Goal: Task Accomplishment & Management: Complete application form

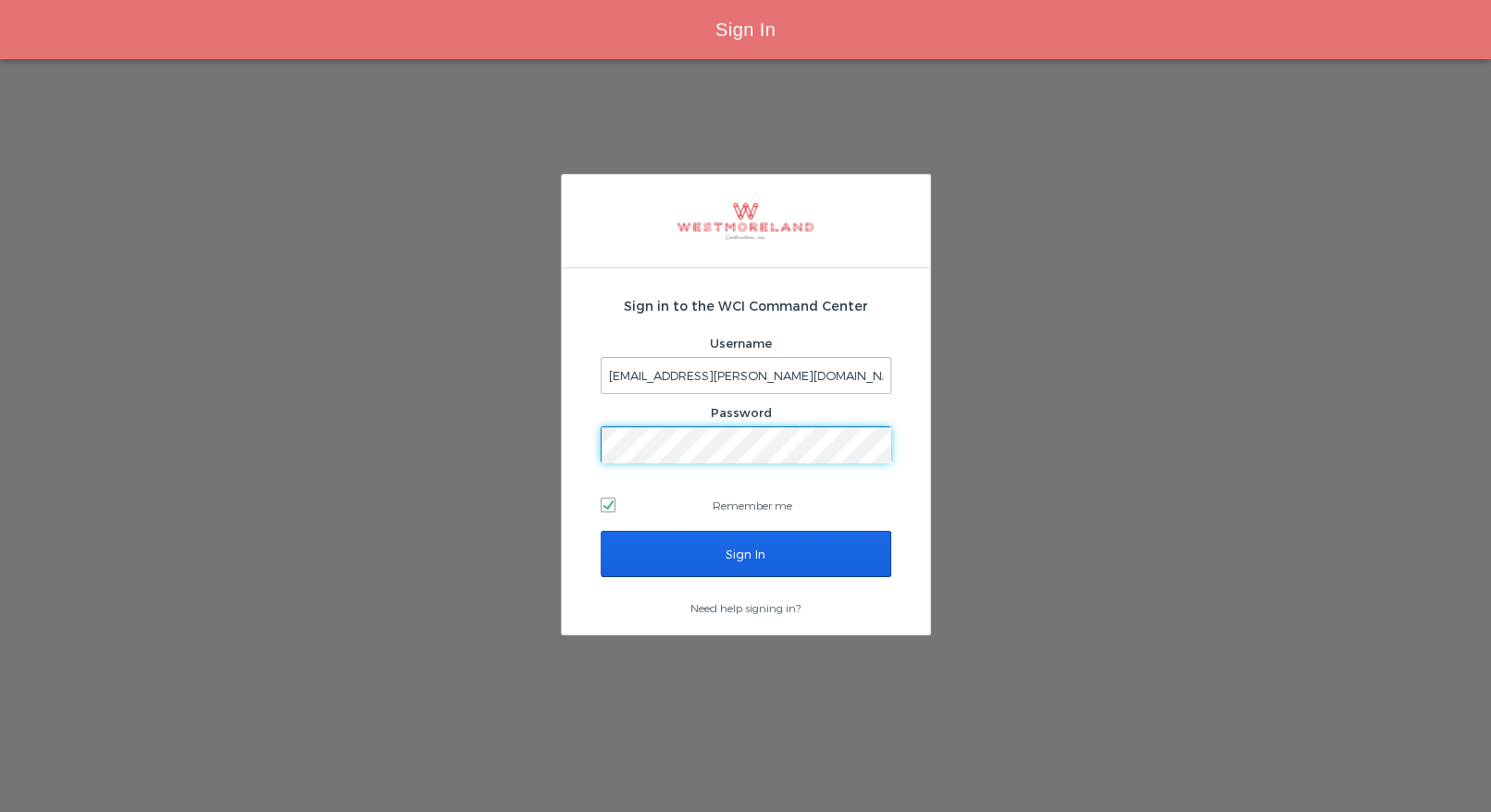
click at [663, 542] on input "Sign In" at bounding box center [746, 554] width 291 height 46
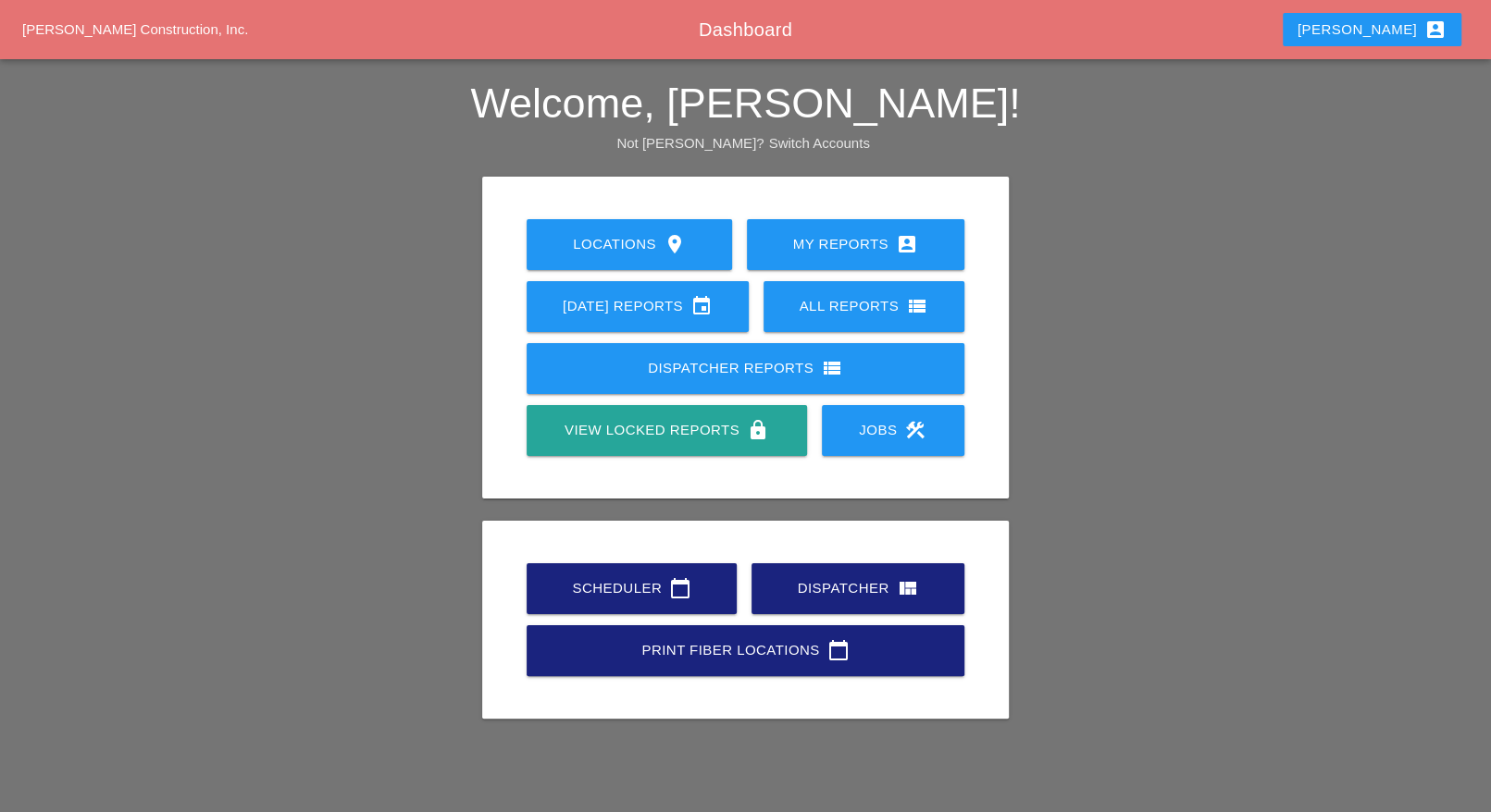
click at [622, 591] on div "Scheduler calendar_today" at bounding box center [632, 588] width 151 height 22
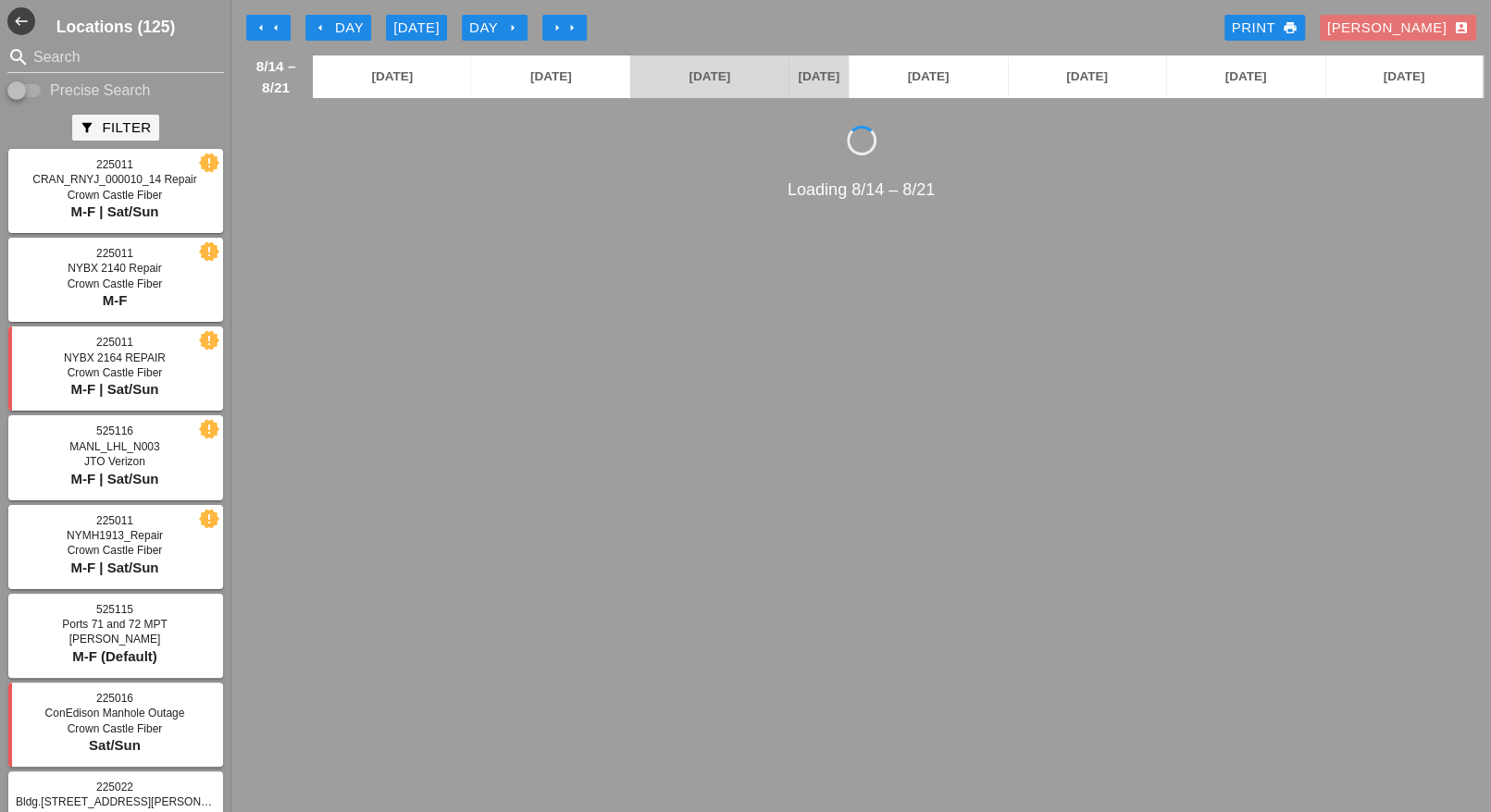
click at [328, 23] on div "arrow_left Day" at bounding box center [338, 28] width 51 height 21
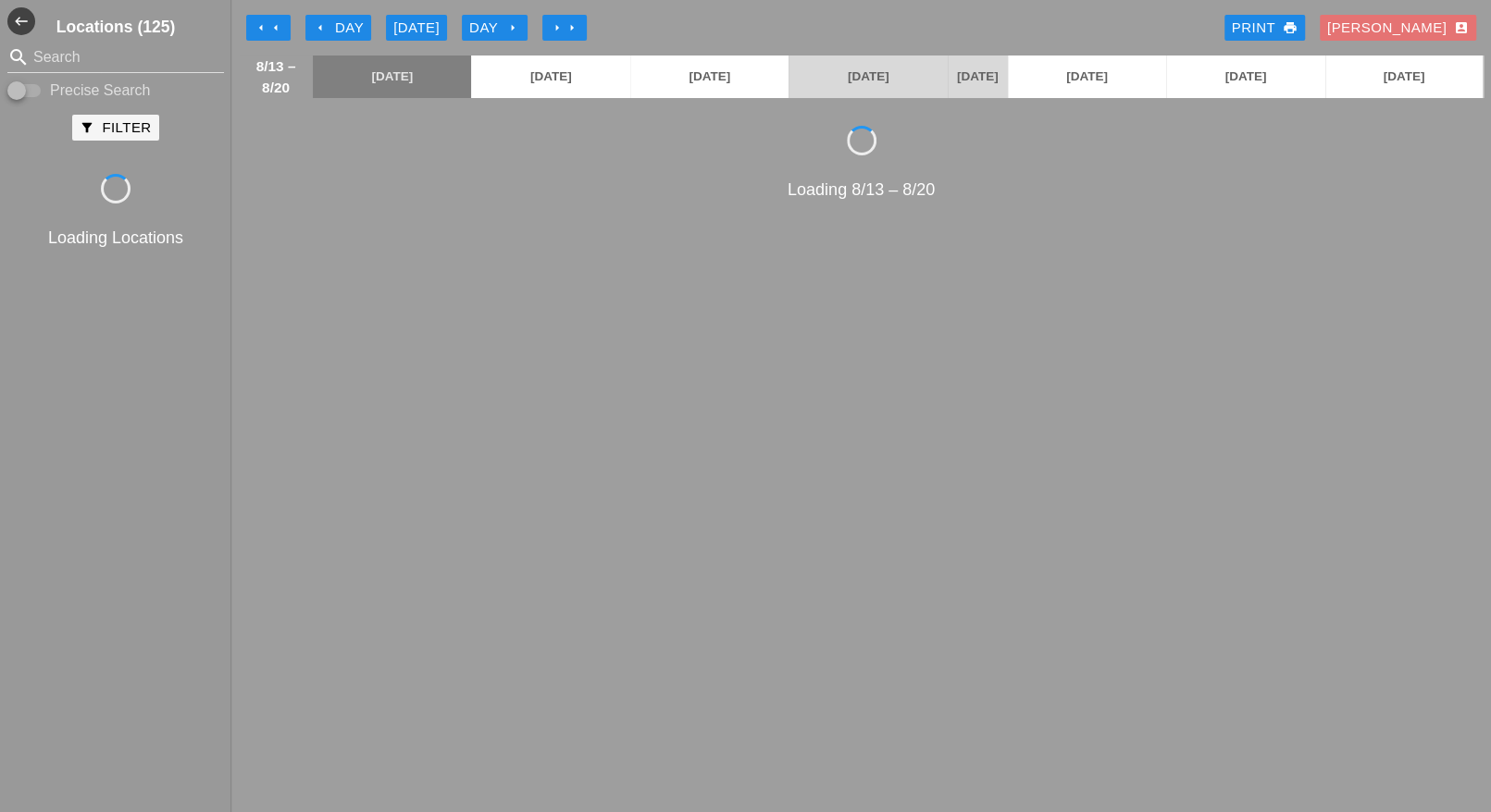
click at [473, 26] on div "Day arrow_right" at bounding box center [494, 28] width 51 height 21
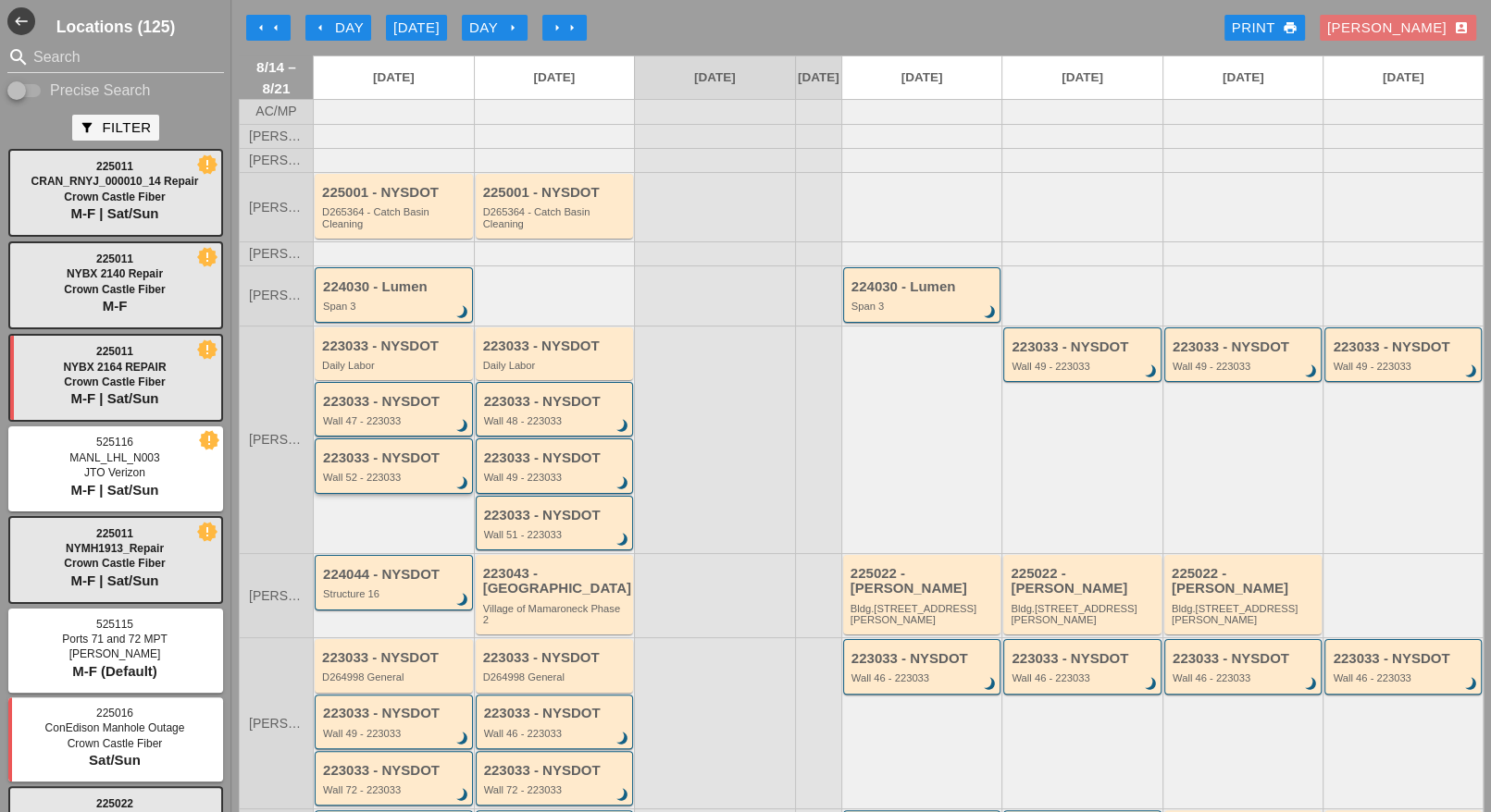
click at [386, 454] on div "223033 - NYSDOT Wall 52 - 223033 brightness_3" at bounding box center [393, 465] width 158 height 55
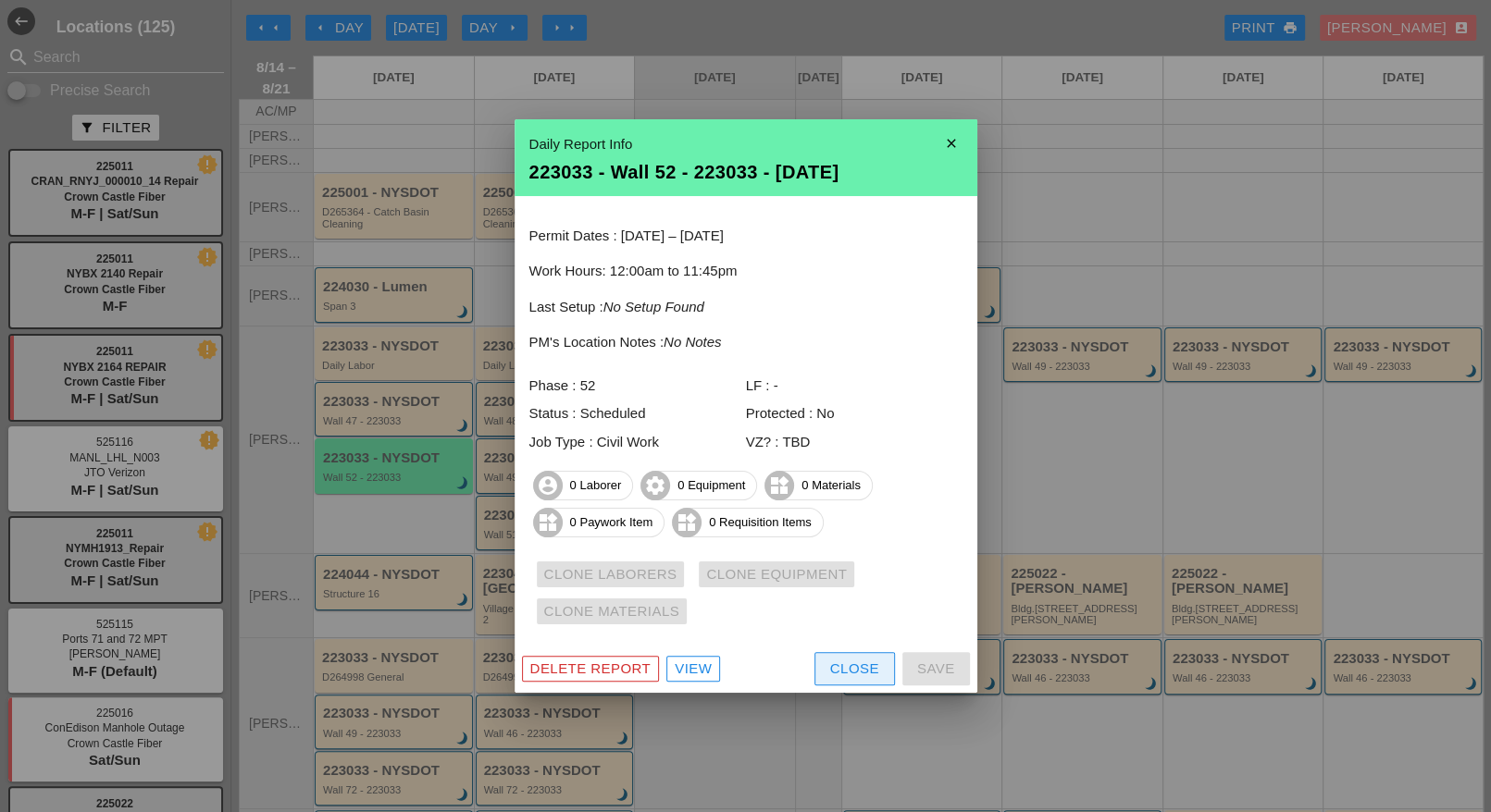
click at [833, 665] on div "Close" at bounding box center [855, 669] width 49 height 21
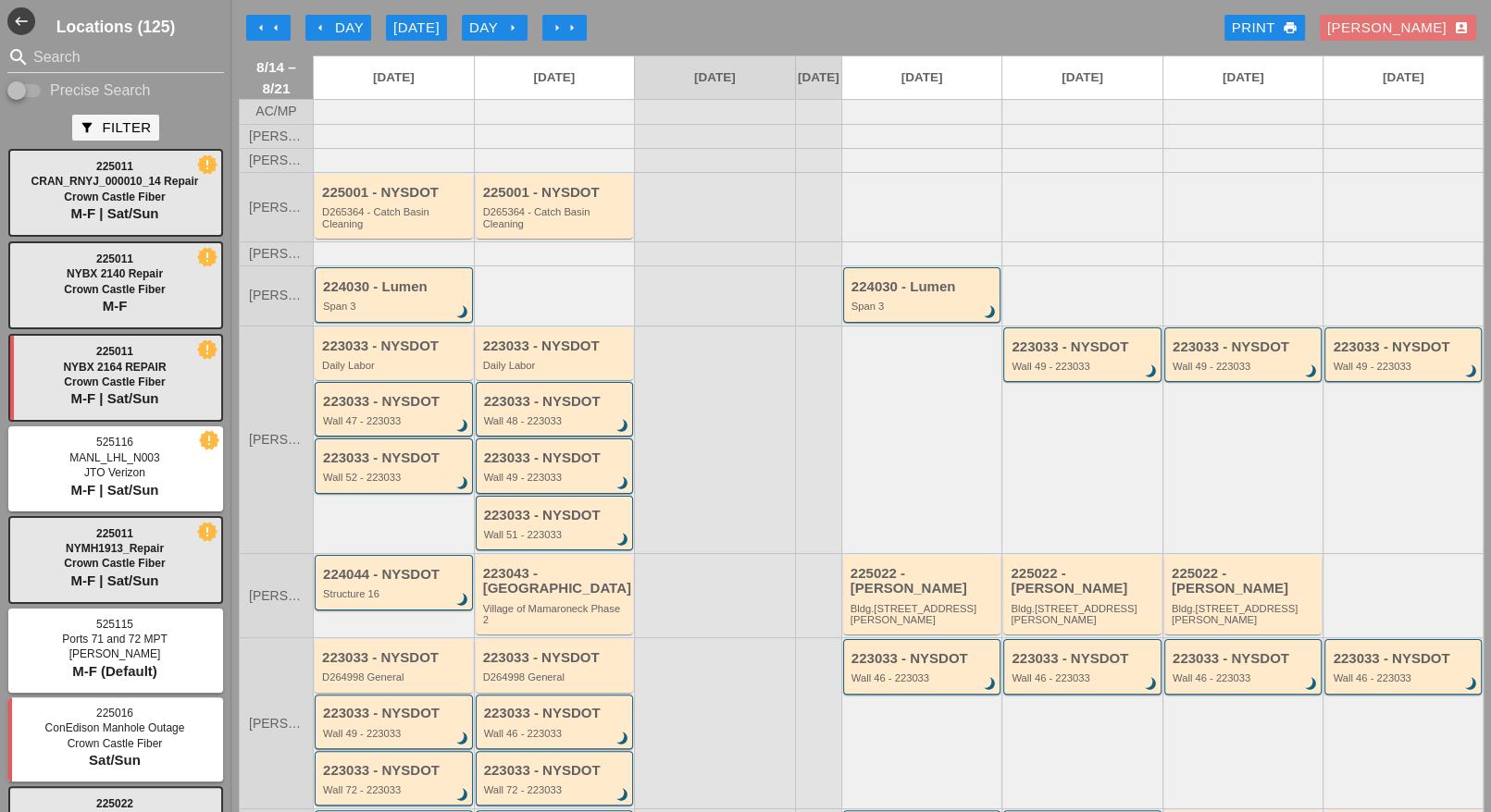
drag, startPoint x: 405, startPoint y: 373, endPoint x: 615, endPoint y: 381, distance: 210.2
click at [727, 437] on div at bounding box center [715, 439] width 161 height 228
drag, startPoint x: 367, startPoint y: 375, endPoint x: 679, endPoint y: 442, distance: 319.1
click at [697, 447] on div at bounding box center [715, 439] width 161 height 228
drag, startPoint x: 416, startPoint y: 423, endPoint x: 672, endPoint y: 467, distance: 259.8
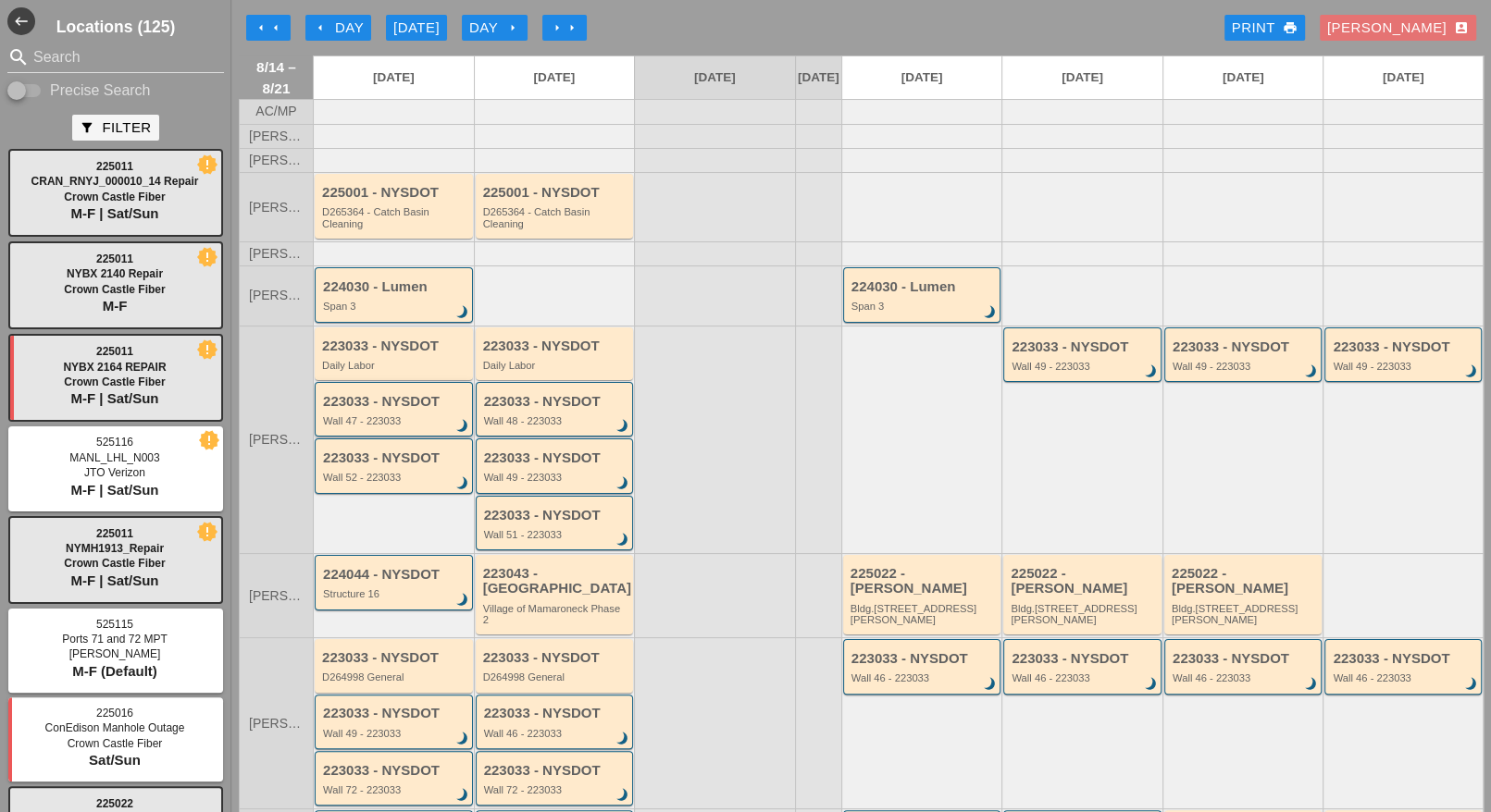
click at [672, 467] on div at bounding box center [715, 439] width 161 height 228
click at [1414, 18] on div "Luca account_box" at bounding box center [1398, 28] width 142 height 21
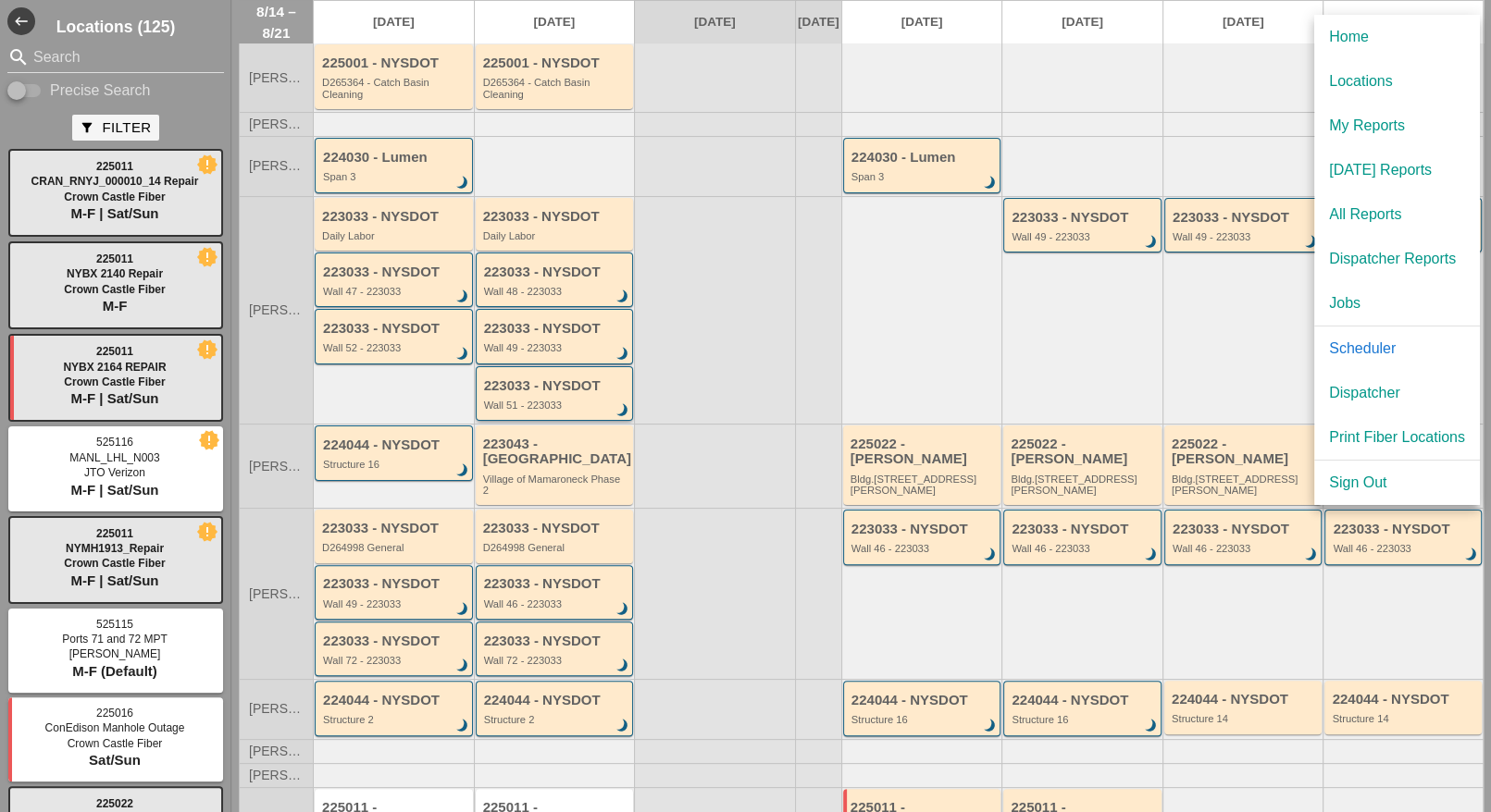
scroll to position [229, 0]
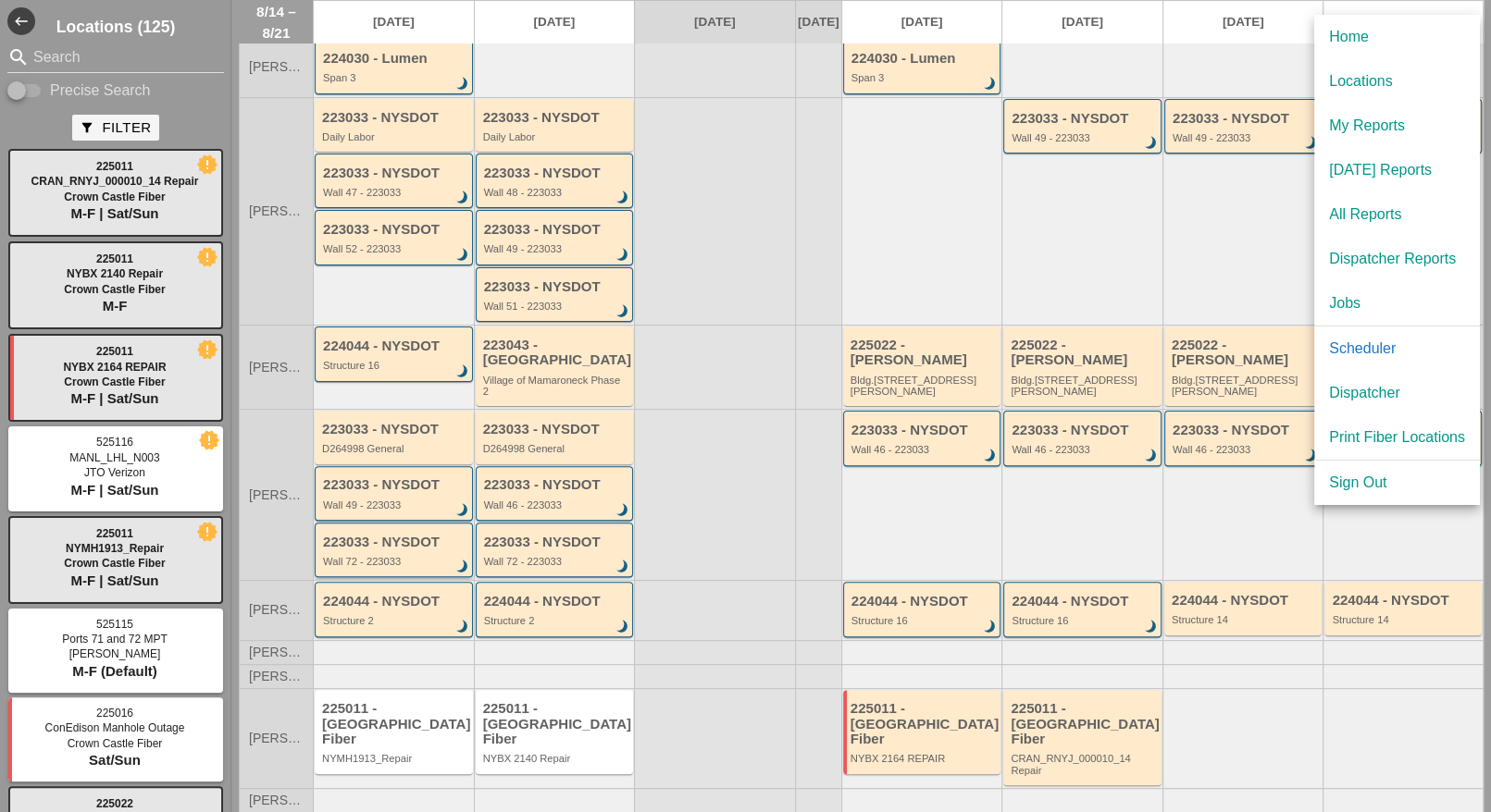
click at [405, 556] on div "Wall 72 - 223033" at bounding box center [395, 561] width 145 height 11
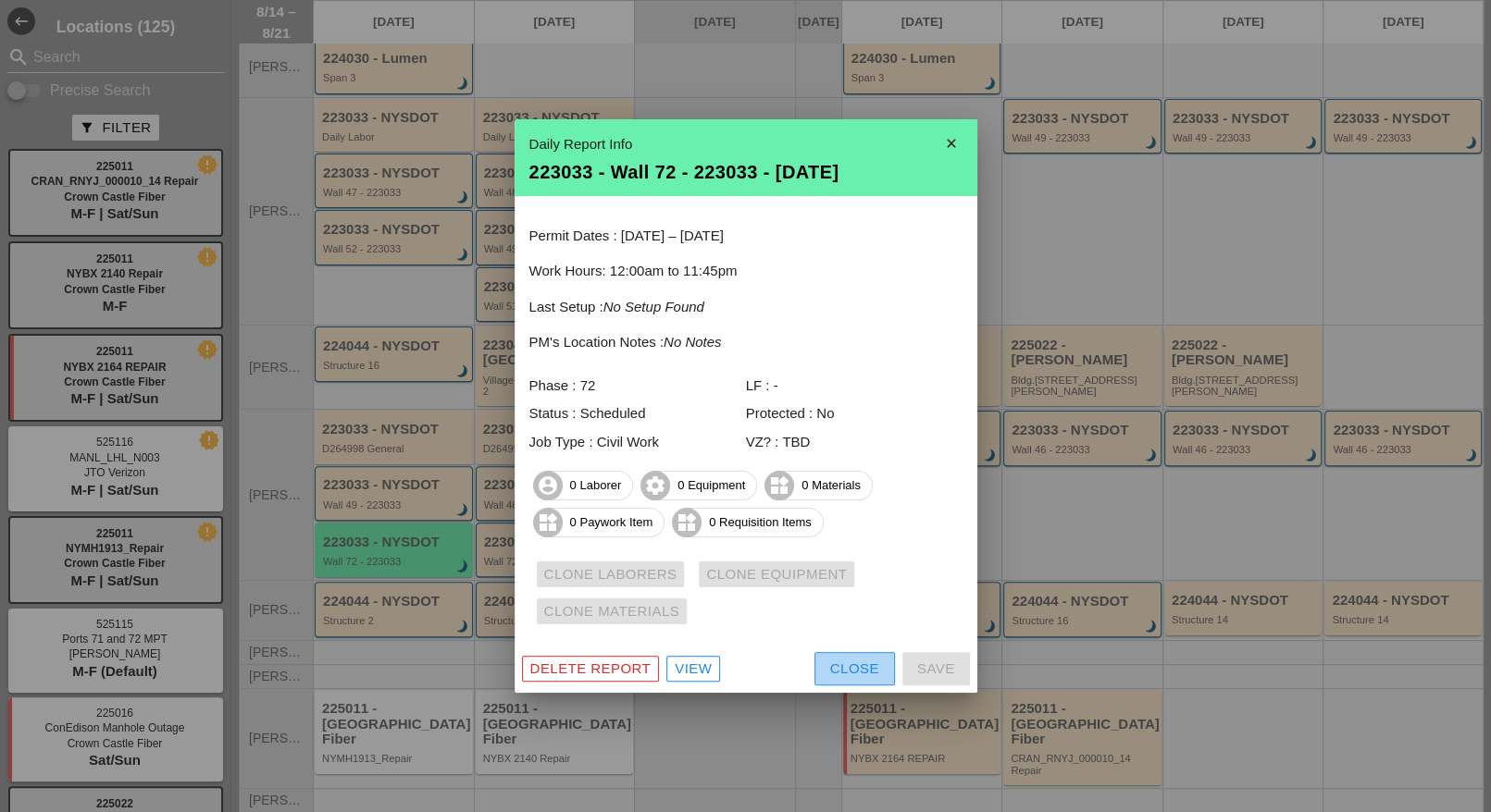
drag, startPoint x: 833, startPoint y: 658, endPoint x: 673, endPoint y: 639, distance: 161.1
click at [833, 663] on div "Close" at bounding box center [855, 669] width 49 height 21
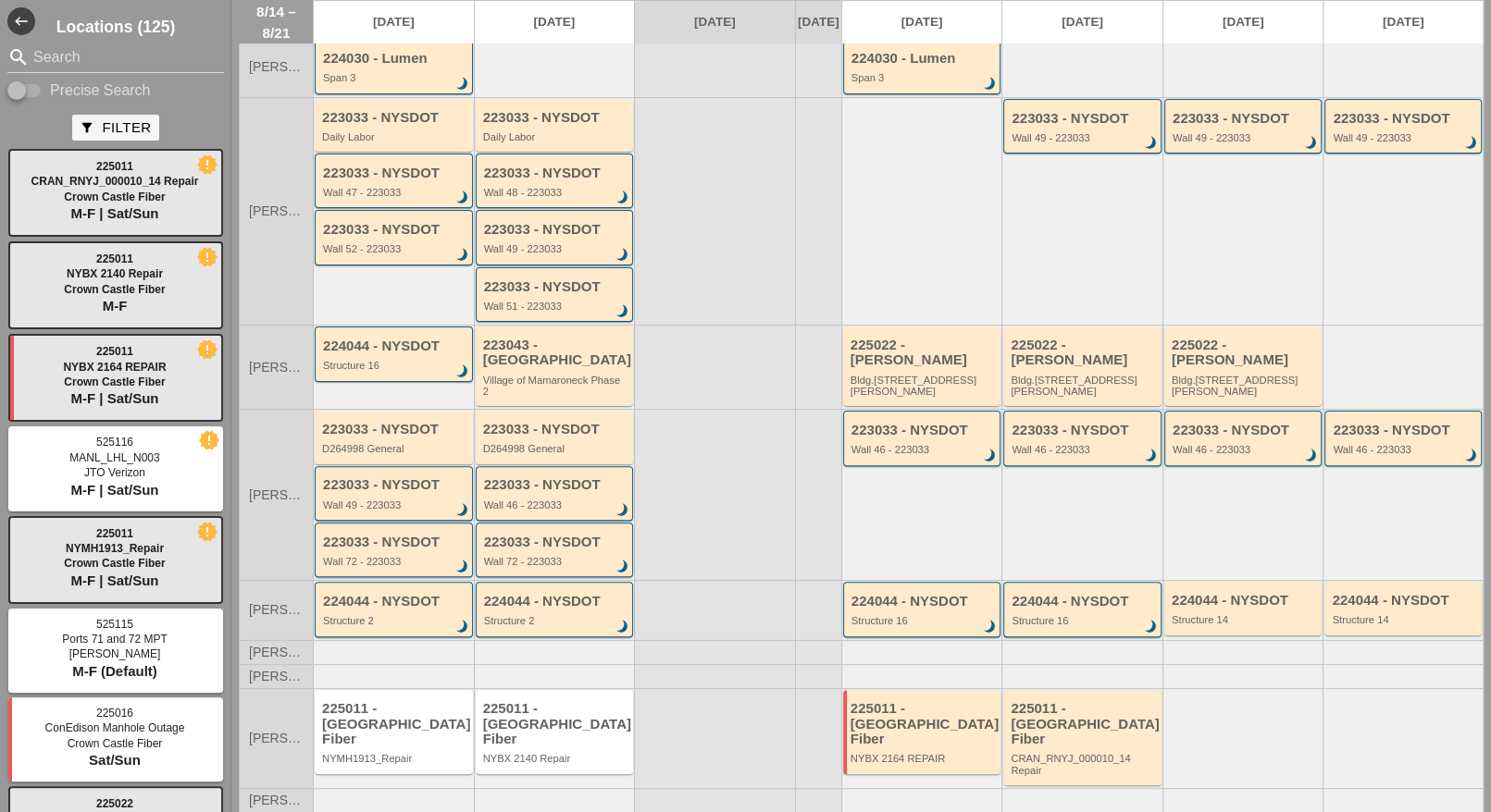
click at [33, 92] on div at bounding box center [25, 90] width 35 height 22
click at [48, 54] on input "Search" at bounding box center [116, 56] width 165 height 30
click at [40, 87] on input "Precise Search" at bounding box center [25, 90] width 35 height 22
checkbox input "true"
click at [51, 60] on input "Search" at bounding box center [116, 56] width 165 height 30
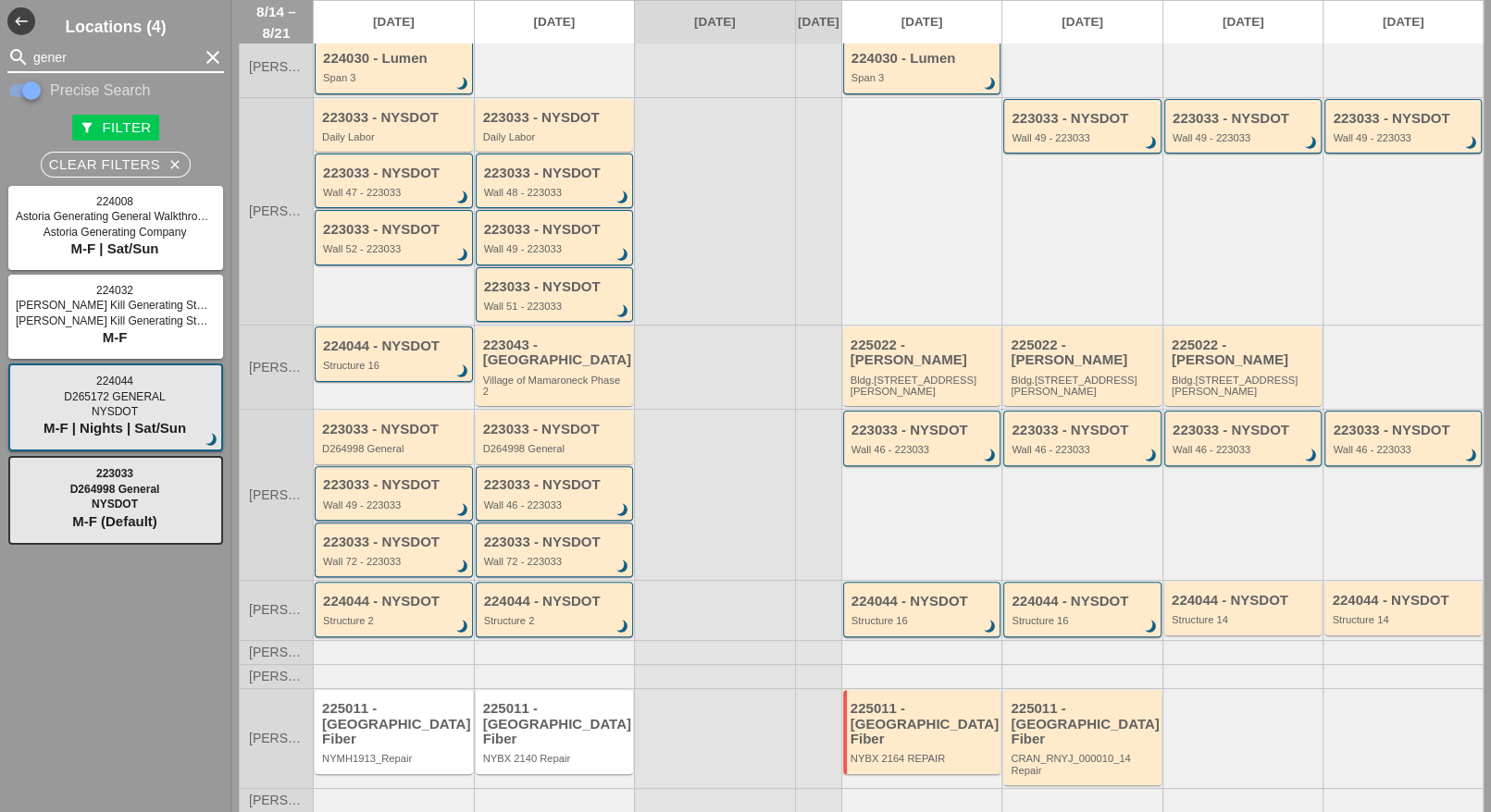
type input "gener"
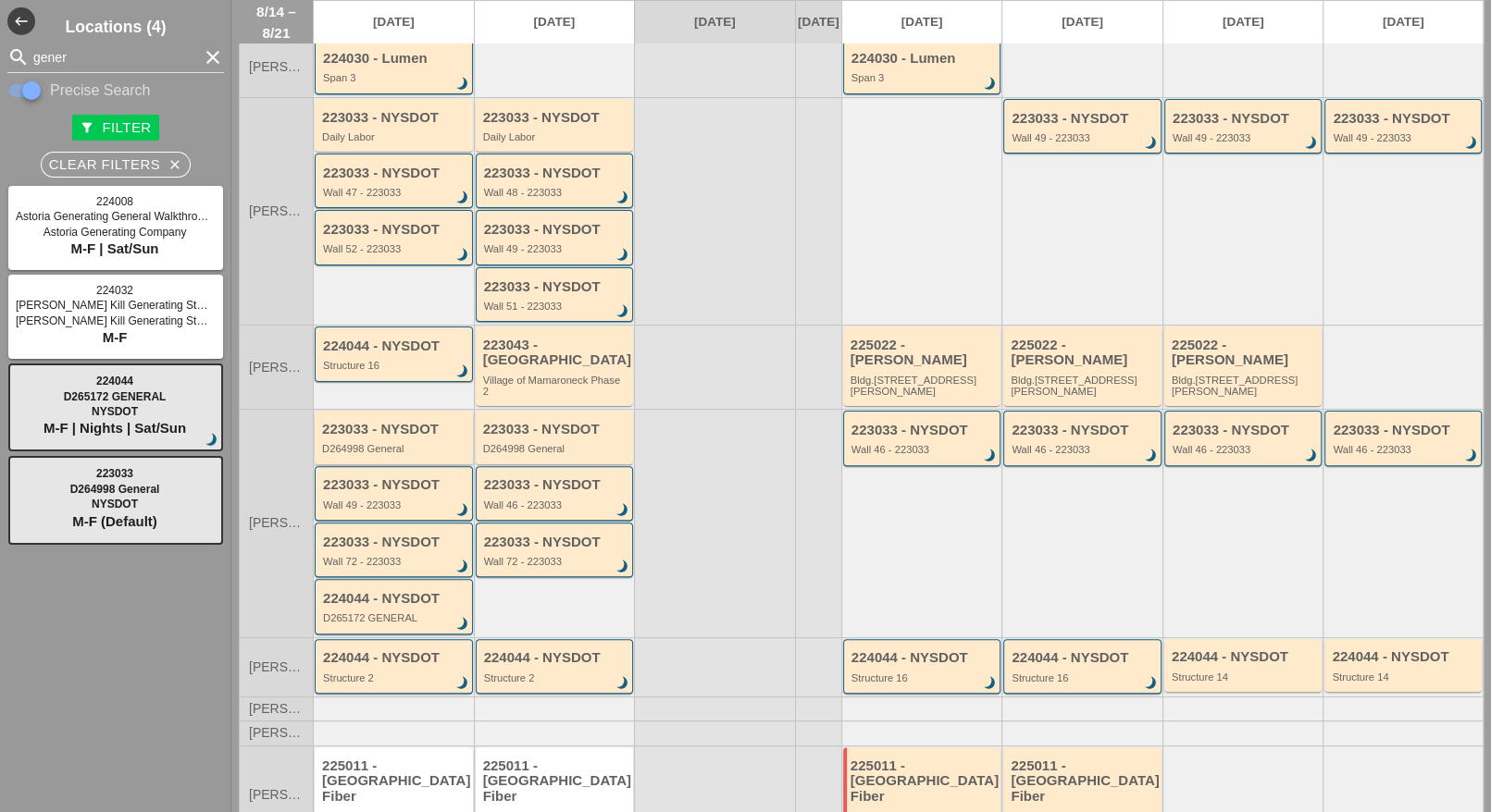
click at [385, 432] on div "223033 - NYSDOT D264998 General" at bounding box center [395, 438] width 146 height 33
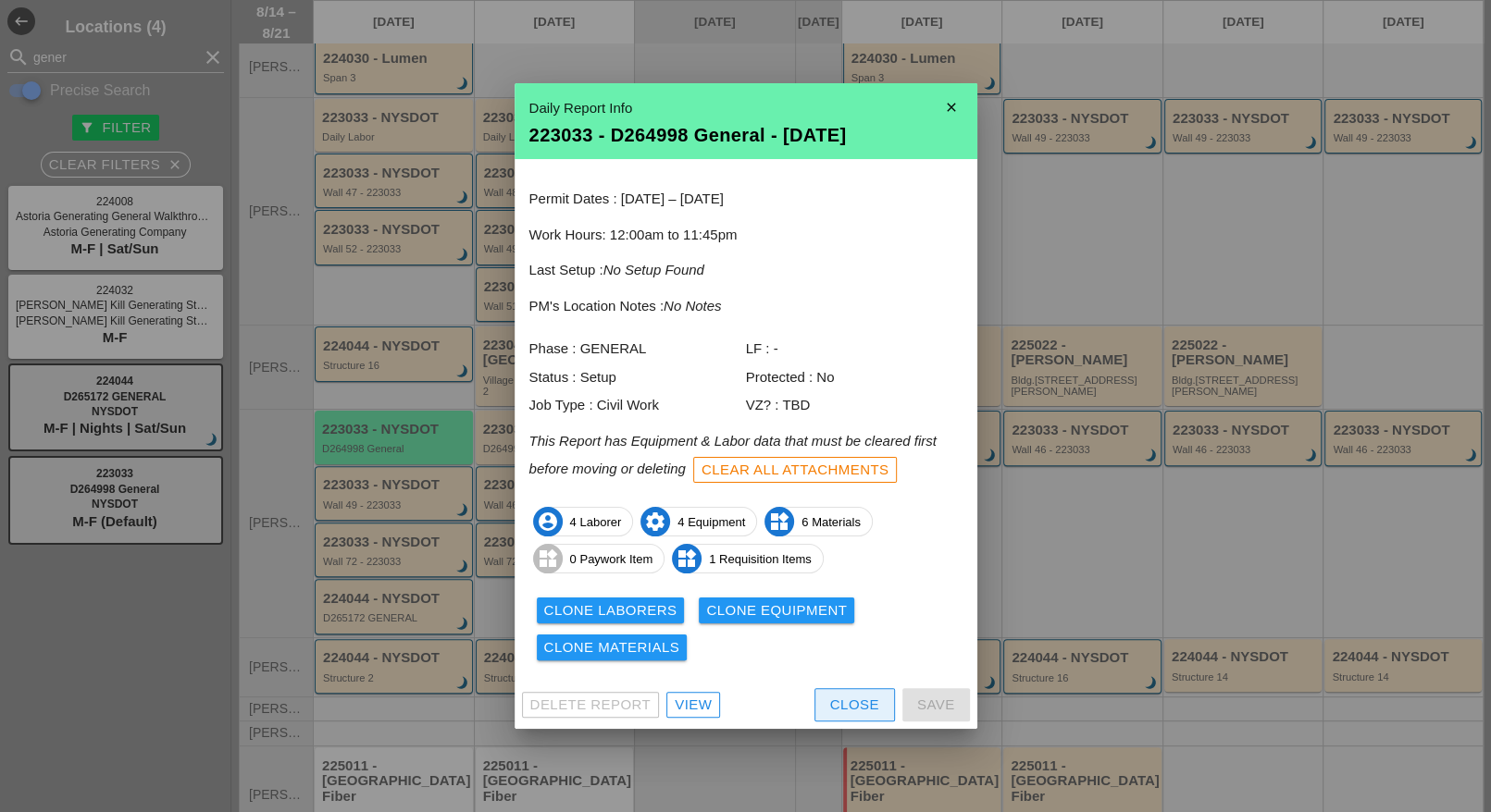
drag, startPoint x: 849, startPoint y: 702, endPoint x: 784, endPoint y: 715, distance: 66.3
click at [849, 702] on div "Close" at bounding box center [855, 705] width 49 height 21
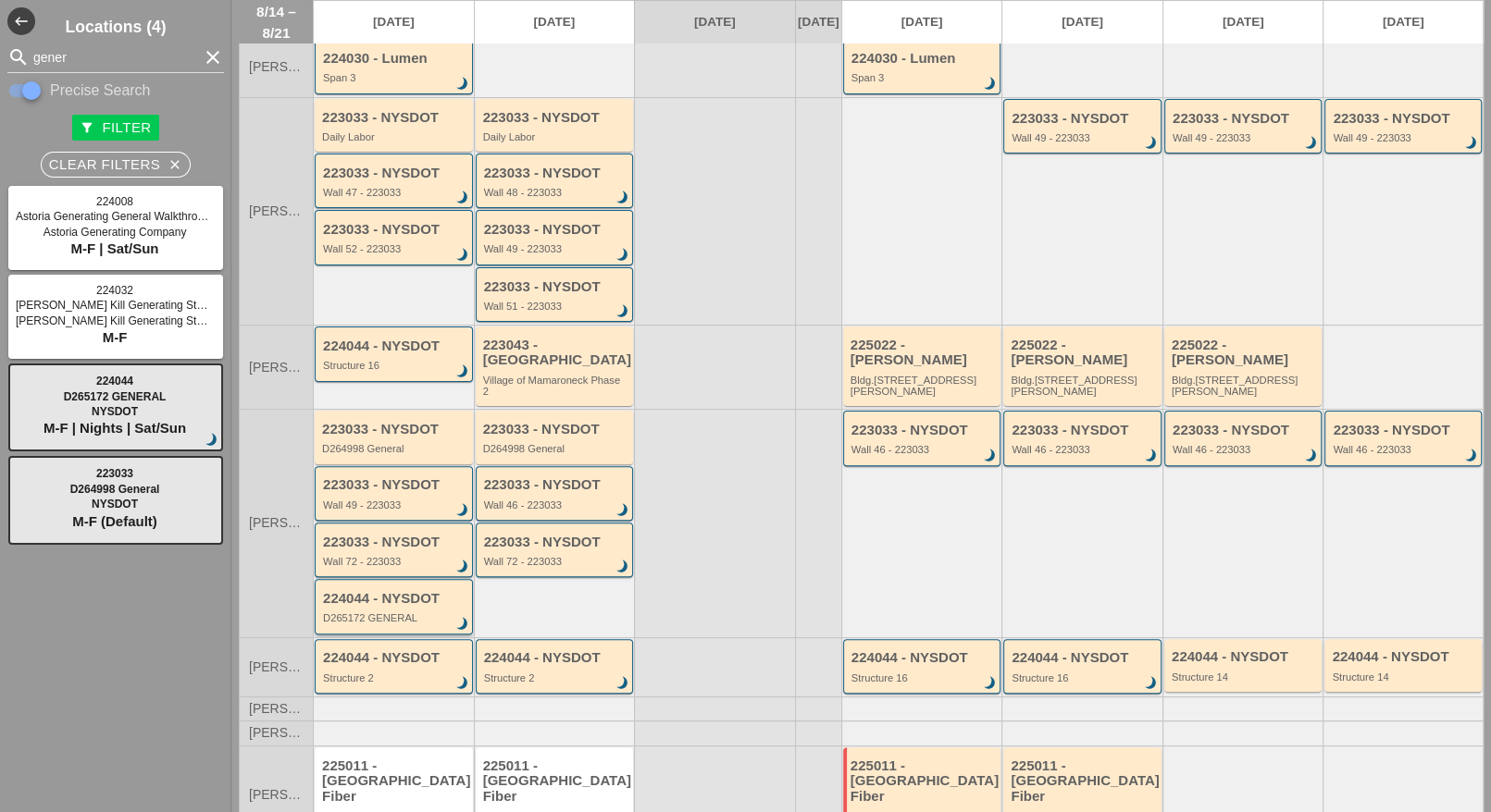
click at [412, 612] on div "D265172 GENERAL" at bounding box center [395, 618] width 145 height 11
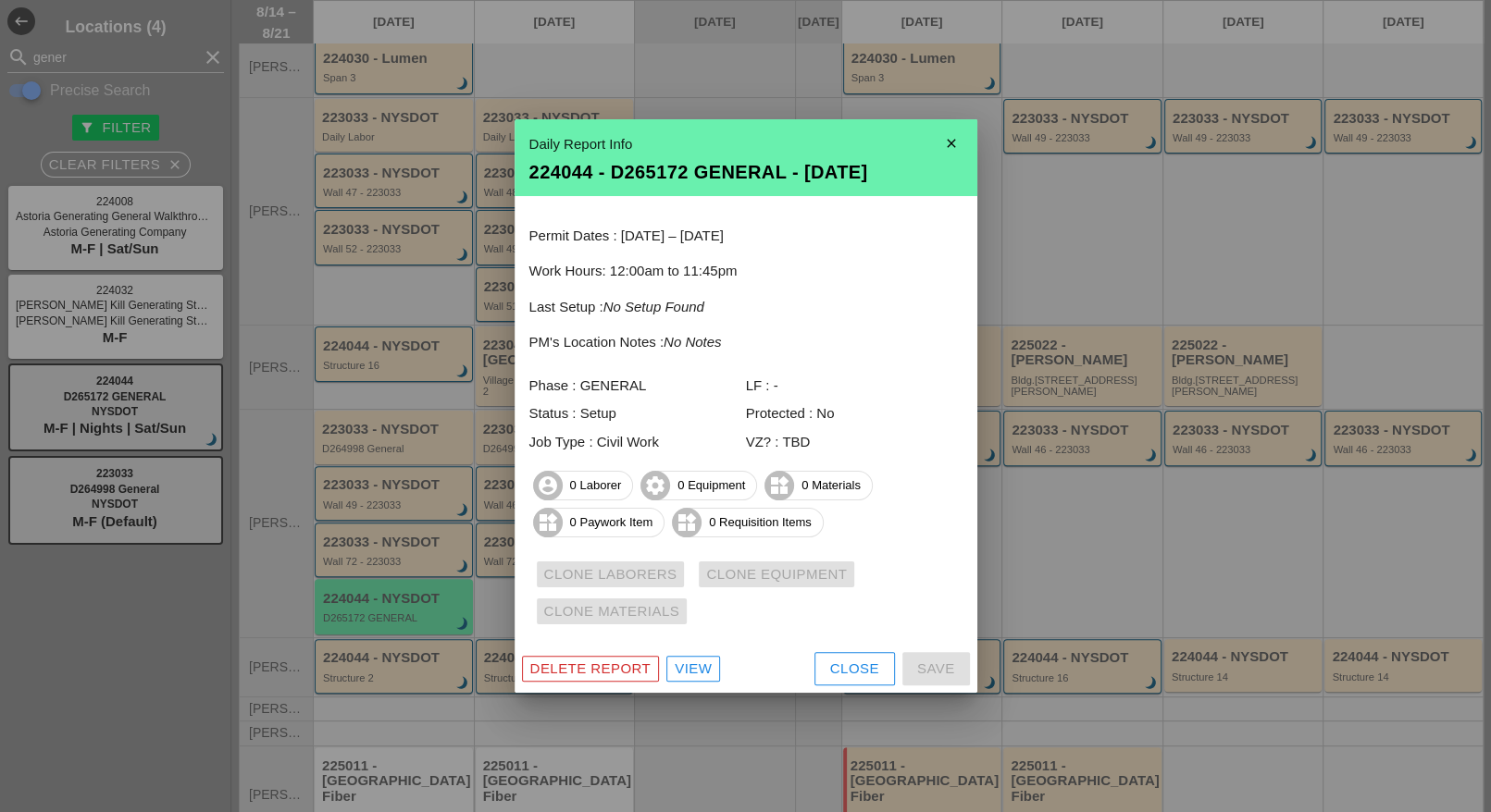
click at [691, 667] on div "View" at bounding box center [693, 669] width 37 height 21
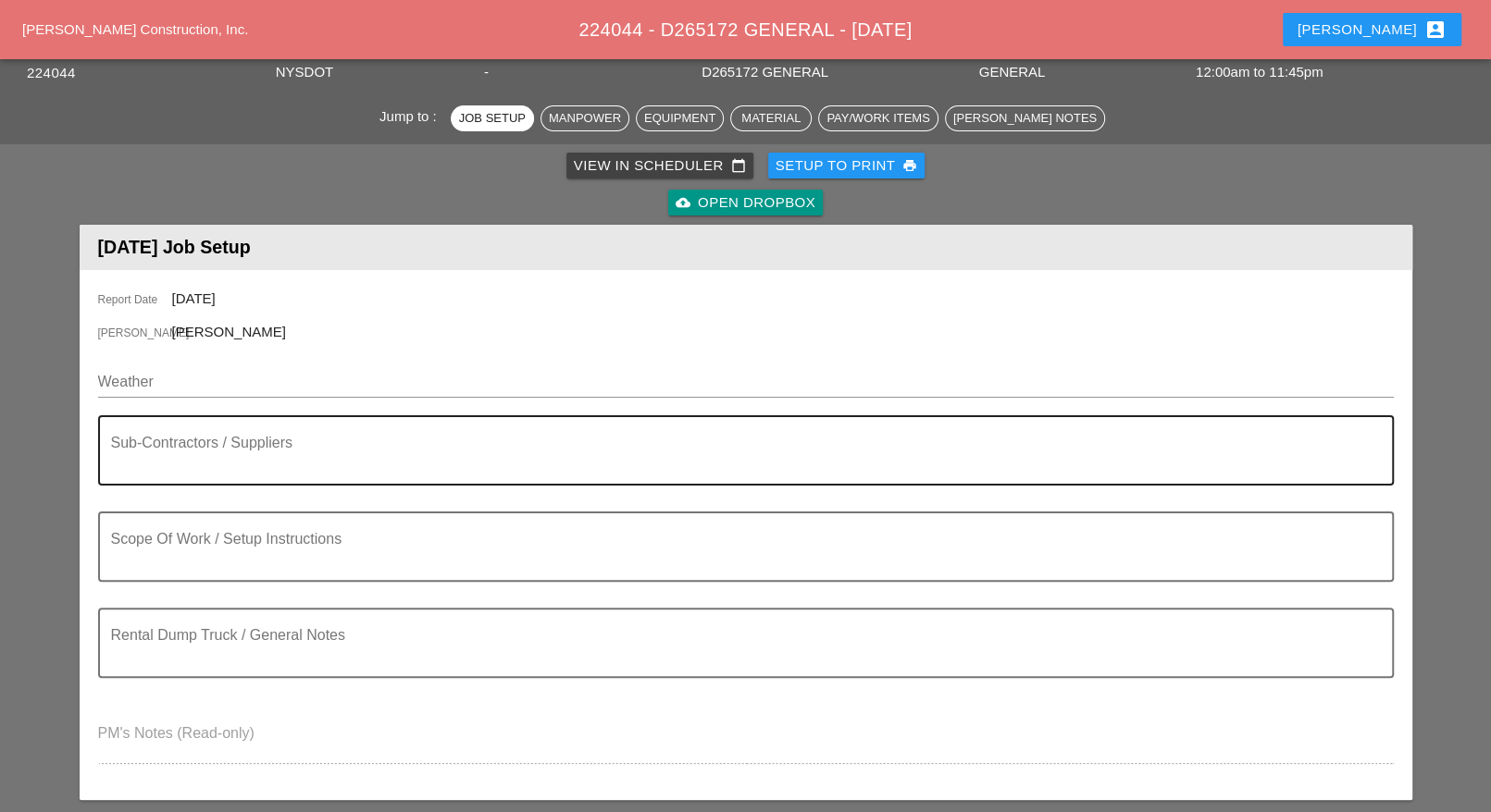
scroll to position [116, 0]
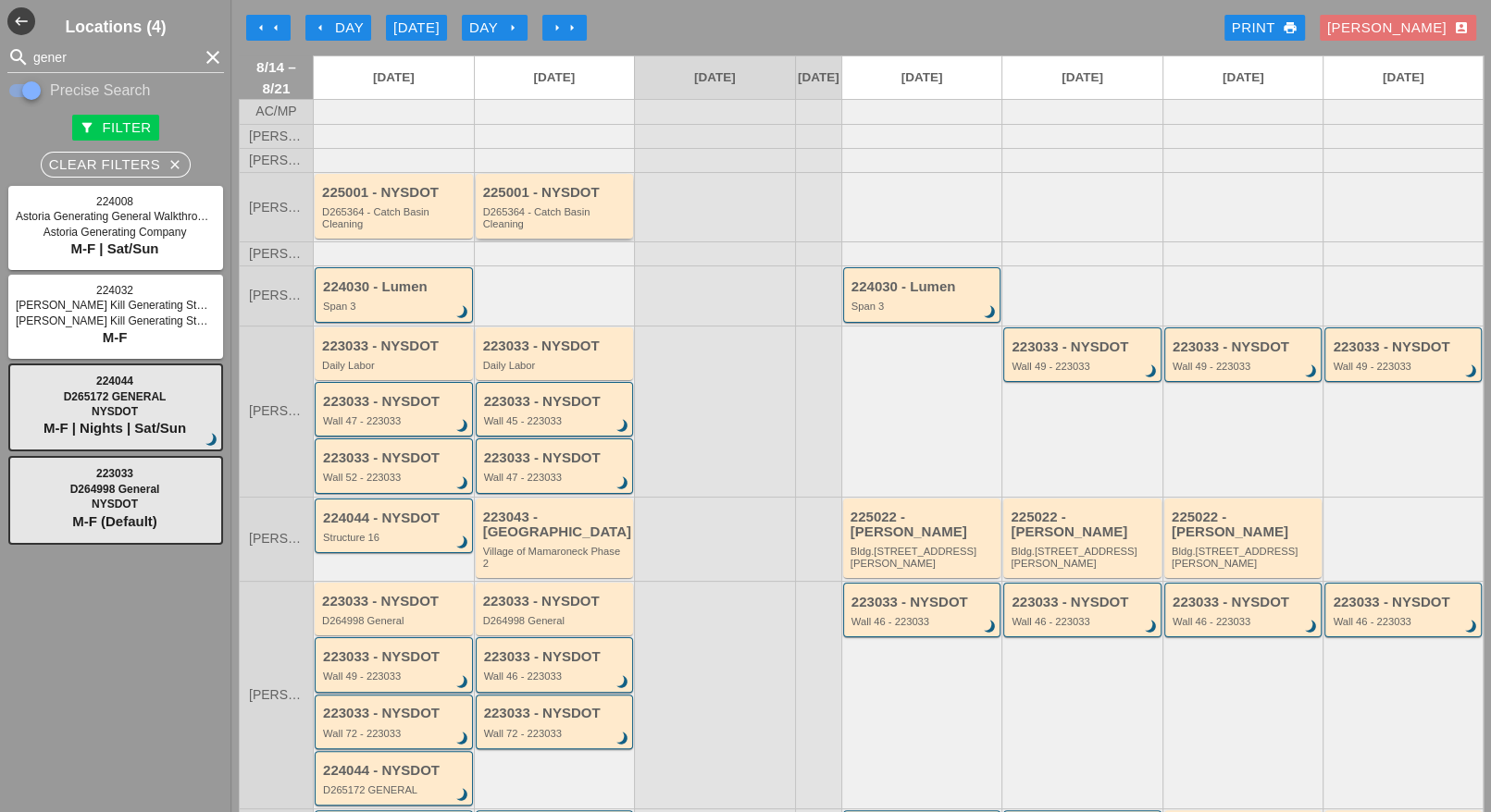
click at [548, 230] on div "D265364 - Catch Basin Cleaning" at bounding box center [556, 218] width 146 height 23
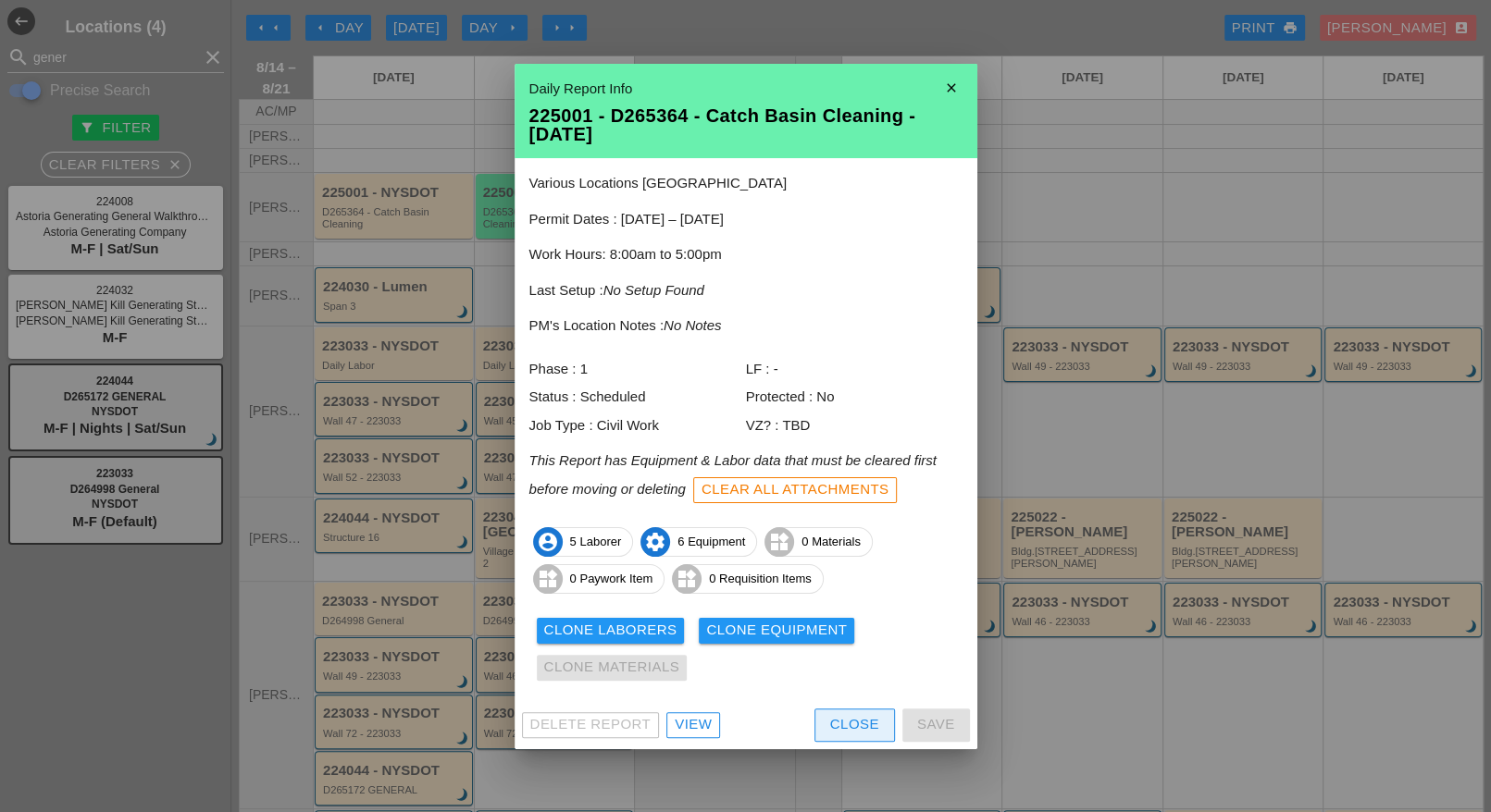
click at [844, 725] on div "Close" at bounding box center [855, 725] width 49 height 21
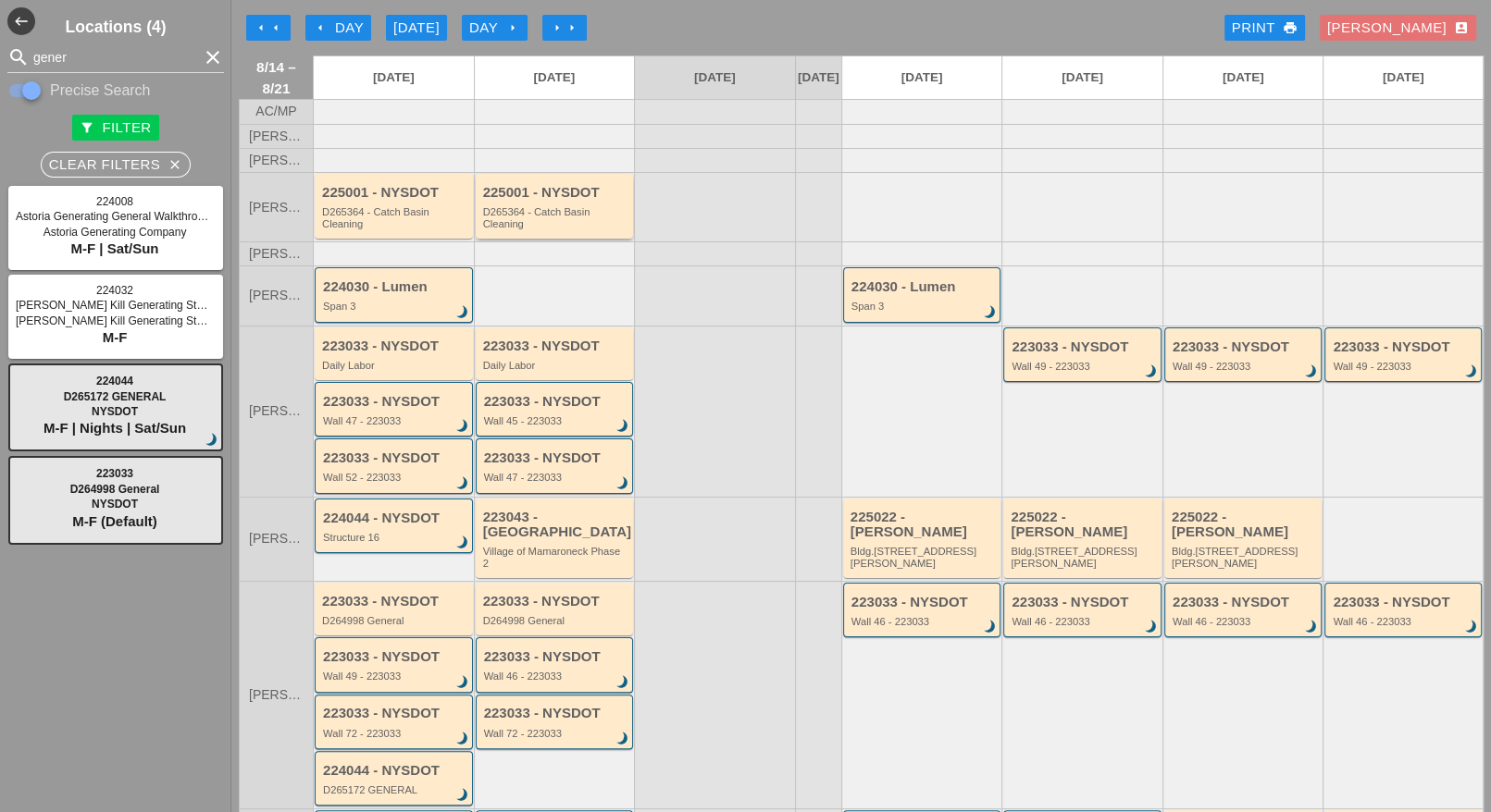
drag, startPoint x: 538, startPoint y: 225, endPoint x: 509, endPoint y: 232, distance: 29.8
click at [509, 230] on div "D265364 - Catch Basin Cleaning" at bounding box center [556, 218] width 146 height 23
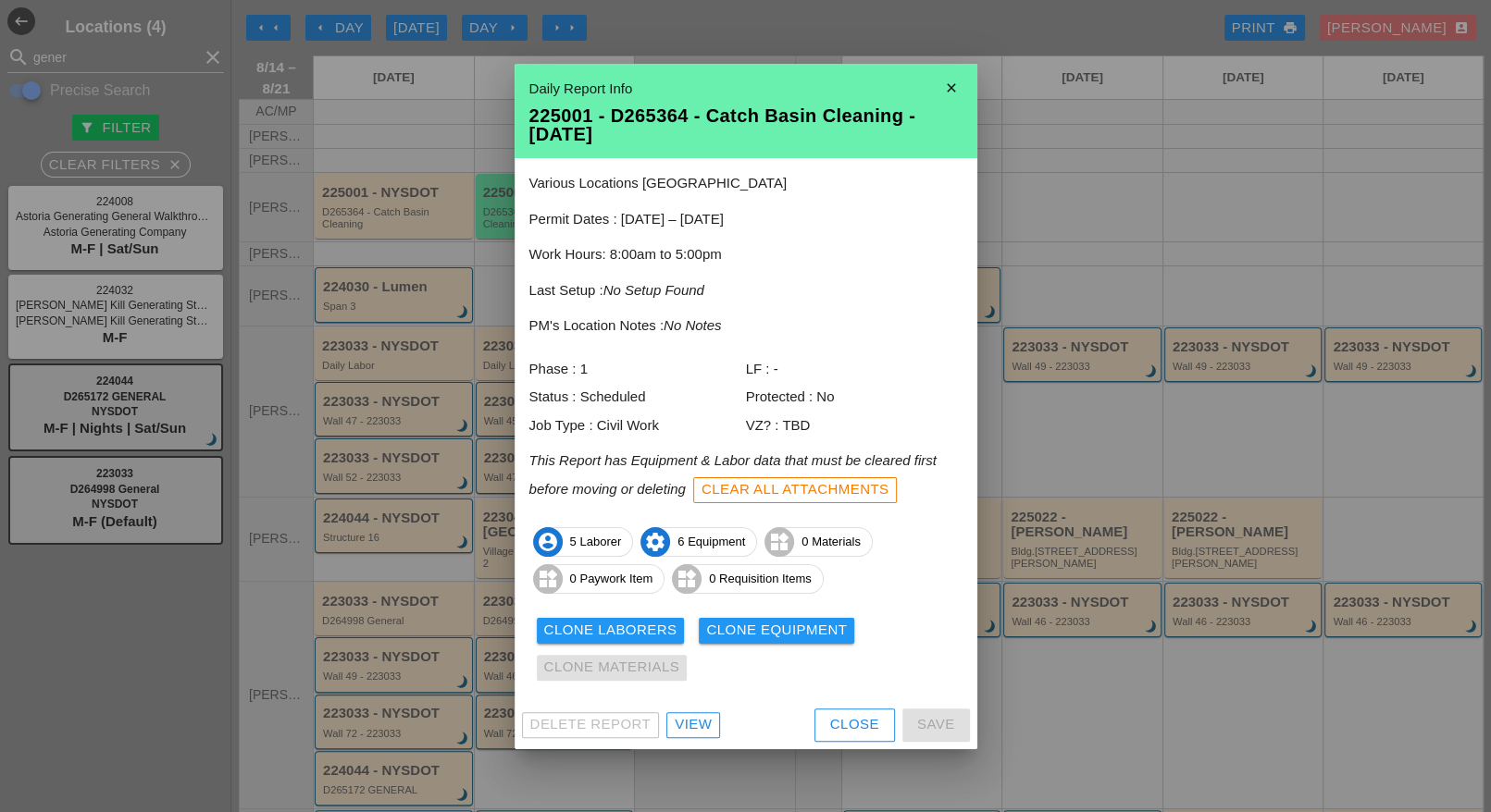
click at [1038, 217] on div at bounding box center [746, 406] width 1491 height 812
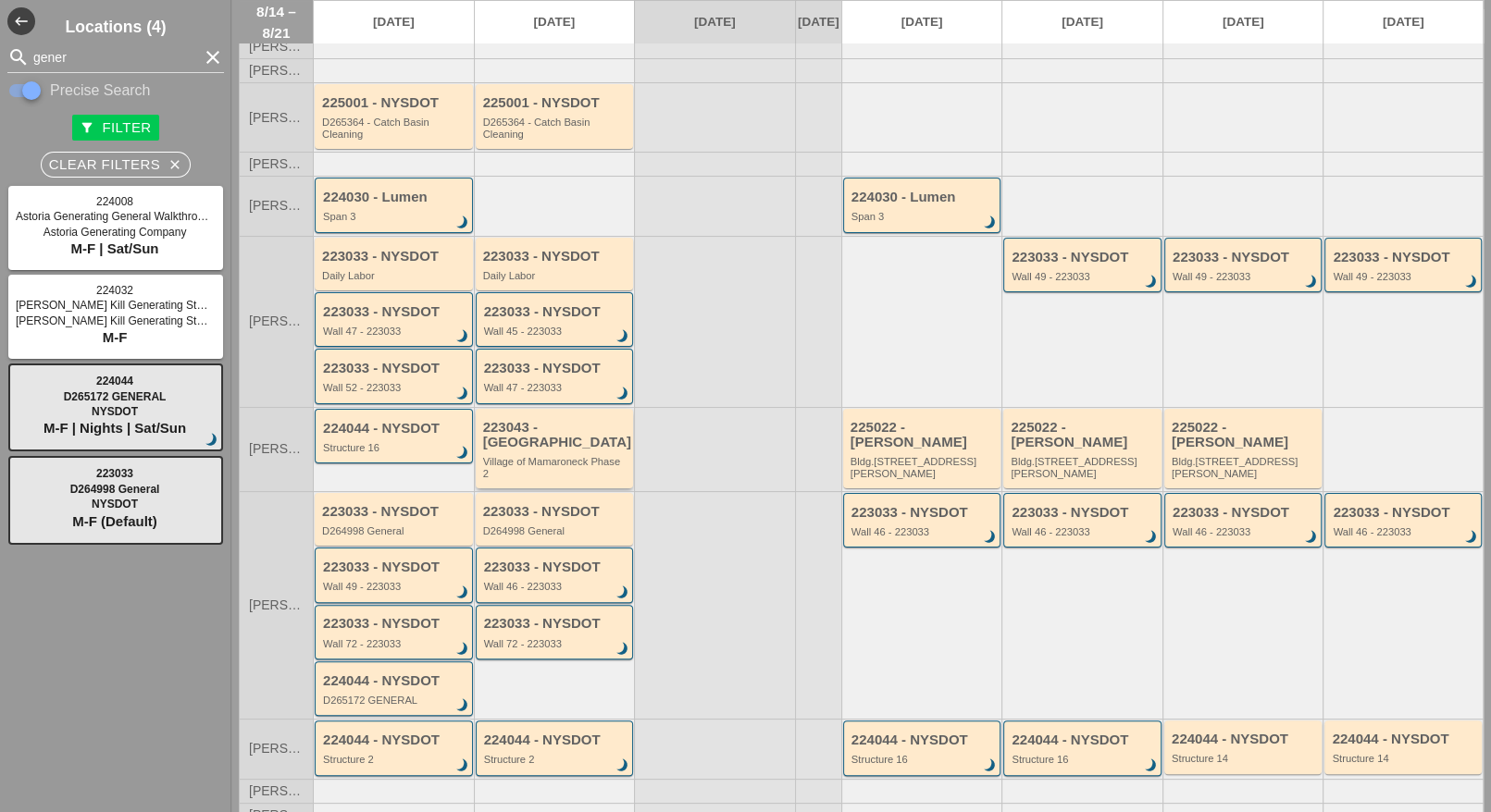
scroll to position [116, 0]
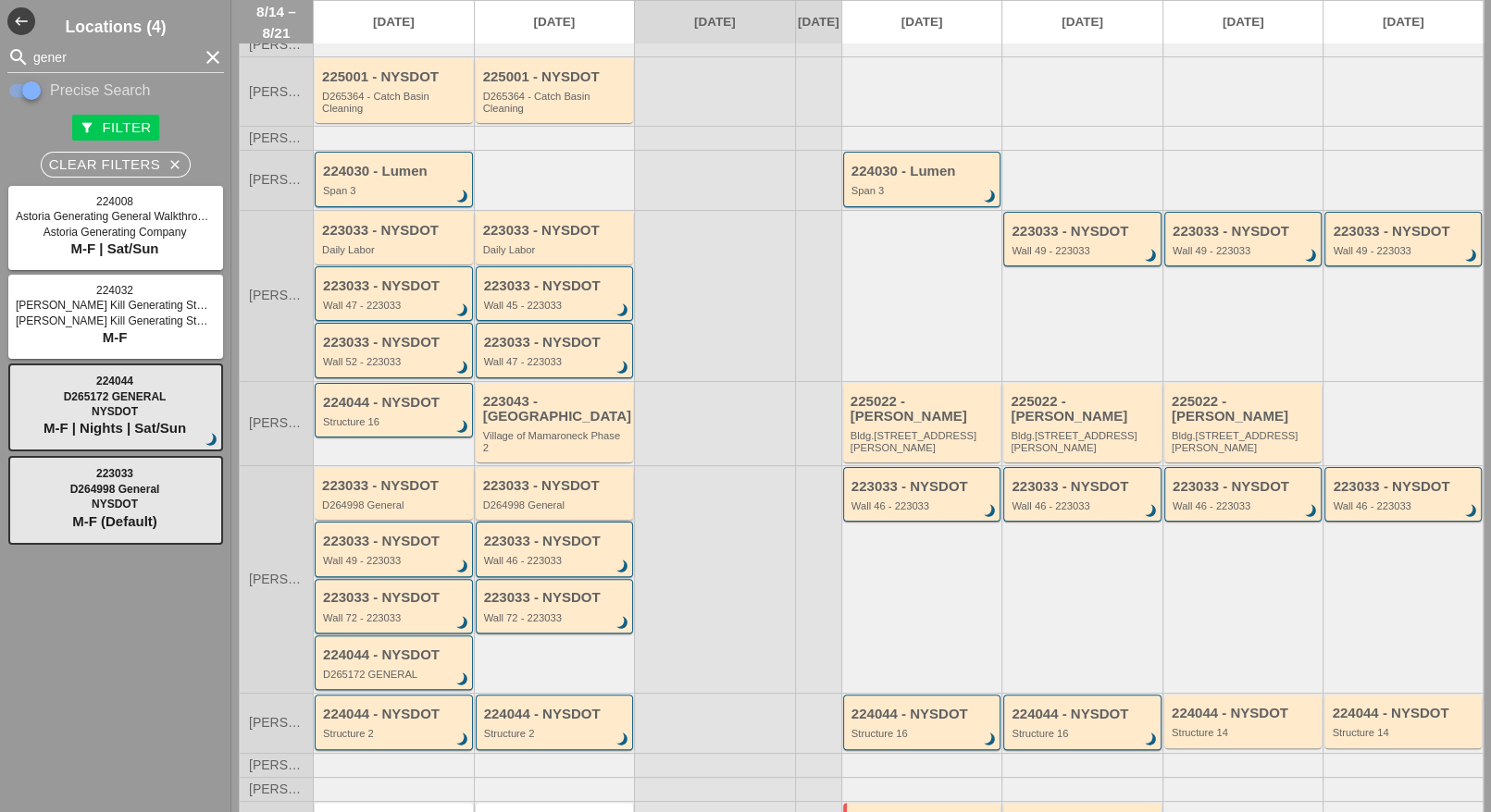
click at [559, 502] on div "D264998 General" at bounding box center [556, 505] width 146 height 11
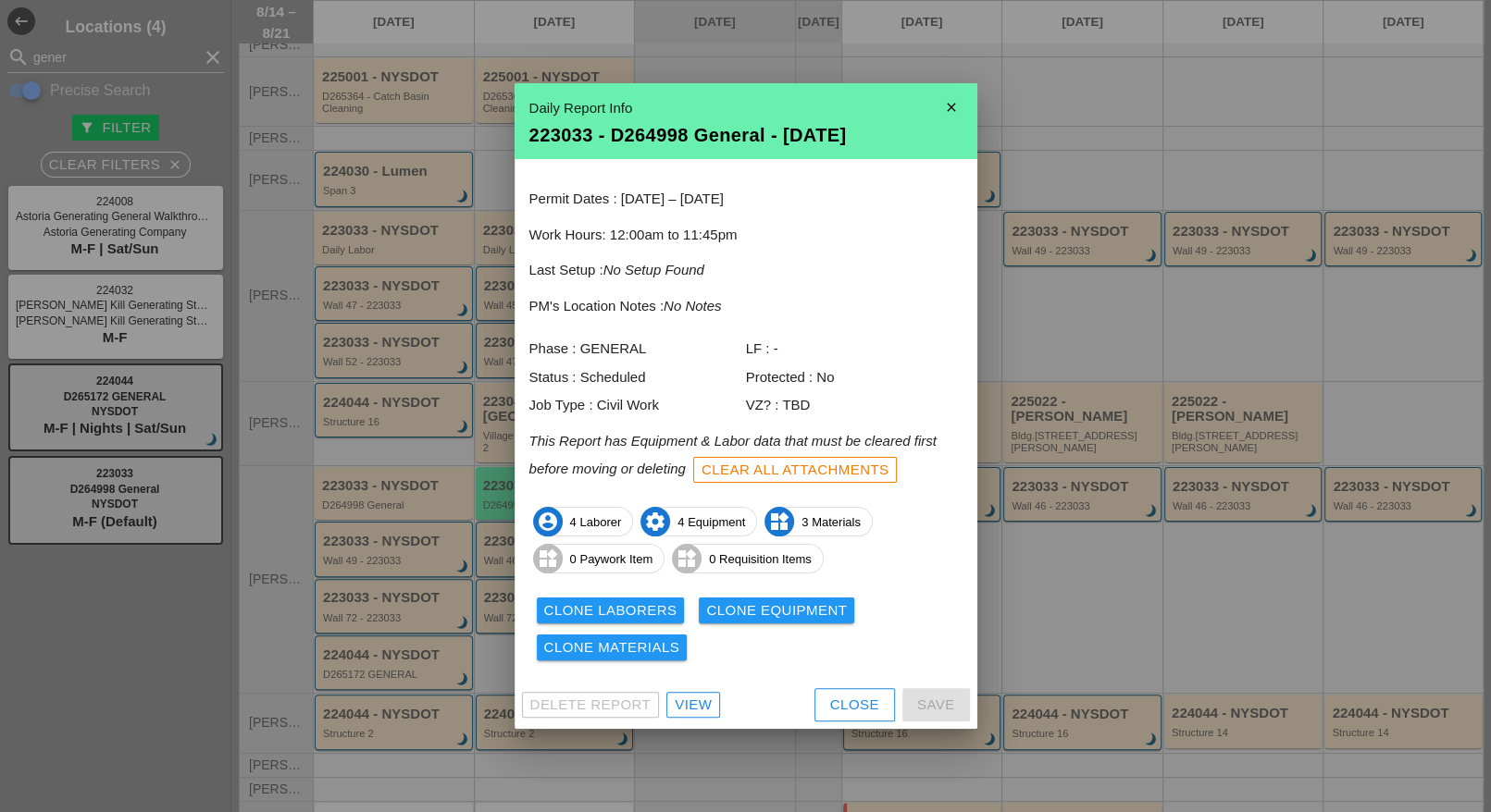
click at [797, 462] on div "Clear All Attachments" at bounding box center [795, 471] width 188 height 21
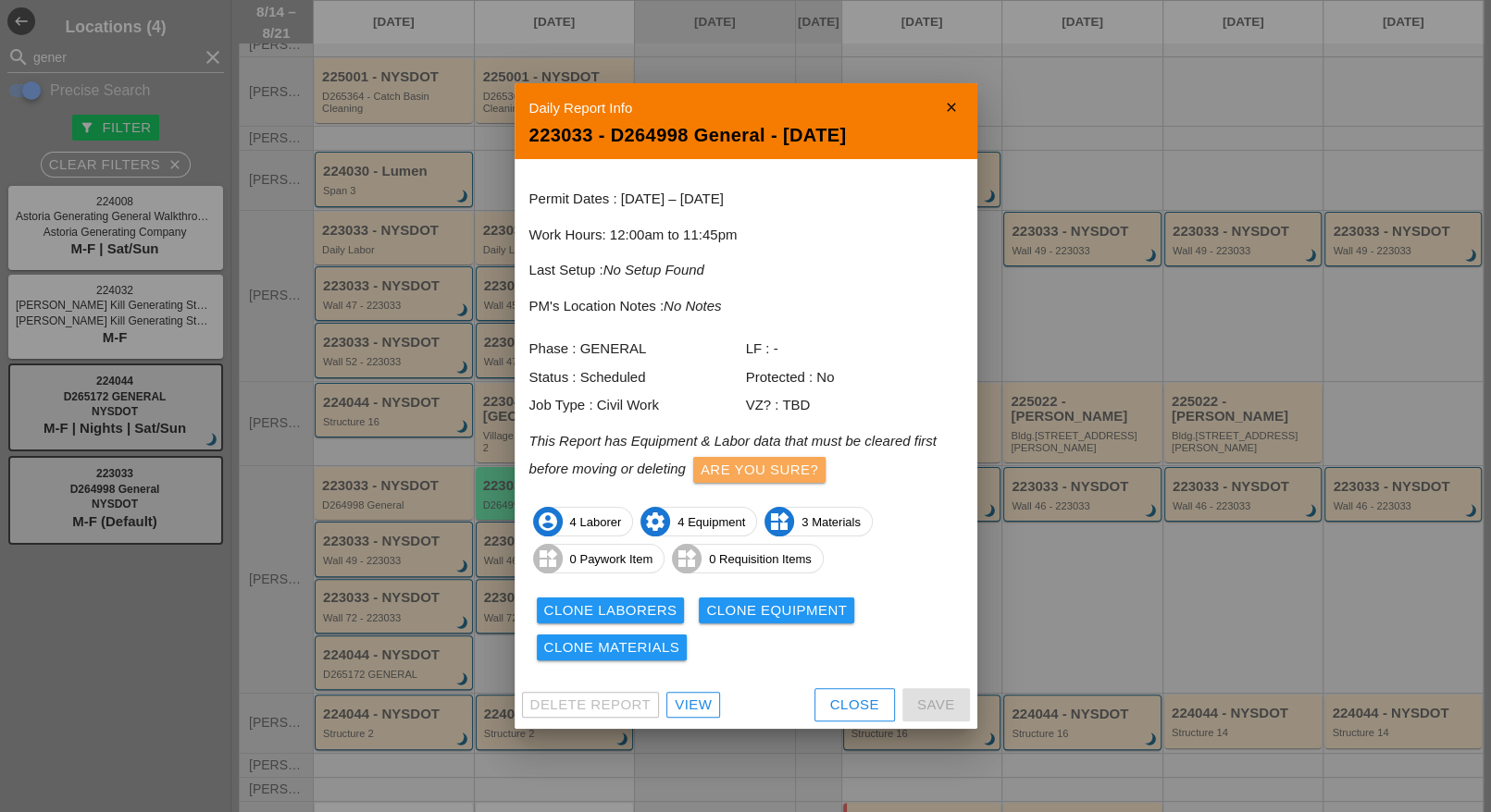
click at [776, 475] on div "Are you sure?" at bounding box center [759, 471] width 118 height 21
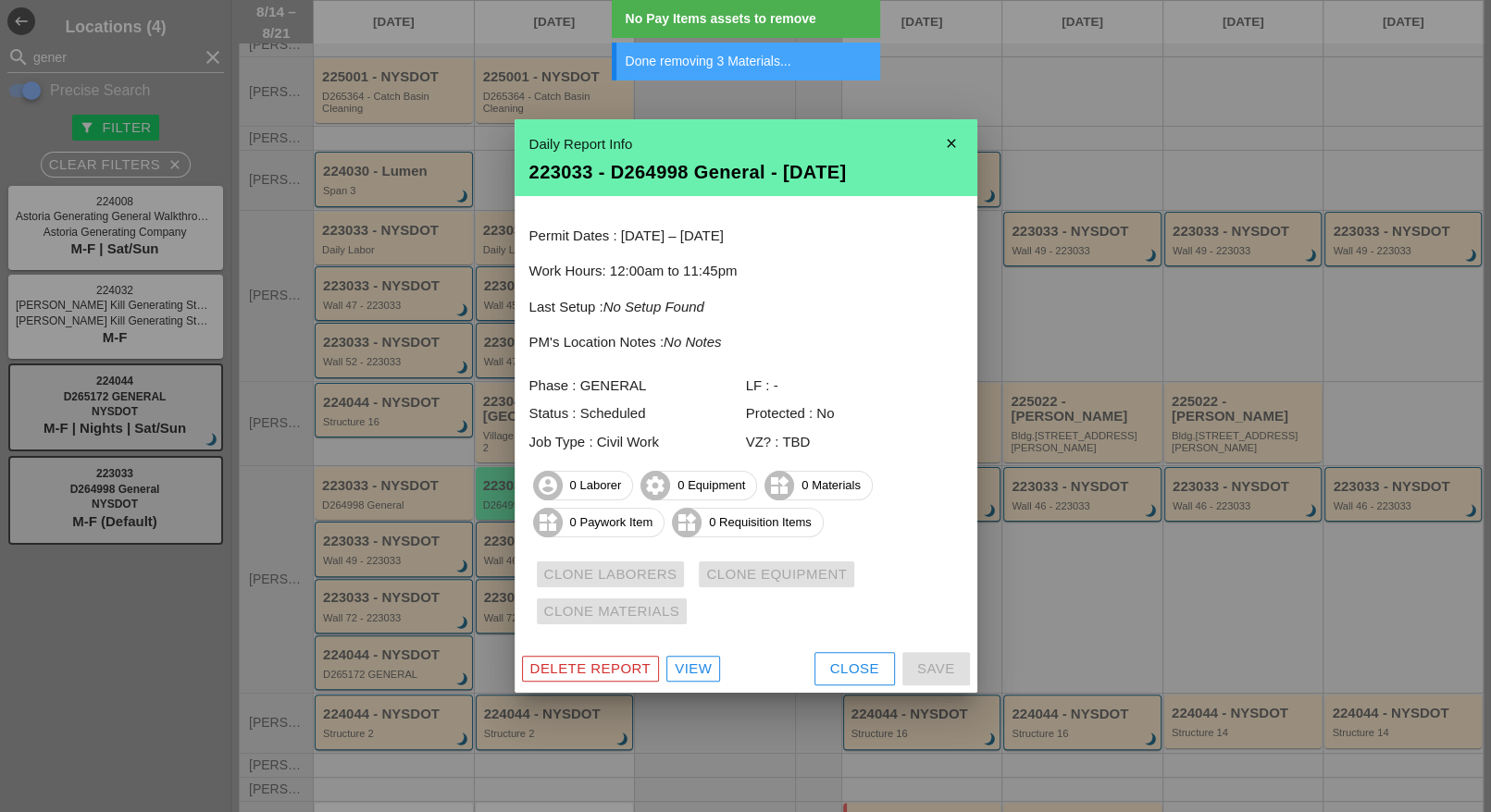
click at [837, 665] on div "Close" at bounding box center [855, 669] width 49 height 21
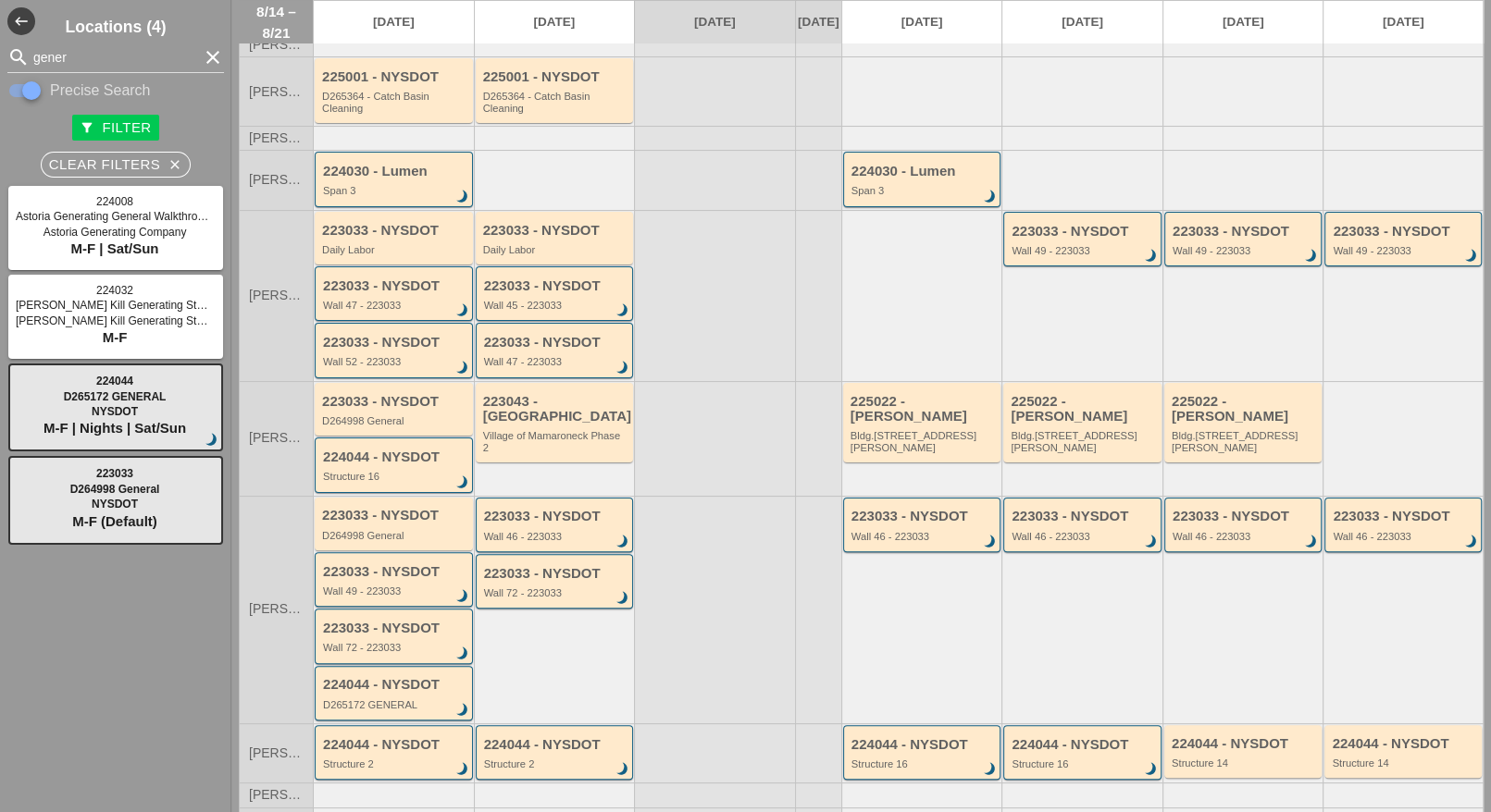
scroll to position [0, 0]
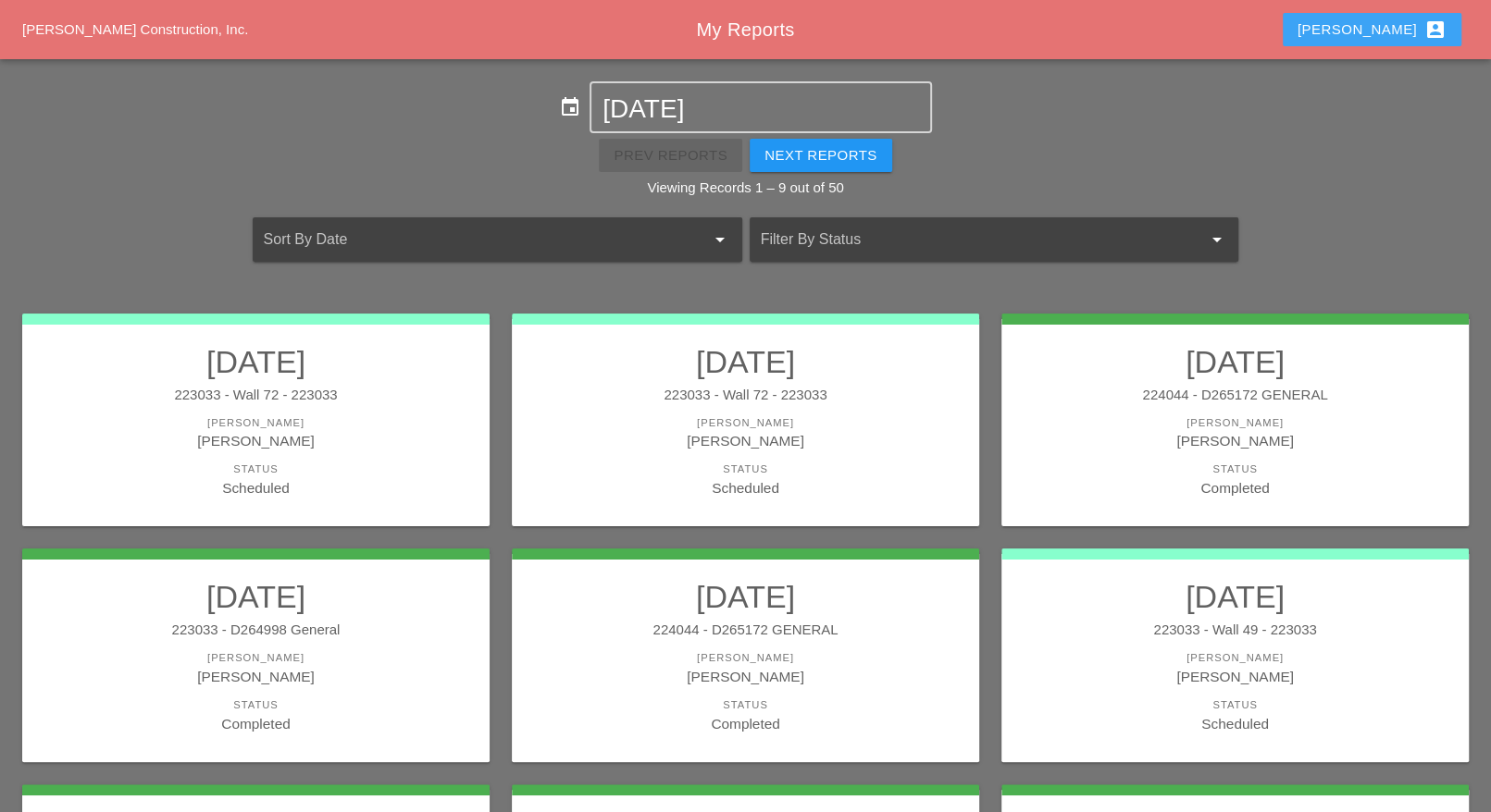
drag, startPoint x: 1378, startPoint y: 35, endPoint x: 1378, endPoint y: 53, distance: 18.0
click at [1379, 35] on button "Luca account_box" at bounding box center [1372, 30] width 179 height 33
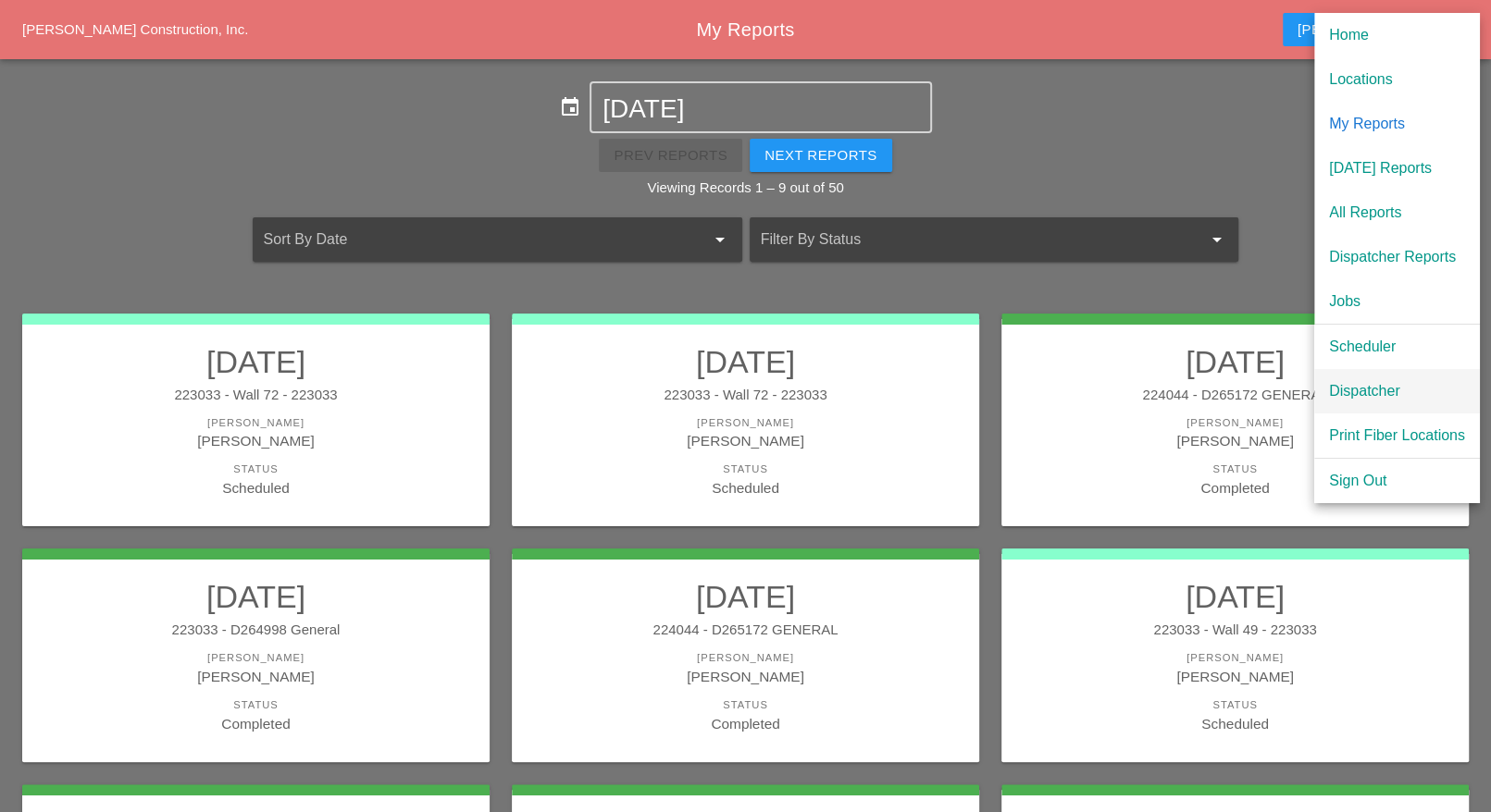
click at [1369, 391] on div "Dispatcher" at bounding box center [1397, 391] width 136 height 22
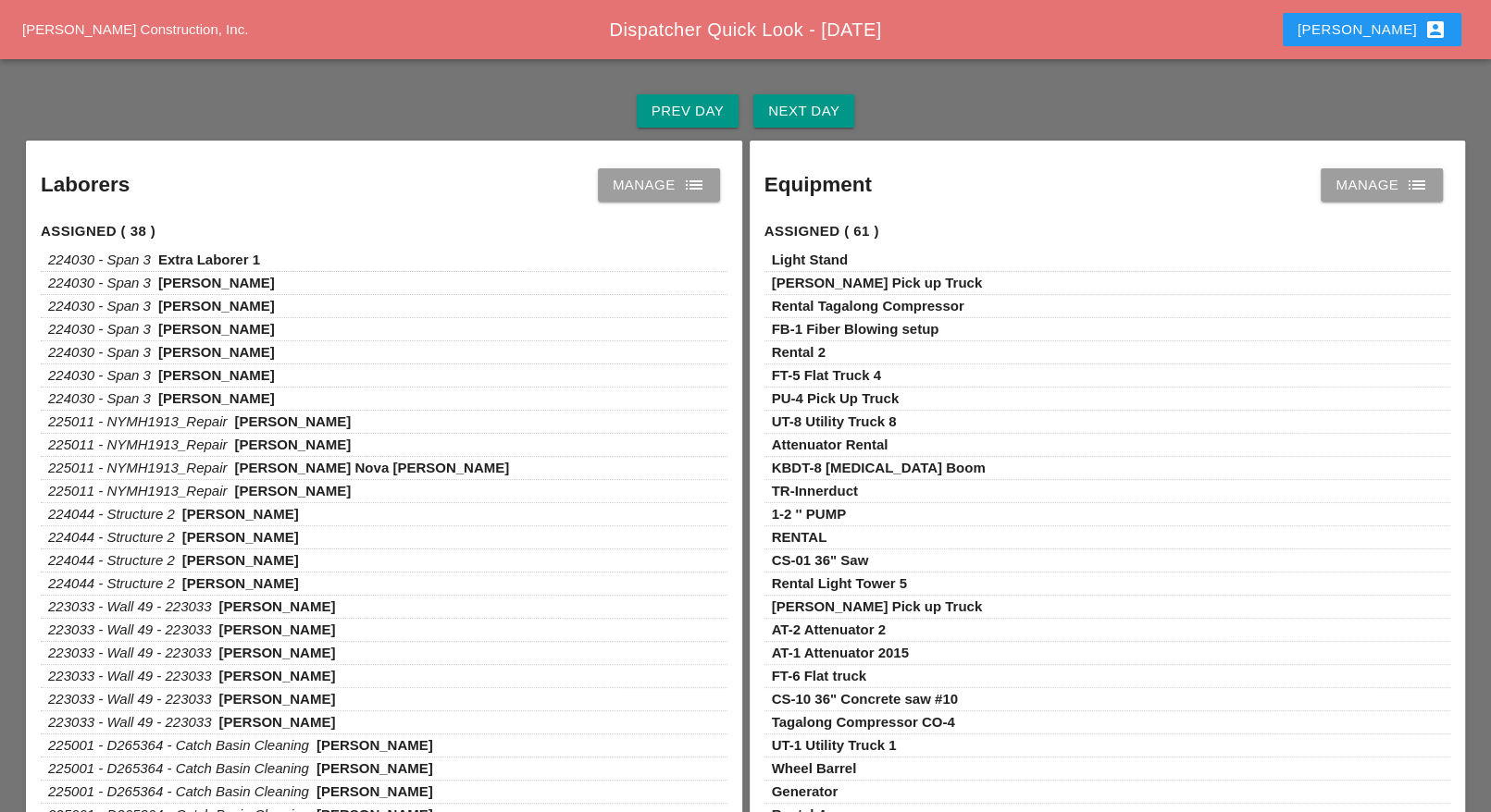
click at [689, 181] on icon "list" at bounding box center [694, 185] width 22 height 22
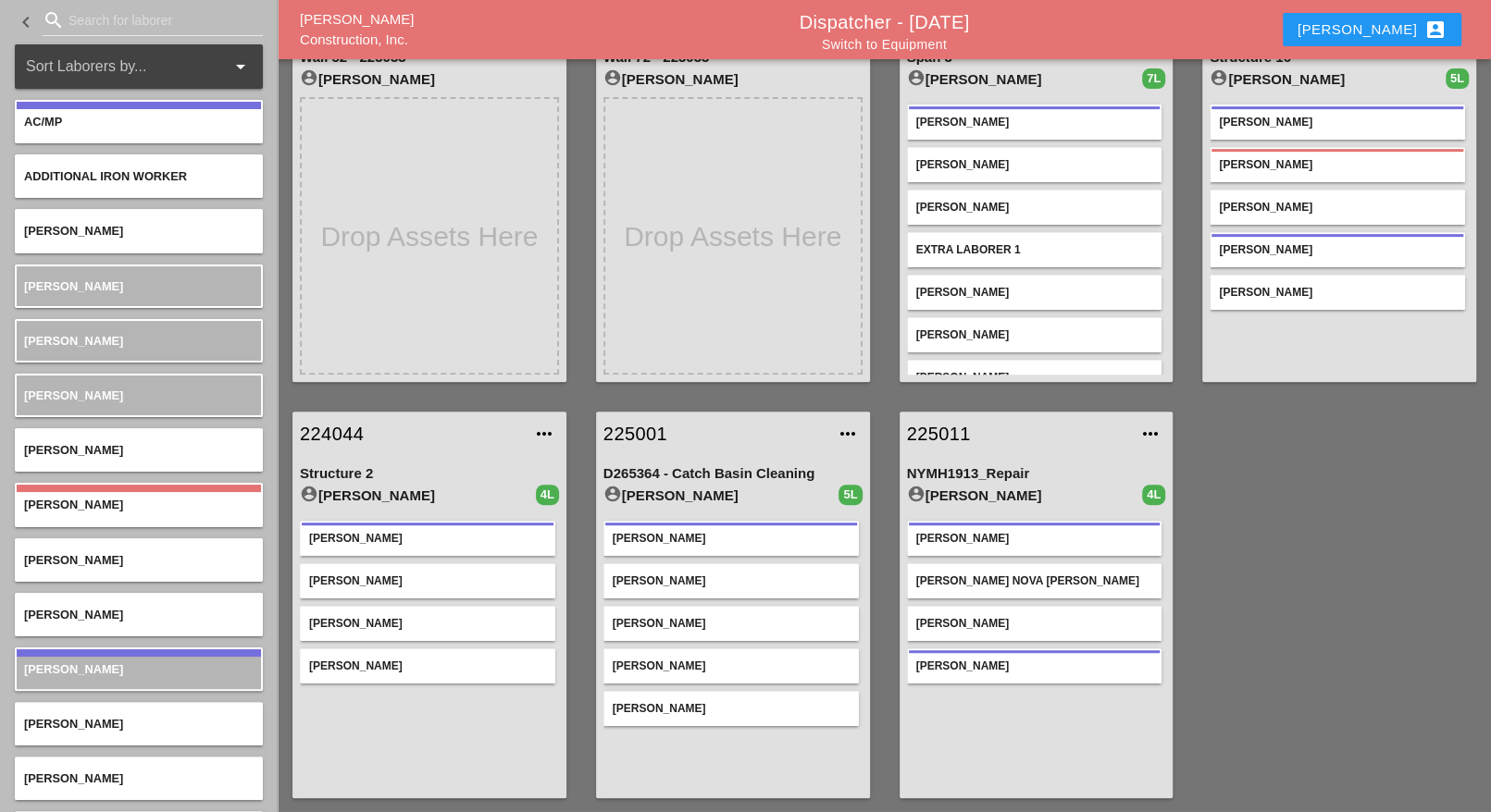
click at [1319, 544] on div "223033 more_horiz D264998 General account_circle Luca Gambardella 4L Daniel Kav…" at bounding box center [884, 188] width 1213 height 1249
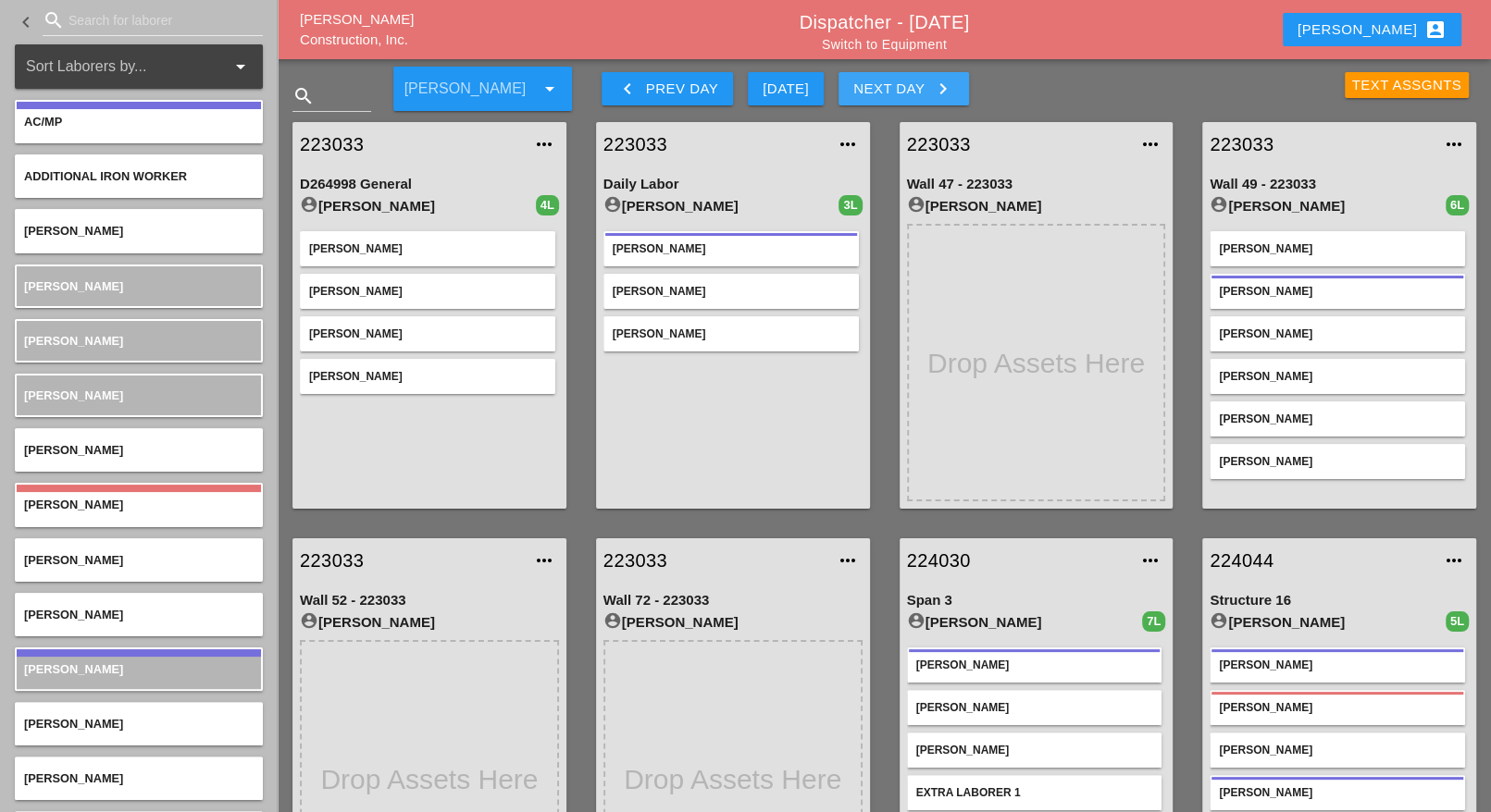
drag, startPoint x: 902, startPoint y: 93, endPoint x: 771, endPoint y: 250, distance: 204.5
click at [904, 92] on div "Next Day keyboard_arrow_right" at bounding box center [903, 88] width 100 height 22
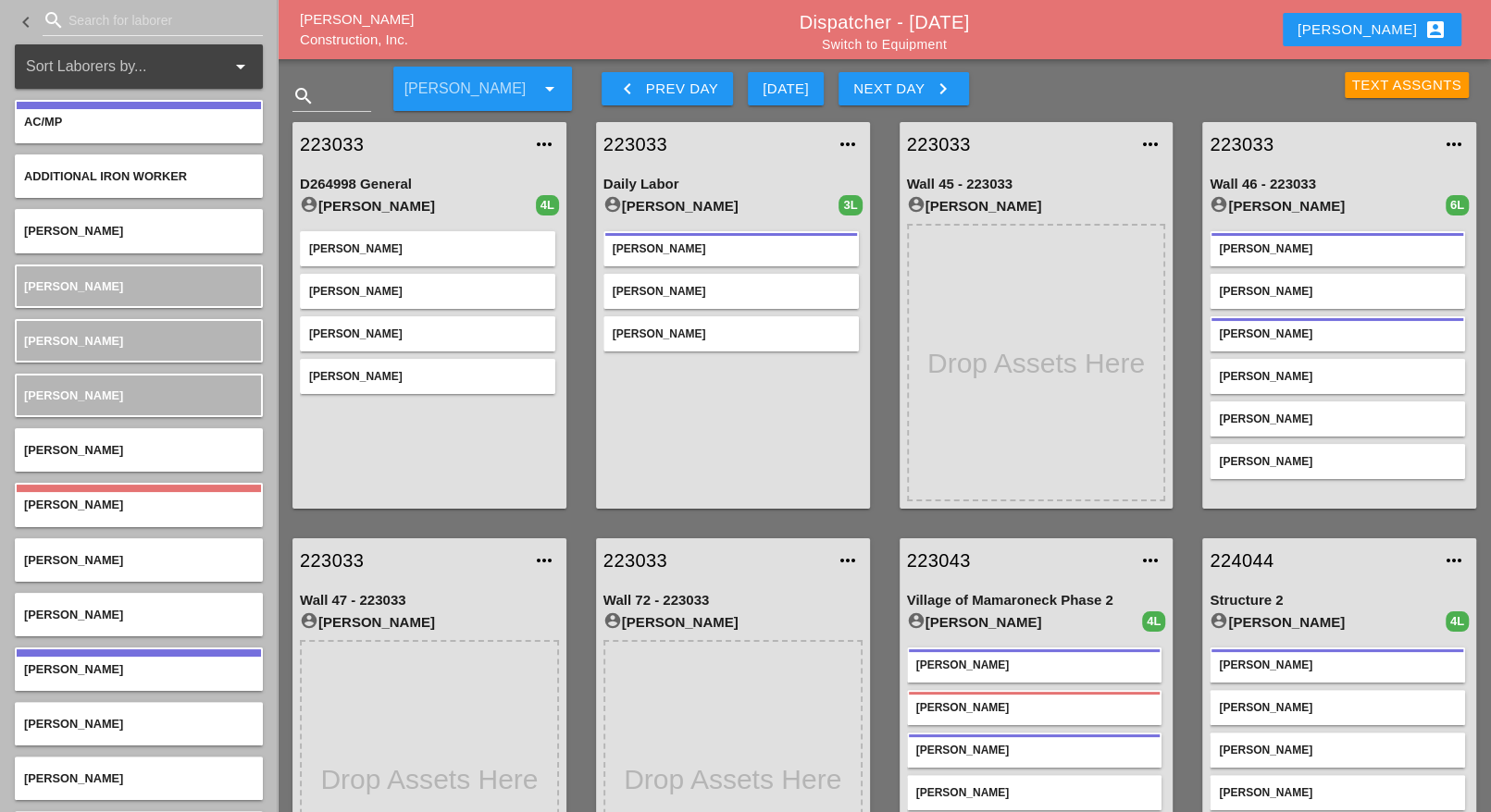
click at [661, 91] on div "keyboard_arrow_left Prev Day" at bounding box center [667, 88] width 101 height 22
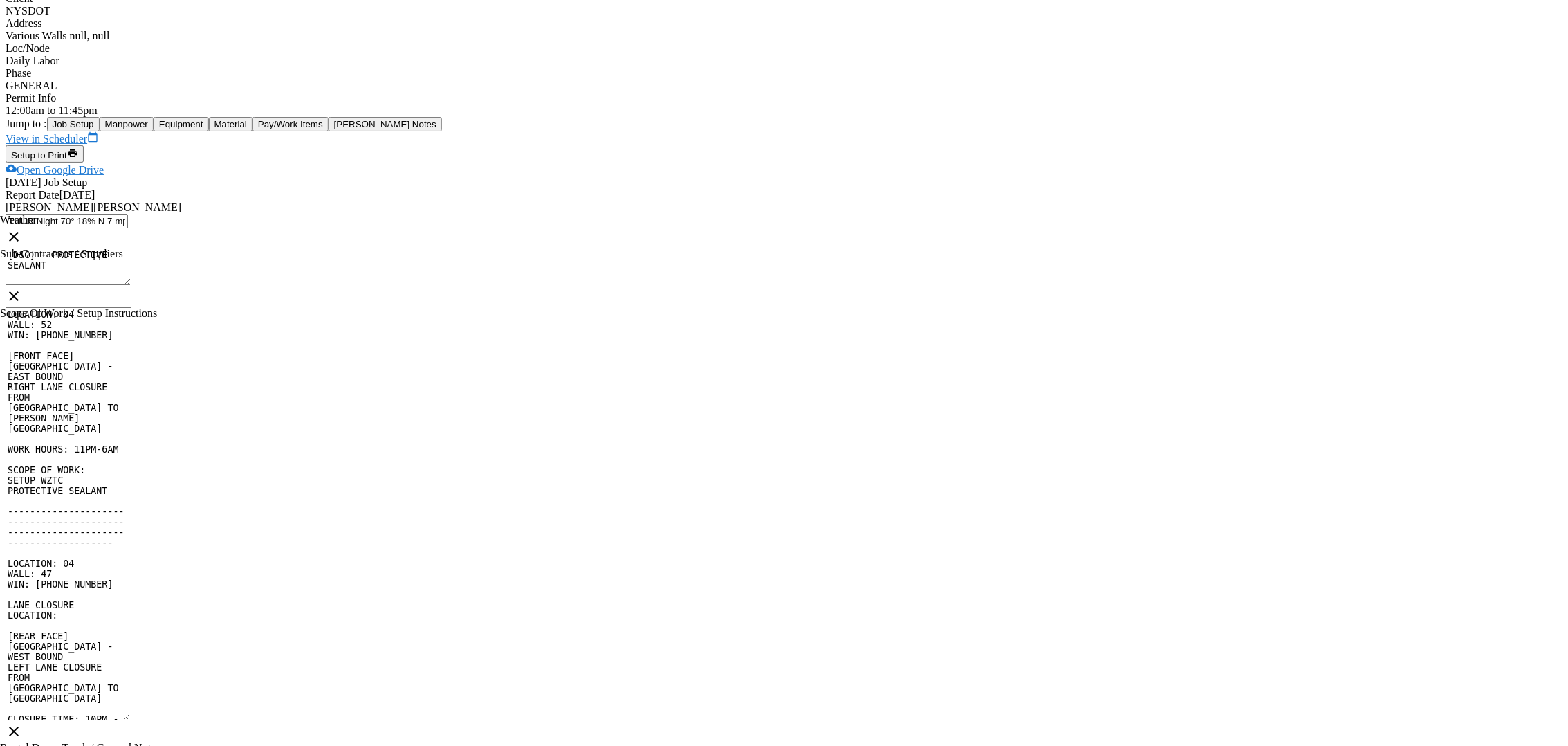
scroll to position [173, 0]
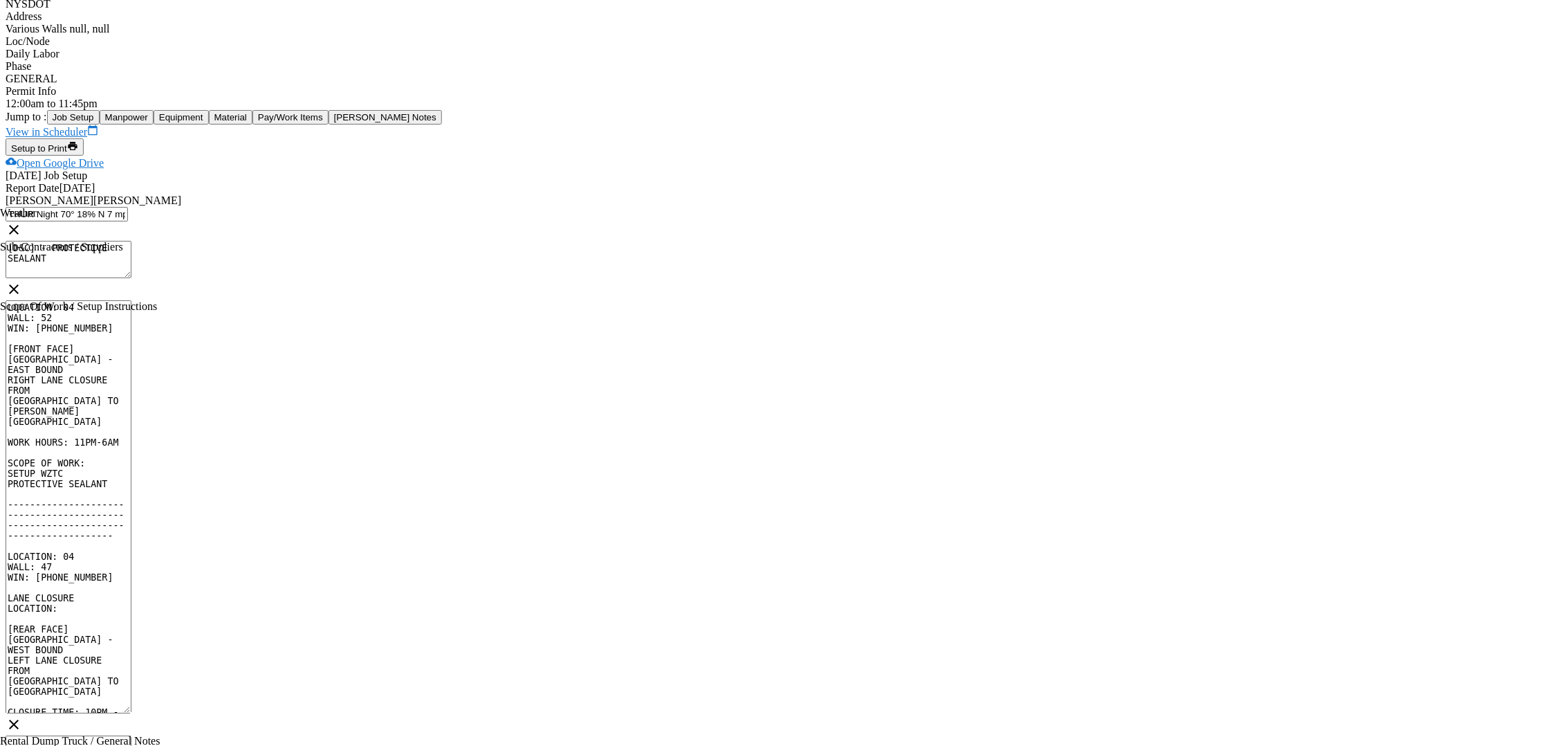
drag, startPoint x: 571, startPoint y: 192, endPoint x: 329, endPoint y: 180, distance: 242.3
click at [128, 207] on input "THUR Night 70° 18% N 7 mph Partly cloudy skies. Low around 70F. Winds N at 5 to…" at bounding box center [66, 214] width 122 height 14
paste input "4° 3% N 7 mph Partly cloudy skies. Low 74F. Winds N at 5 to 10 mph."
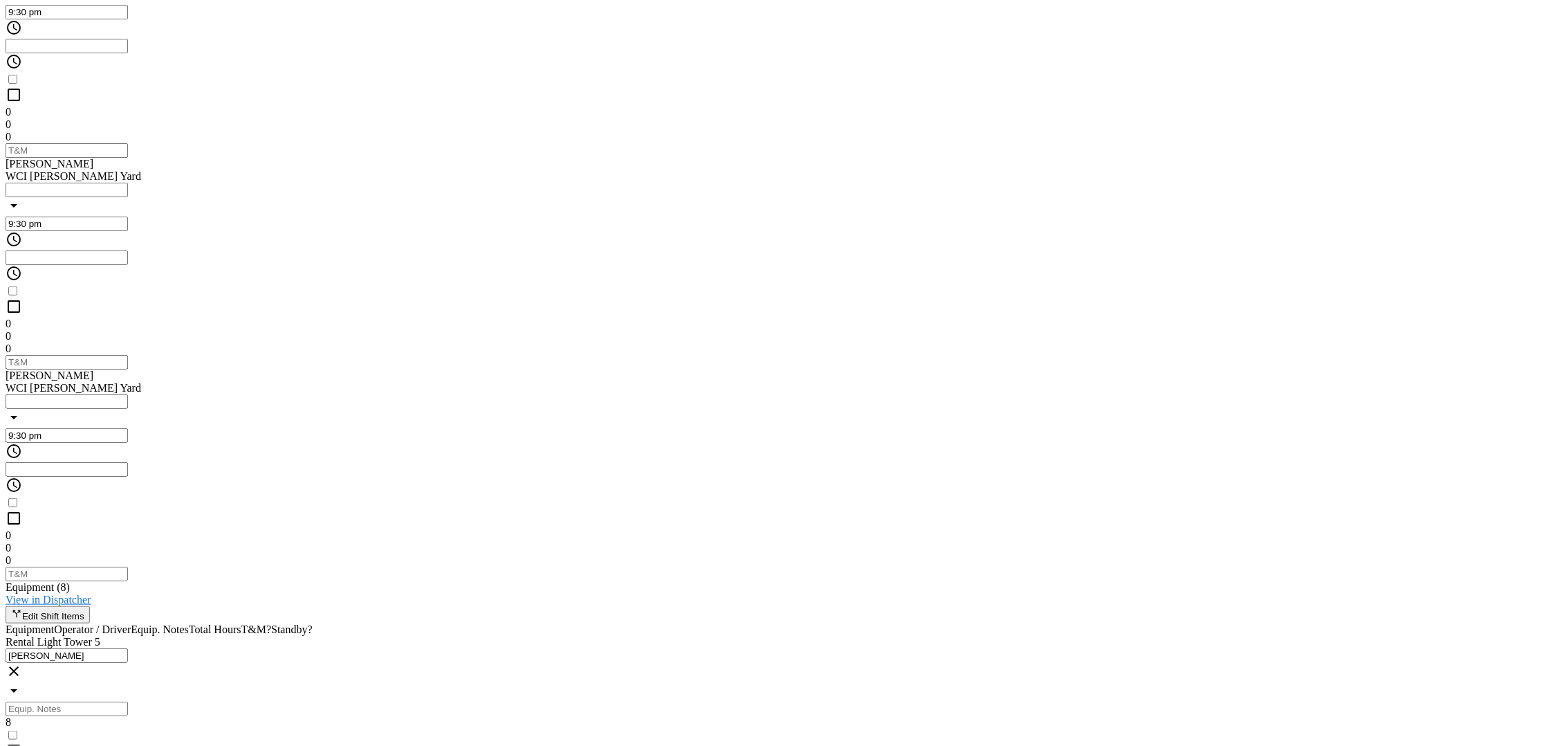
scroll to position [1124, 0]
type input "THUR Night 74° 3% N 7 mph Partly cloudy skies. Low 74F. Winds N at 5 to 10 mph."
click at [128, 607] on input "text" at bounding box center [66, 707] width 122 height 14
type input "Bruckner yard"
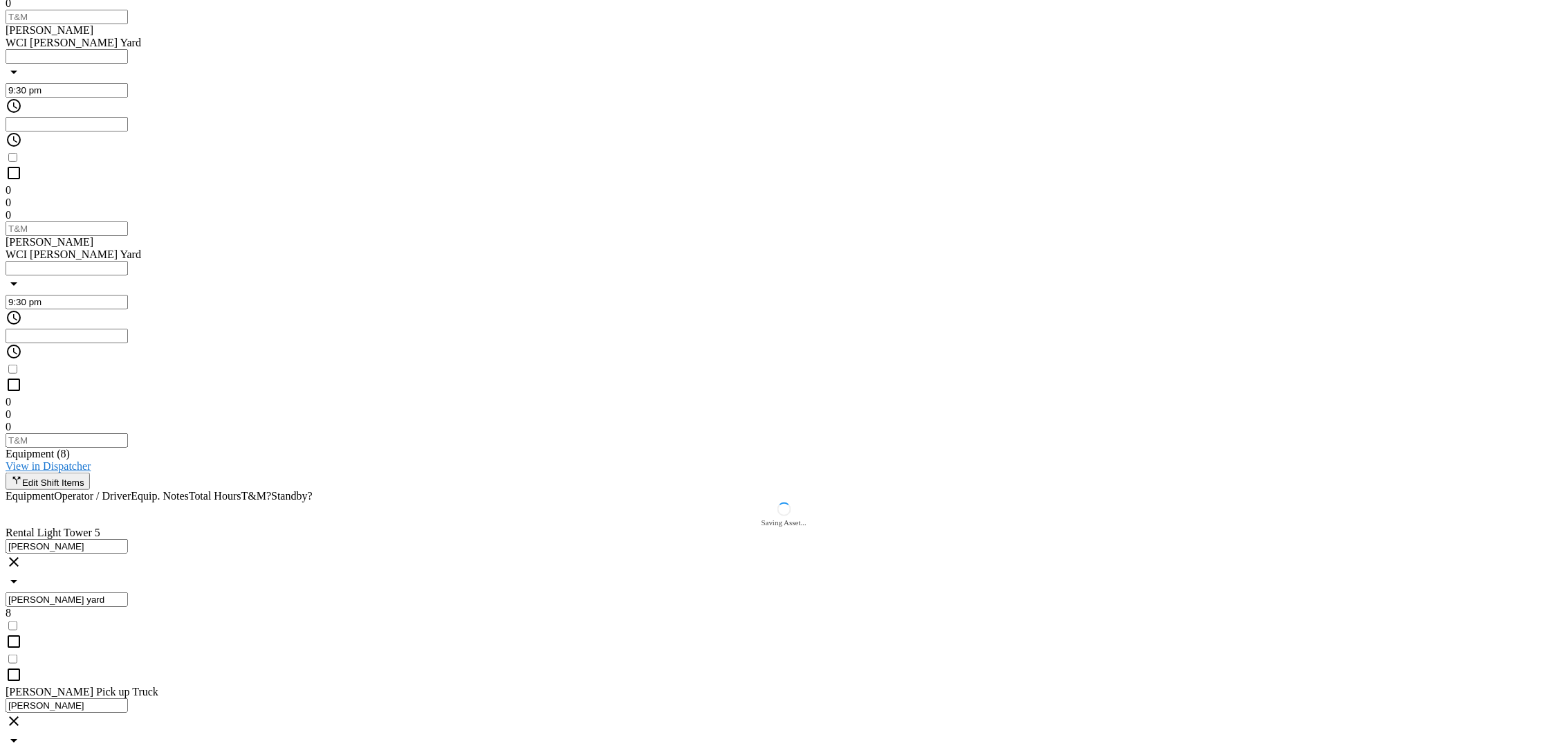
scroll to position [1297, 0]
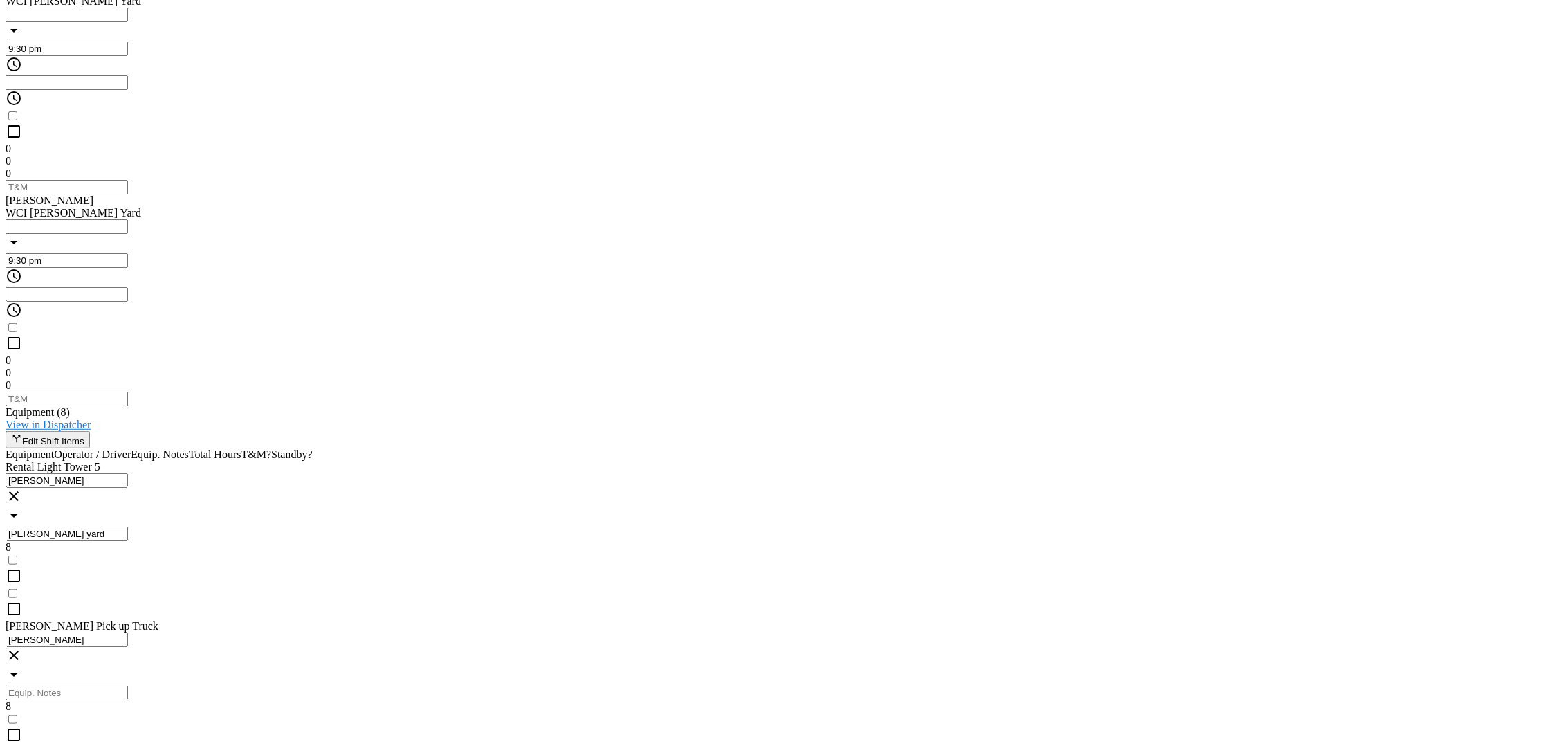
paste input "Night 74° 3% N 7 mph Partly cloudy skies. Low 74F. Winds N at 5 to 10 mph."
drag, startPoint x: 745, startPoint y: 320, endPoint x: 573, endPoint y: 329, distance: 172.2
type input "."
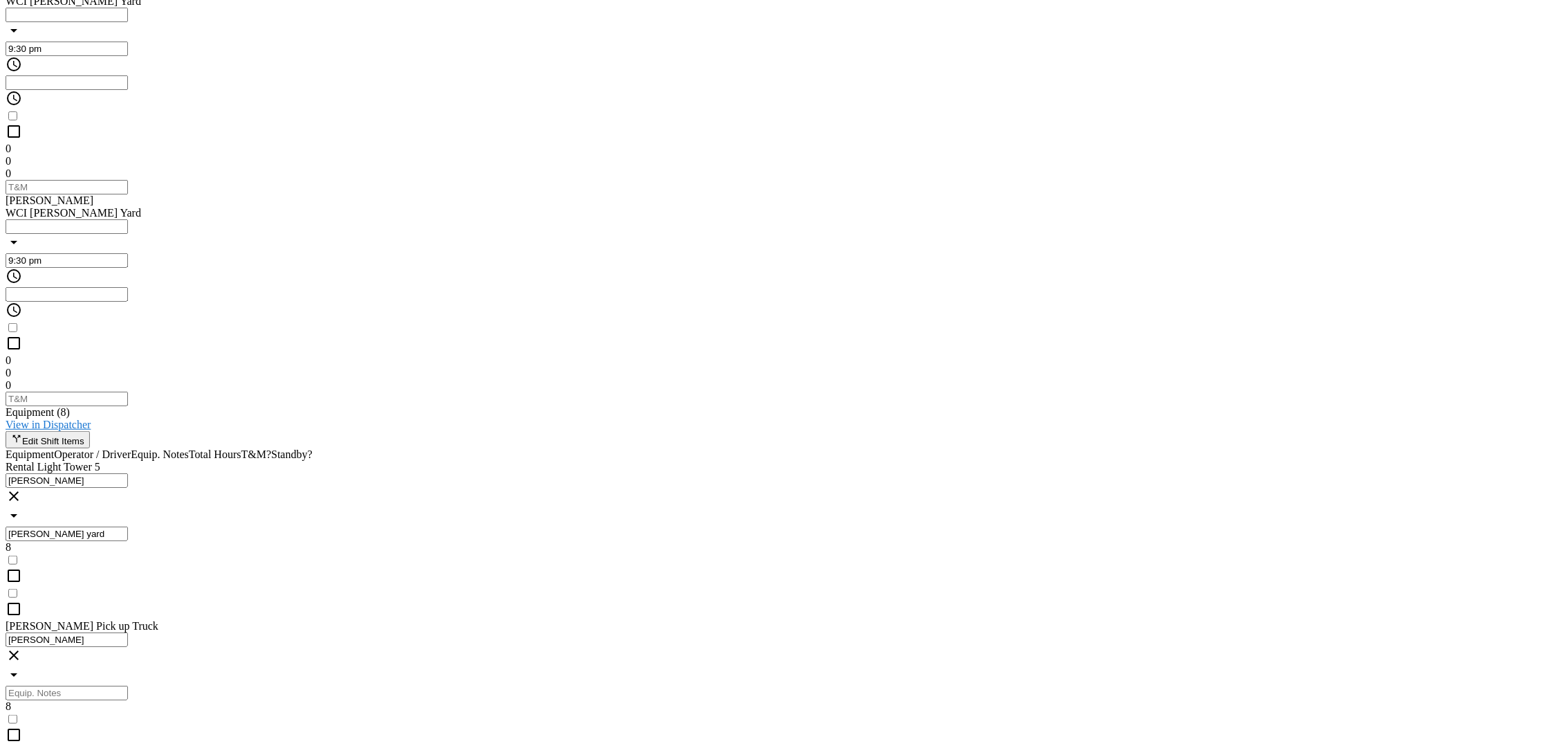
drag, startPoint x: 690, startPoint y: 262, endPoint x: 585, endPoint y: 279, distance: 106.4
paste input "Bruckner yard"
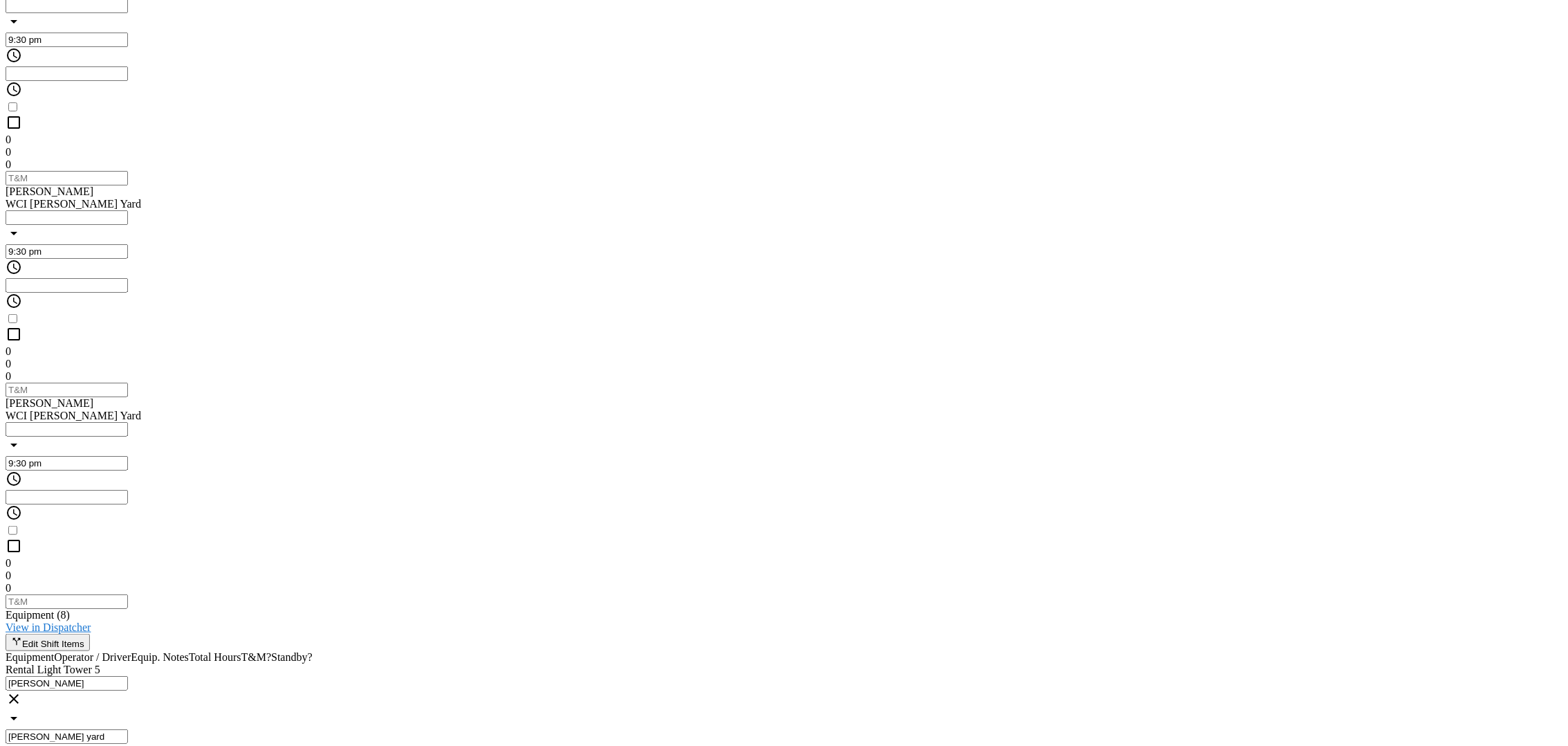
scroll to position [1297, 0]
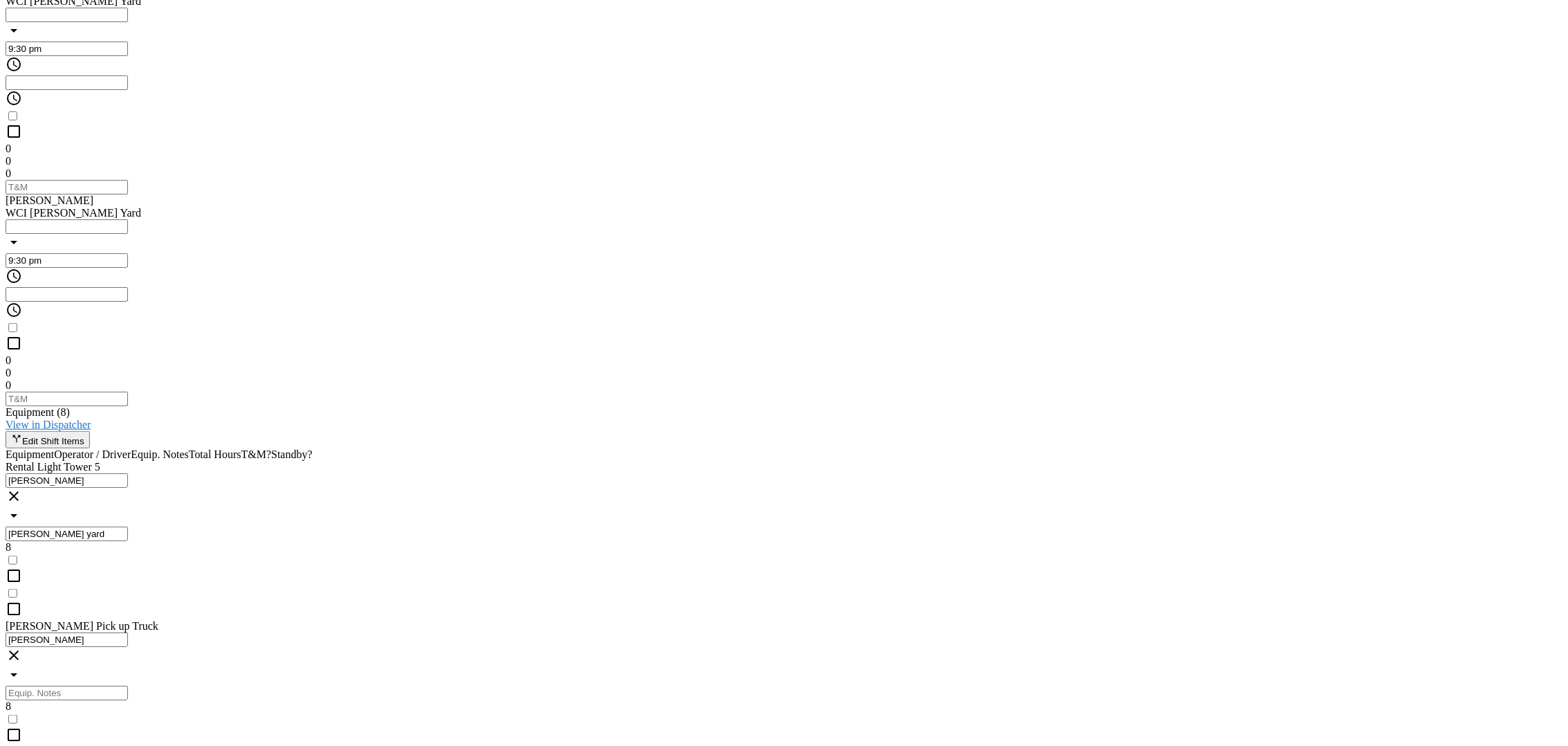
type input "Bruckner yard"
paste input "Bruckner yard"
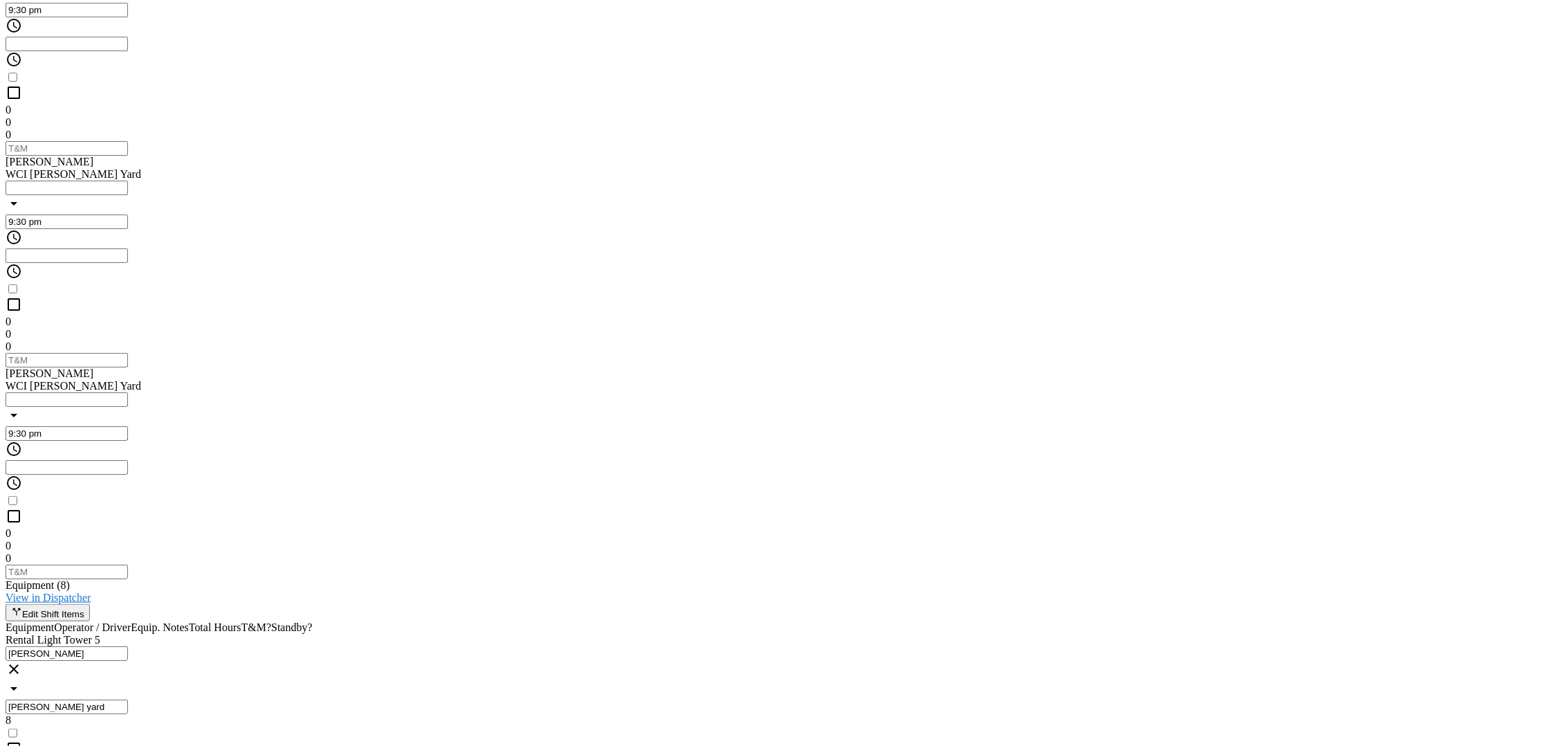
scroll to position [1211, 0]
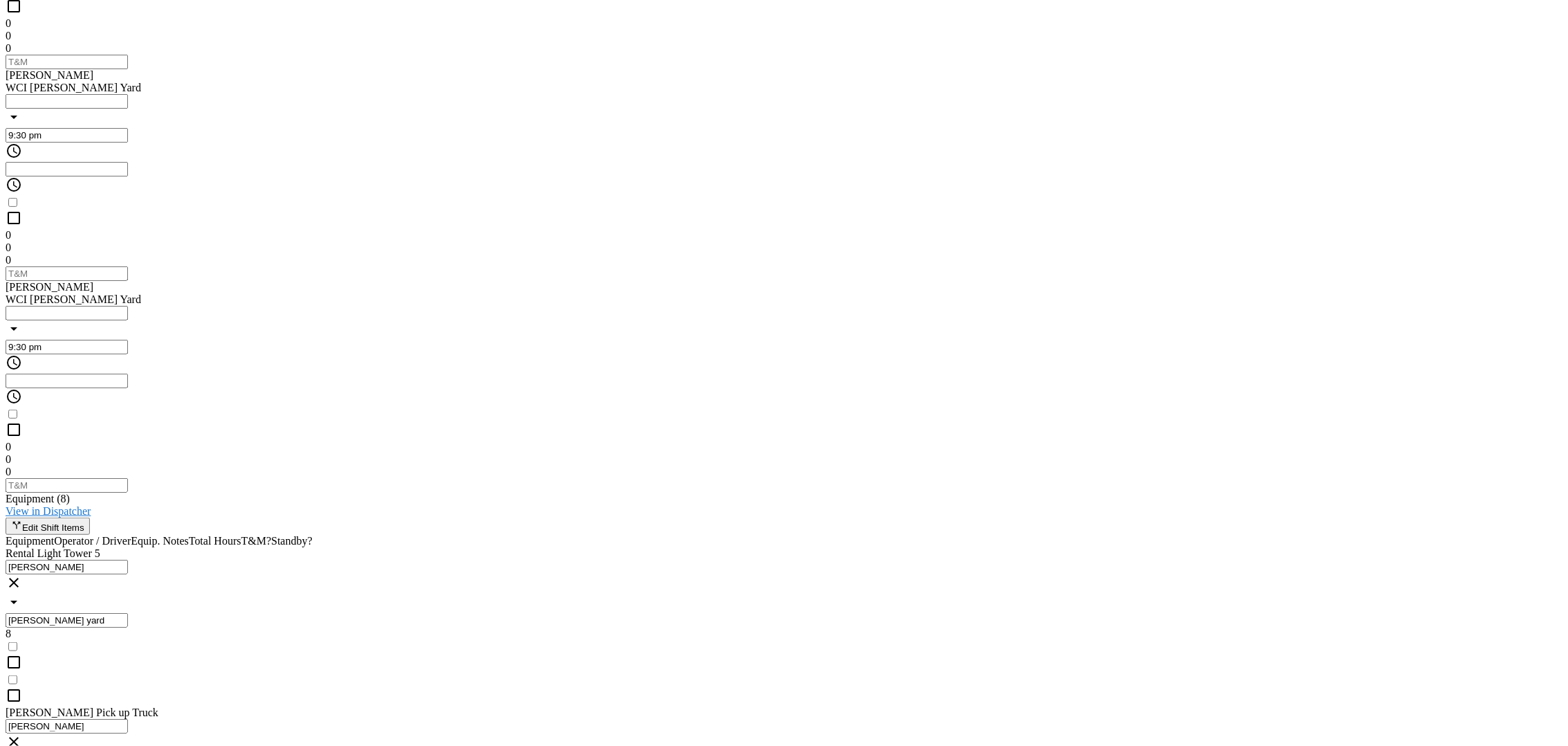
drag, startPoint x: 689, startPoint y: 457, endPoint x: 618, endPoint y: 468, distance: 71.8
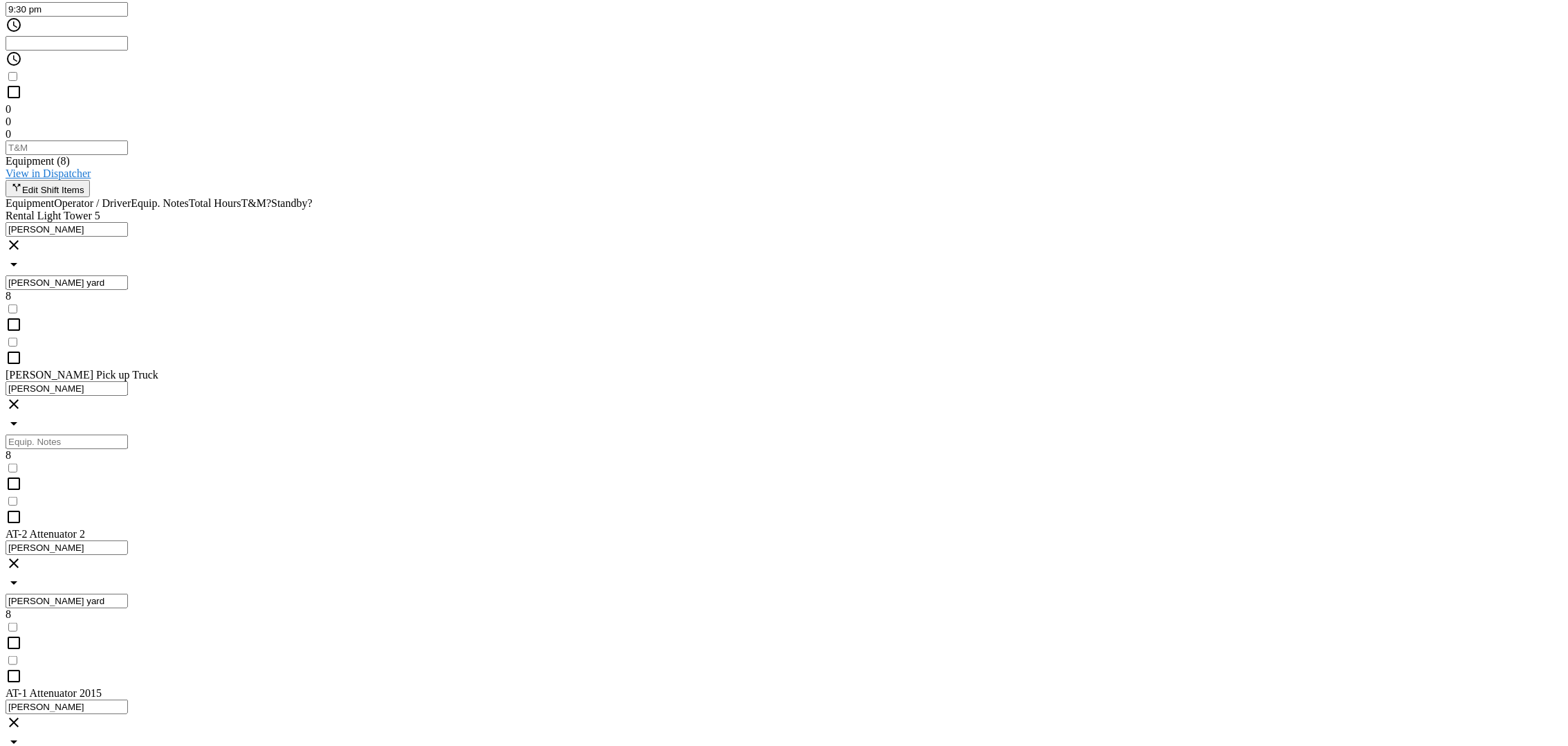
scroll to position [1729, 0]
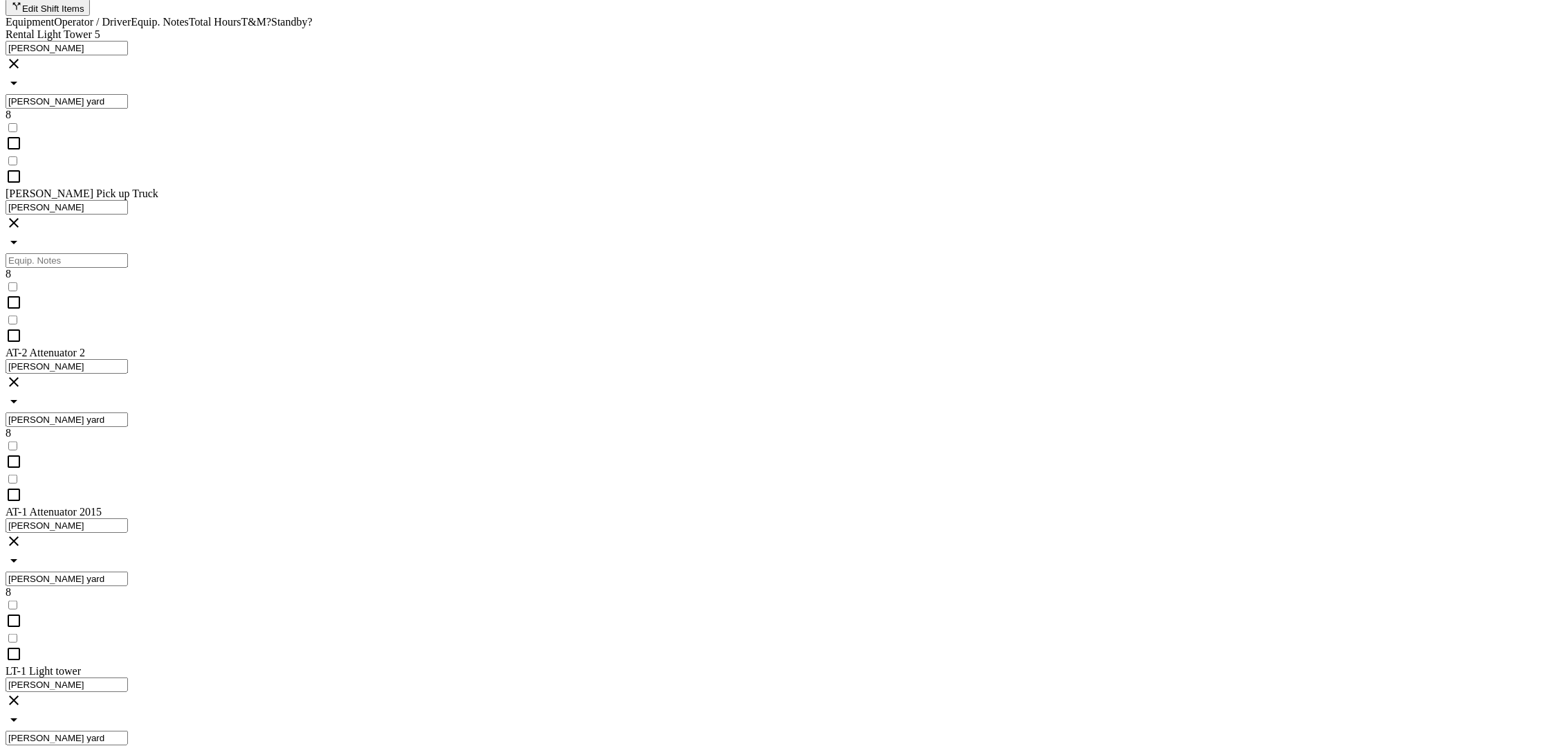
type input "Sub contractor"
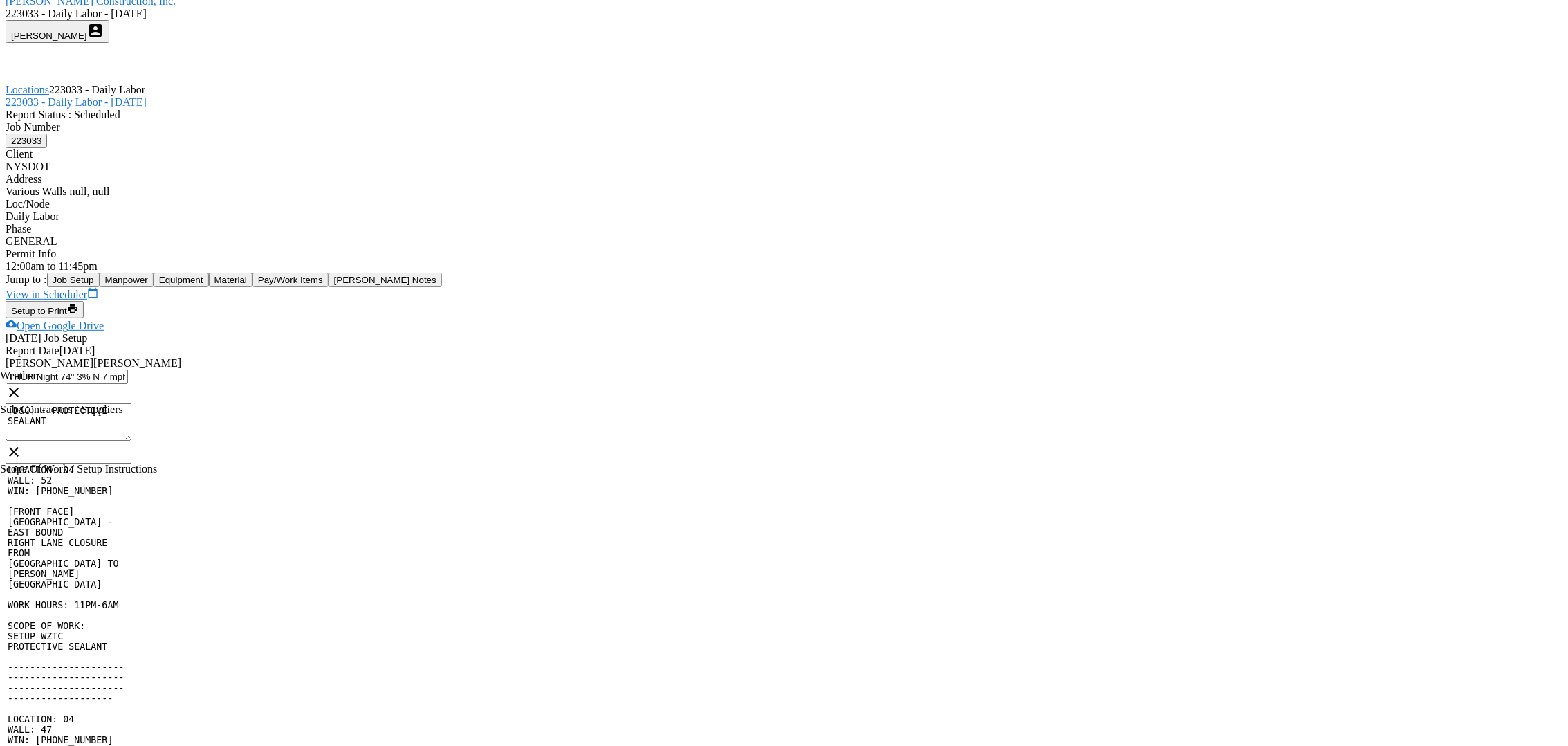
scroll to position [0, 0]
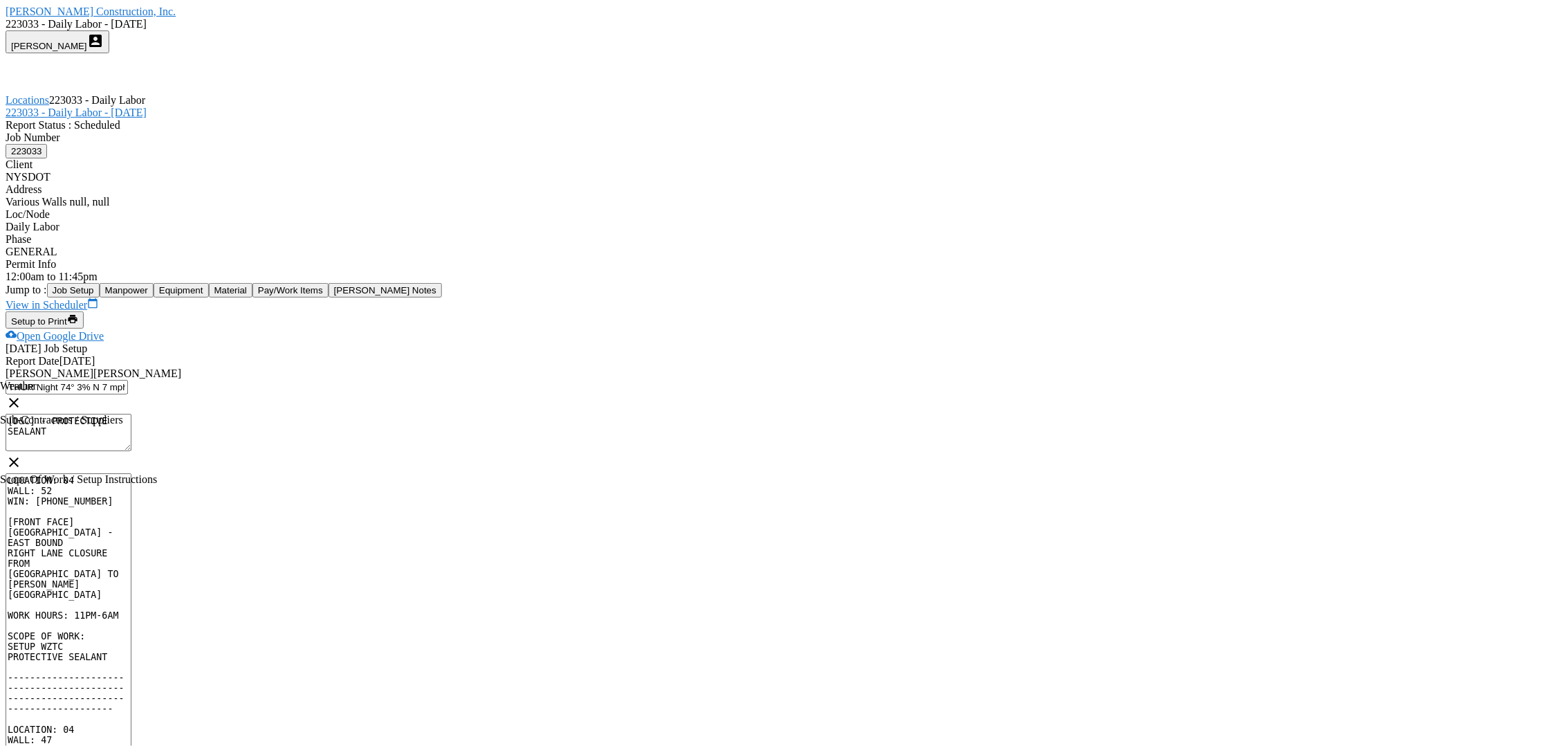
click at [78, 313] on div "Setup to Print print" at bounding box center [44, 320] width 67 height 13
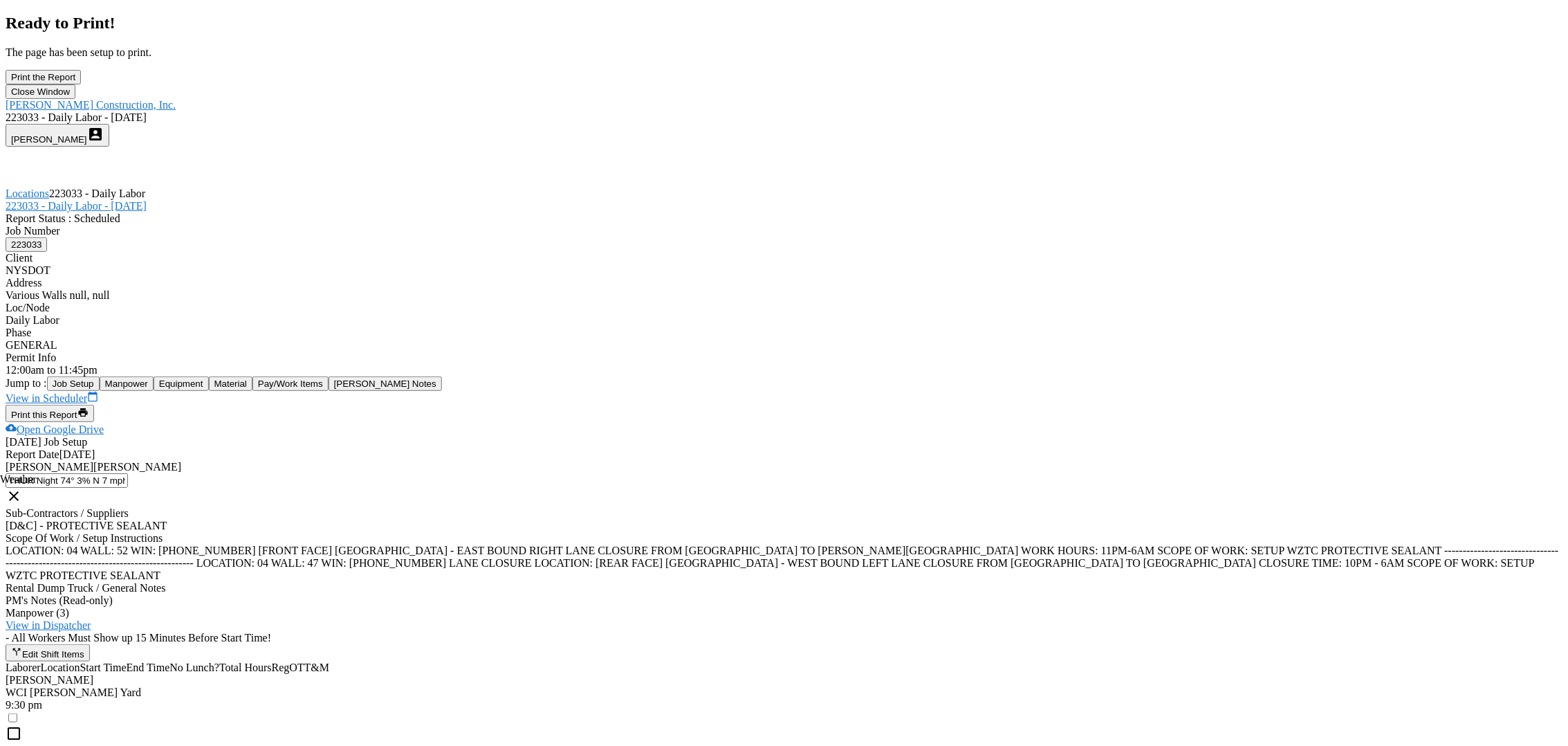
click at [75, 82] on div "Print the Report" at bounding box center [43, 77] width 64 height 11
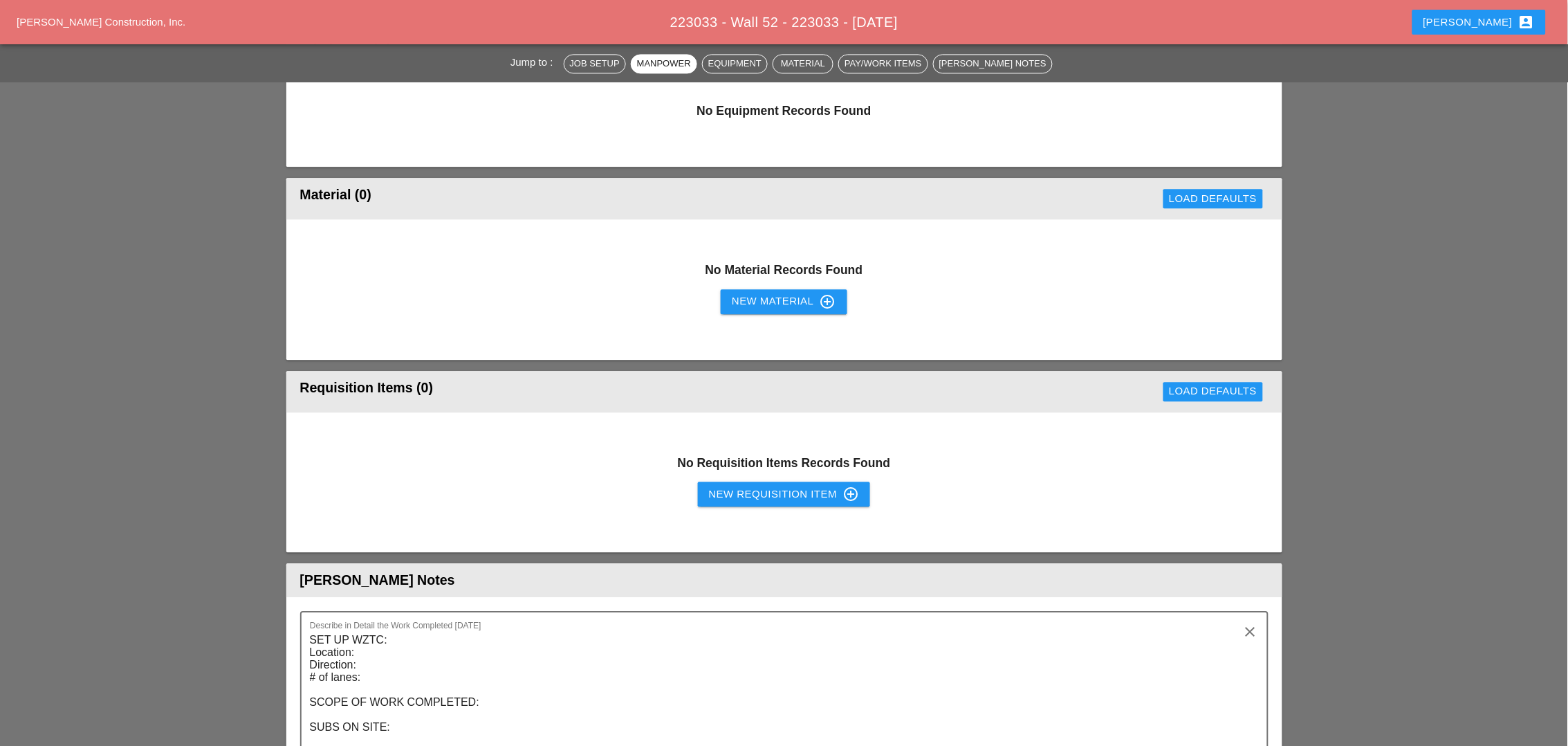
scroll to position [1038, 0]
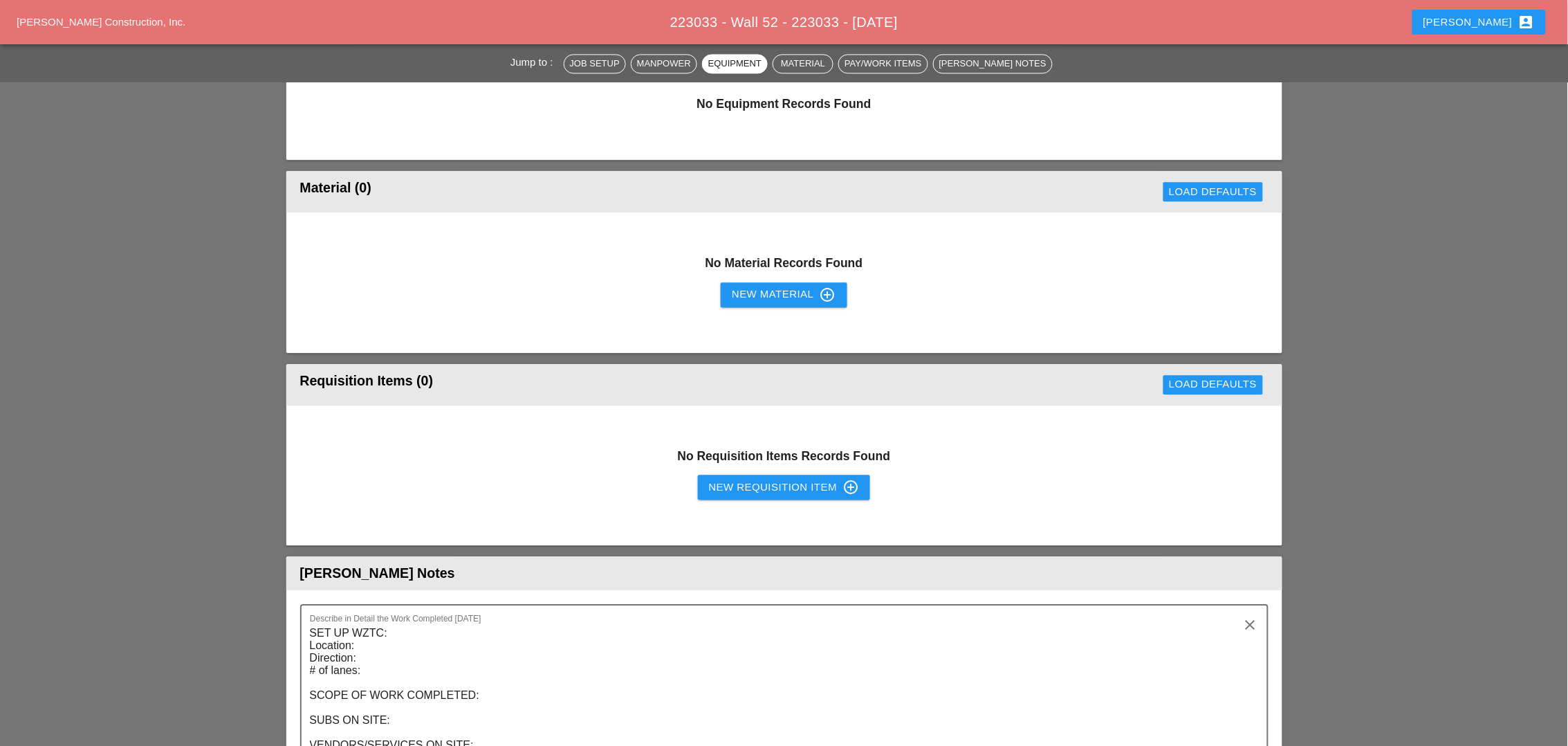
click at [722, 478] on div "New Requisition Item control_point" at bounding box center [784, 486] width 151 height 16
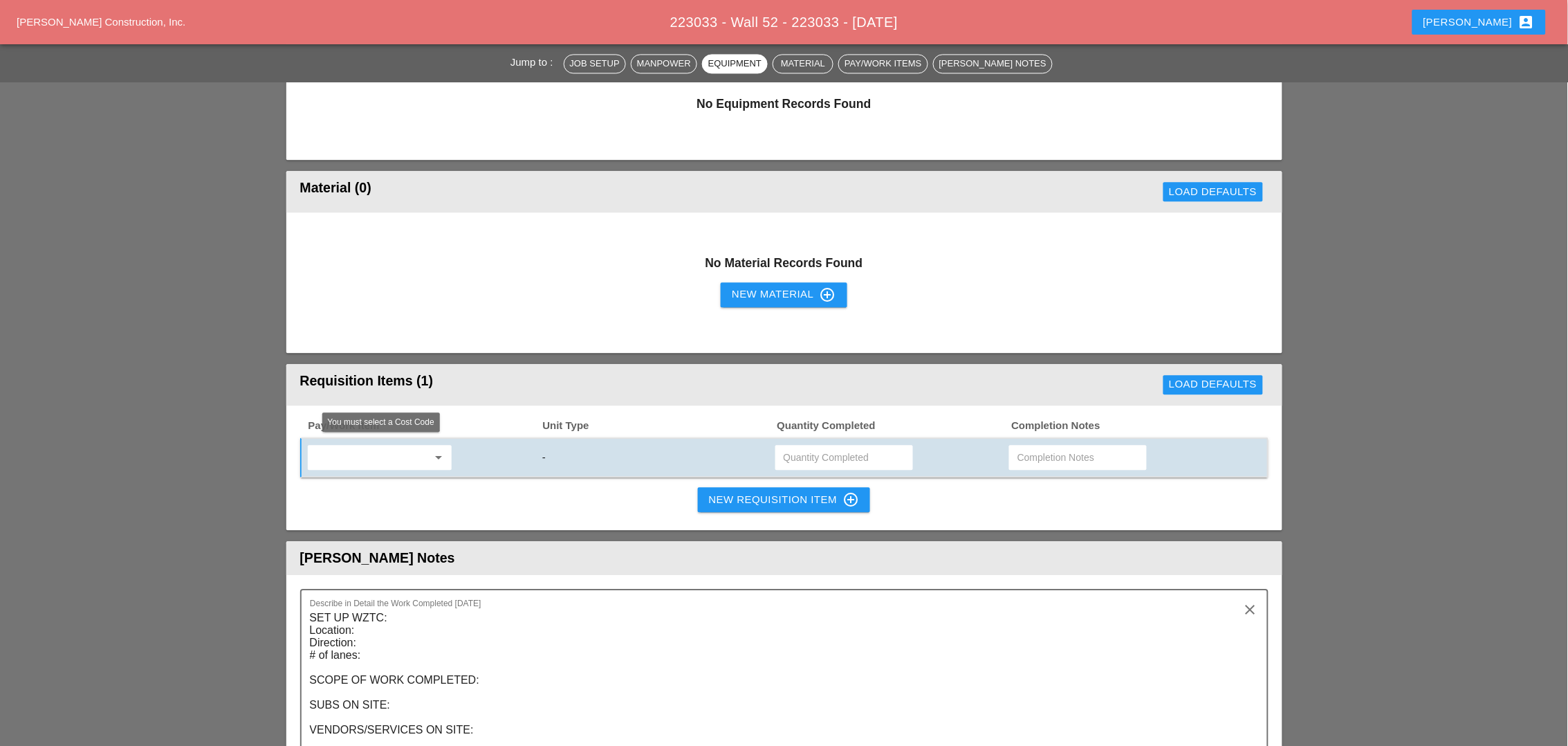
click at [412, 460] on input "text" at bounding box center [370, 457] width 116 height 22
click at [454, 473] on div "619.1004002 - PORTABLE WORK ZONE CAM ERA" at bounding box center [420, 481] width 204 height 16
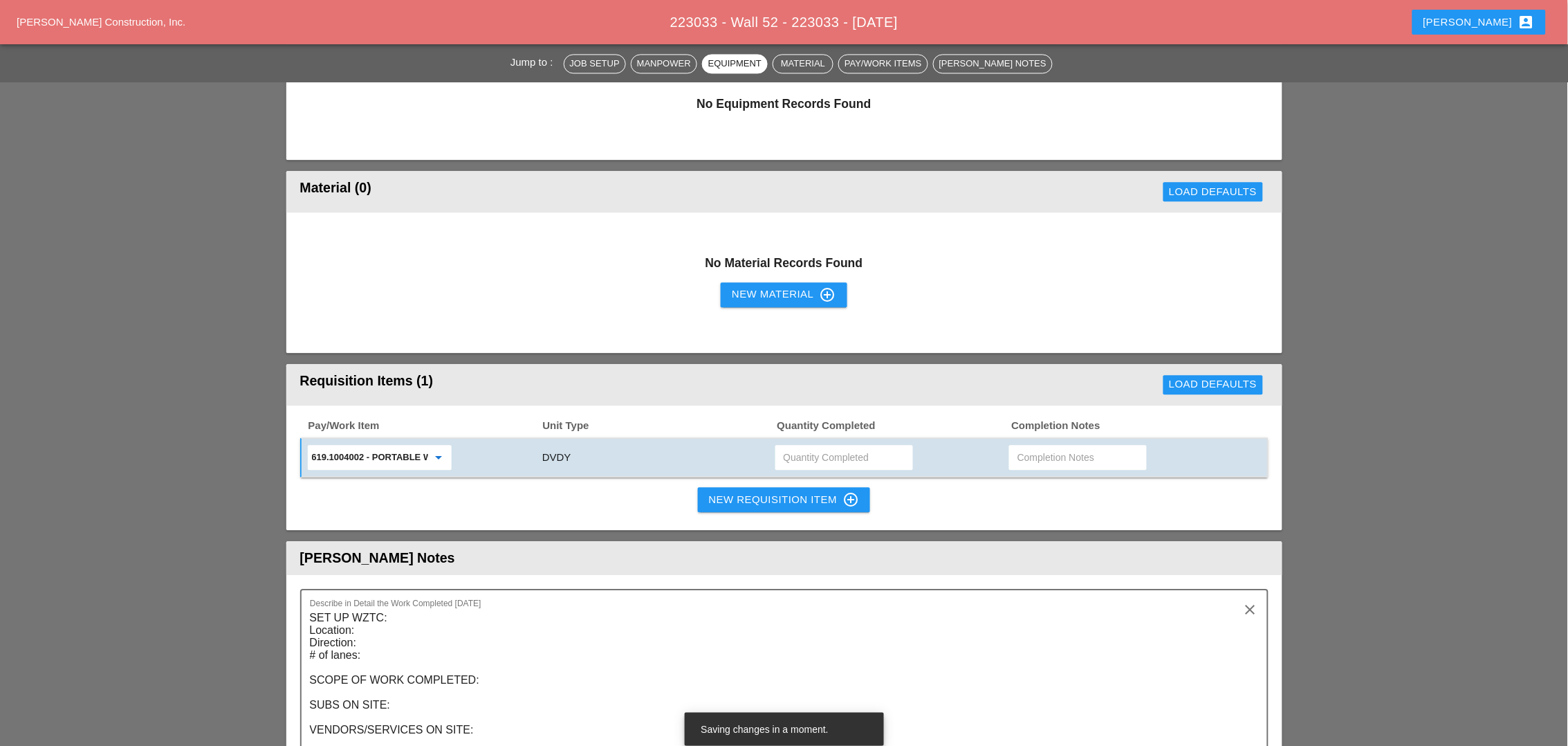
type input "619.1004002 - PORTABLE WORK ZONE CAMERA"
click at [789, 452] on input "text" at bounding box center [844, 457] width 121 height 22
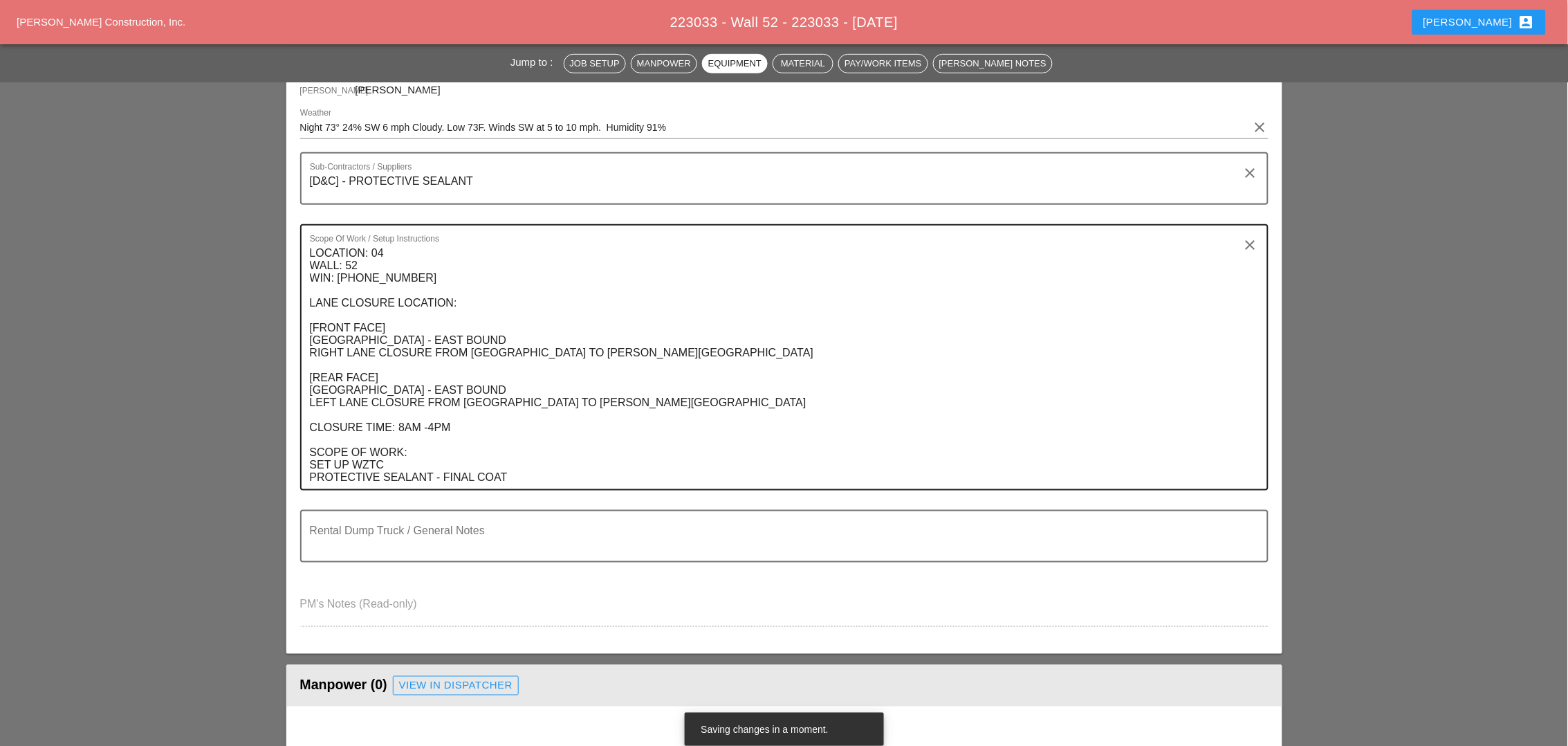
scroll to position [87, 0]
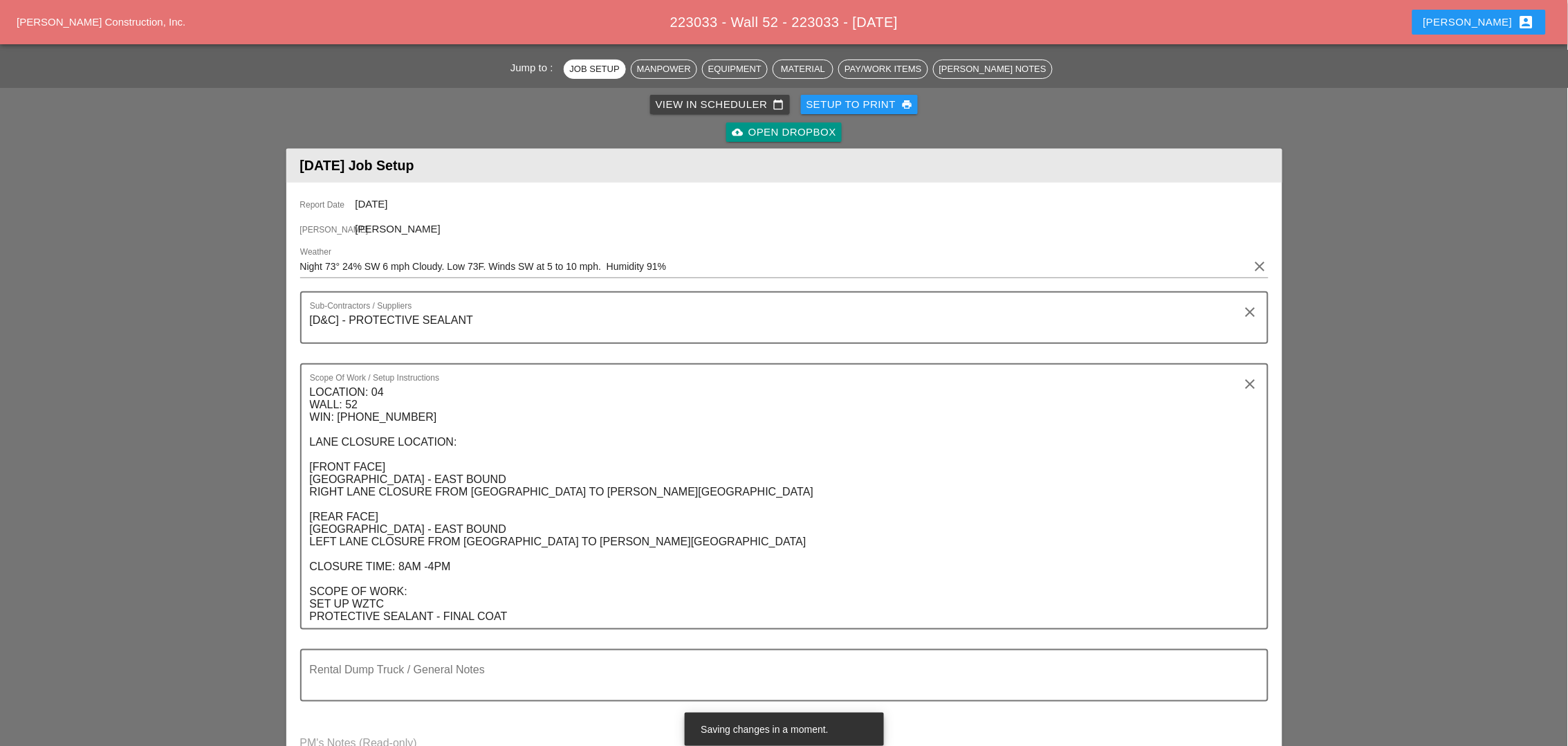
type input "2"
click at [875, 107] on div "Setup to Print print" at bounding box center [859, 104] width 107 height 16
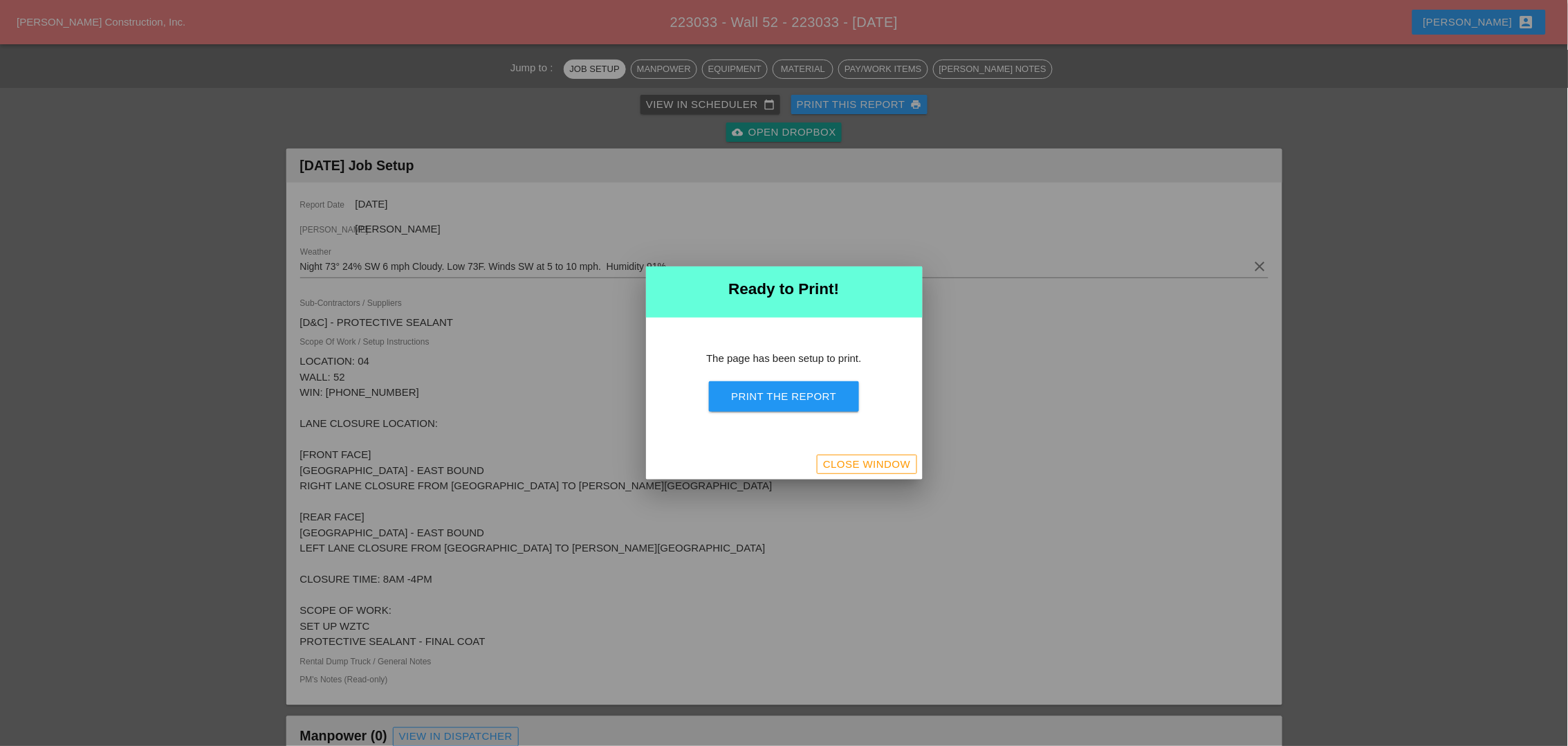
click at [798, 397] on div "Print the Report" at bounding box center [783, 397] width 105 height 16
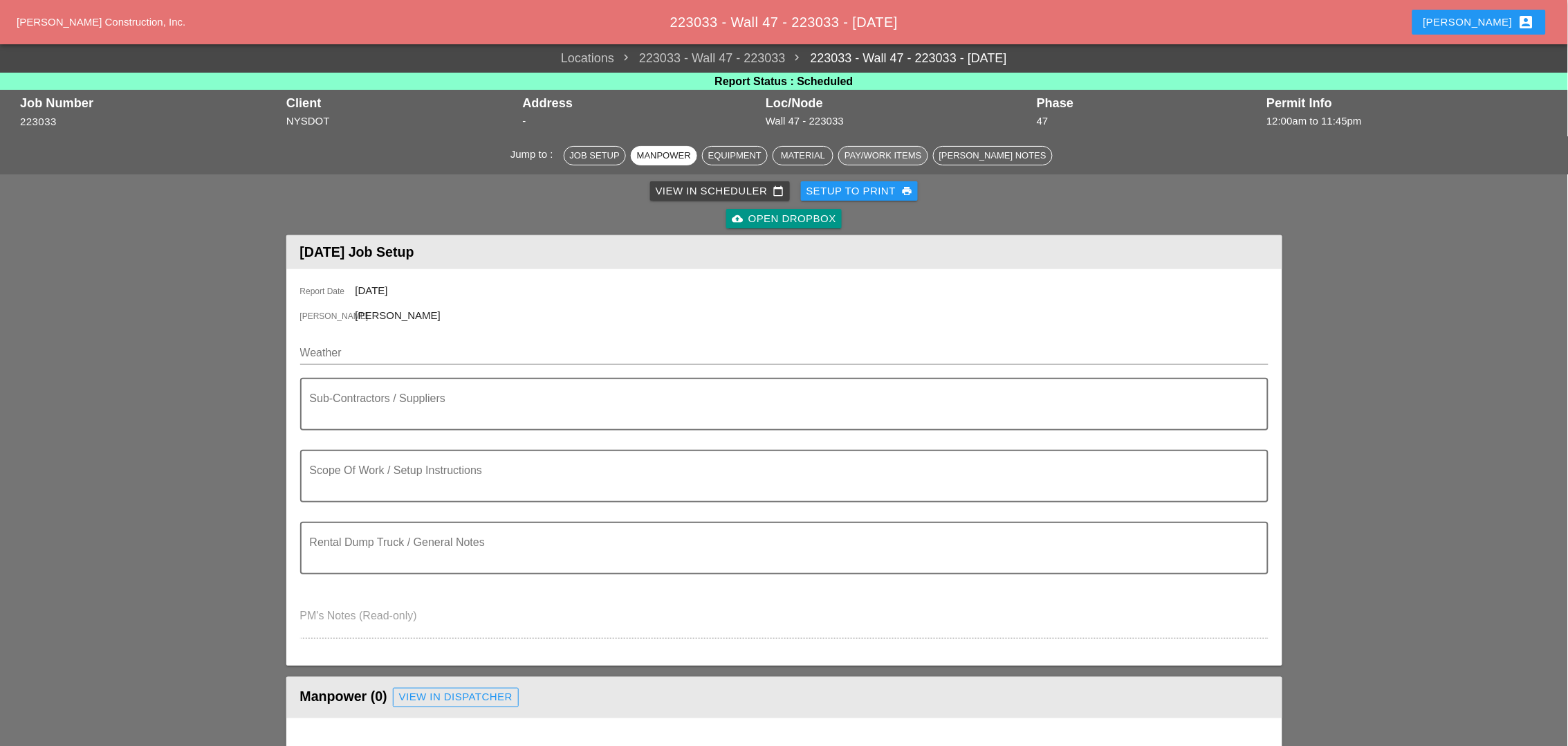
click at [884, 155] on div "Pay/Work Items" at bounding box center [882, 155] width 77 height 14
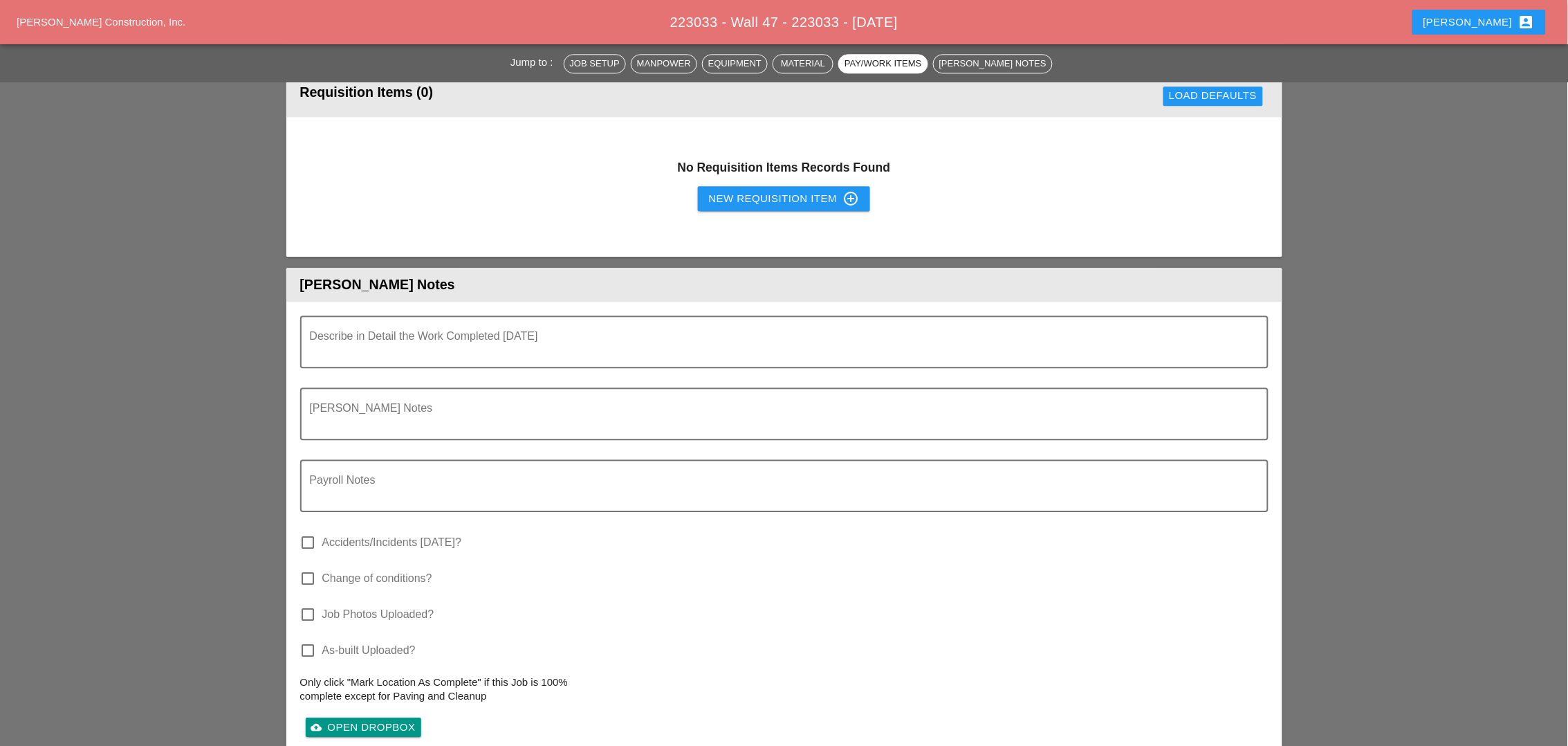
scroll to position [1113, 0]
drag, startPoint x: 759, startPoint y: 195, endPoint x: 559, endPoint y: 232, distance: 203.4
click at [759, 194] on div "New Requisition Item control_point" at bounding box center [784, 197] width 151 height 16
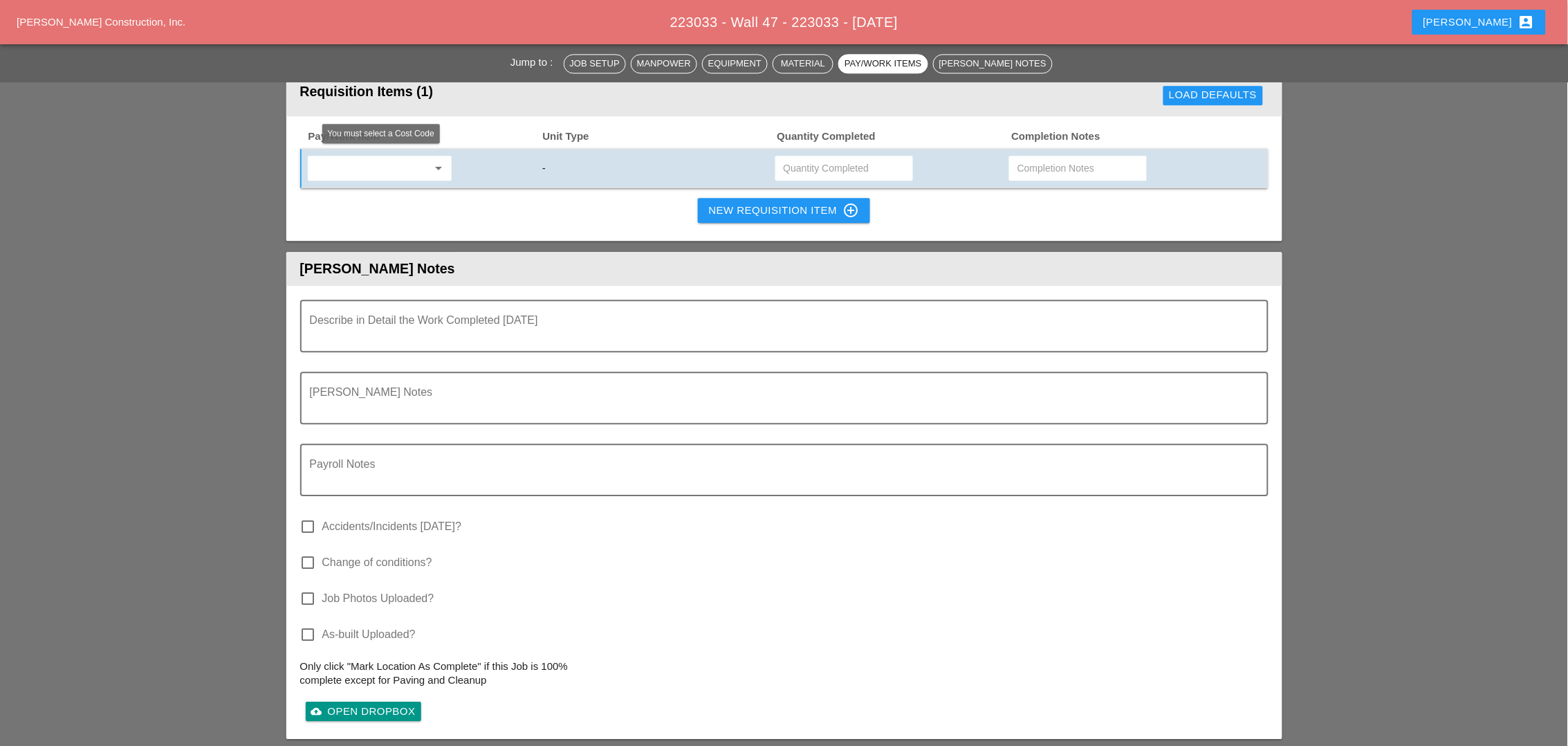
click at [390, 165] on input "text" at bounding box center [370, 168] width 116 height 22
click at [443, 184] on div "619.1004002 - PORTABLE WORK ZONE CAMER A" at bounding box center [420, 193] width 204 height 28
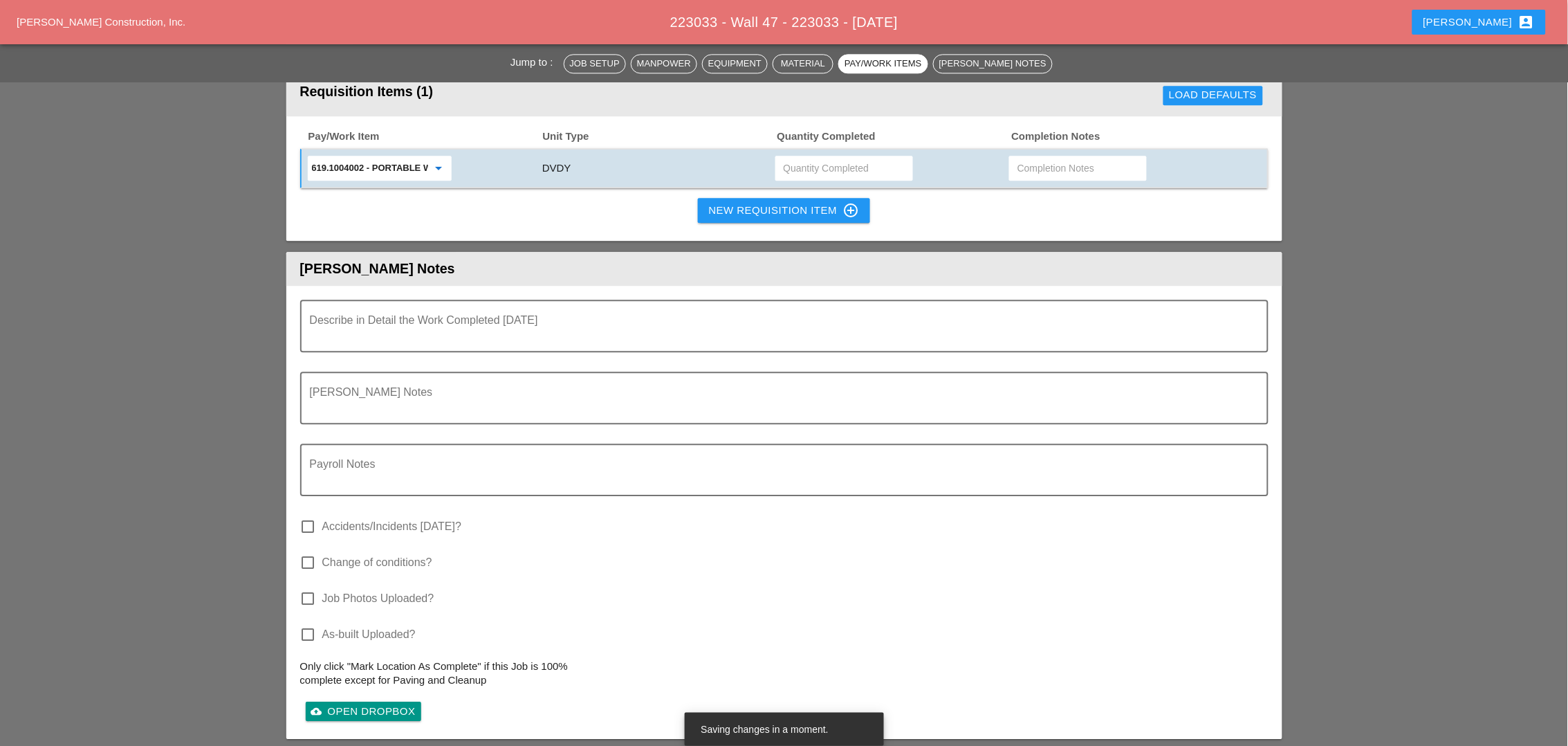
type input "619.1004002 - PORTABLE WORK ZONE CAMERA"
click at [801, 160] on input "text" at bounding box center [844, 168] width 121 height 22
type input "2"
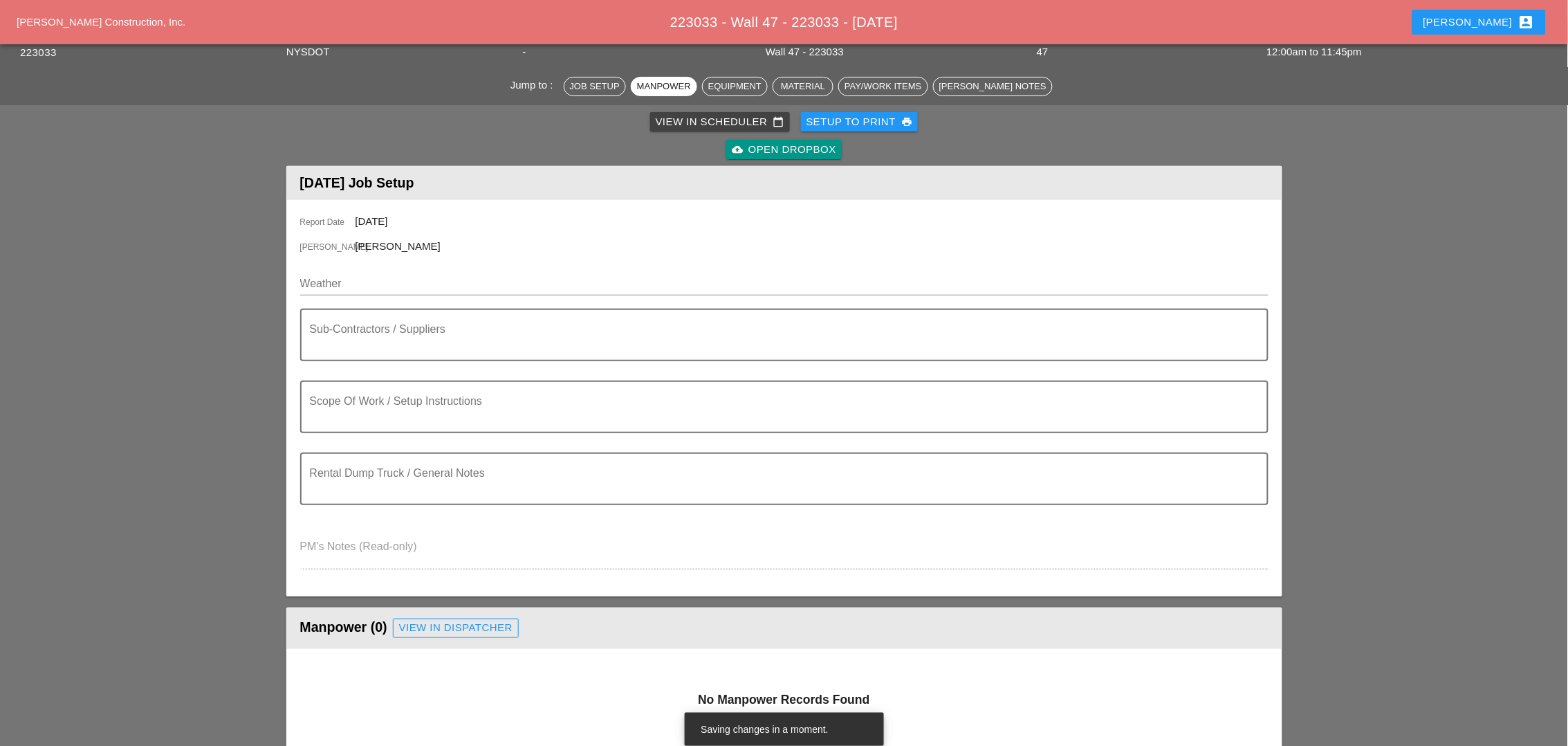
scroll to position [0, 0]
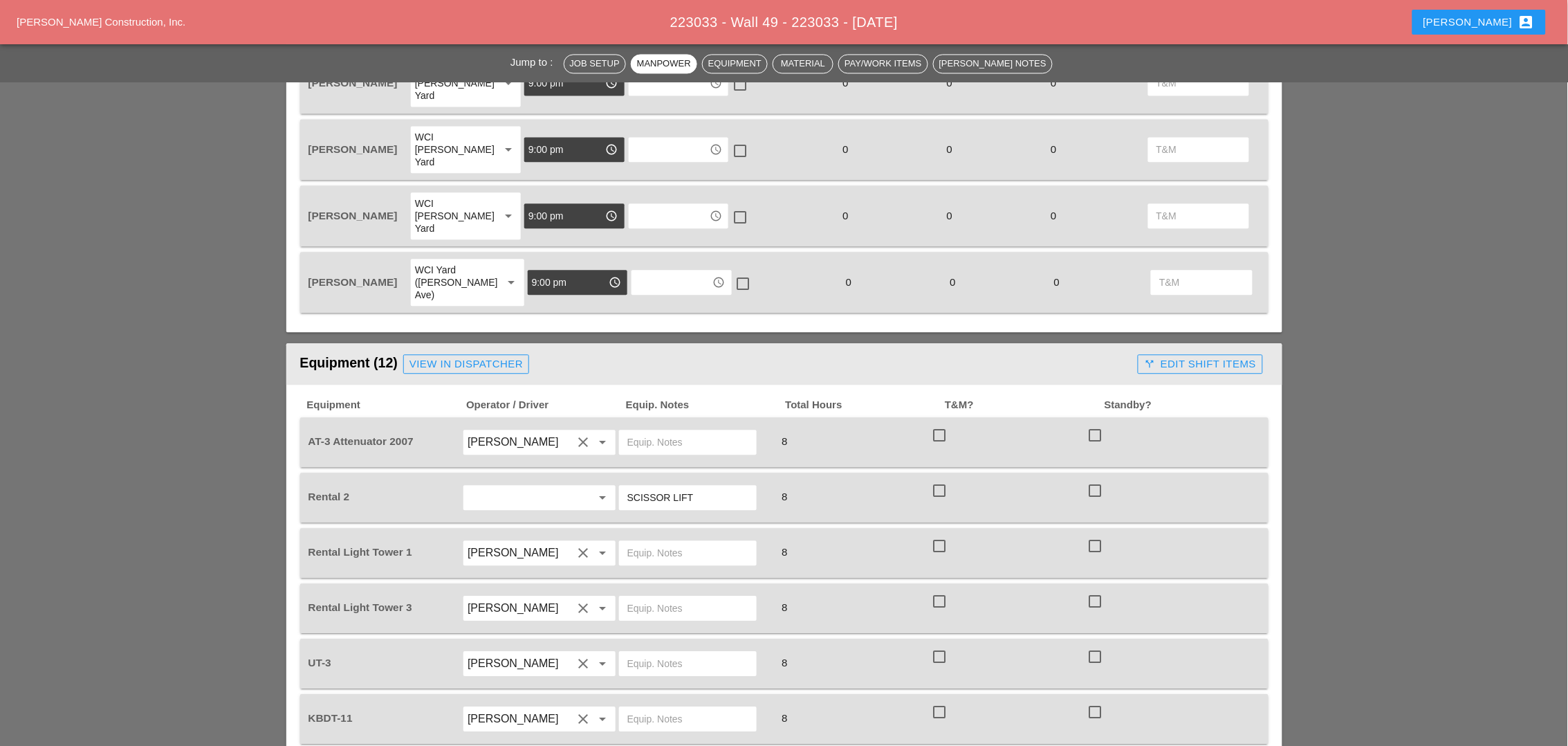
scroll to position [1038, 0]
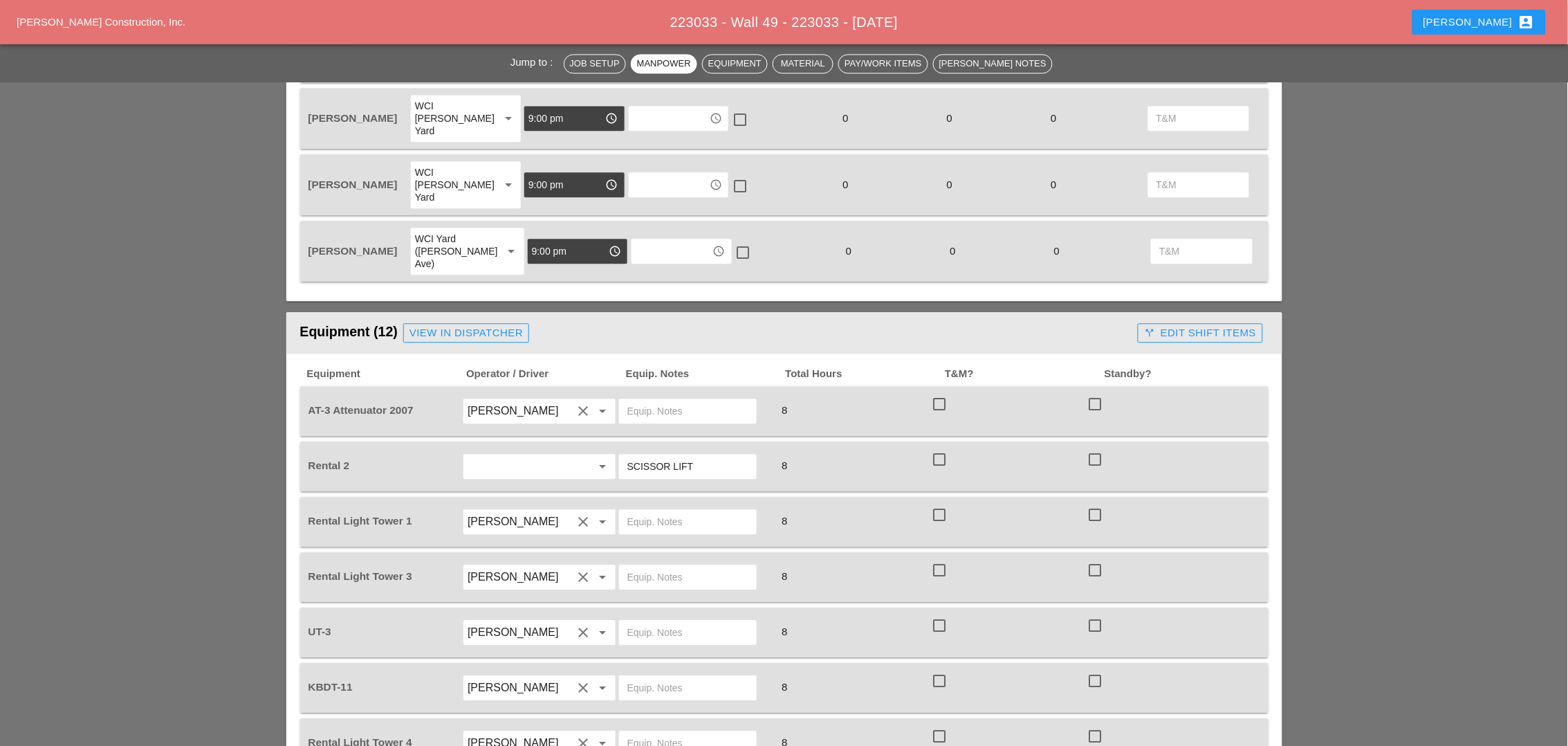
click at [641, 400] on input "text" at bounding box center [687, 411] width 121 height 22
paste input "[PERSON_NAME] yard"
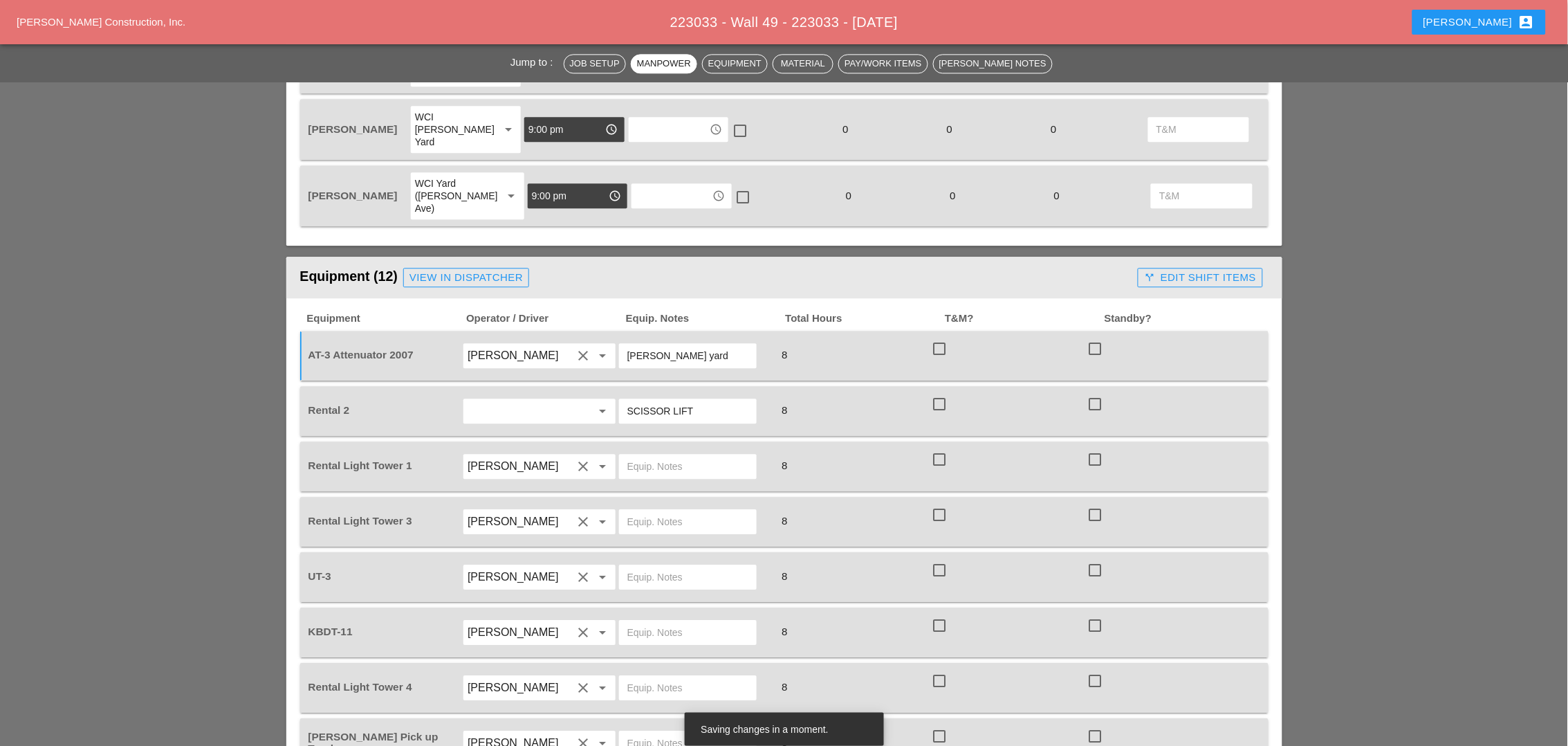
scroll to position [1124, 0]
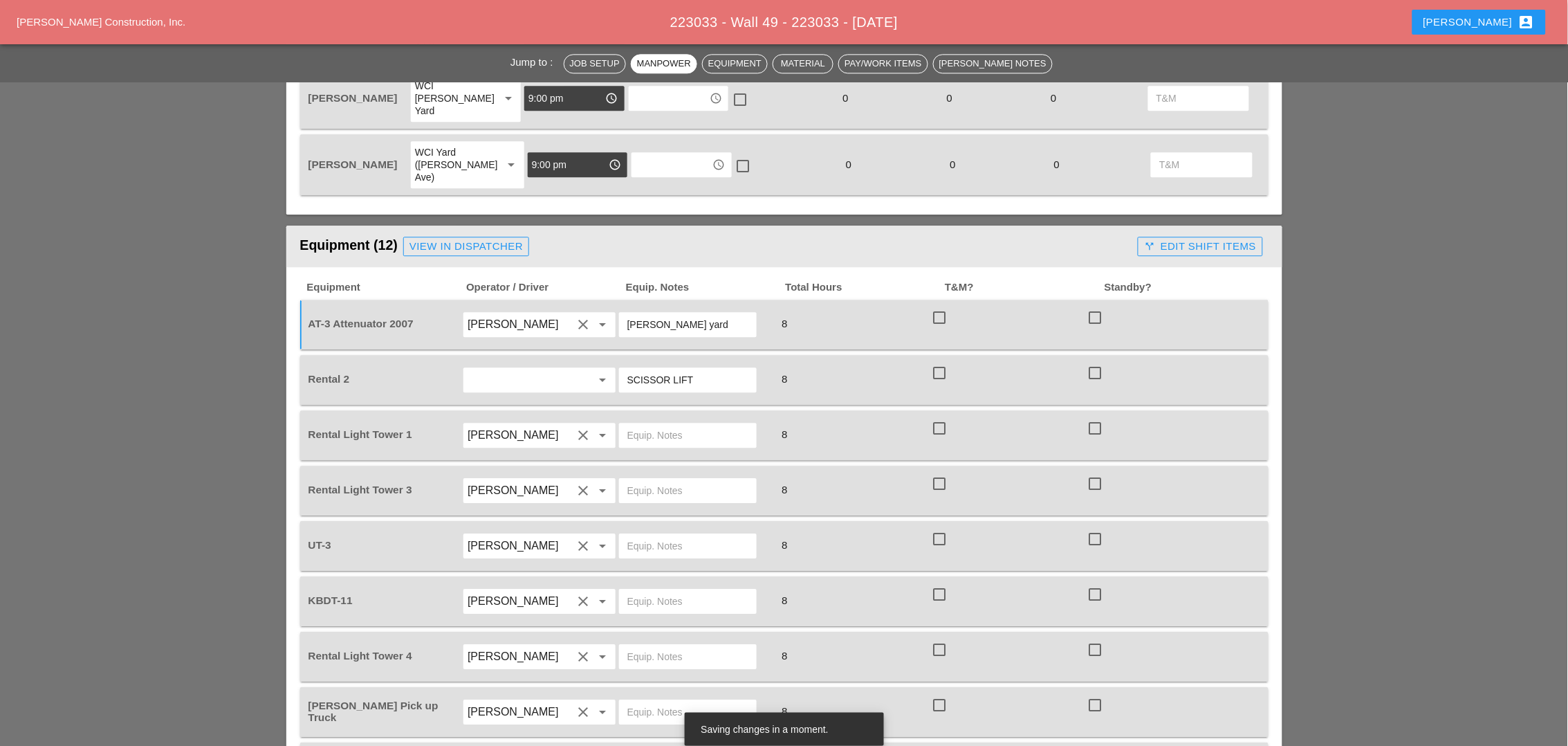
type input "[PERSON_NAME] yard"
drag, startPoint x: 672, startPoint y: 289, endPoint x: 617, endPoint y: 289, distance: 55.0
click at [619, 368] on div "SCISSOR LIFT" at bounding box center [688, 380] width 137 height 25
click at [676, 369] on input "60 LIFT" at bounding box center [687, 380] width 121 height 22
paste input "Bruckner yard"
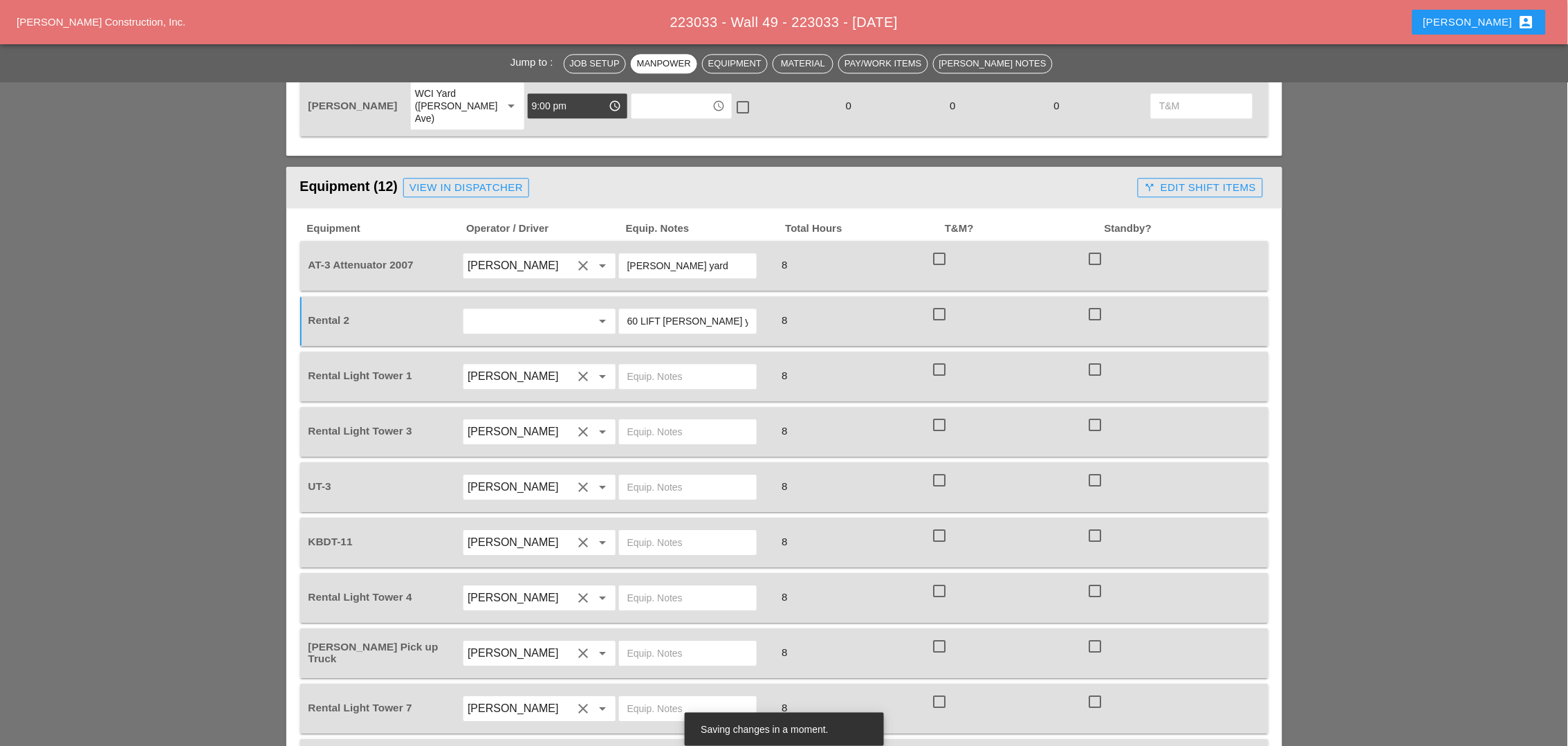
scroll to position [1211, 0]
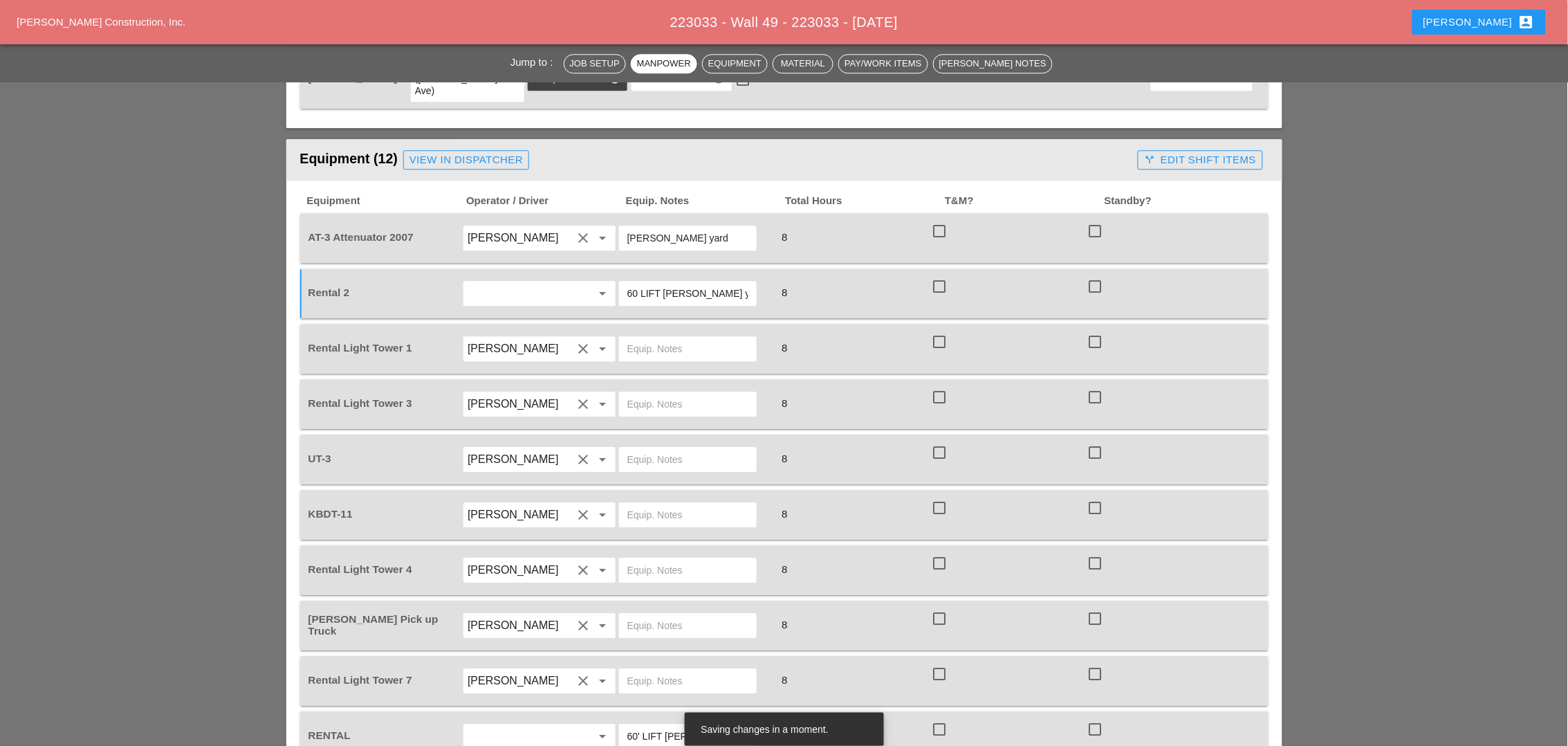
type input "60 LIFT Bruckner yard"
click at [649, 338] on input "text" at bounding box center [687, 348] width 121 height 22
paste input "Bruckner yard"
click at [649, 338] on input "text" at bounding box center [687, 348] width 121 height 22
type input "[PERSON_NAME] yard"
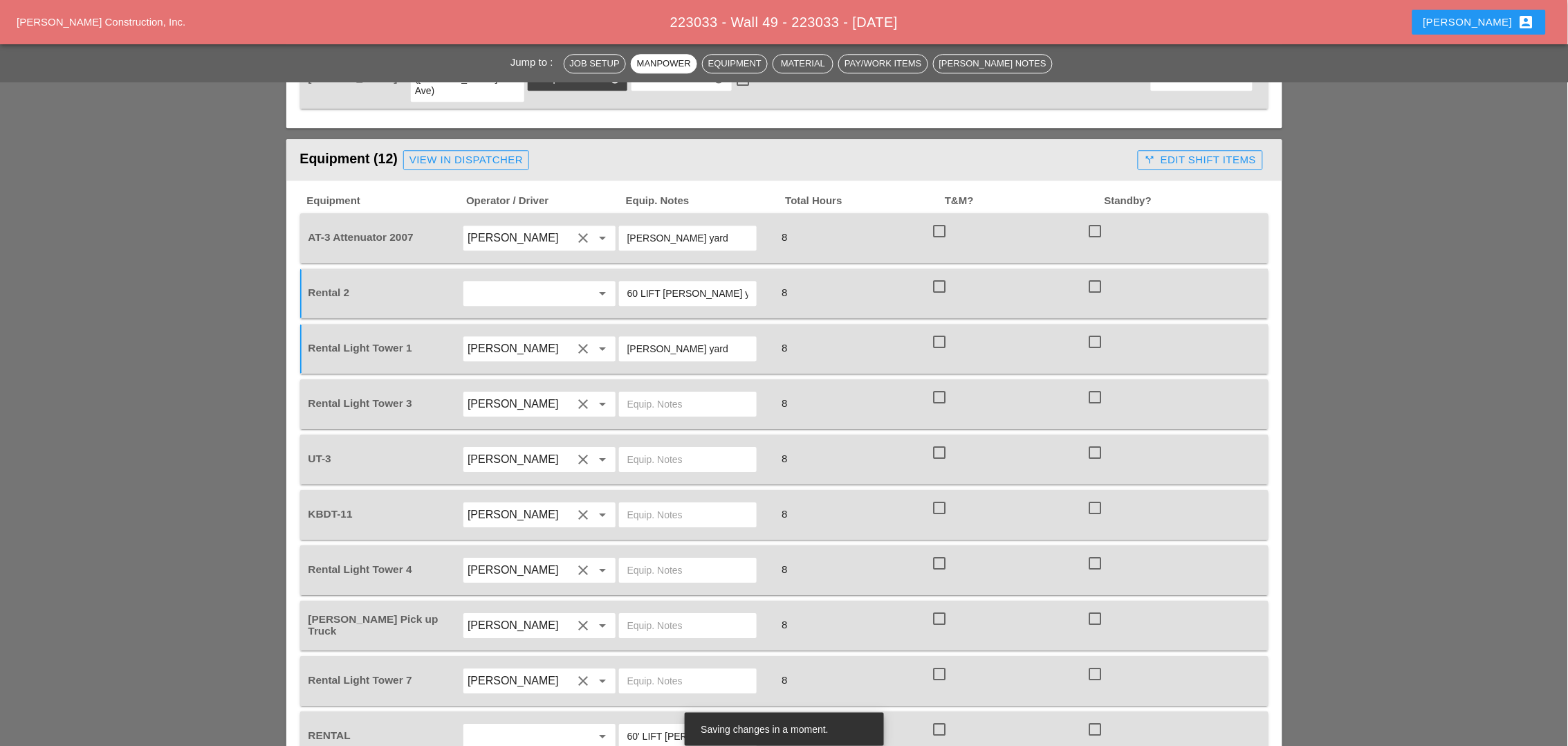
click at [641, 393] on input "text" at bounding box center [687, 403] width 121 height 22
paste input "[PERSON_NAME] yard"
type input "[PERSON_NAME] yard"
click at [638, 448] on input "text" at bounding box center [687, 459] width 121 height 22
type input "main yard"
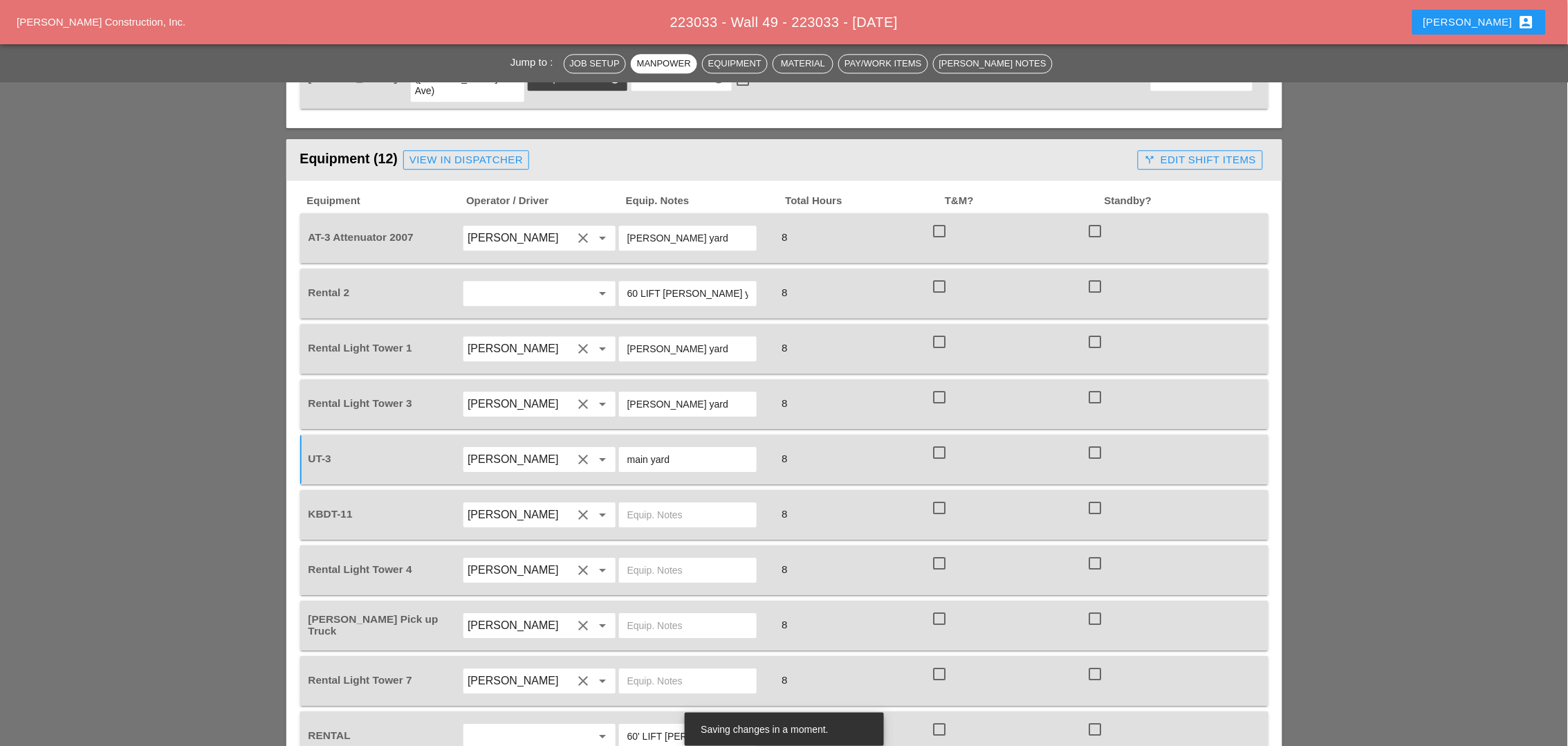
click at [643, 504] on input "text" at bounding box center [687, 514] width 121 height 22
type input "main yard"
click at [636, 559] on input "text" at bounding box center [687, 570] width 121 height 22
paste input "[PERSON_NAME] yard"
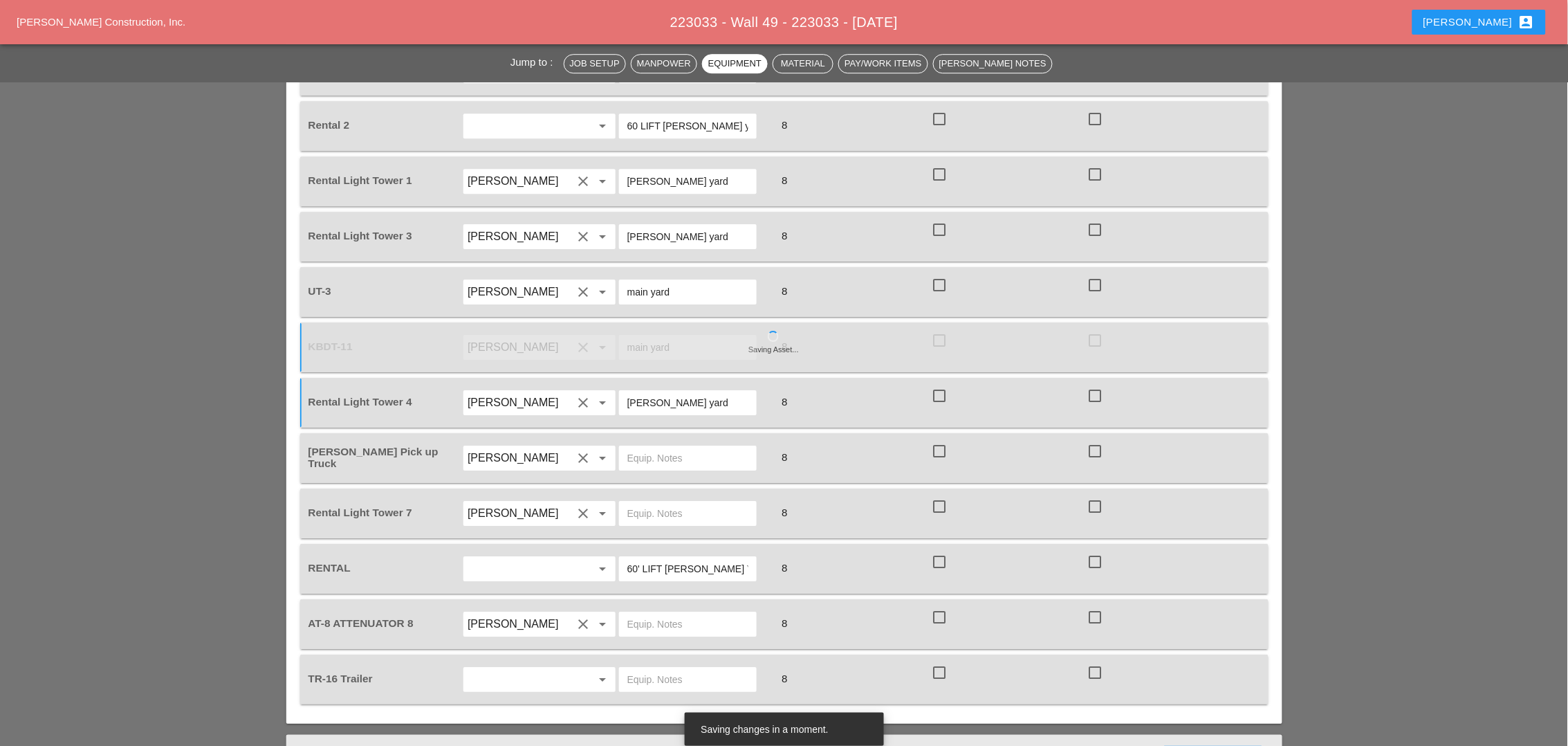
scroll to position [1383, 0]
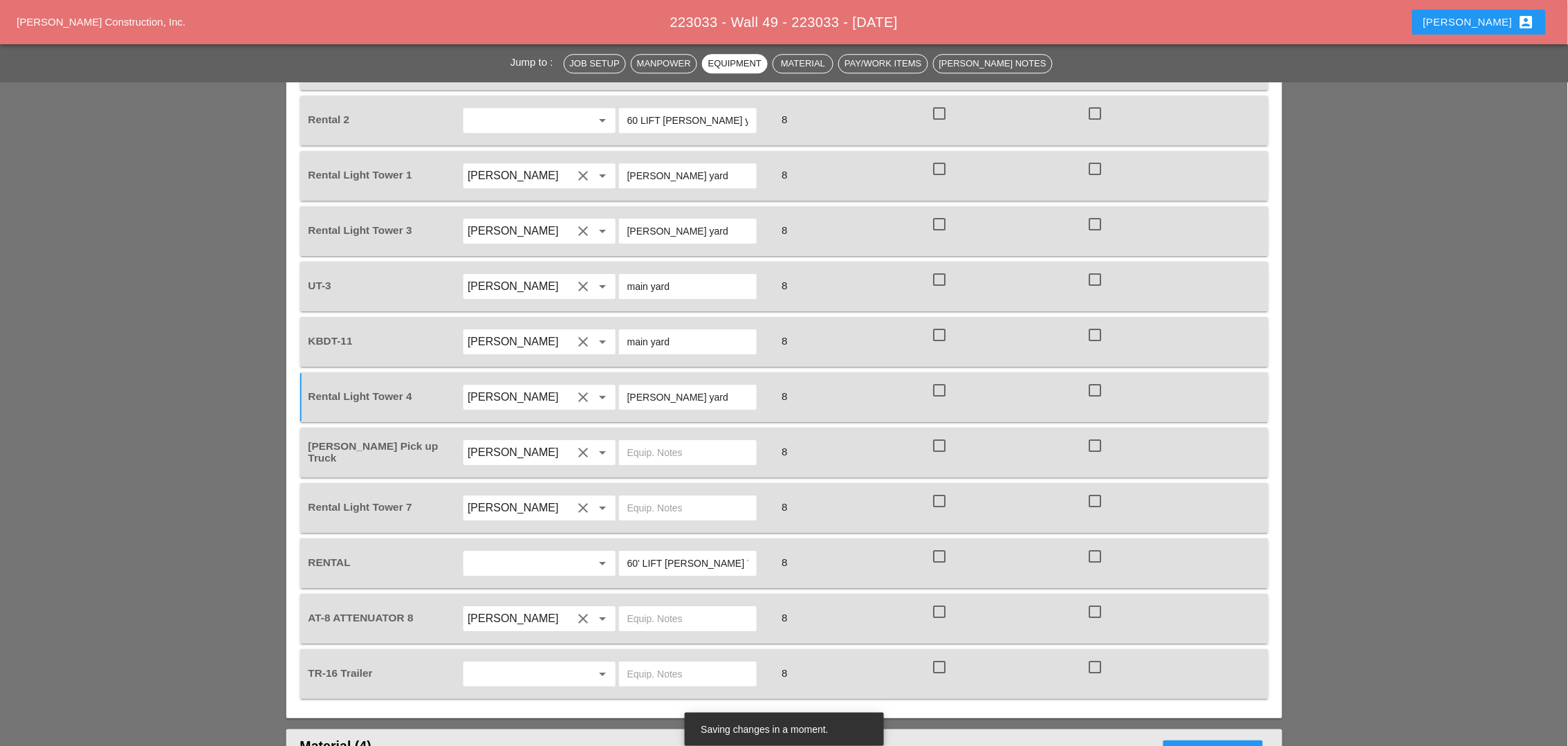
type input "[PERSON_NAME] yard"
click at [1100, 489] on div at bounding box center [1095, 501] width 24 height 24
checkbox input "true"
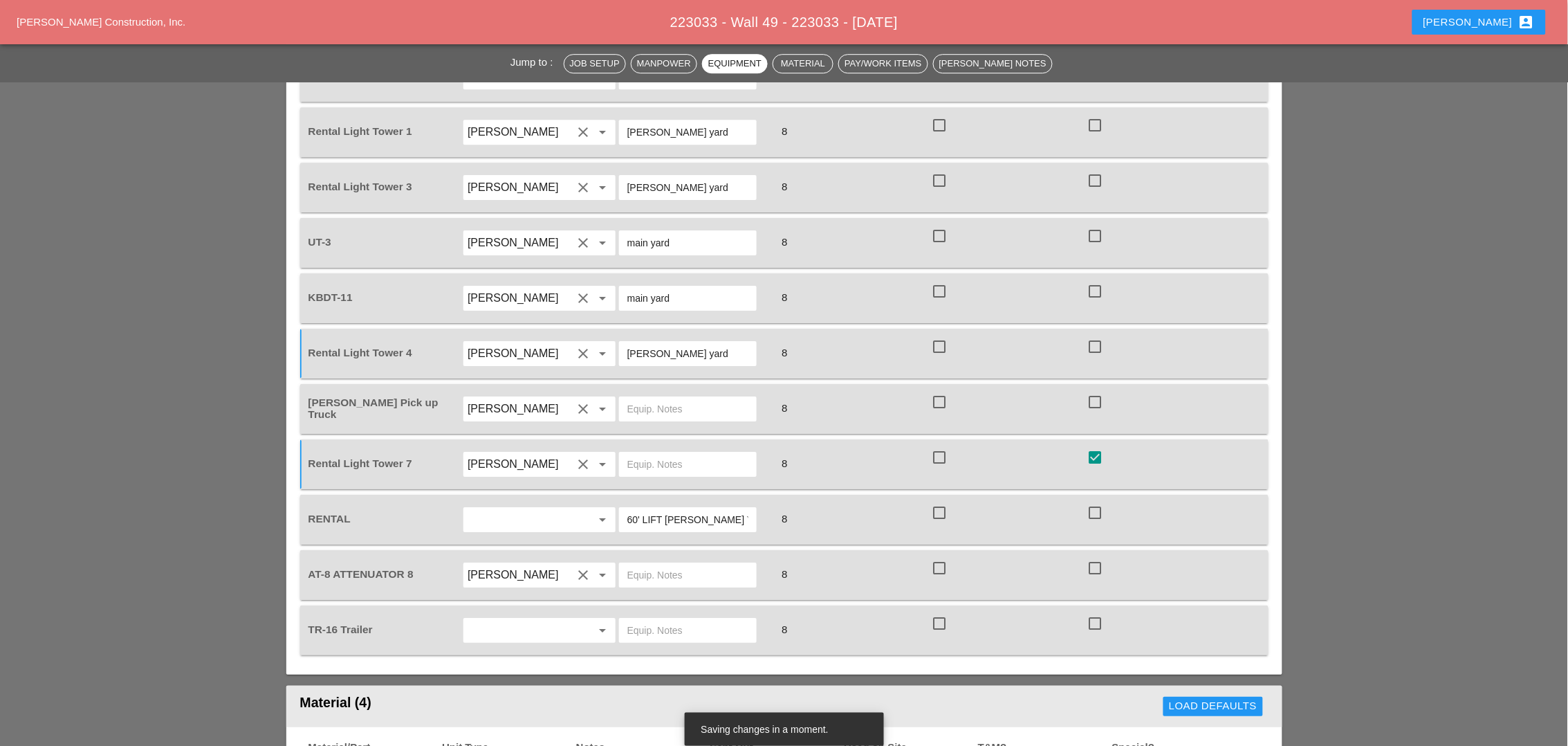
scroll to position [1470, 0]
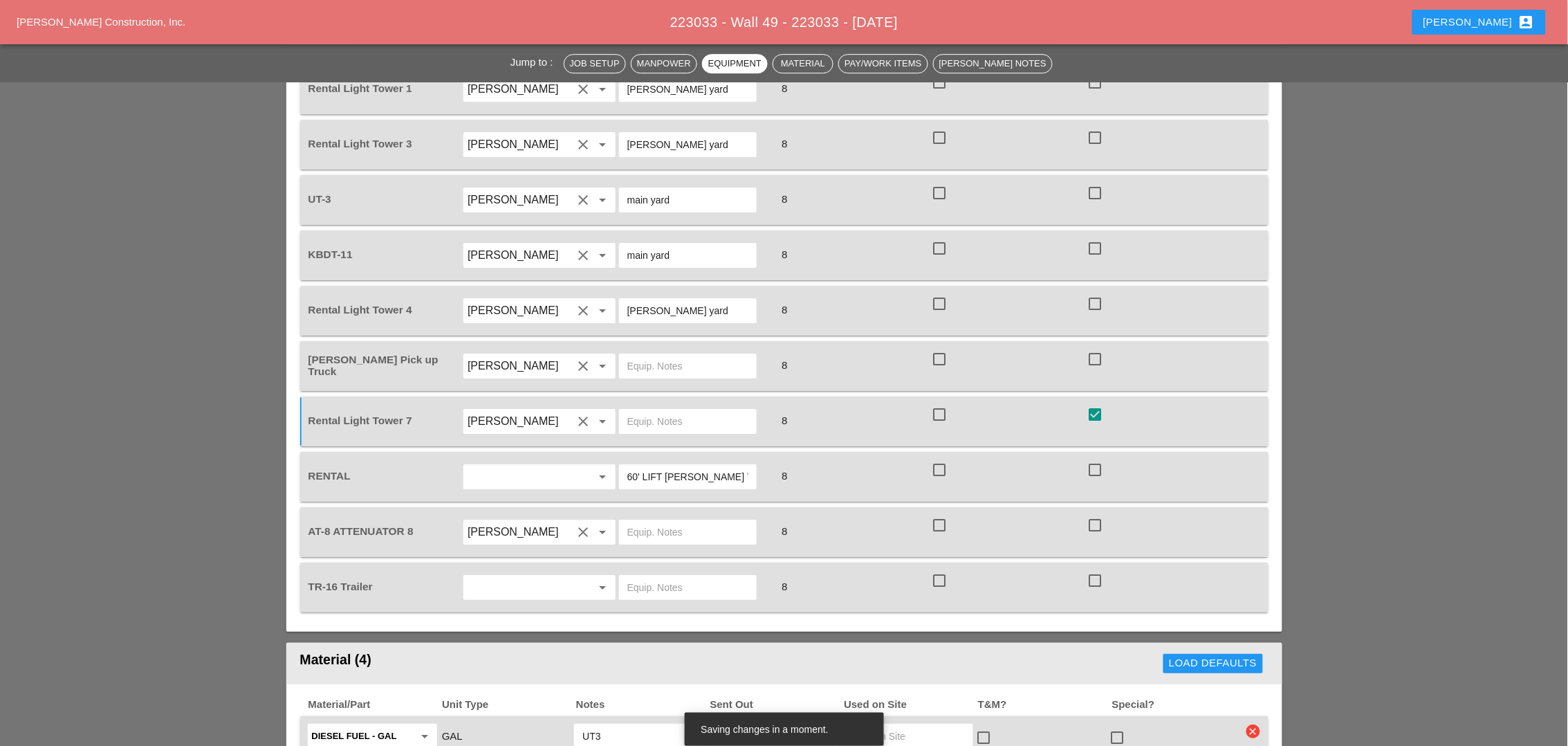
click at [640, 521] on input "text" at bounding box center [687, 531] width 121 height 22
paste input "[PERSON_NAME] yard"
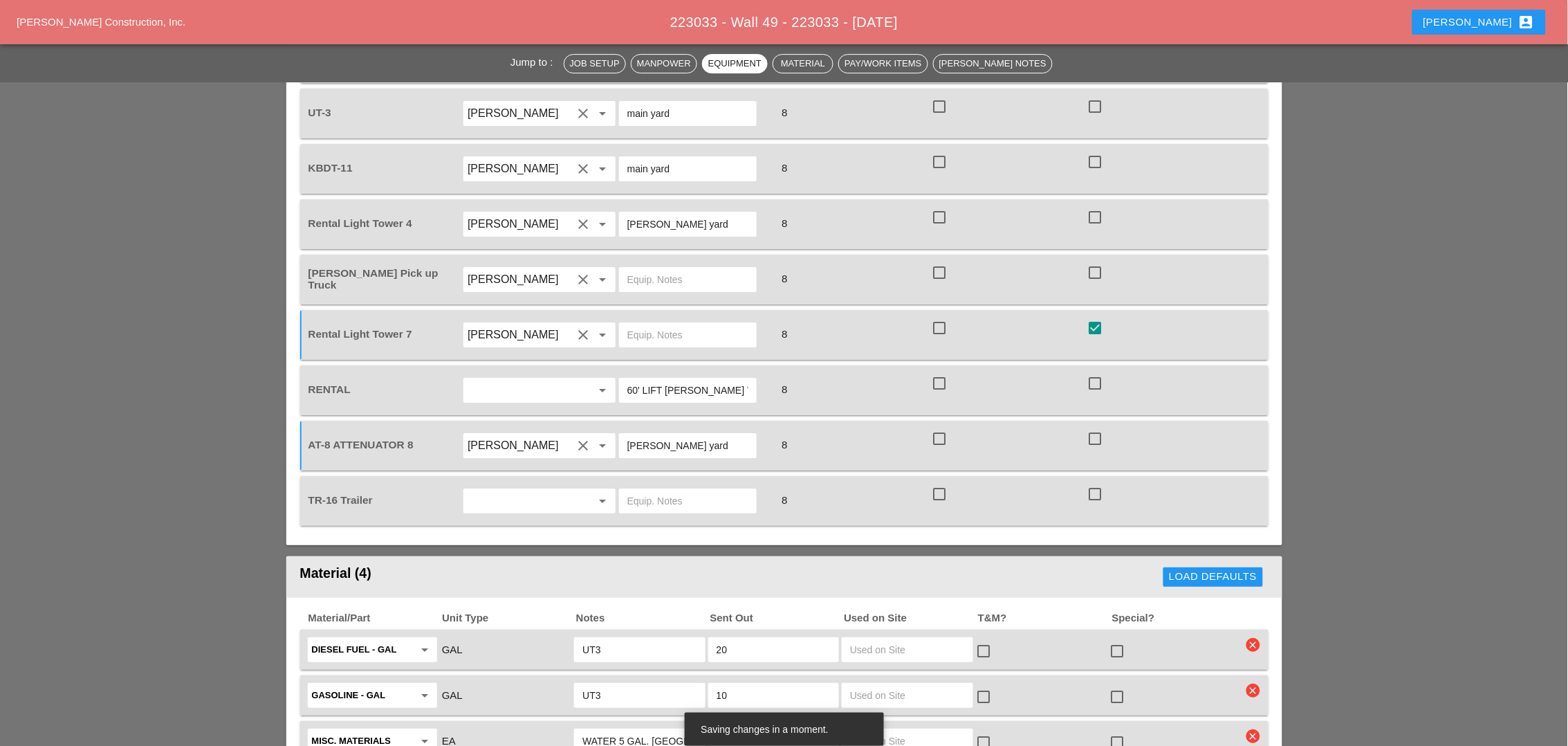
type input "[PERSON_NAME] yard"
click at [545, 490] on input "text" at bounding box center [520, 501] width 105 height 22
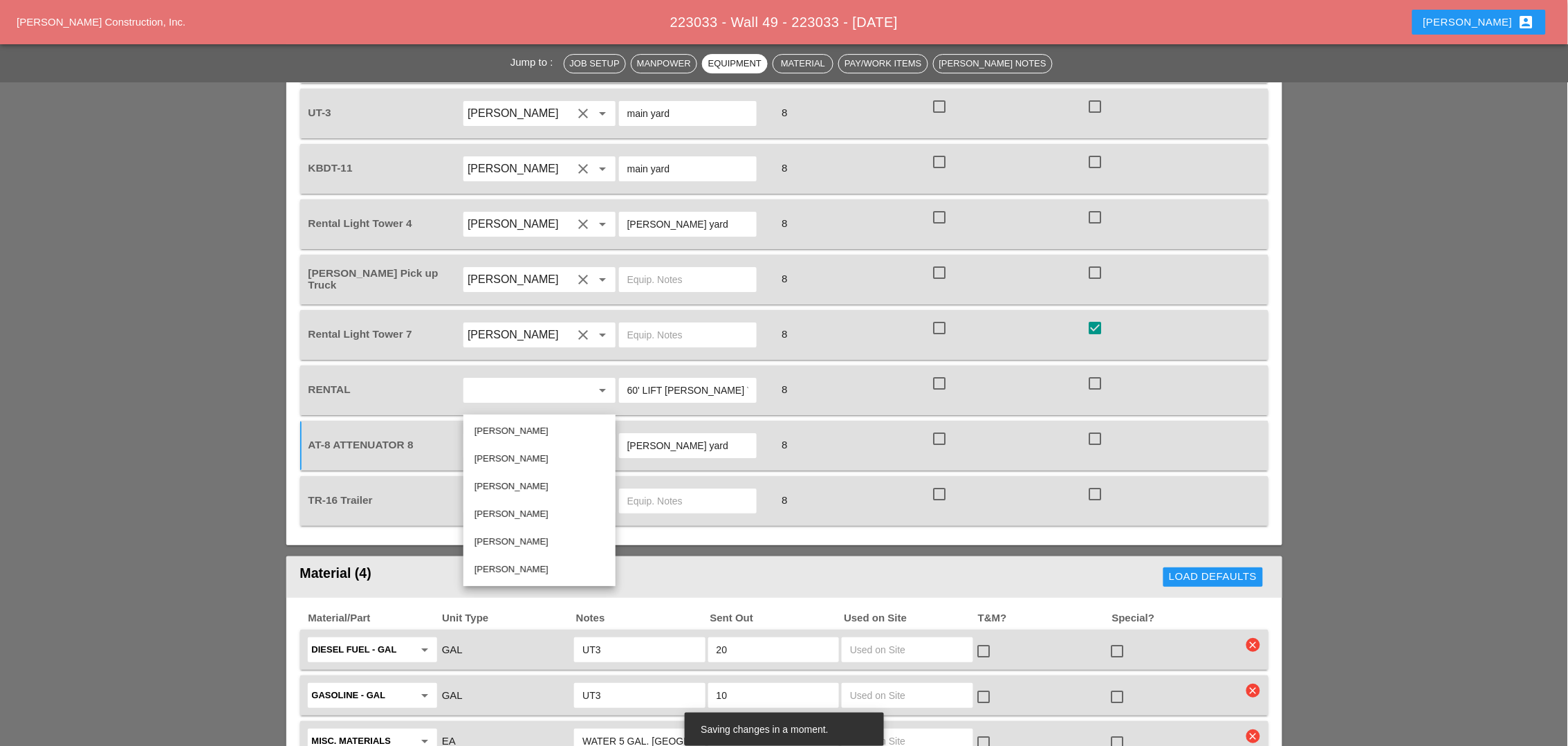
drag, startPoint x: 526, startPoint y: 429, endPoint x: 541, endPoint y: 426, distance: 15.3
click at [528, 429] on div "Joshua Baker" at bounding box center [540, 431] width 130 height 16
type input "Joshua Baker"
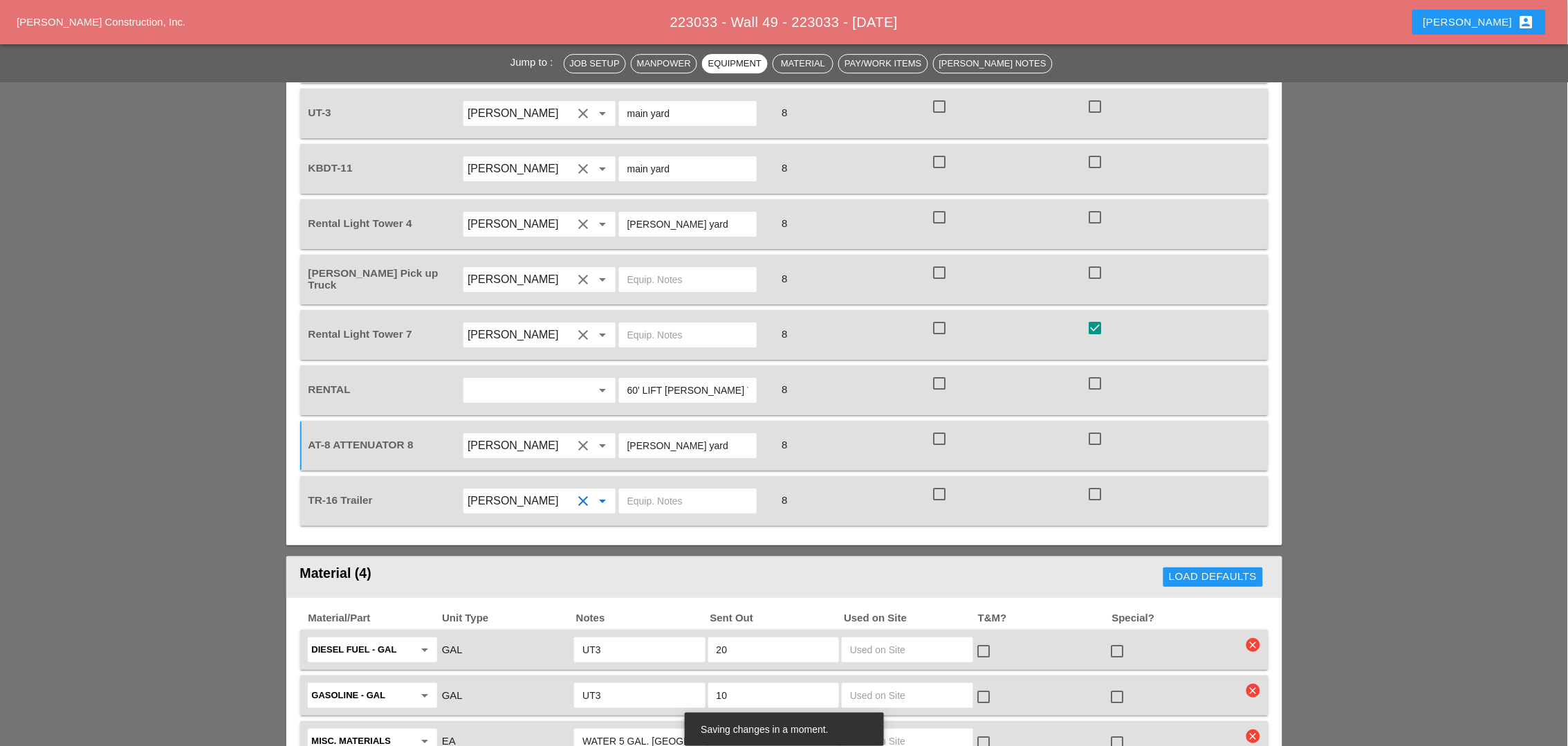
click at [654, 490] on input "text" at bounding box center [687, 501] width 121 height 22
paste input "[PERSON_NAME] yard"
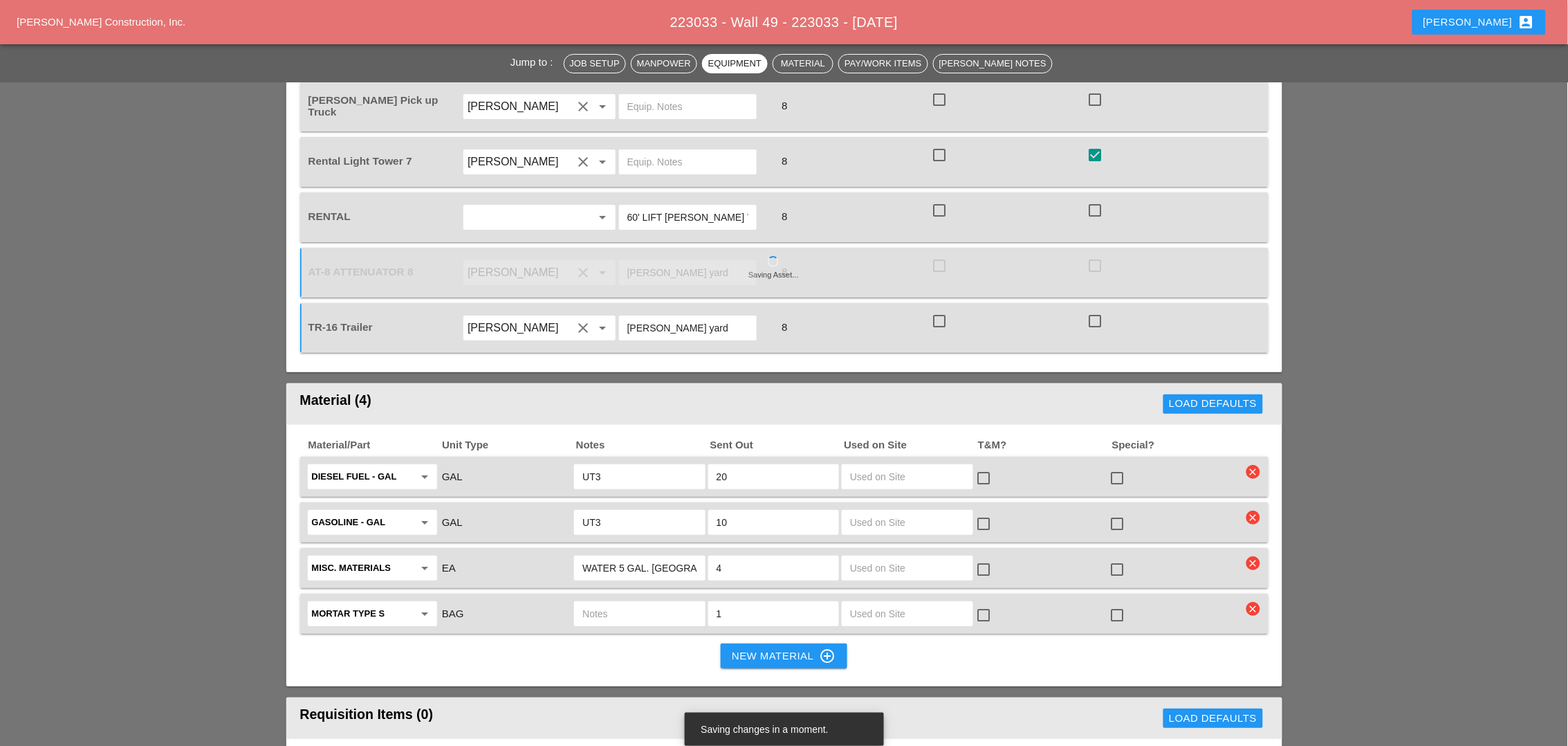
scroll to position [1816, 0]
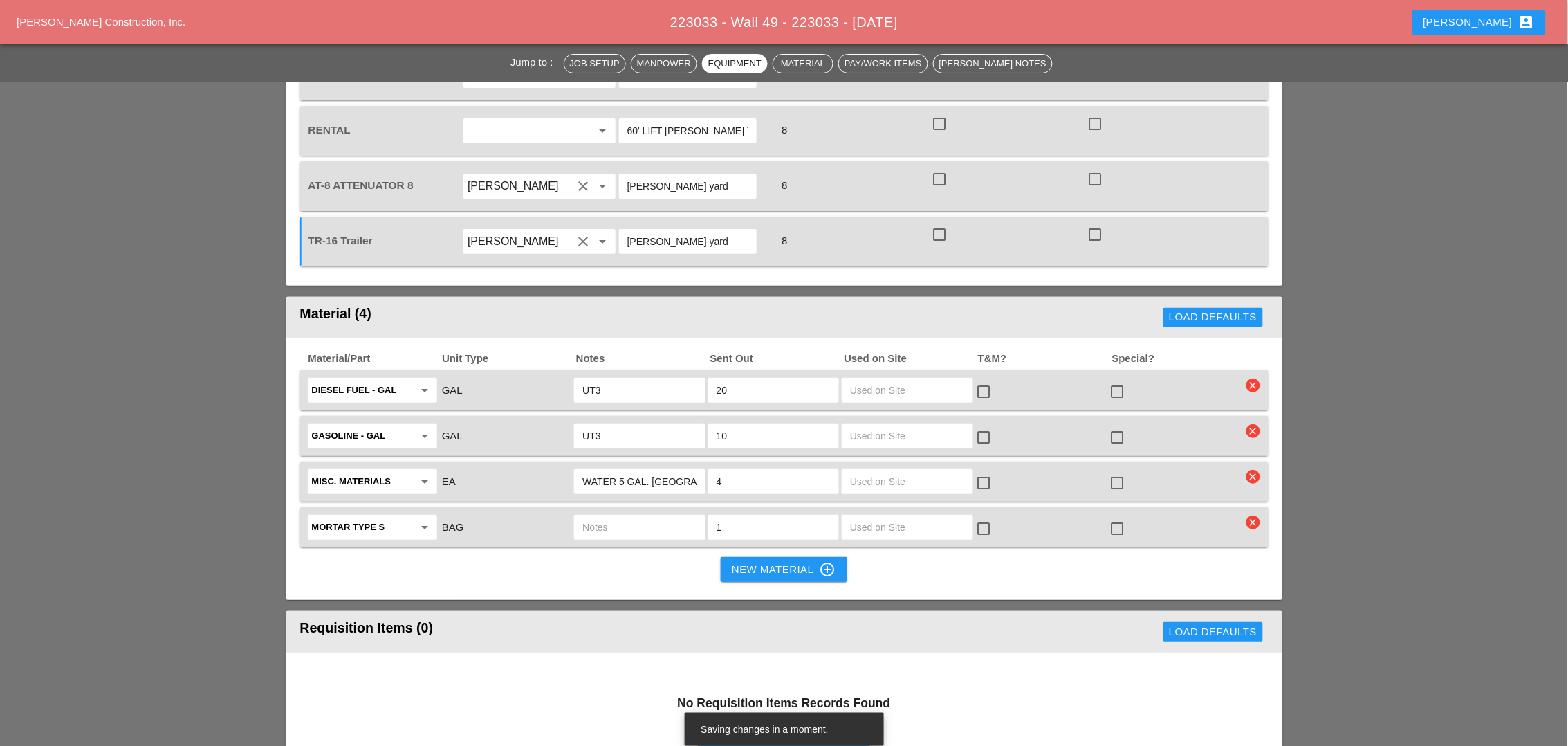
type input "[PERSON_NAME] yard"
click at [621, 516] on input "text" at bounding box center [639, 527] width 114 height 22
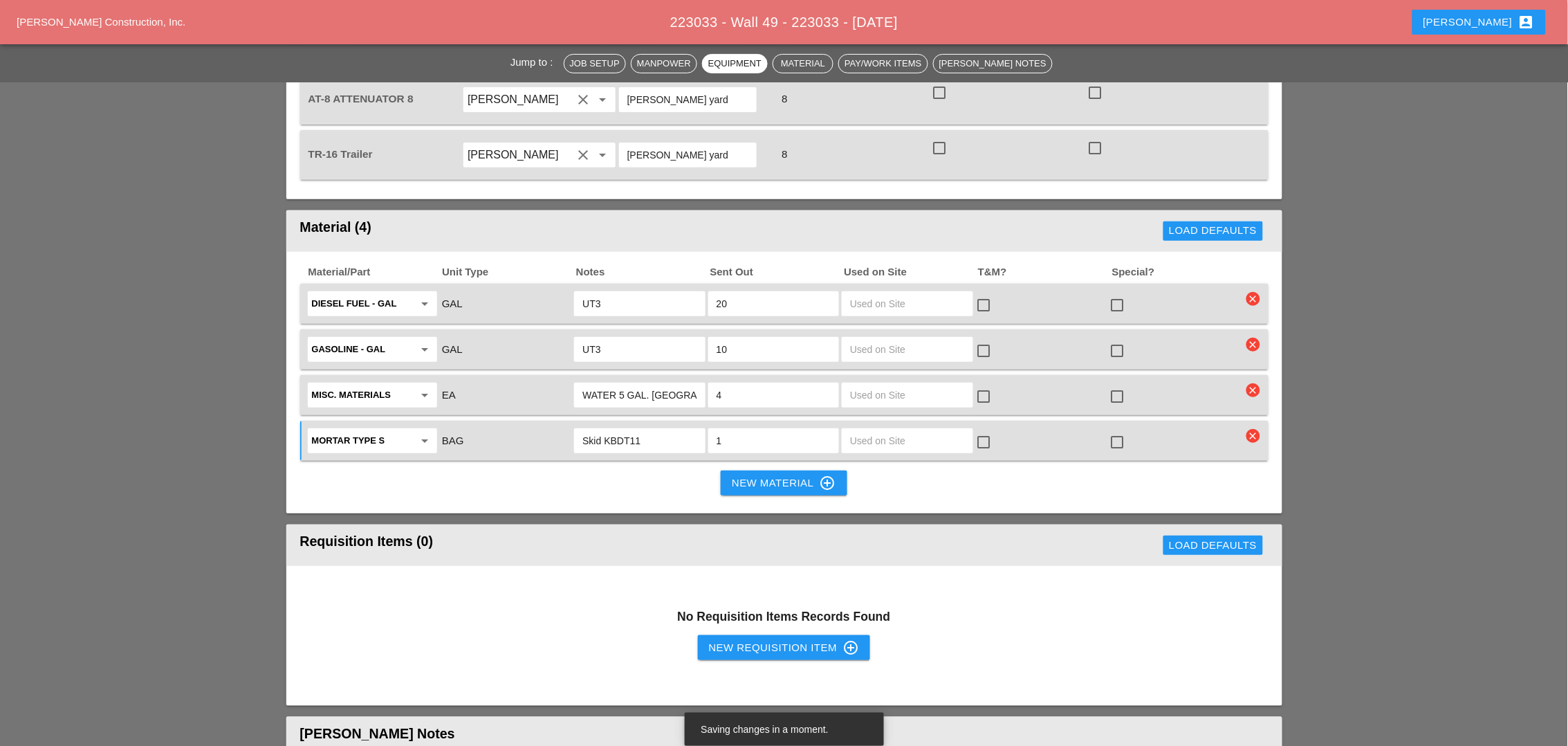
type input "Skid KBDT11"
click at [734, 475] on div "New Material control_point" at bounding box center [783, 483] width 104 height 16
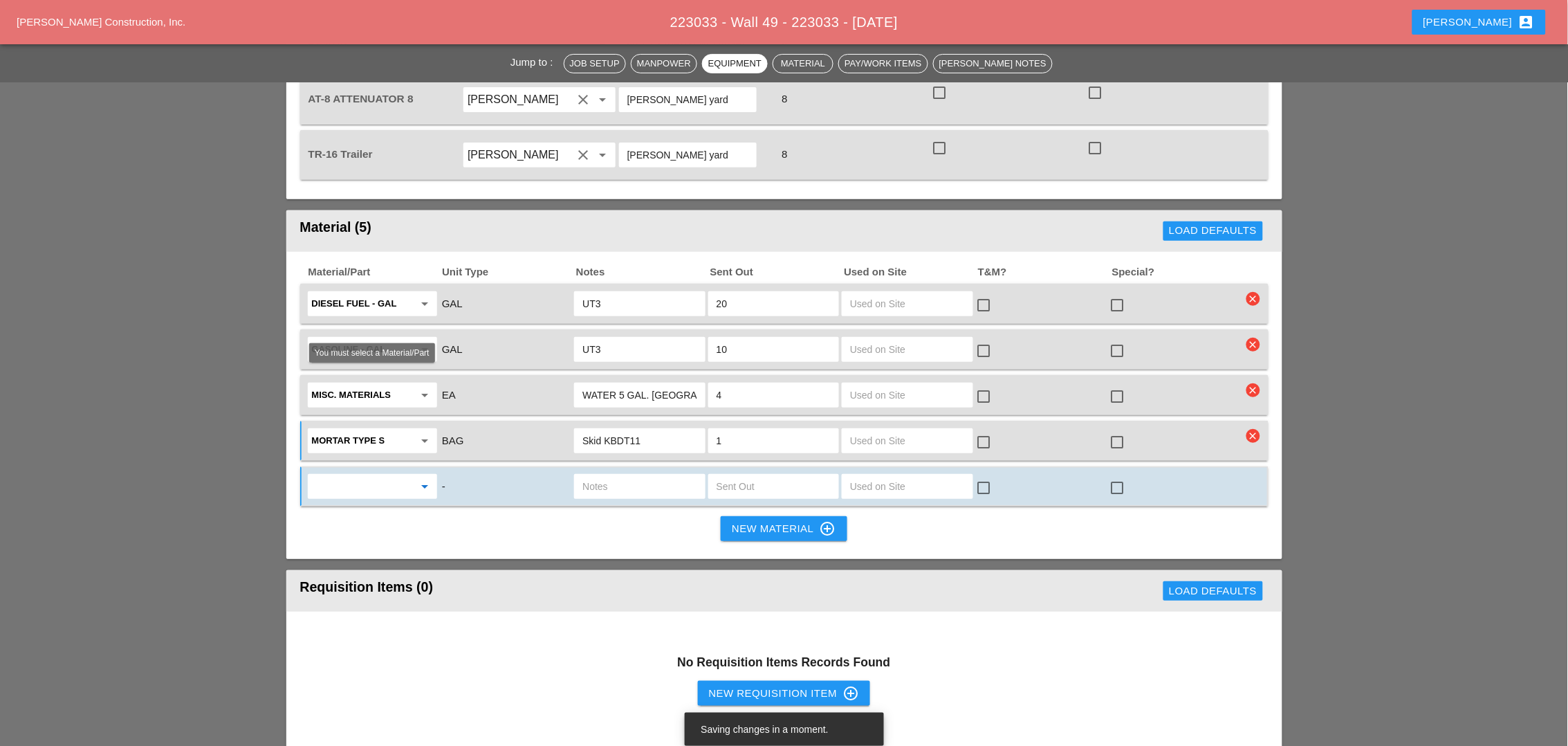
click at [365, 475] on input "text" at bounding box center [363, 486] width 102 height 22
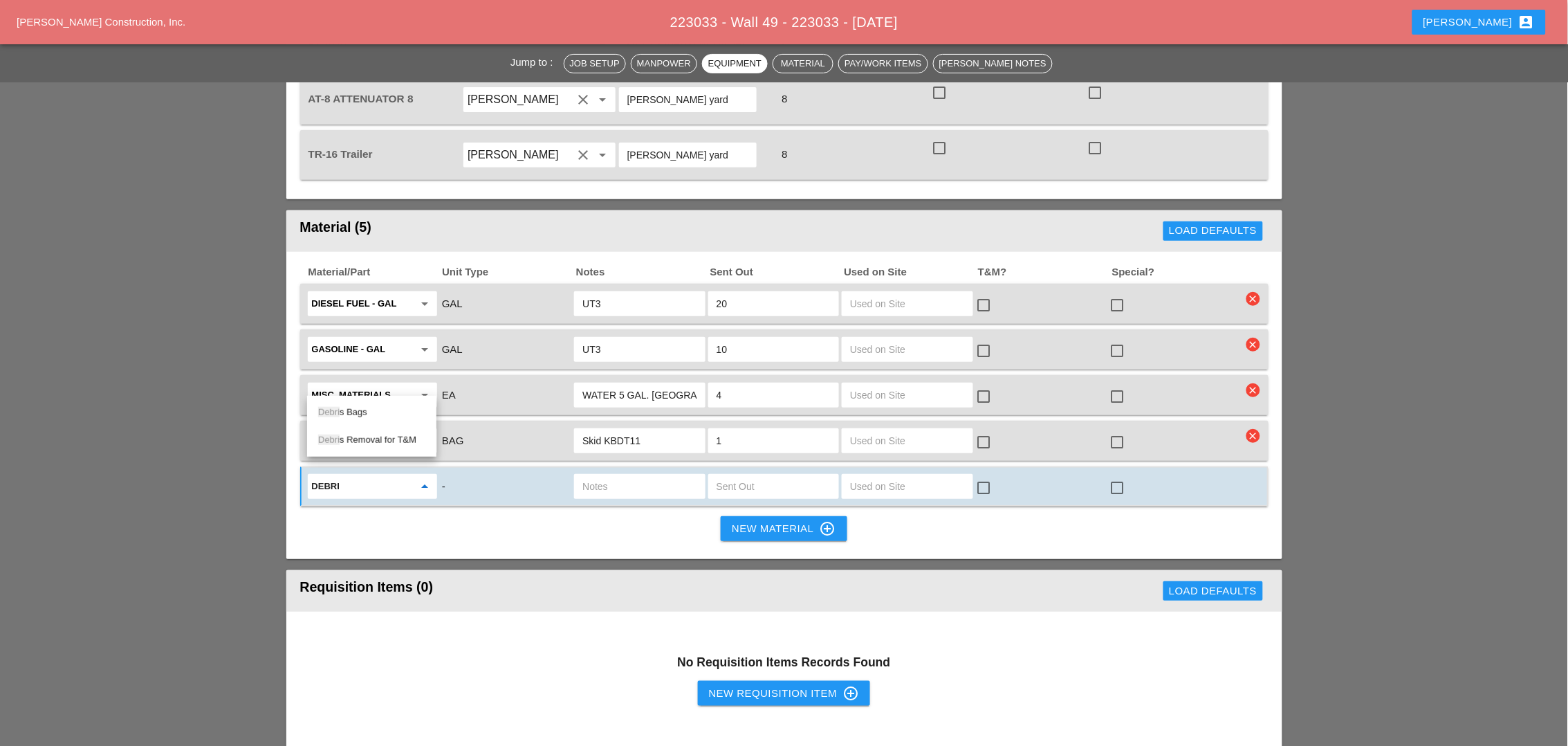
click at [359, 409] on div "Debri s Bags" at bounding box center [372, 412] width 107 height 16
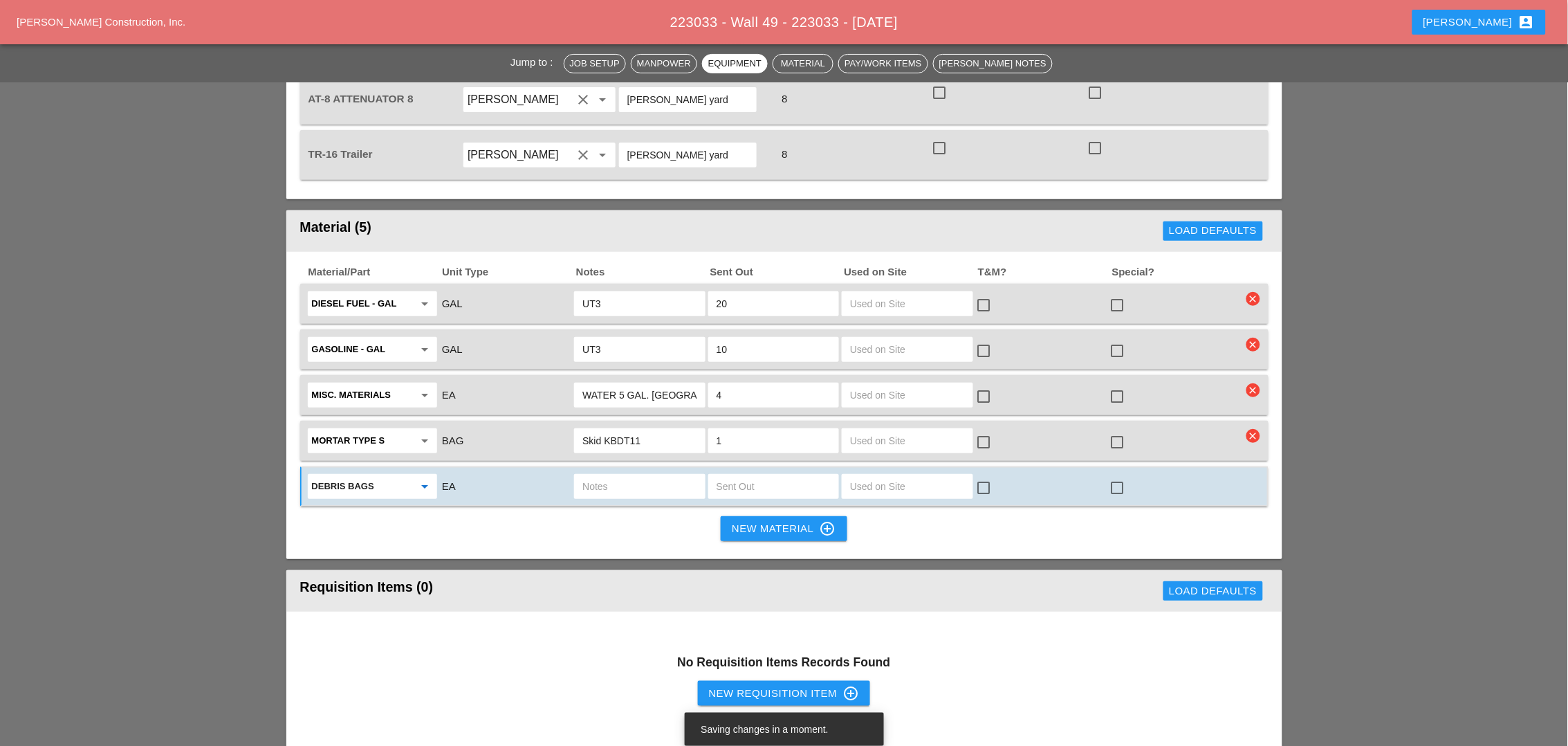
type input "Debris Bags"
click at [725, 475] on input "text" at bounding box center [774, 486] width 114 height 22
type input "2"
click at [625, 475] on input "text" at bounding box center [639, 486] width 114 height 22
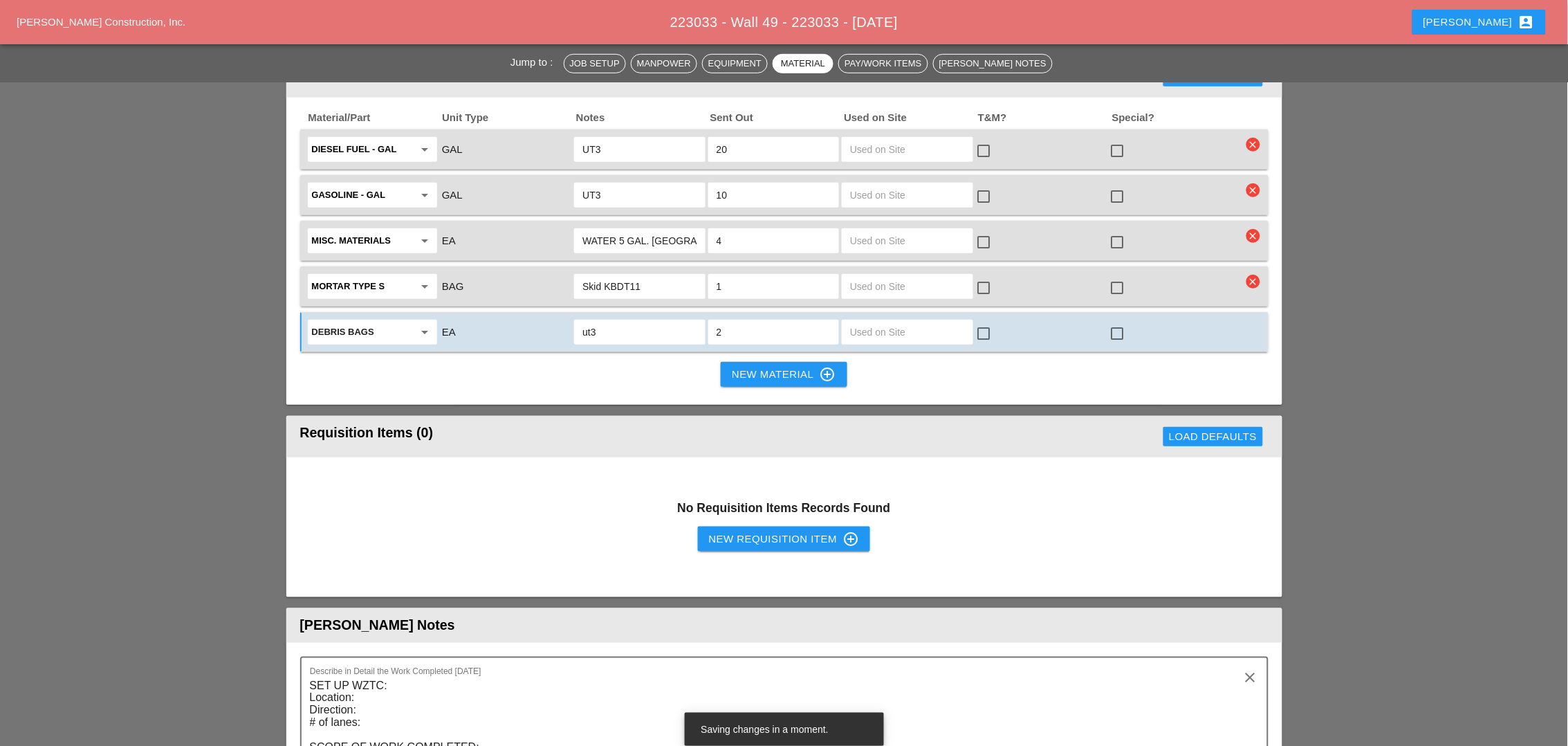
scroll to position [2162, 0]
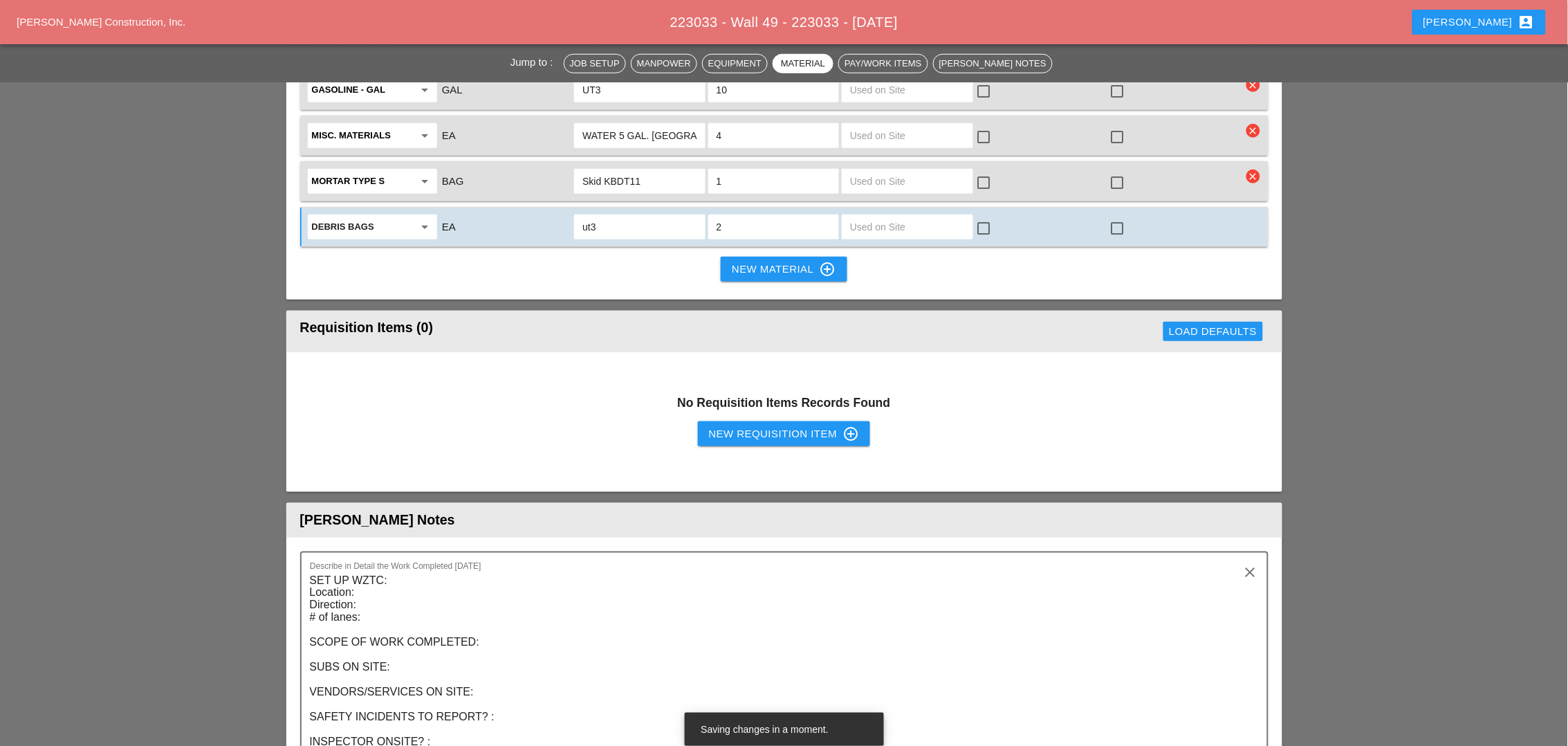
type input "ut3"
click at [766, 426] on div "New Requisition Item control_point" at bounding box center [784, 433] width 151 height 16
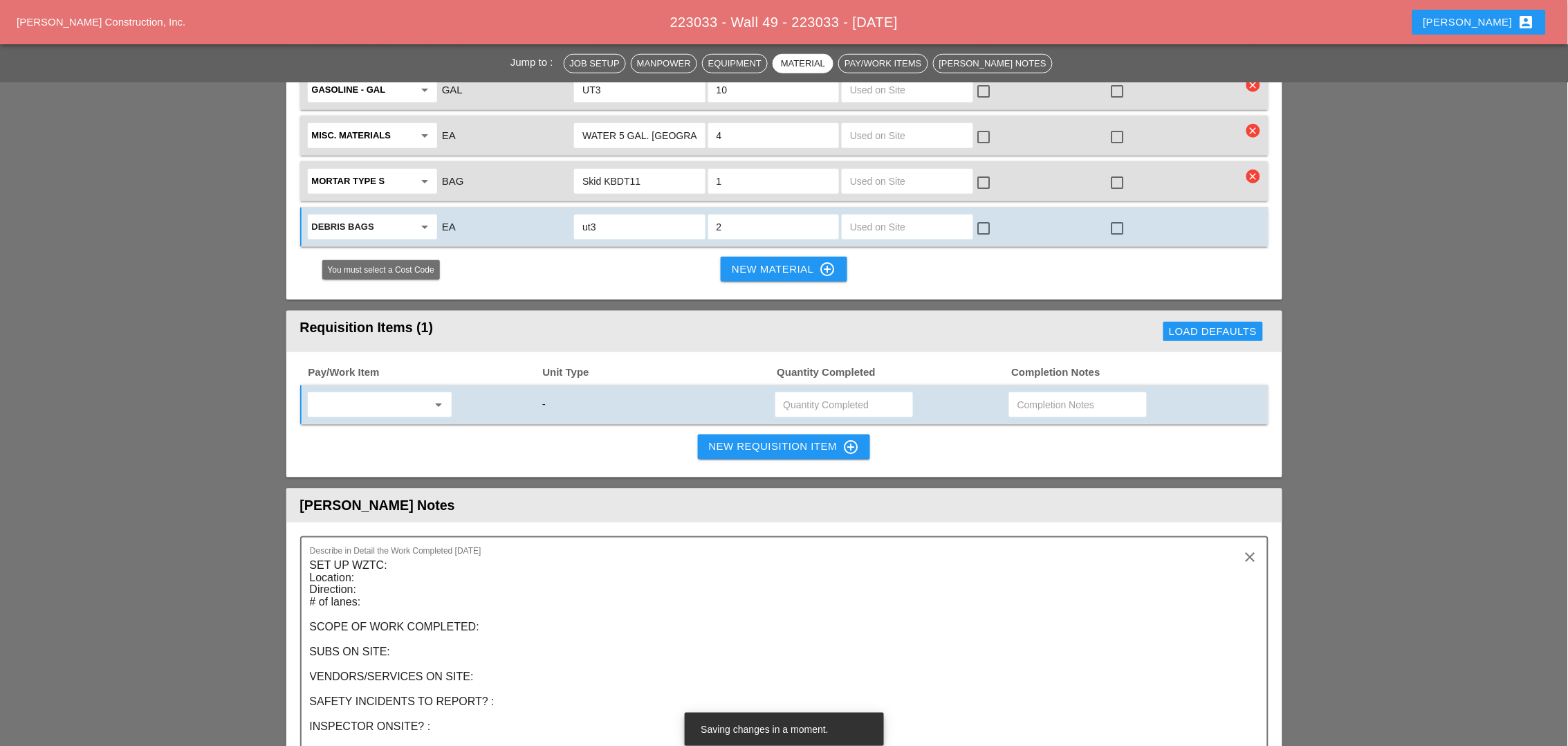
click at [390, 393] on input "text" at bounding box center [370, 404] width 116 height 22
click at [420, 324] on div "619.1004002 - PORTABLE WORK ZONE CAME RA" at bounding box center [420, 329] width 204 height 16
type input "619.1004002 - PORTABLE WORK ZONE CAMERA"
click at [795, 393] on input "text" at bounding box center [844, 404] width 121 height 22
type input "4"
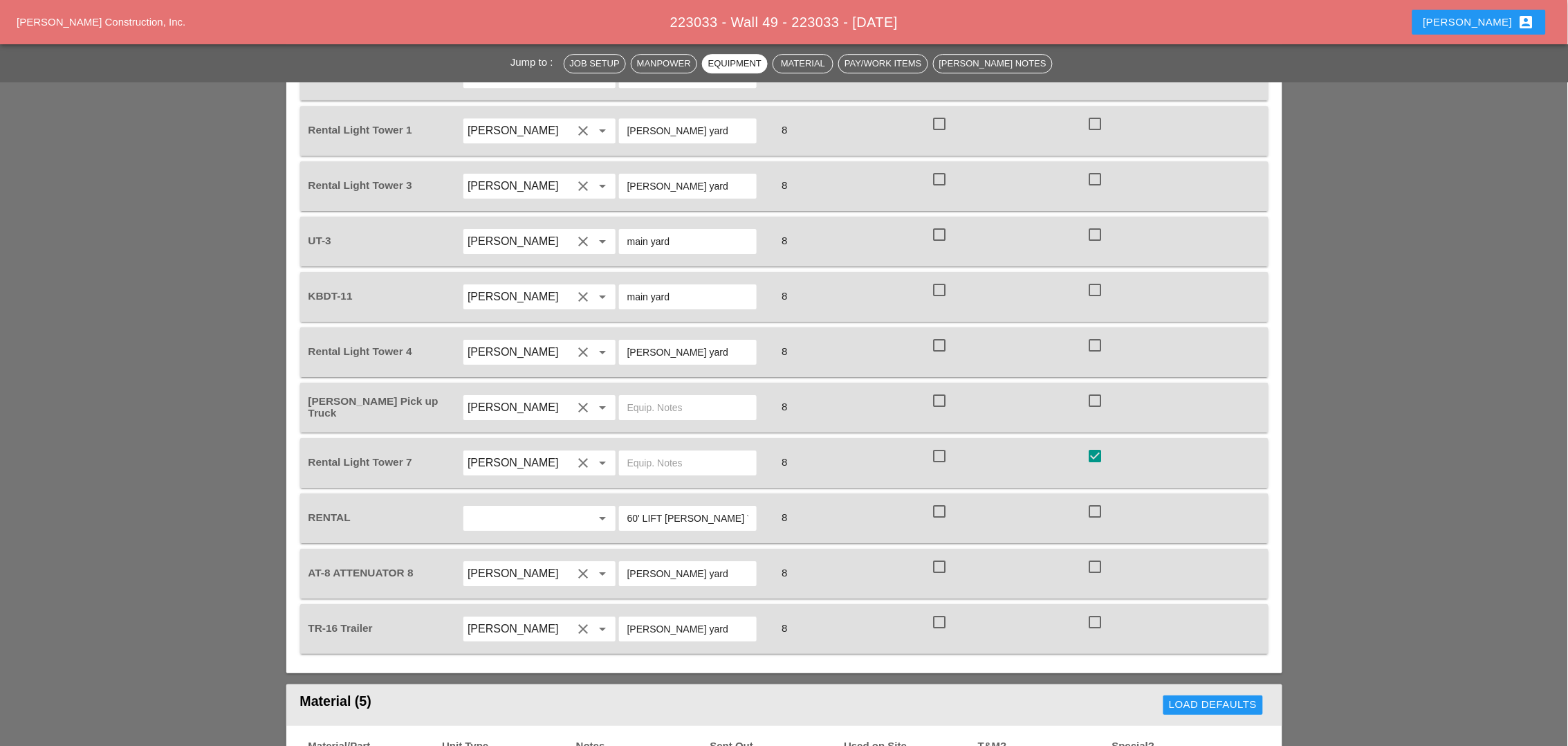
scroll to position [1601, 0]
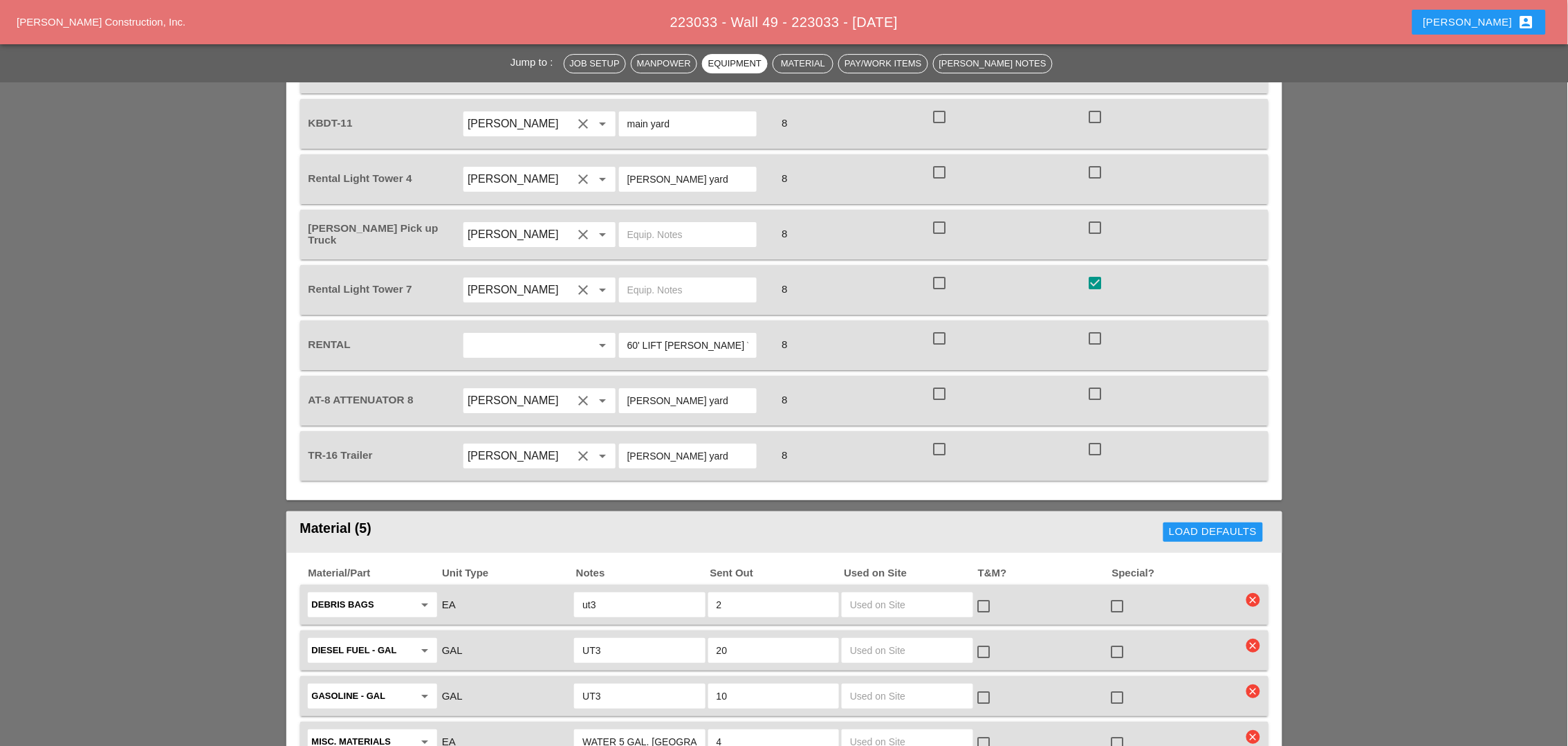
click at [1259, 593] on icon "clear" at bounding box center [1253, 599] width 14 height 14
click at [1247, 472] on div "Are you Sure?" at bounding box center [1254, 468] width 88 height 16
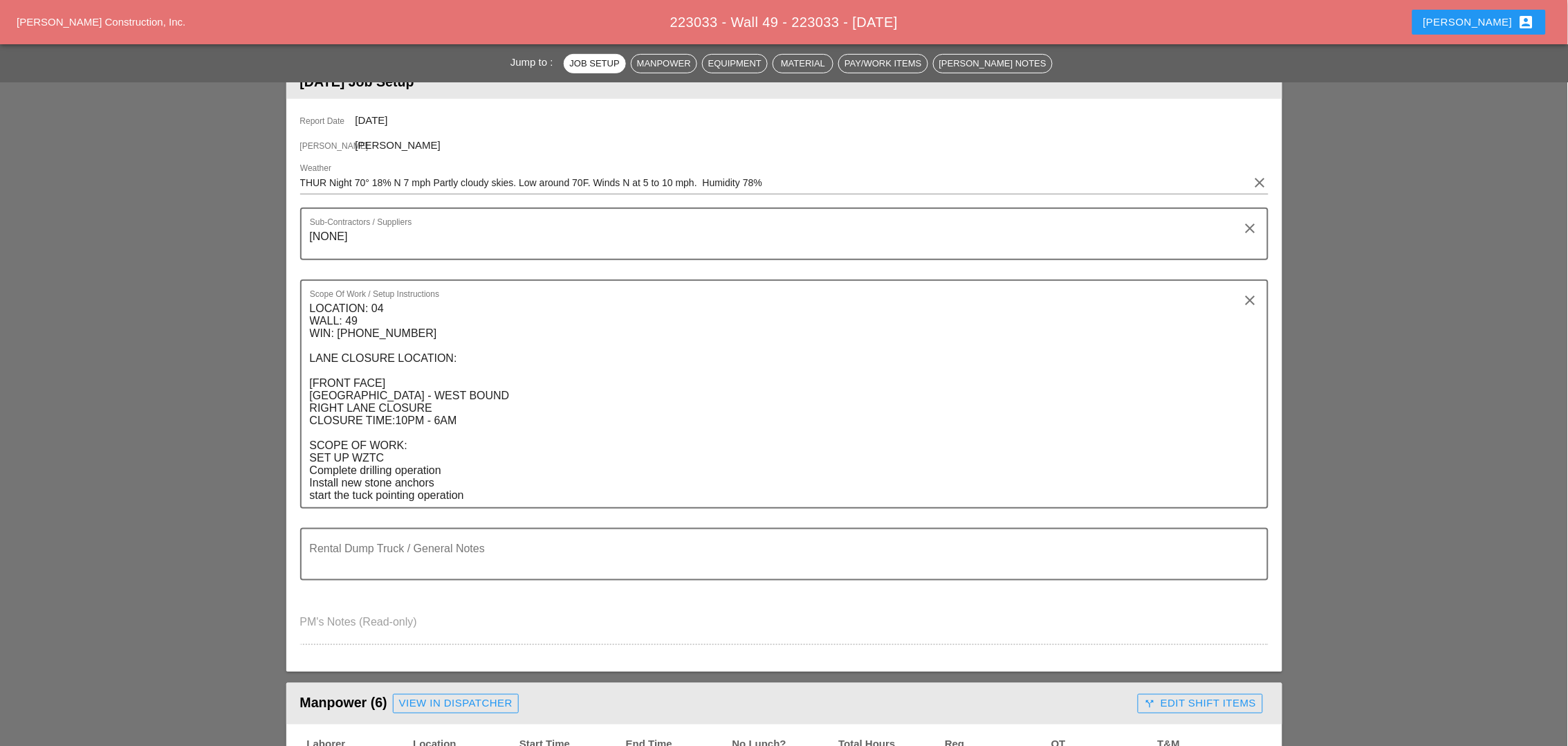
scroll to position [0, 0]
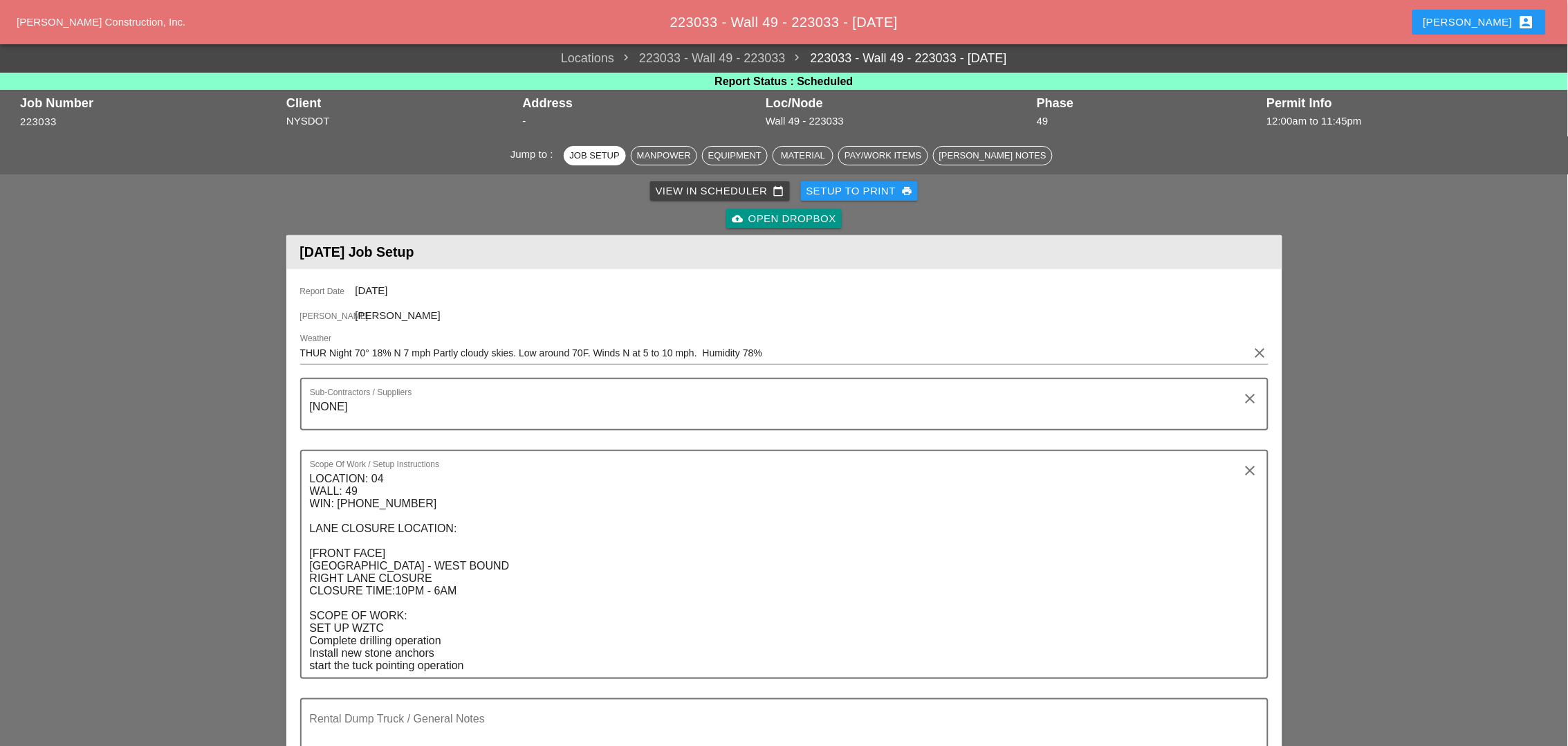
click at [851, 190] on div "Setup to Print print" at bounding box center [859, 191] width 107 height 16
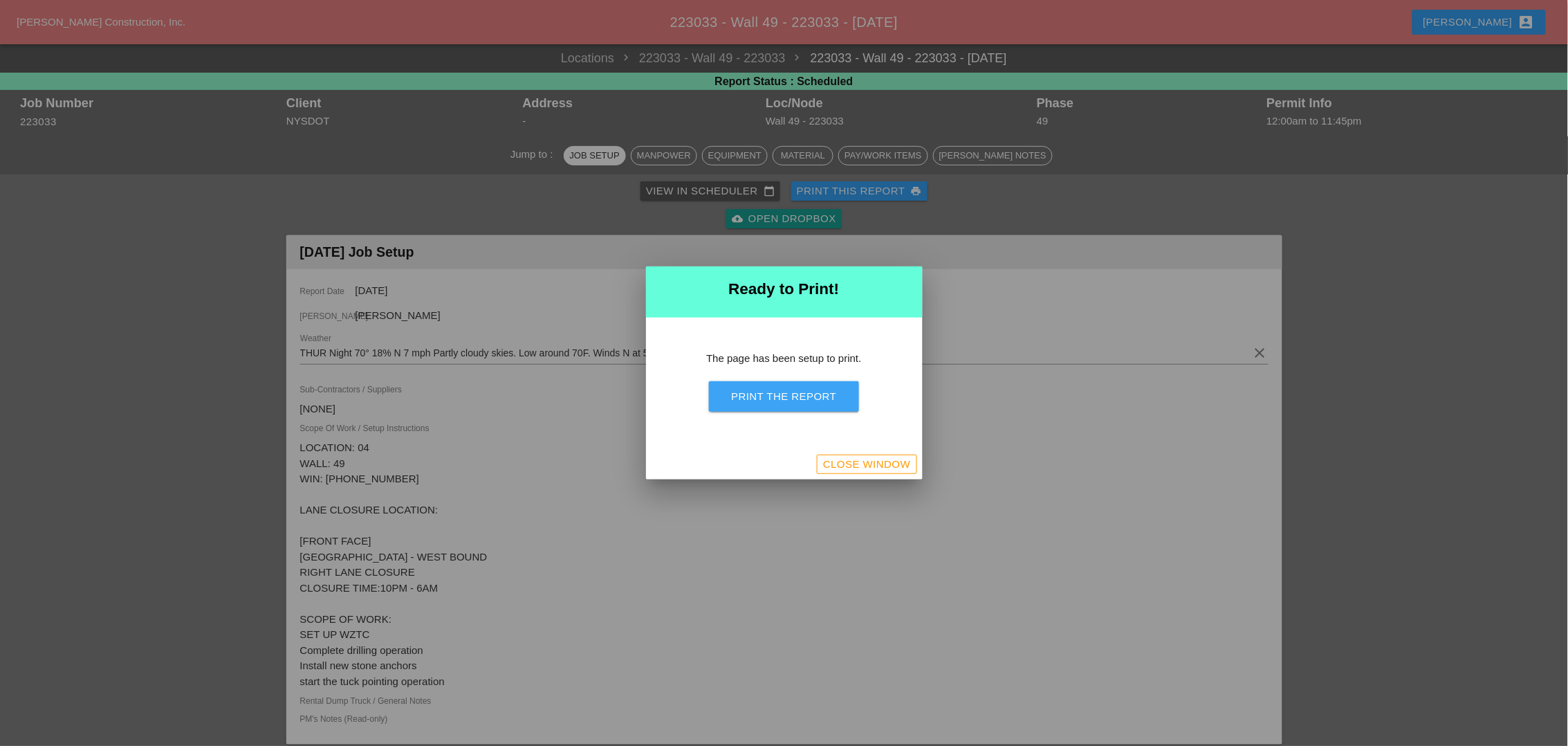
click at [786, 401] on div "Print the Report" at bounding box center [783, 397] width 105 height 16
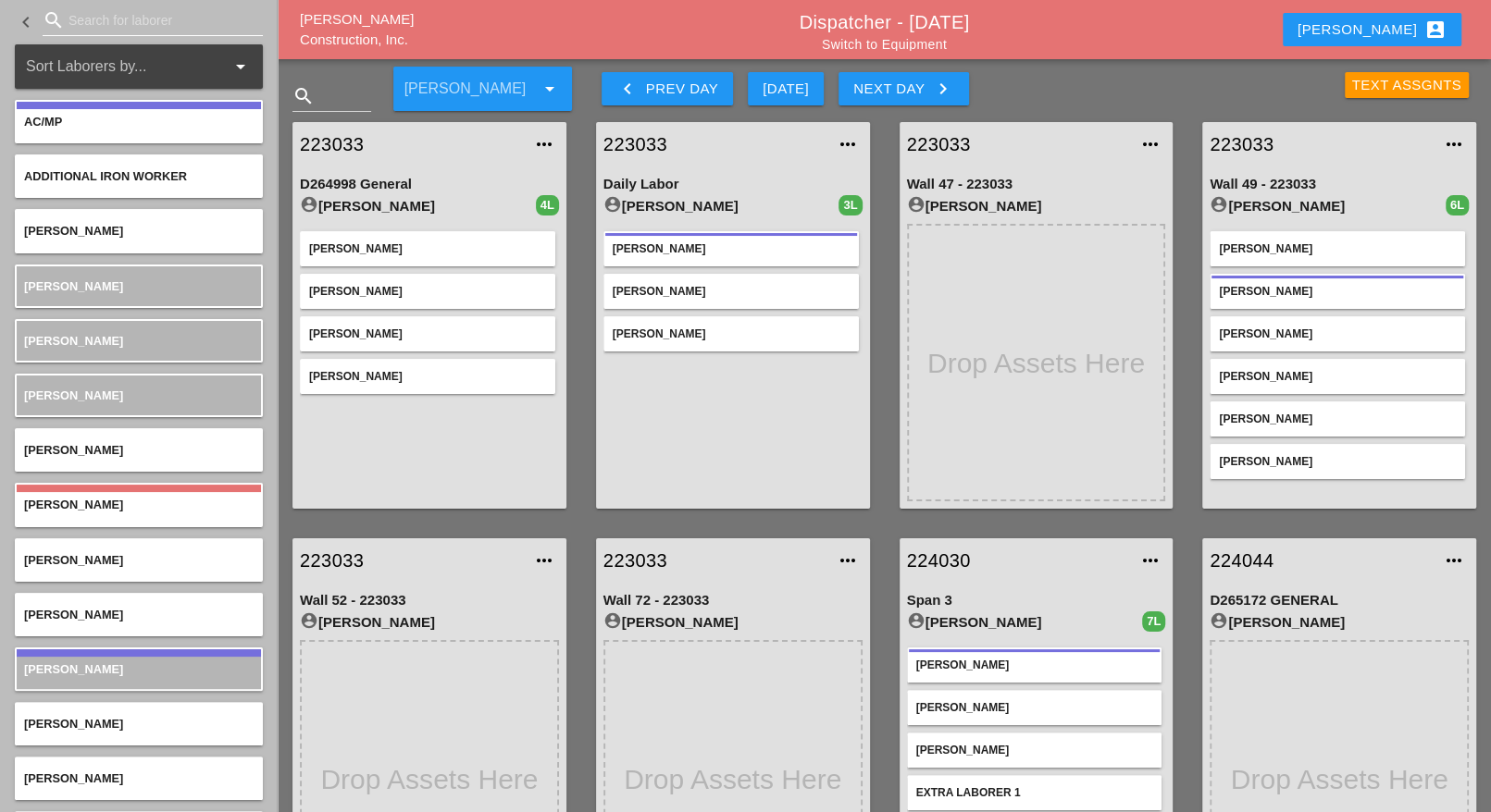
click at [87, 17] on input "Search for laborer" at bounding box center [153, 20] width 168 height 30
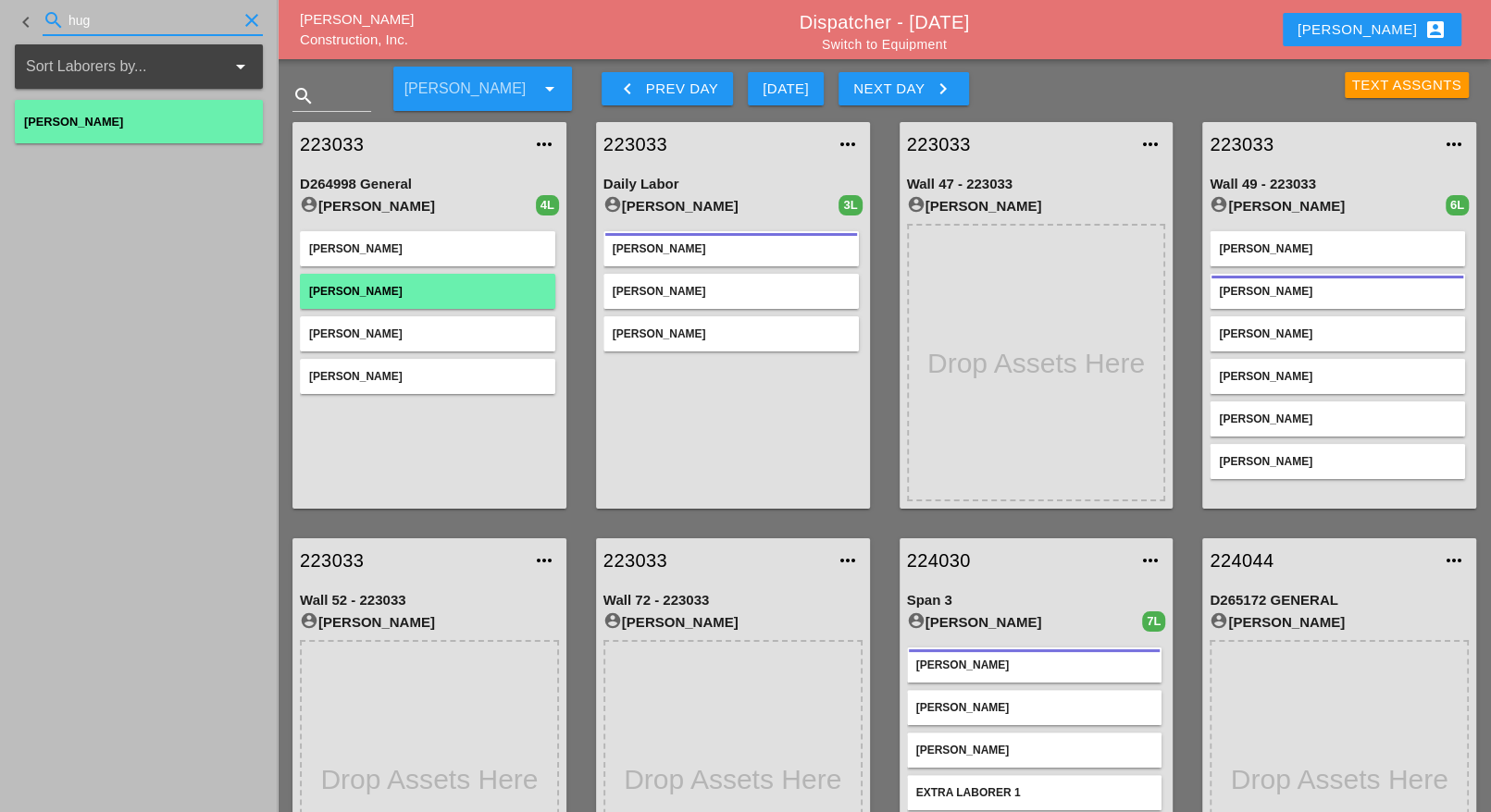
type input "hug"
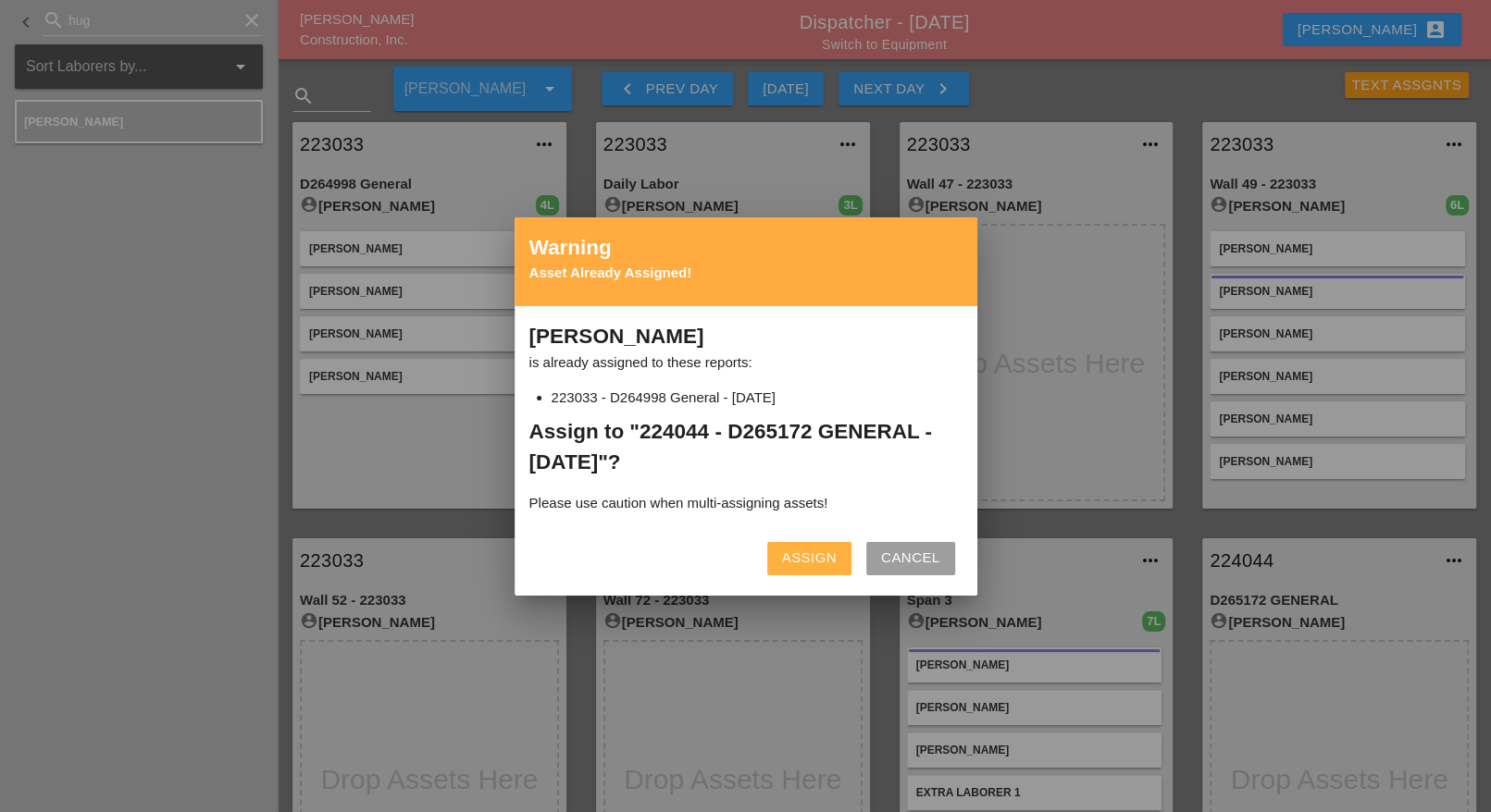
click at [836, 549] on button "Assign" at bounding box center [810, 559] width 84 height 33
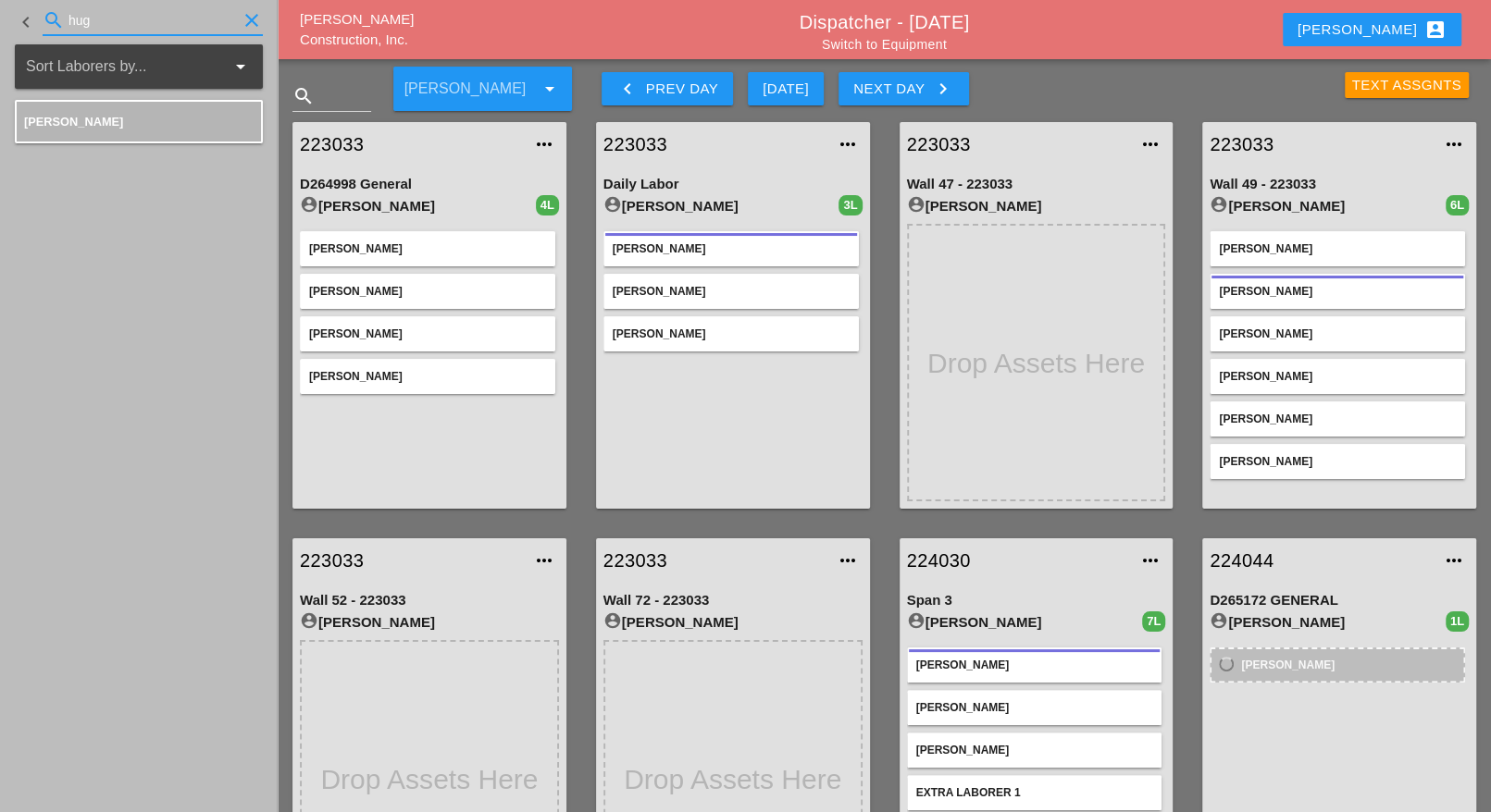
drag, startPoint x: 97, startPoint y: 17, endPoint x: 51, endPoint y: 19, distance: 46.0
click at [54, 16] on div "search hug clear" at bounding box center [152, 20] width 220 height 30
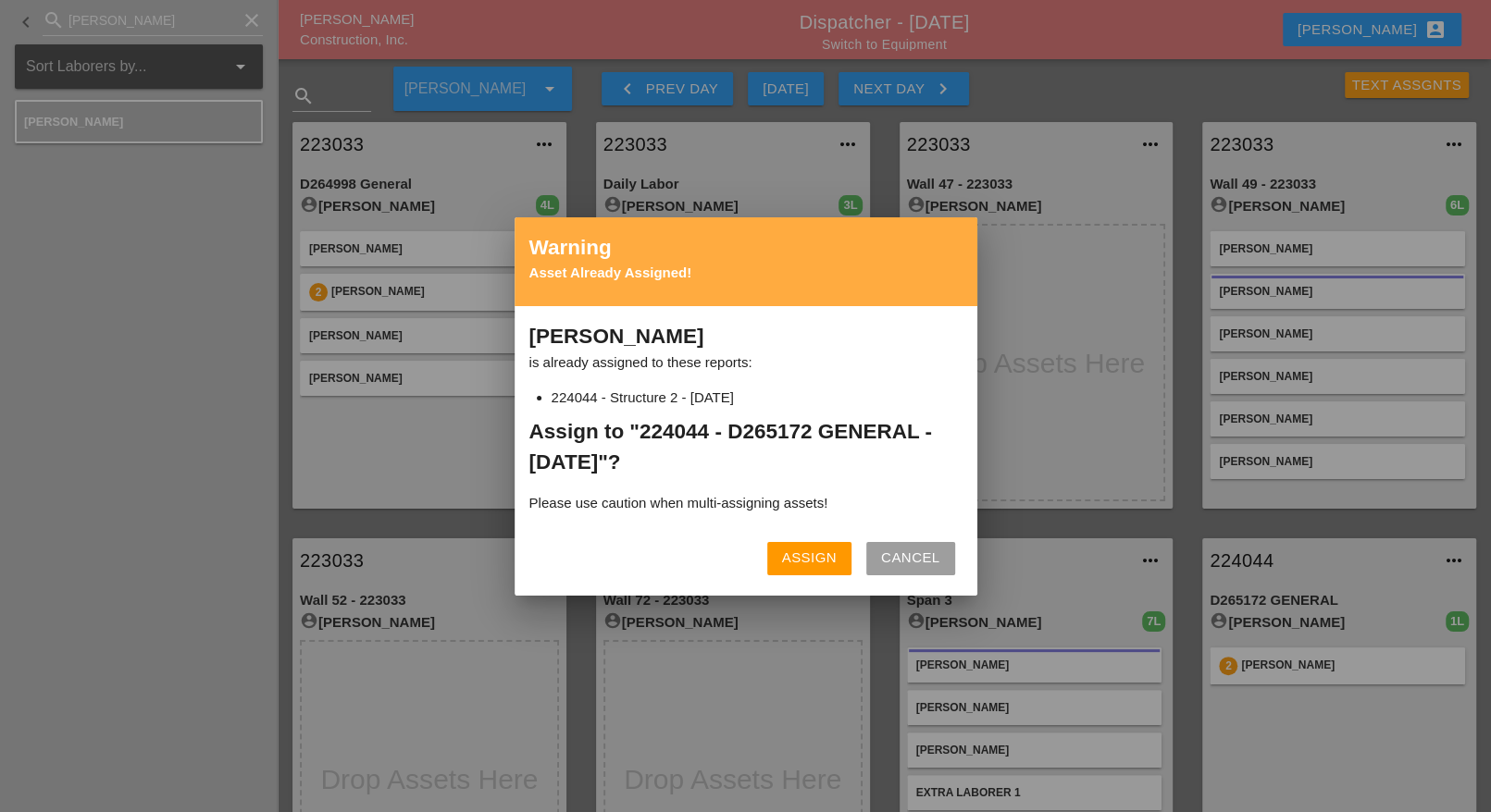
click at [819, 556] on div "Assign" at bounding box center [809, 559] width 55 height 21
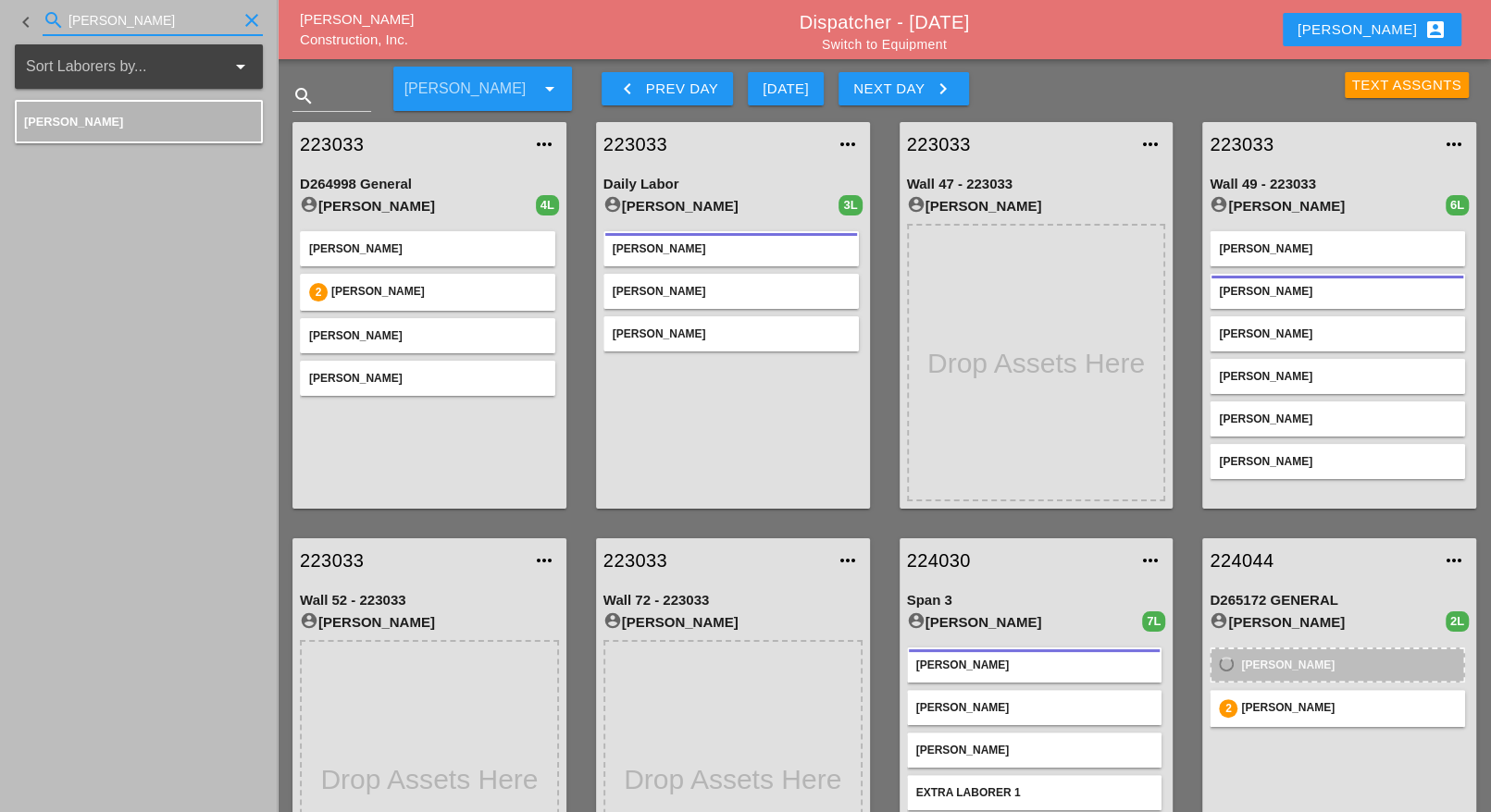
drag, startPoint x: 88, startPoint y: 17, endPoint x: 33, endPoint y: 20, distance: 55.1
click at [35, 17] on div "keyboard_arrow_left search alex clear" at bounding box center [138, 22] width 248 height 63
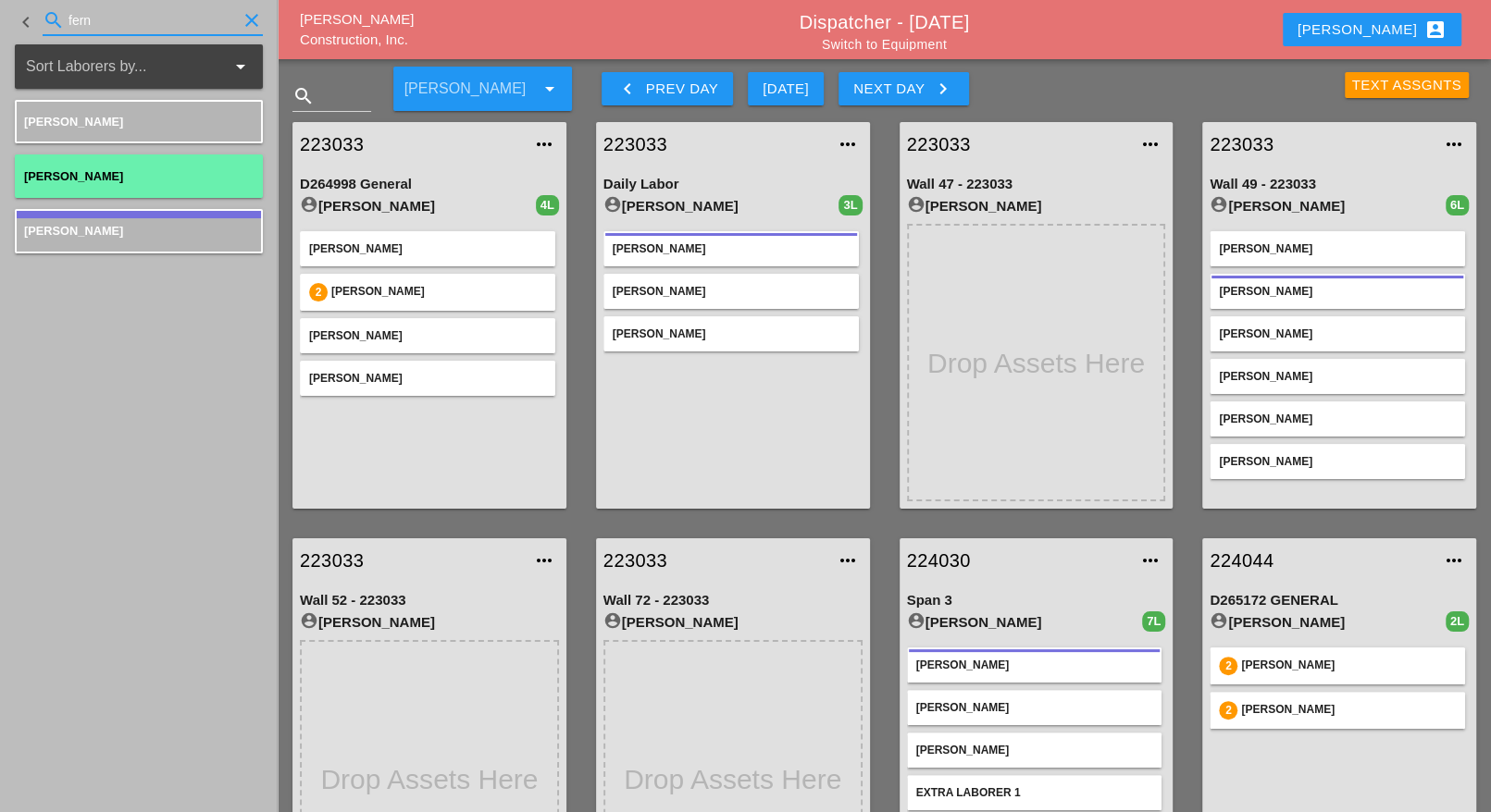
type input "fern"
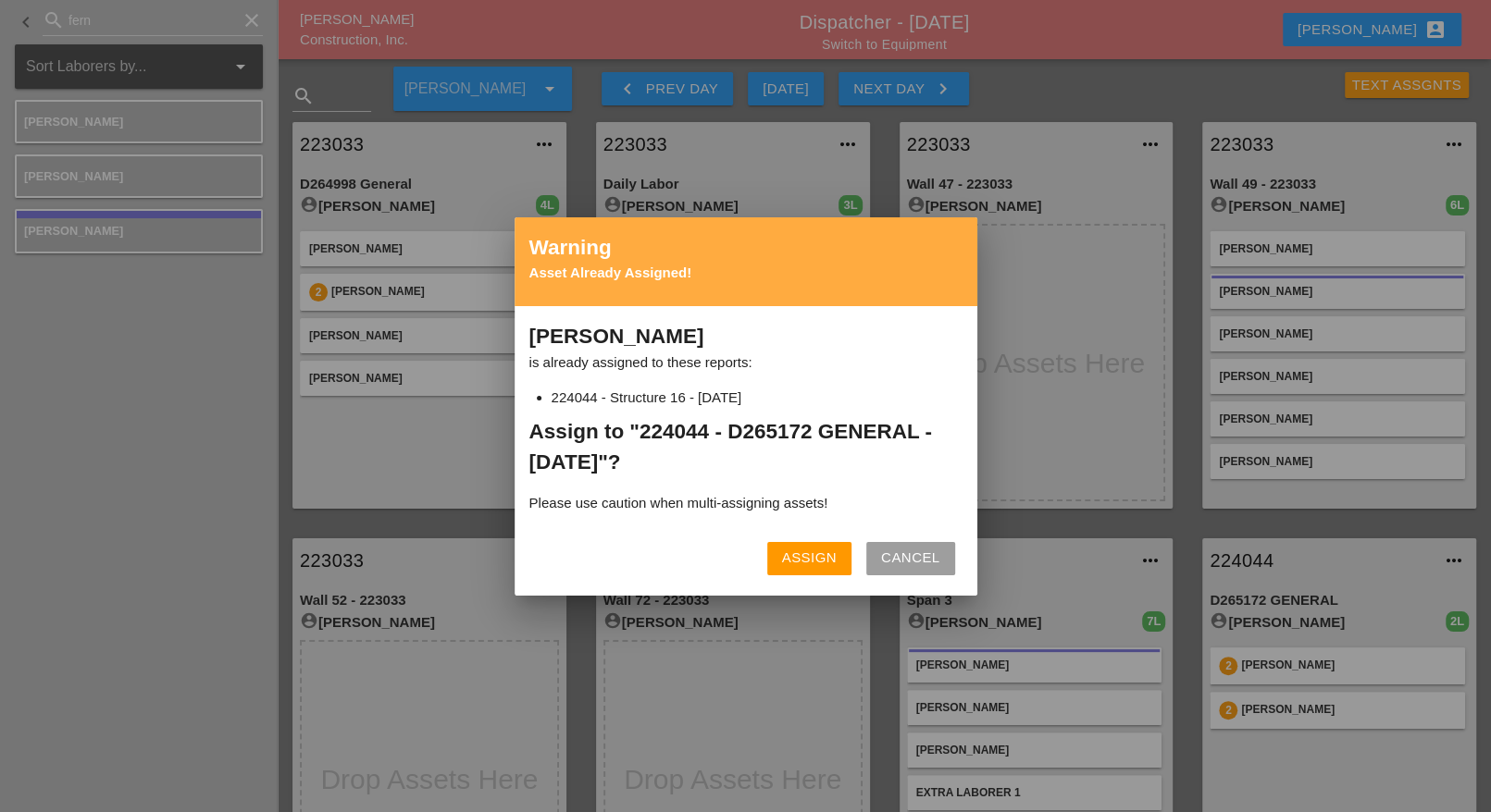
click at [817, 558] on div "Assign" at bounding box center [809, 559] width 55 height 21
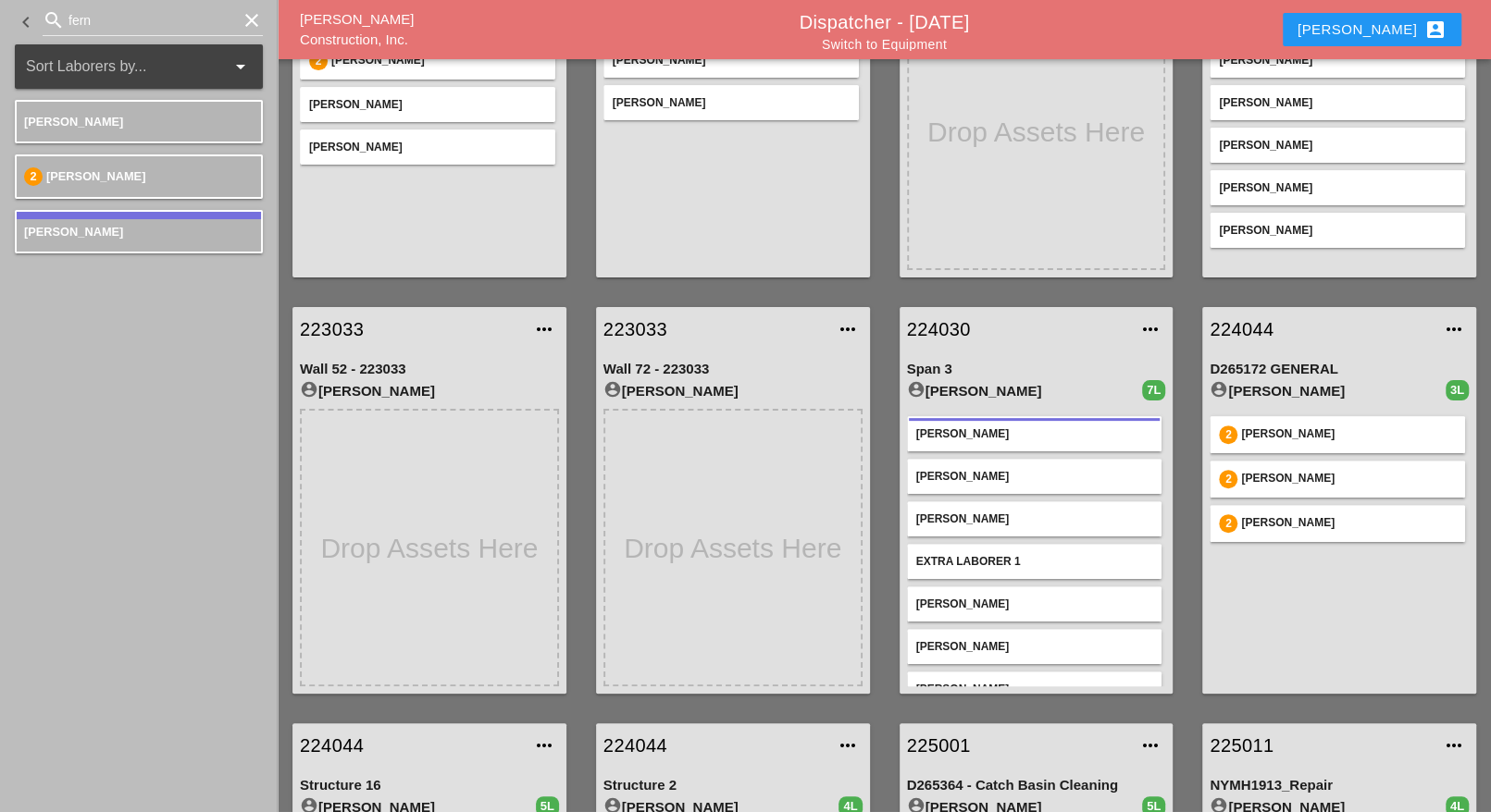
scroll to position [116, 0]
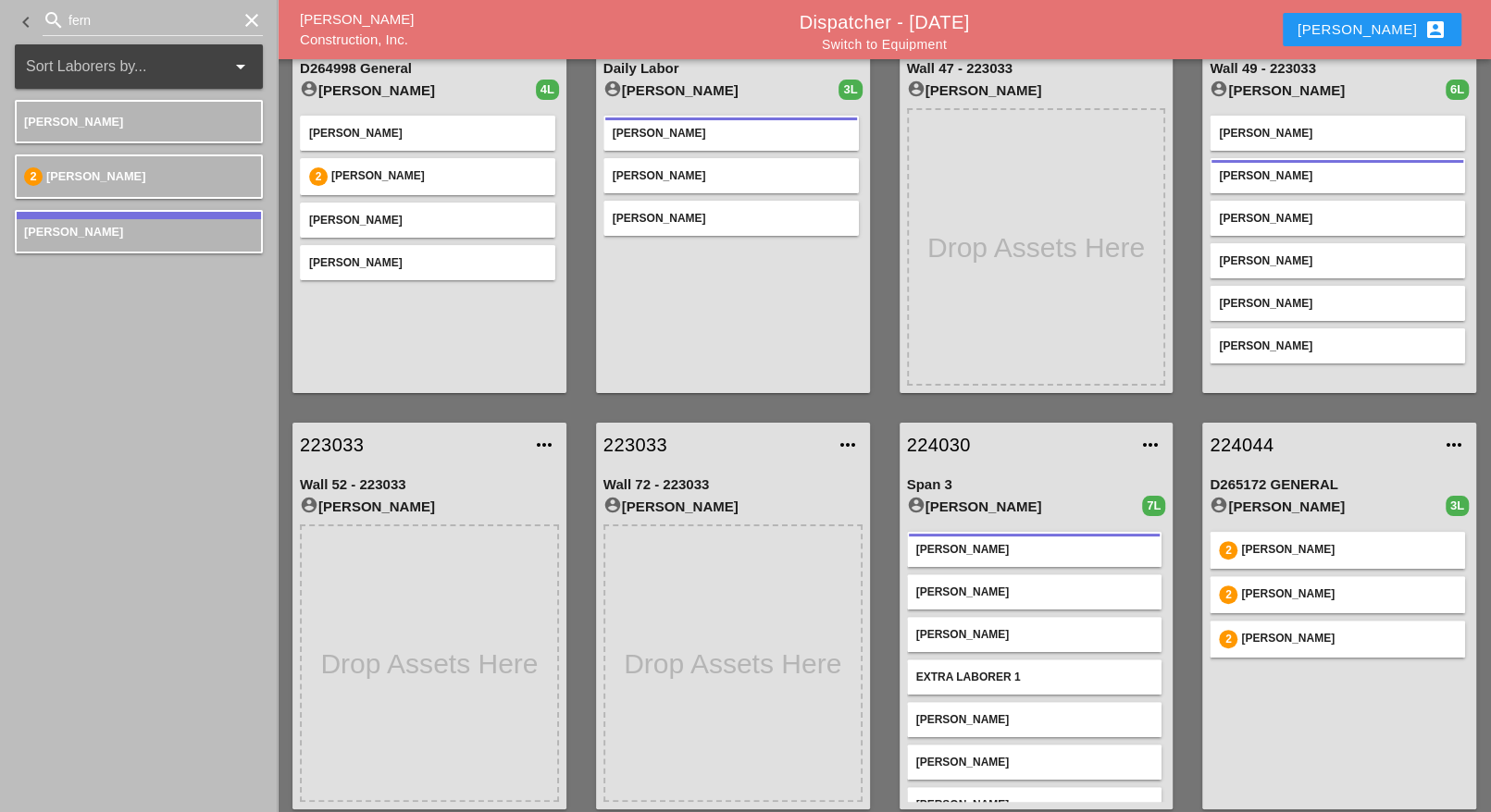
click at [875, 36] on div "Switch to Equipment" at bounding box center [884, 43] width 779 height 14
click at [944, 42] on link "Switch to Equipment" at bounding box center [884, 44] width 125 height 14
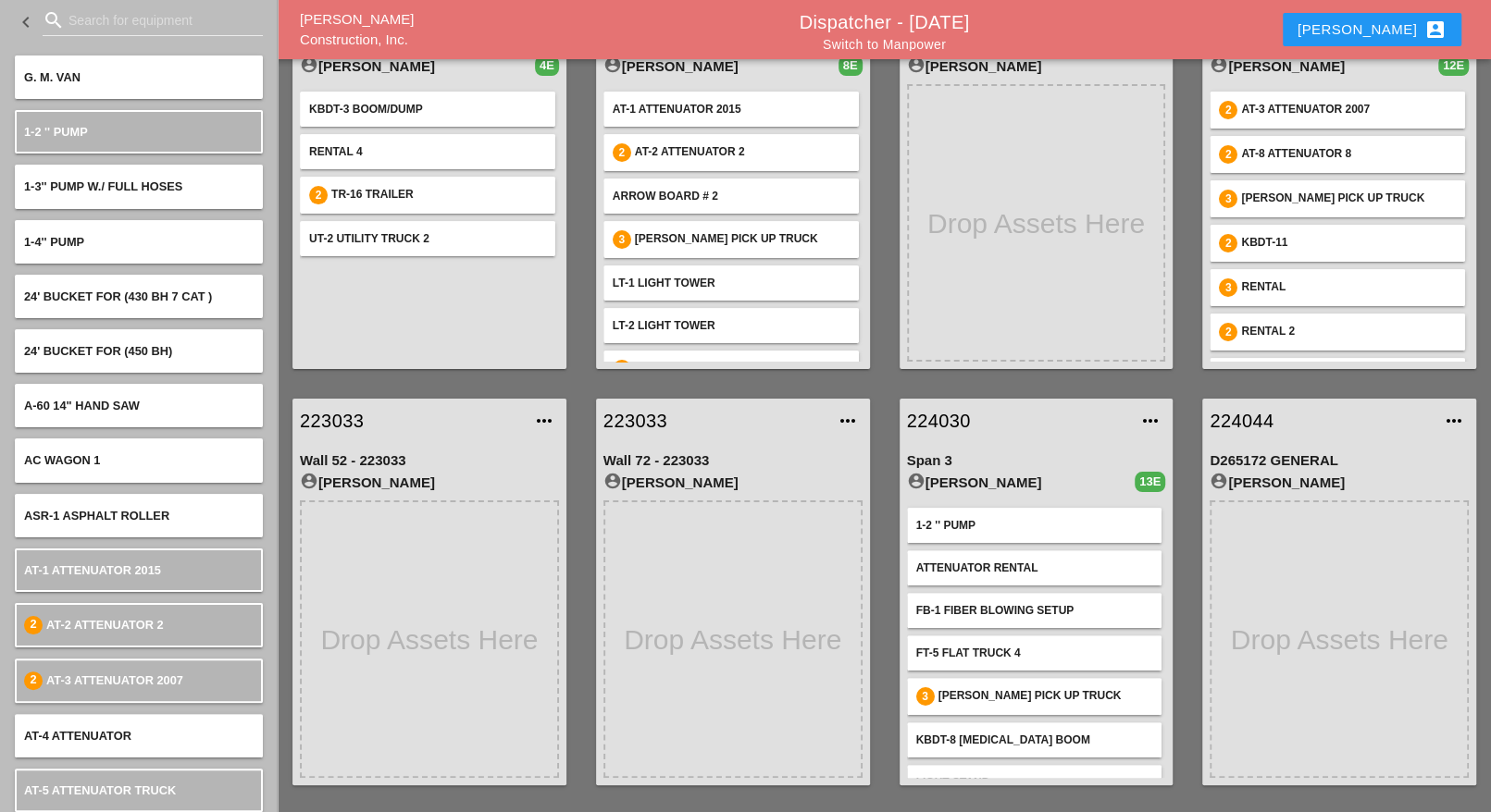
click at [1106, 533] on div "Span 3 account_circle Anthony DeGeorge 13E 1-2 '' PUMP Attenuator Rental FB-1 F…" at bounding box center [1036, 614] width 274 height 342
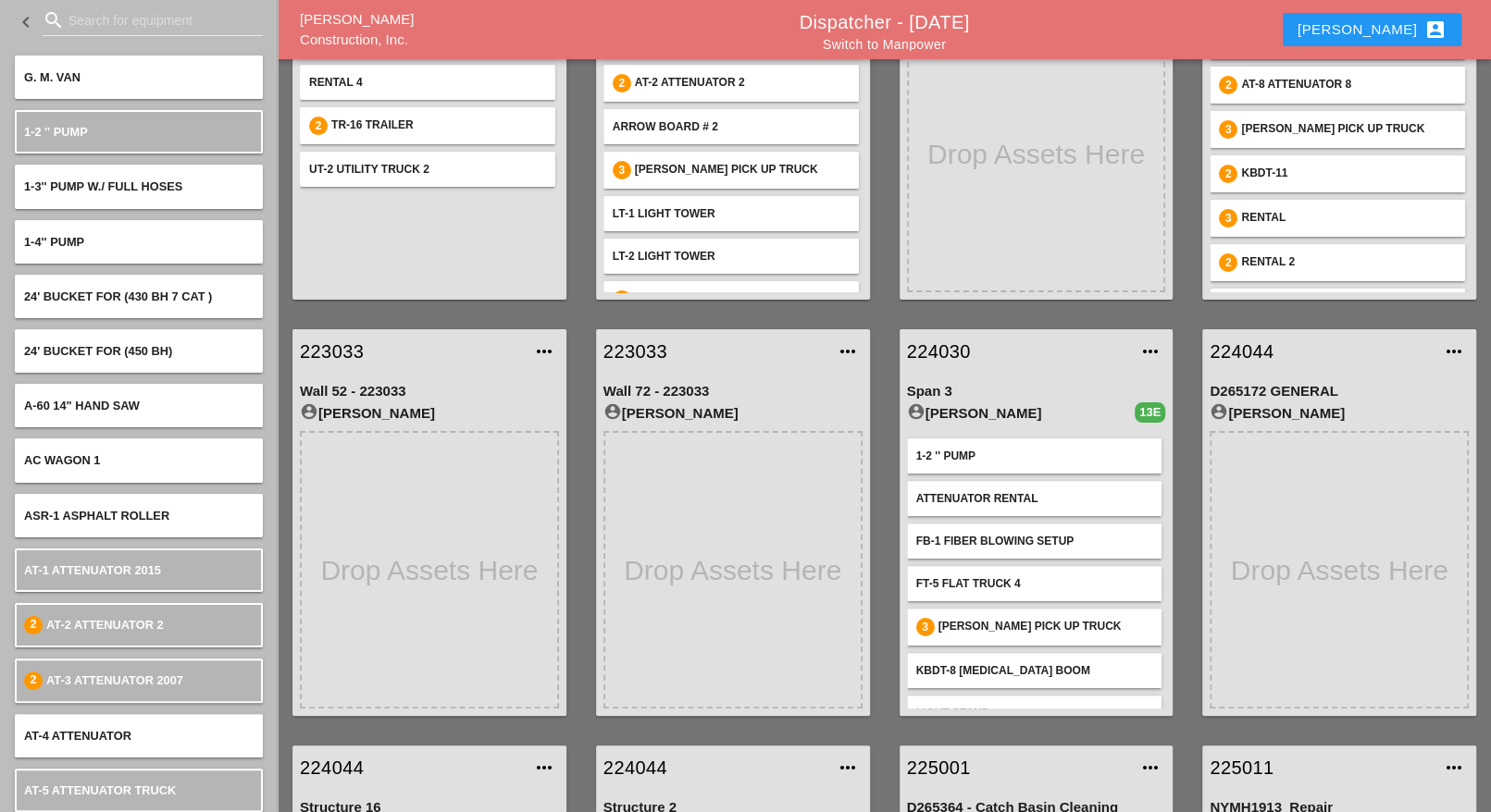
scroll to position [231, 0]
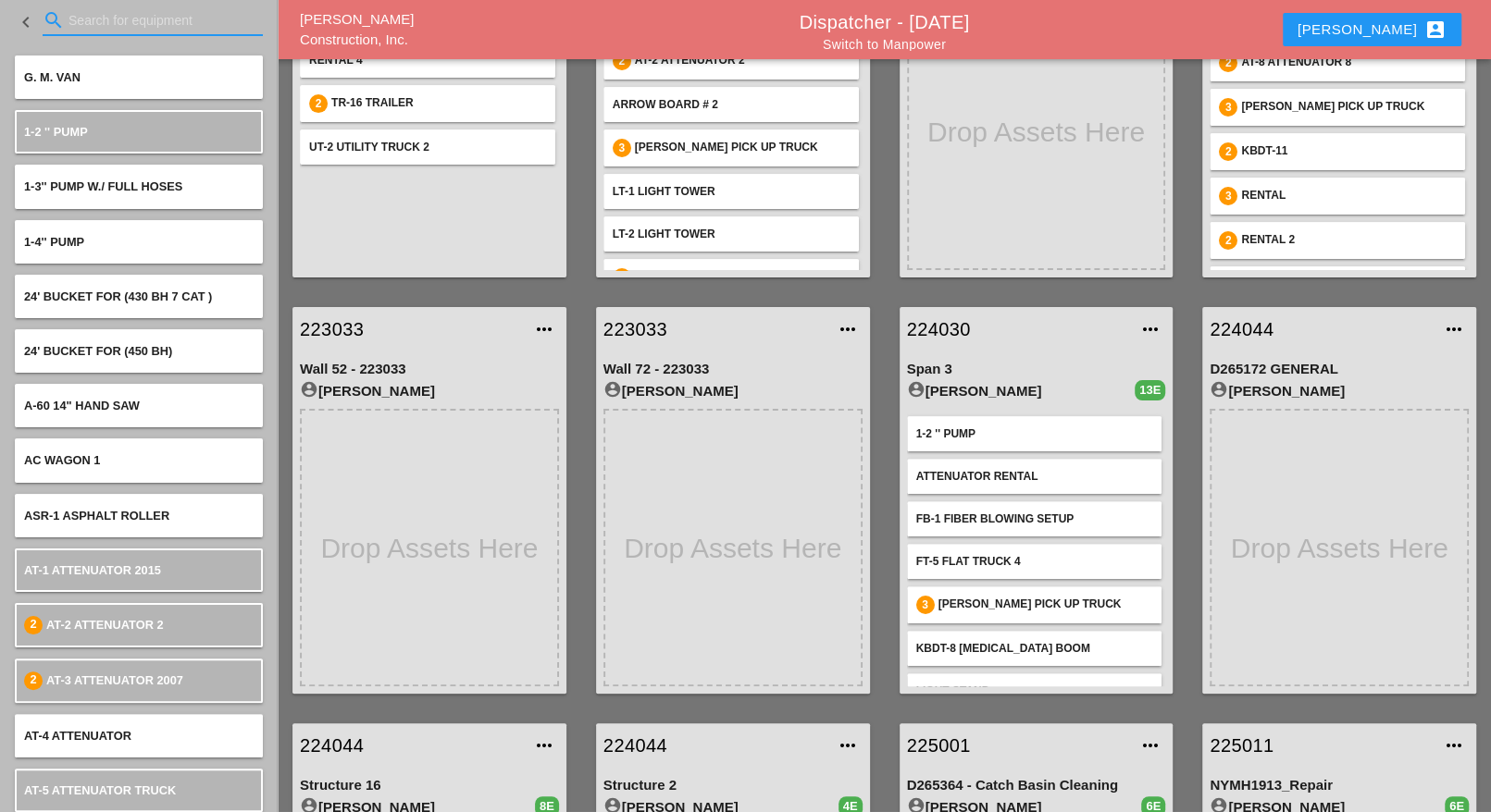
click at [155, 18] on input "Search for equipment" at bounding box center [153, 20] width 168 height 30
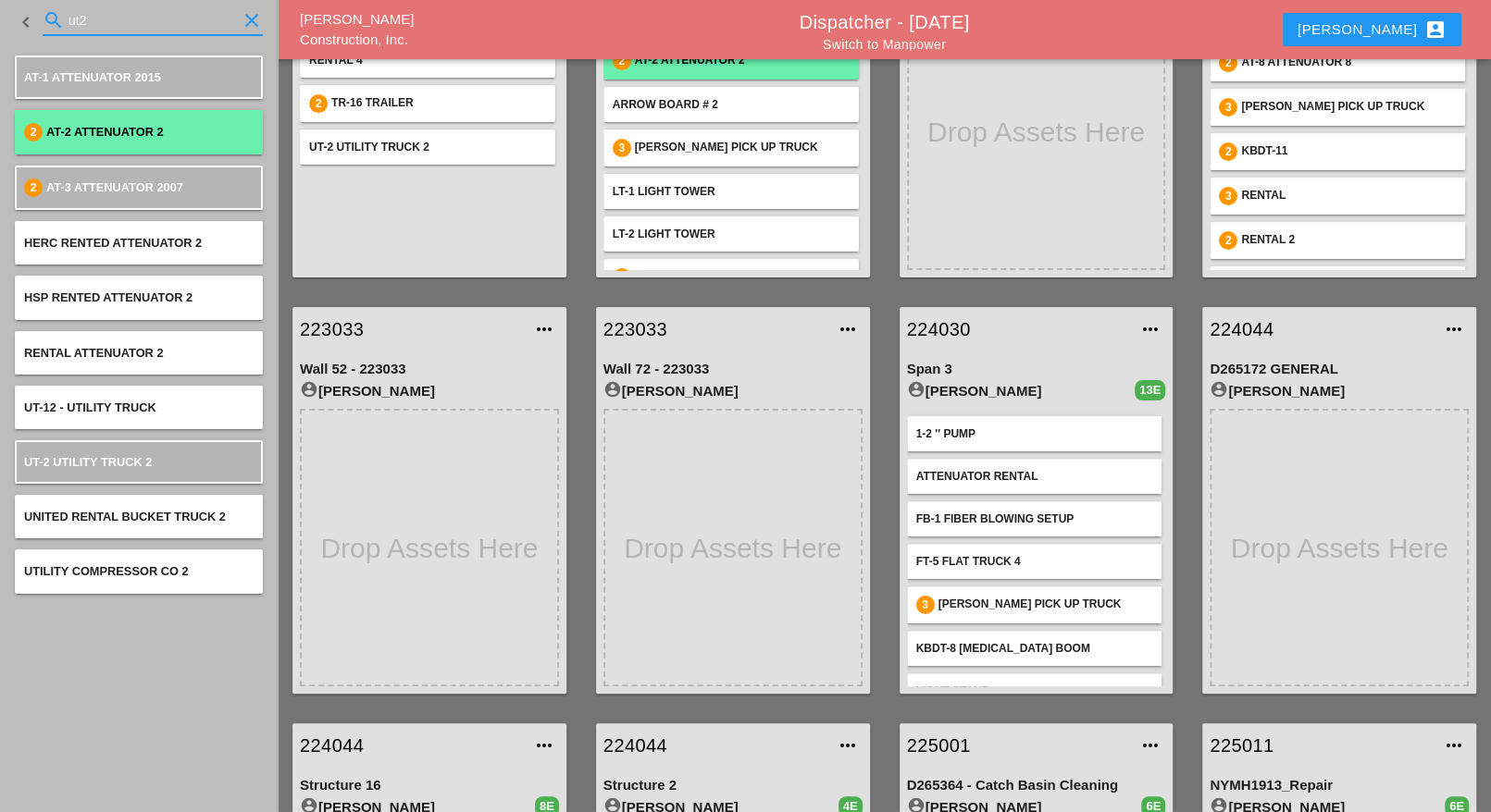
type input "ut2"
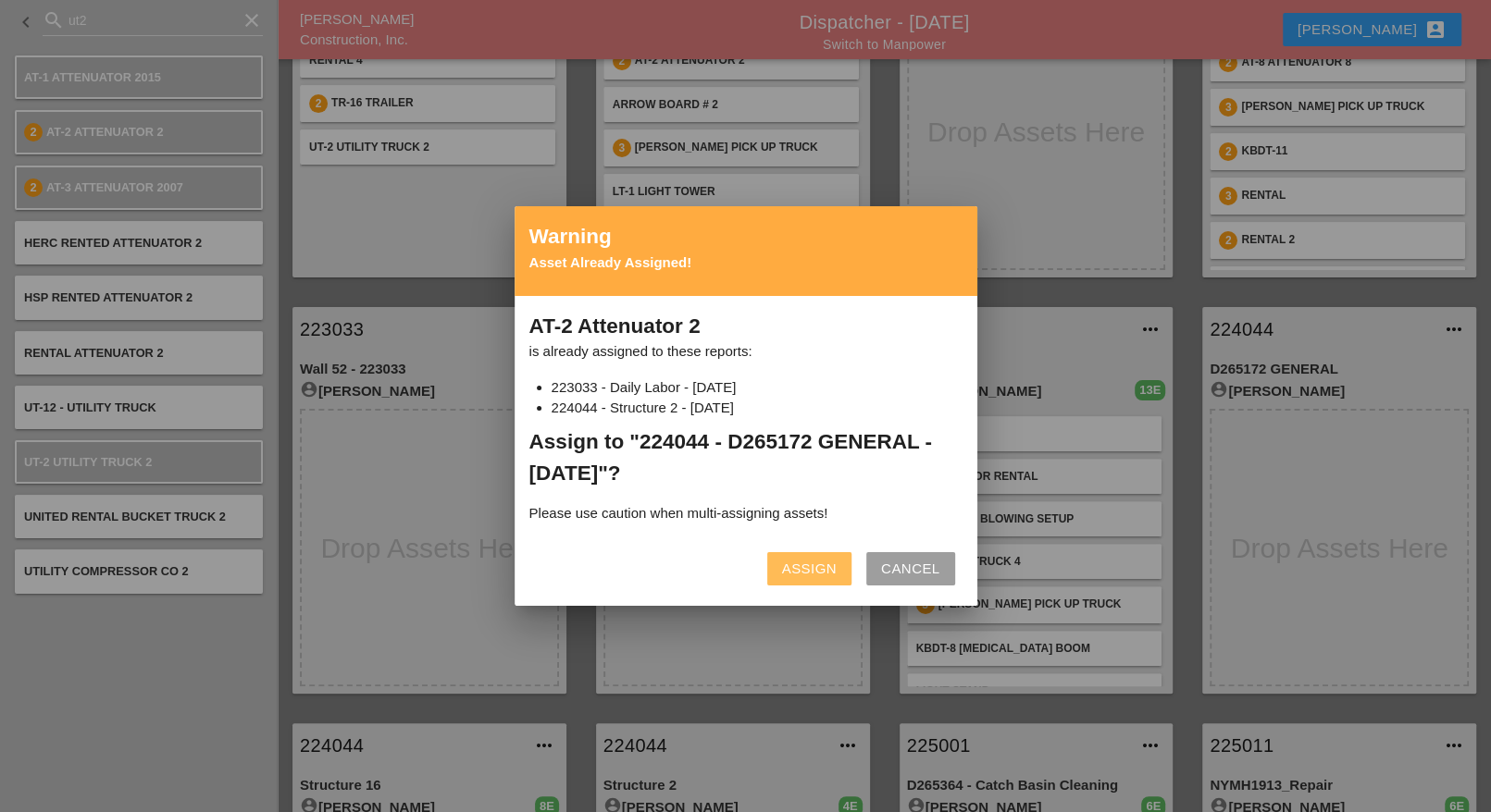
drag, startPoint x: 822, startPoint y: 560, endPoint x: 215, endPoint y: 288, distance: 665.2
click at [820, 560] on div "Assign" at bounding box center [809, 569] width 55 height 21
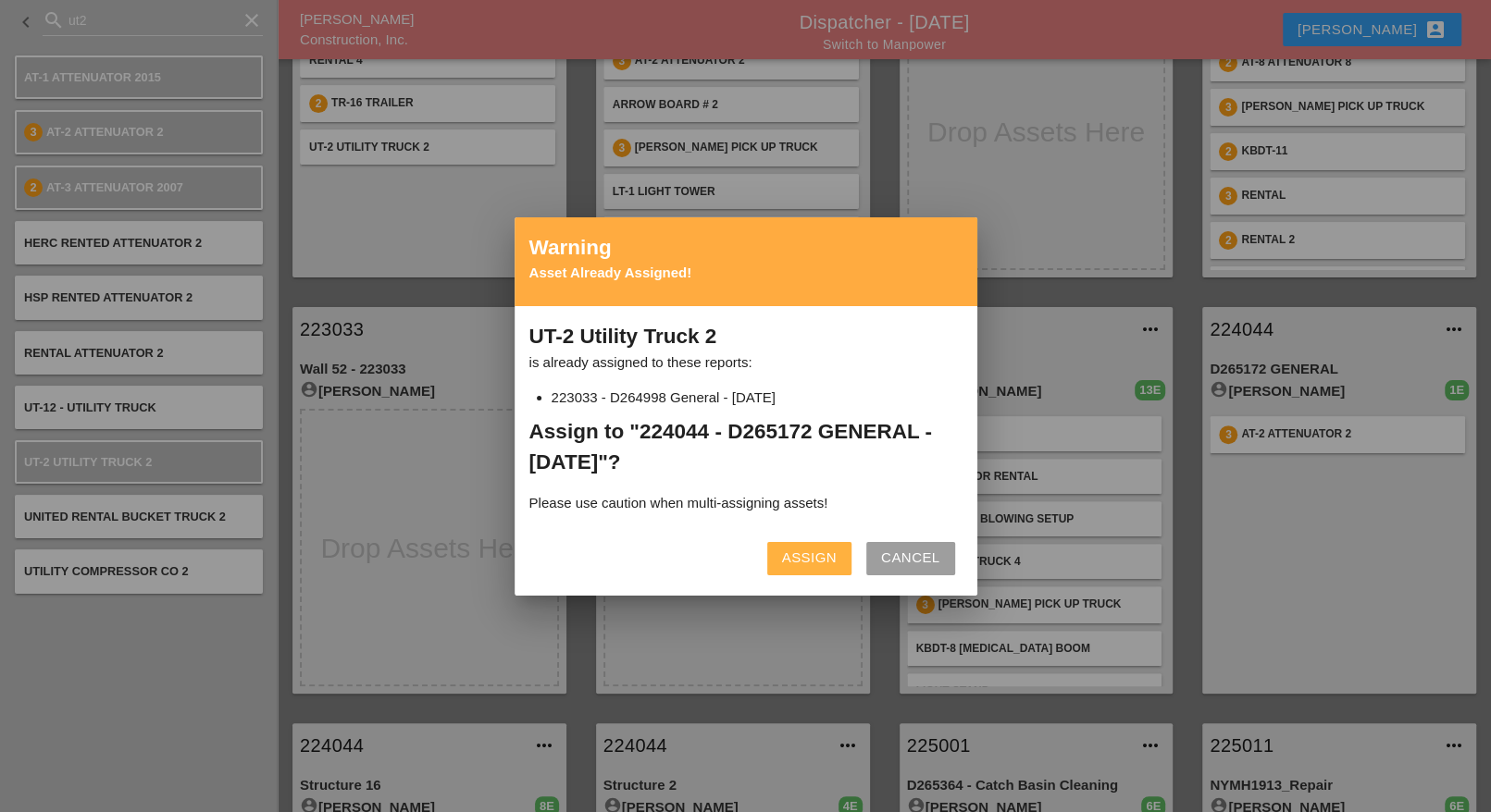
click at [805, 565] on div "Assign" at bounding box center [809, 559] width 55 height 21
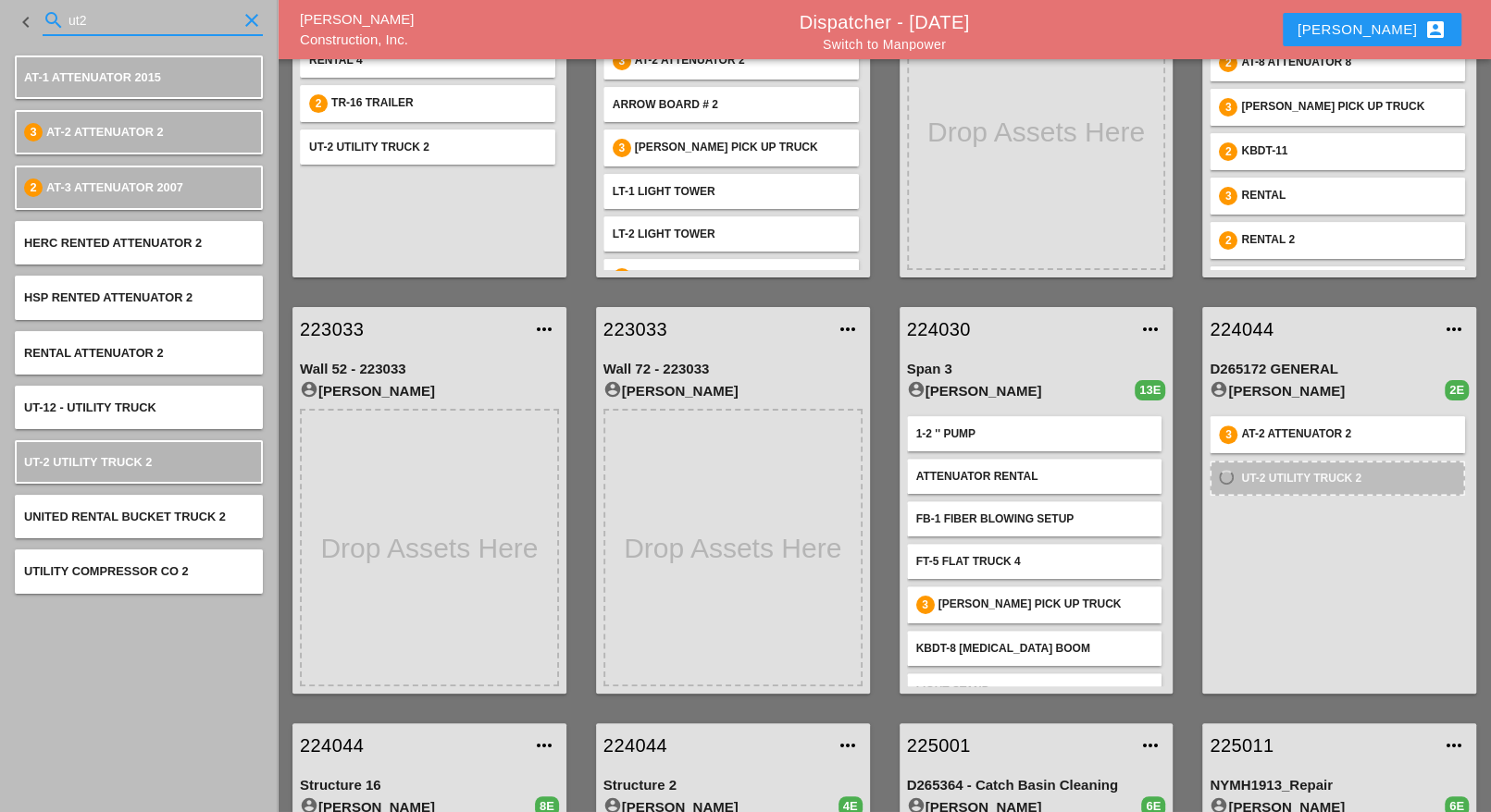
drag, startPoint x: 94, startPoint y: 15, endPoint x: 50, endPoint y: 14, distance: 44.0
click at [50, 14] on div "search ut2 clear" at bounding box center [152, 20] width 220 height 30
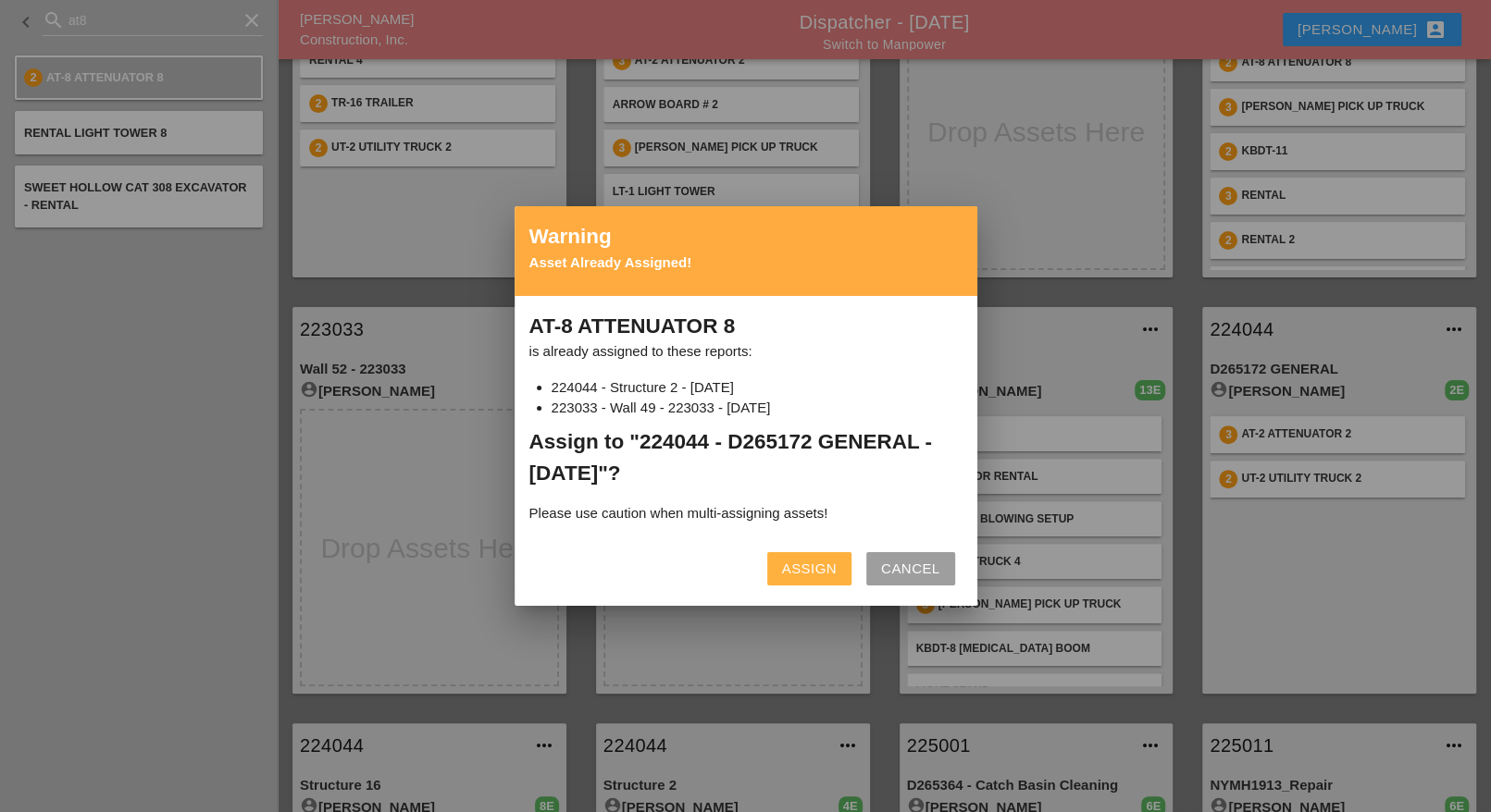
click at [804, 577] on div "Assign" at bounding box center [809, 569] width 55 height 21
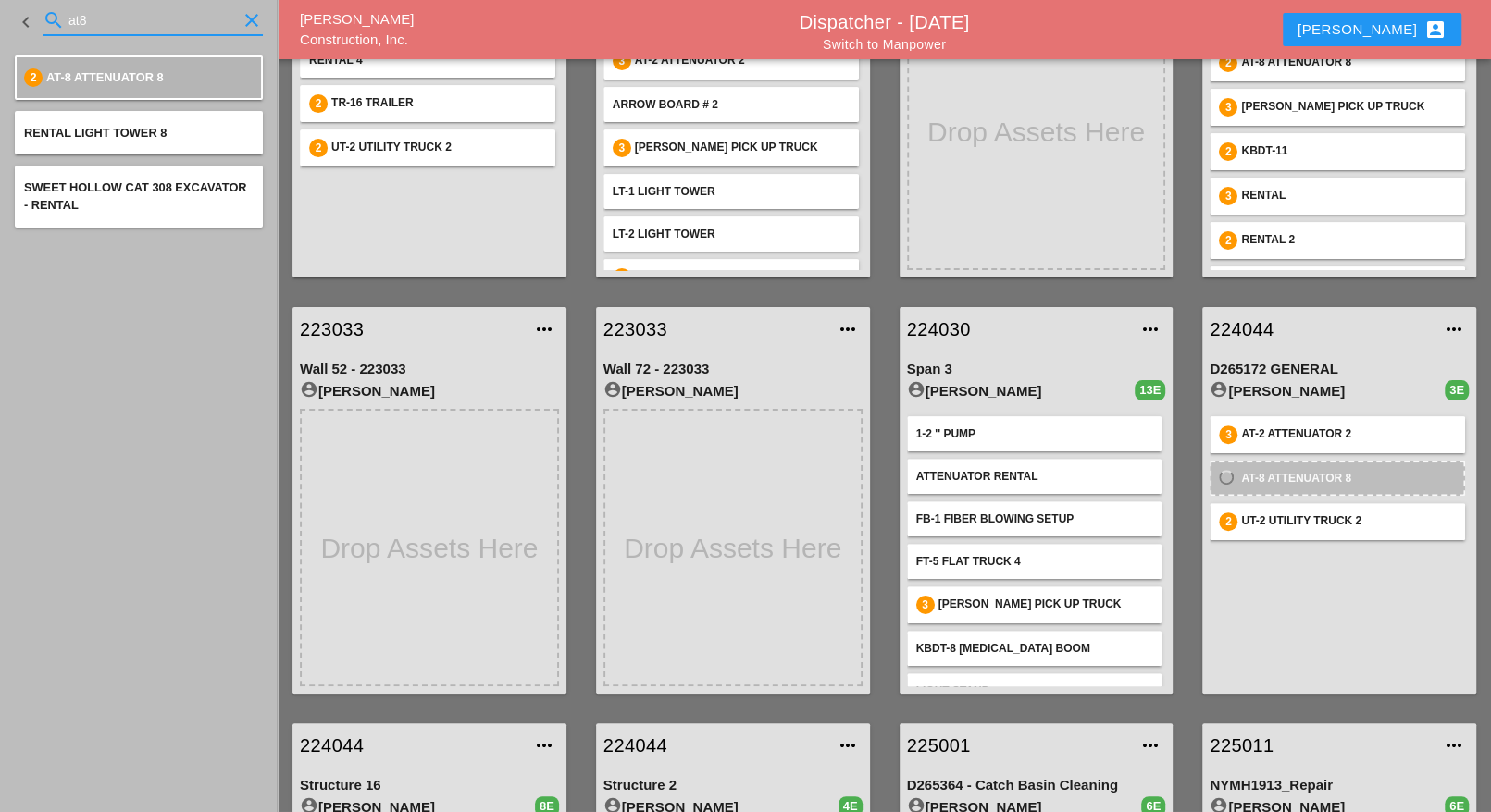
drag, startPoint x: 106, startPoint y: 16, endPoint x: 50, endPoint y: 15, distance: 56.0
click at [50, 15] on div "search at8 clear" at bounding box center [152, 20] width 220 height 30
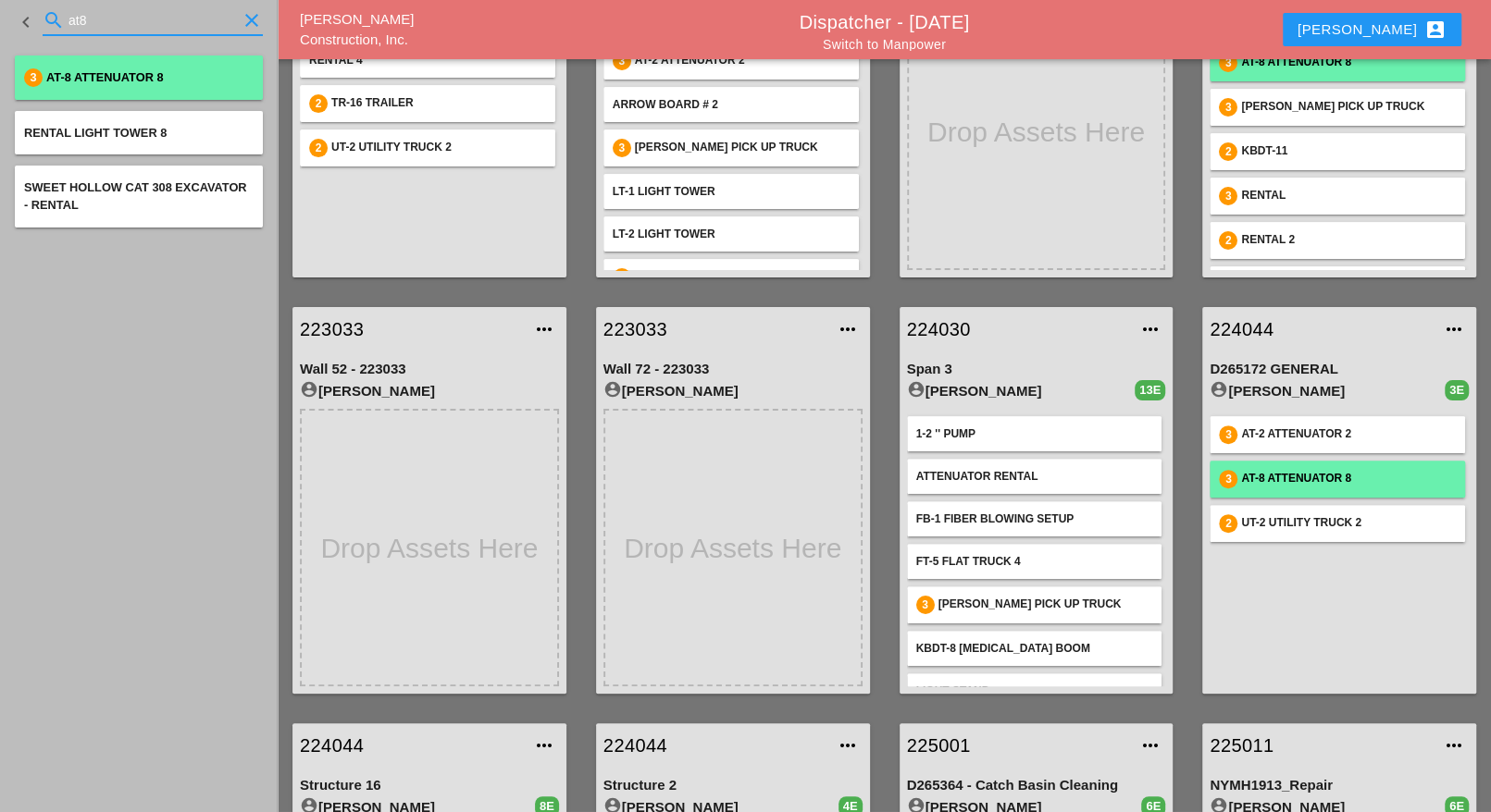
type input "l"
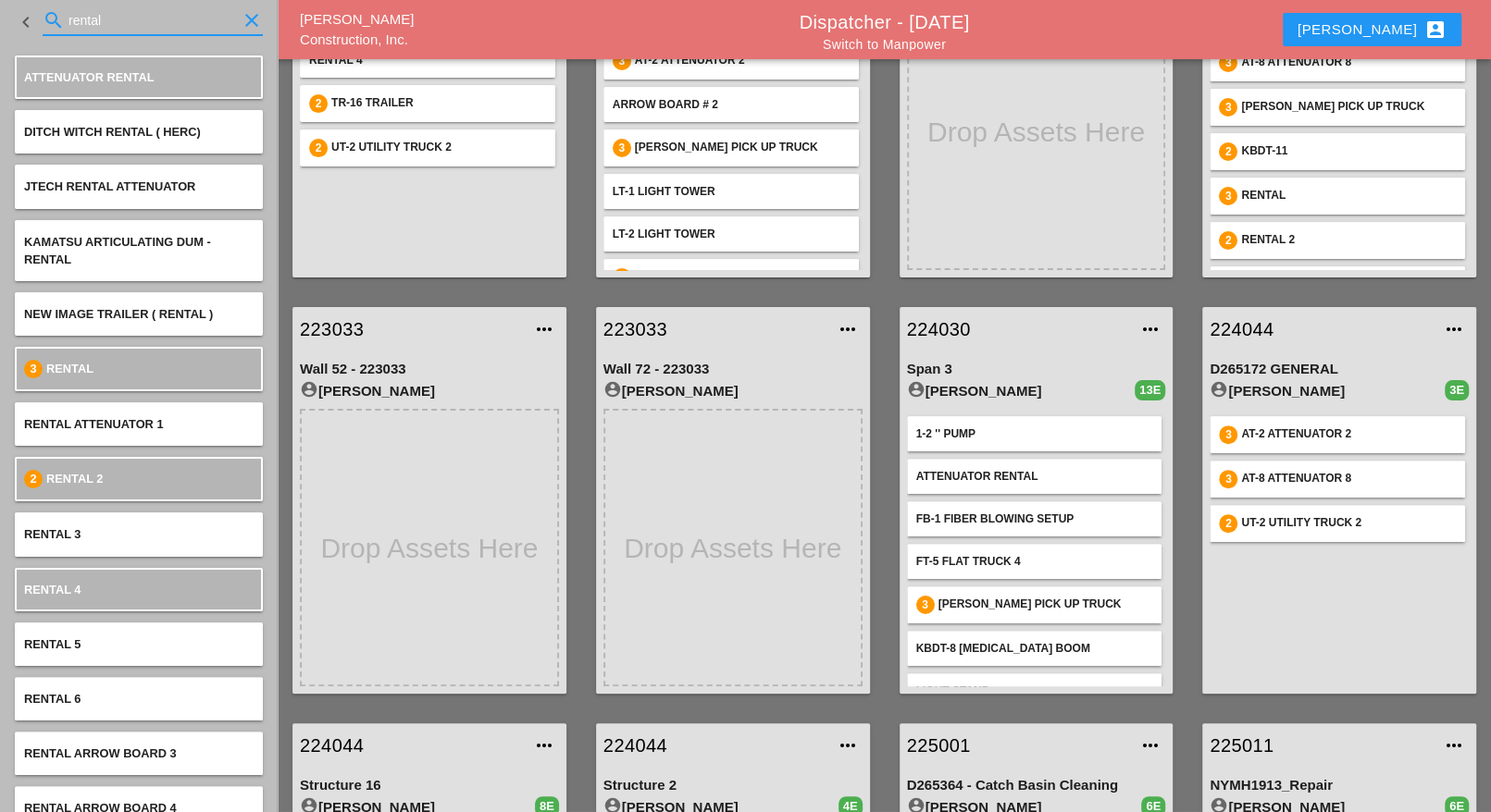
type input "rental"
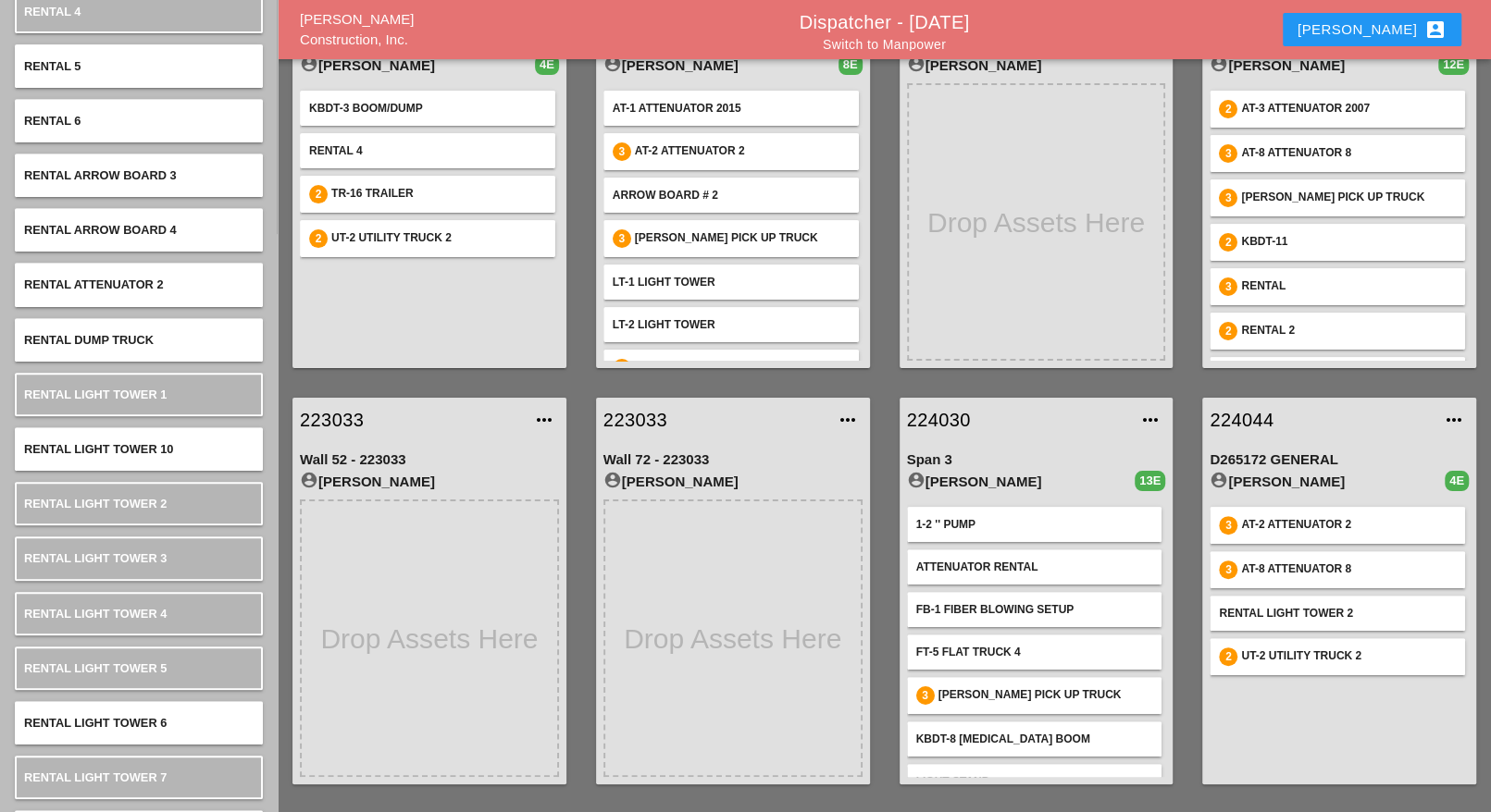
scroll to position [0, 0]
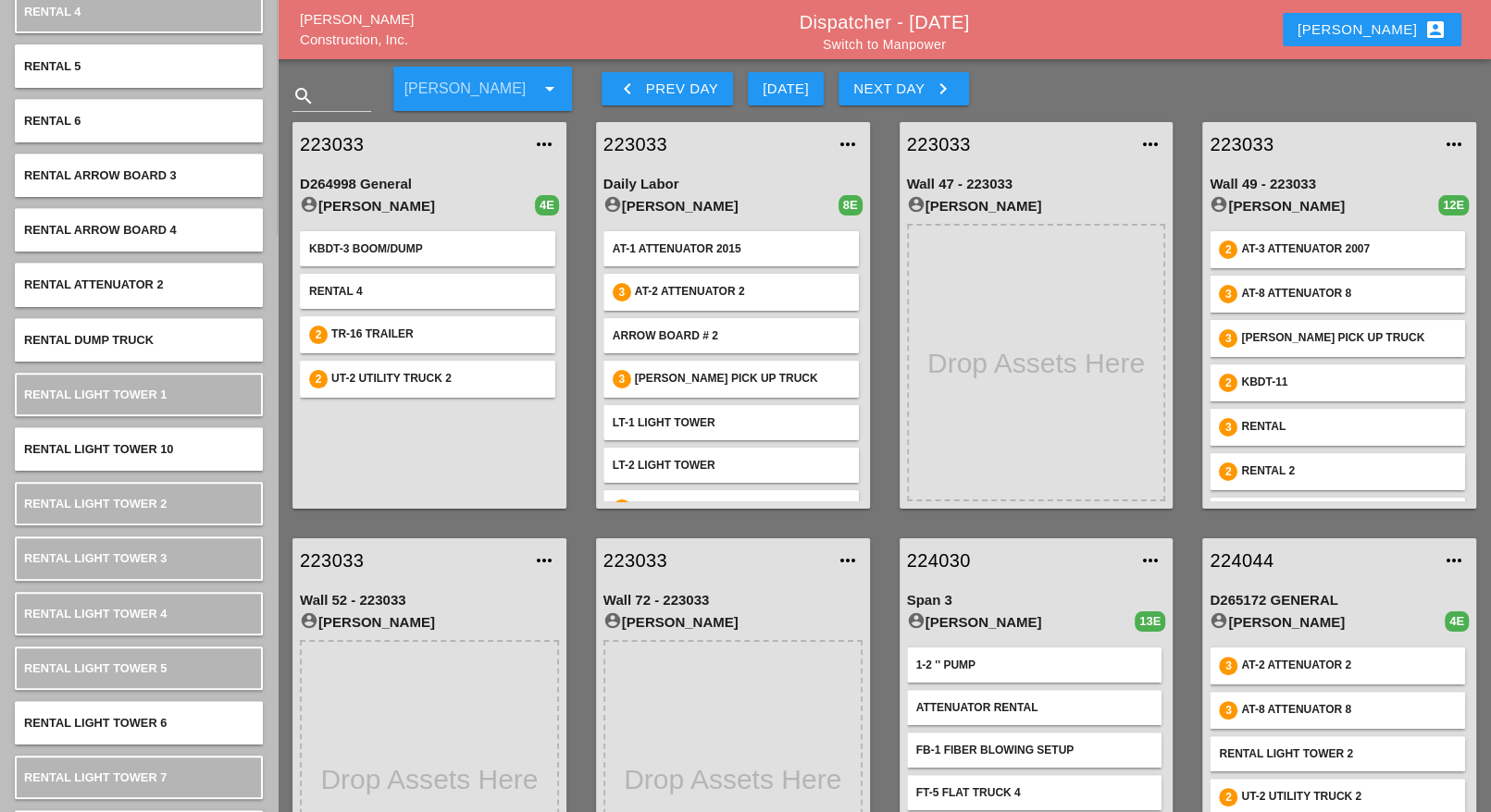
click at [909, 91] on div "Next Day keyboard_arrow_right" at bounding box center [903, 88] width 100 height 22
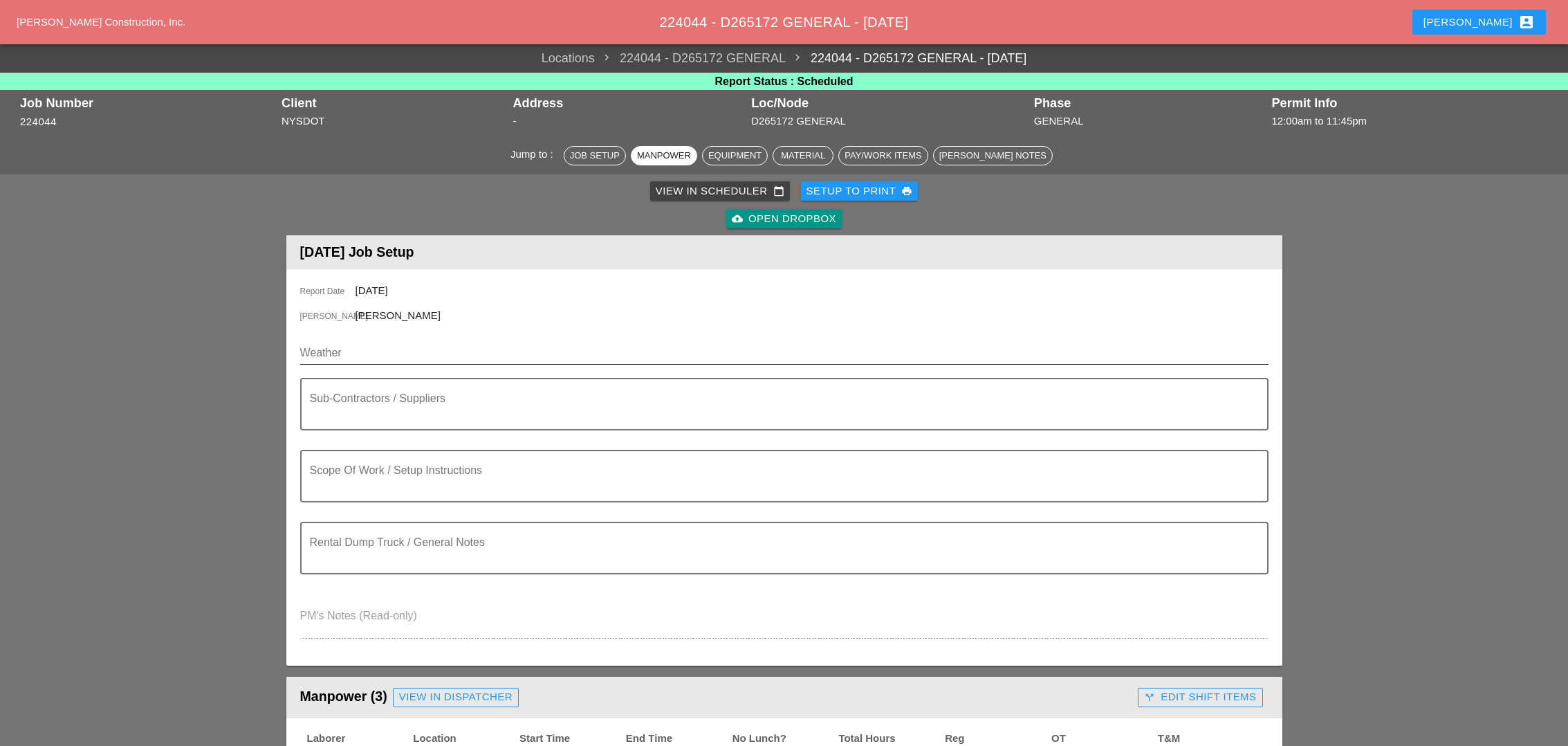
click at [364, 347] on input "Weather" at bounding box center [774, 353] width 949 height 22
click at [363, 352] on input "Weather" at bounding box center [774, 353] width 949 height 22
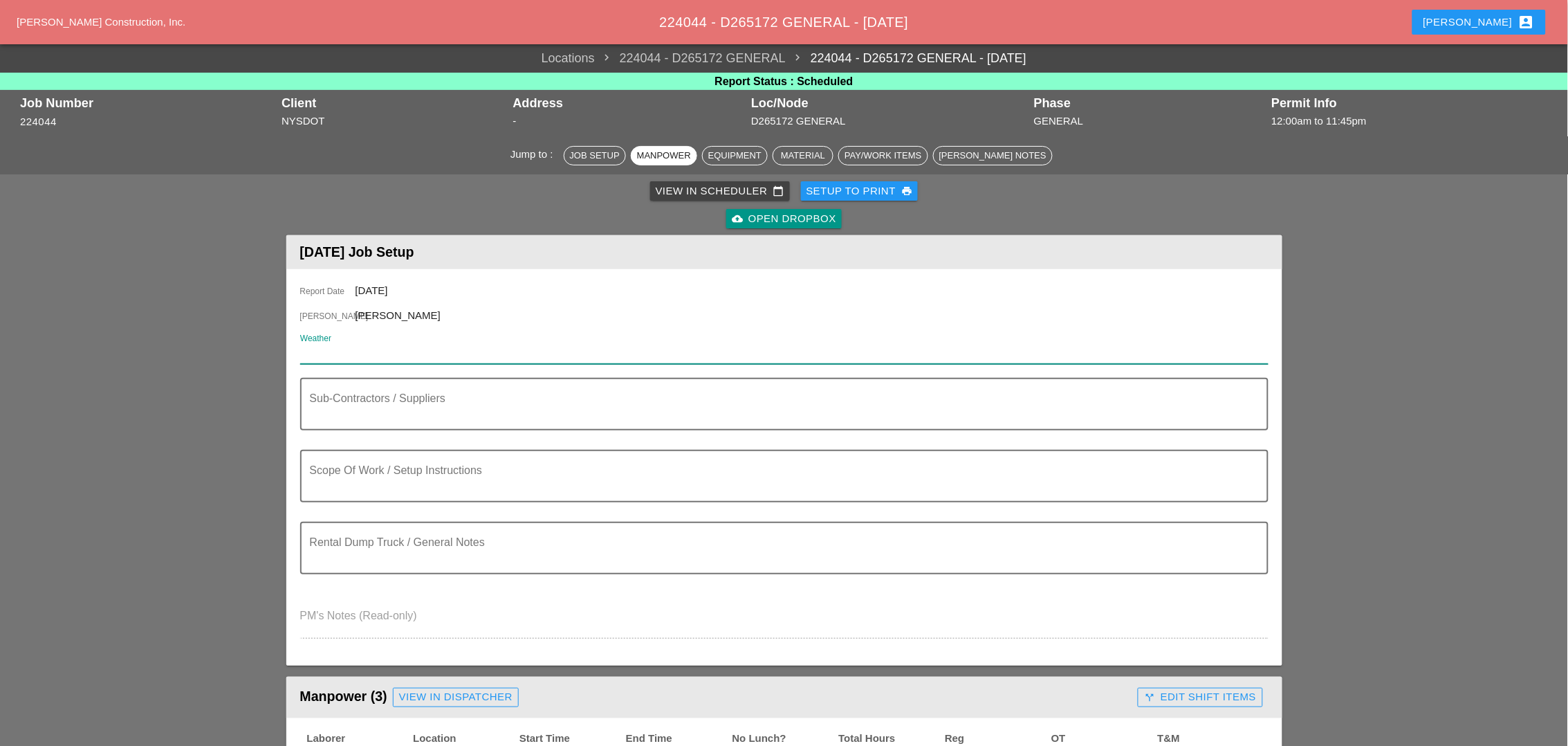
paste input "Night 74° 3% N 7 mph Partly cloudy skies. Low 74F. Winds N at 5 to 10 mph."
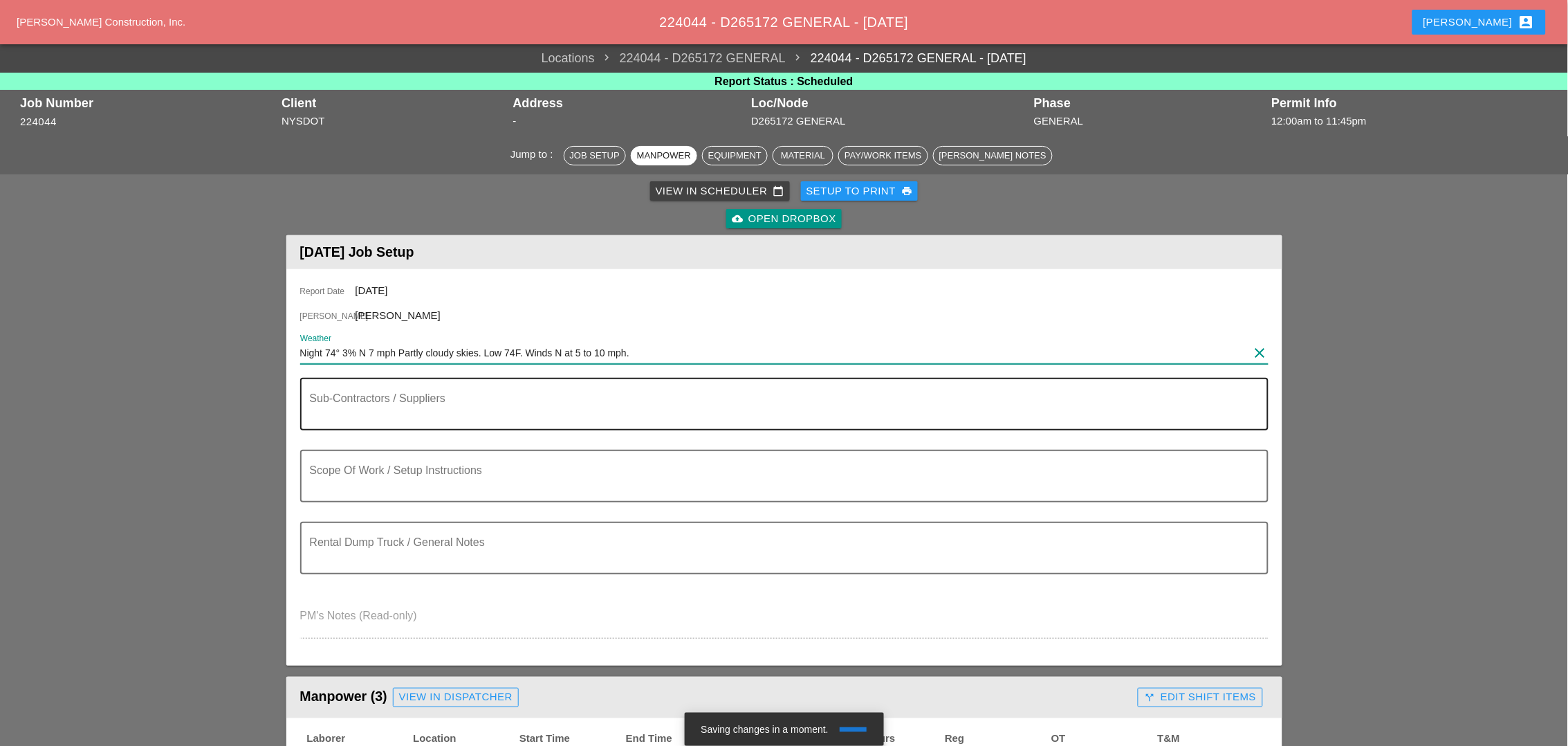
type input "Night 74° 3% N 7 mph Partly cloudy skies. Low 74F. Winds N at 5 to 10 mph."
click at [348, 416] on textarea "Sub-Contractors / Suppliers" at bounding box center [779, 412] width 938 height 33
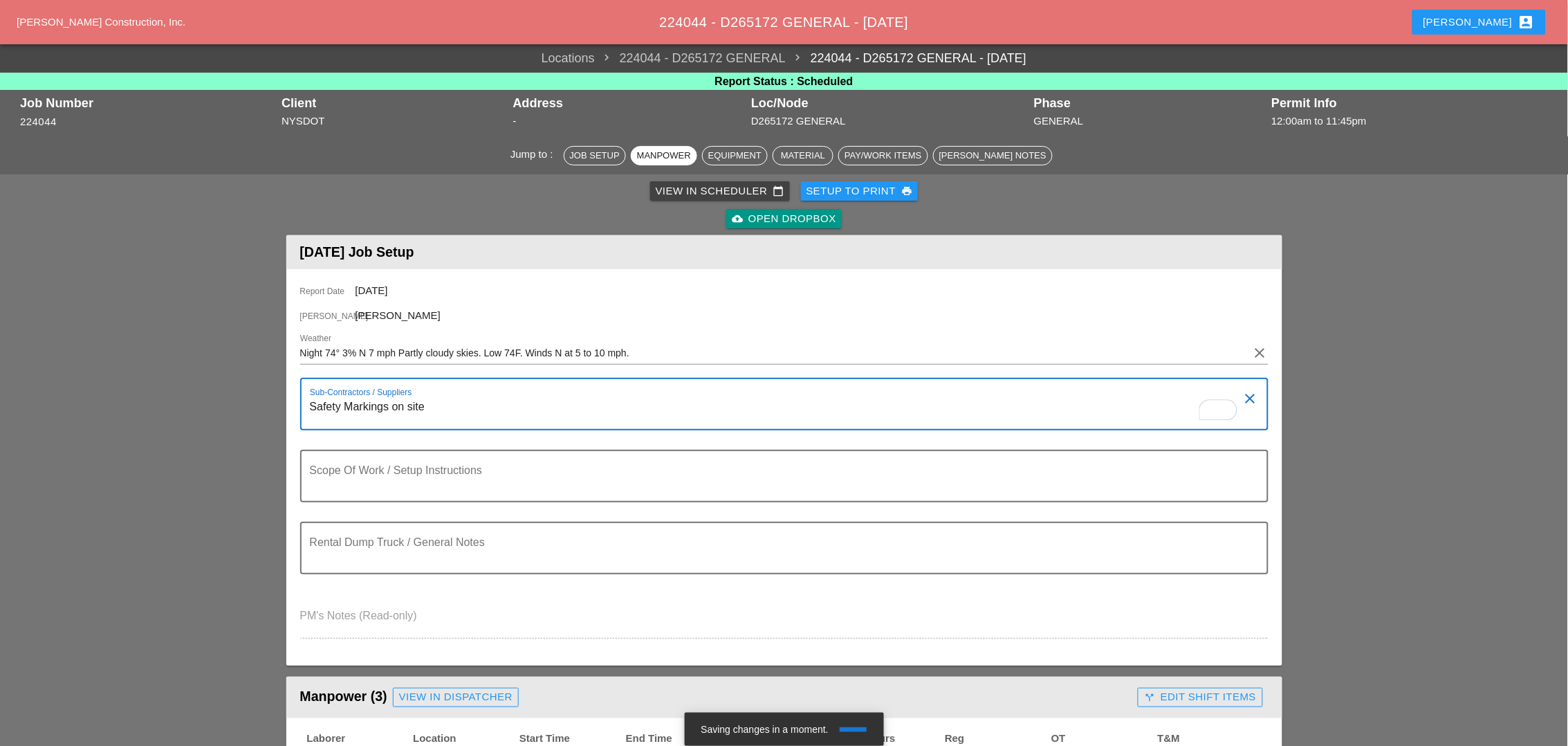
click at [433, 407] on textarea "Safety Markings on site" at bounding box center [779, 412] width 938 height 33
type textarea "Safety Markings on site"
click at [358, 478] on textarea "Scope Of Work / Setup Instructions" at bounding box center [779, 484] width 938 height 33
click at [350, 551] on textarea "Rental Dump Truck / General Notes" at bounding box center [779, 556] width 938 height 33
type textarea "New image on site 11 pm"
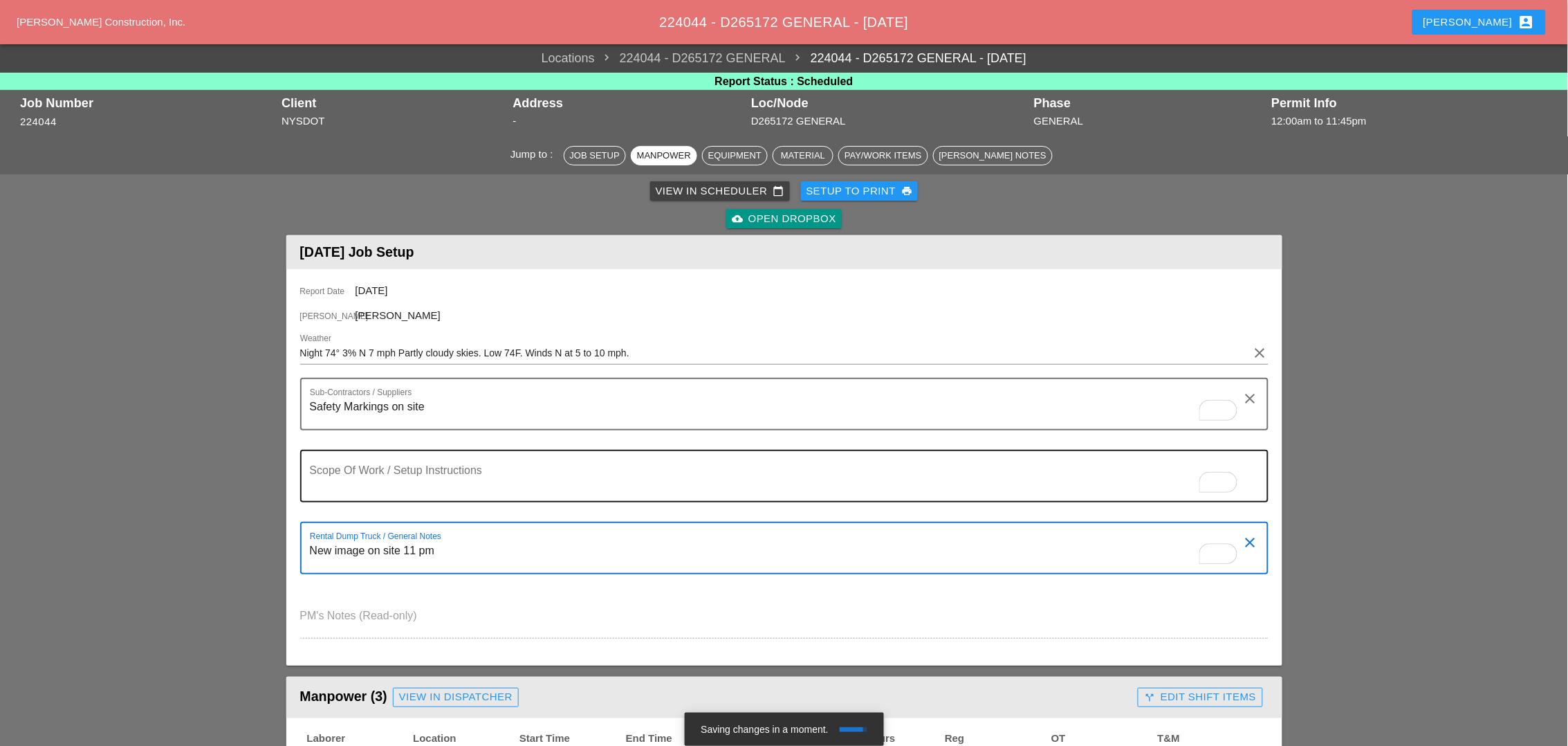
click at [335, 478] on textarea "To enrich screen reader interactions, please activate Accessibility in Grammarl…" at bounding box center [779, 484] width 938 height 33
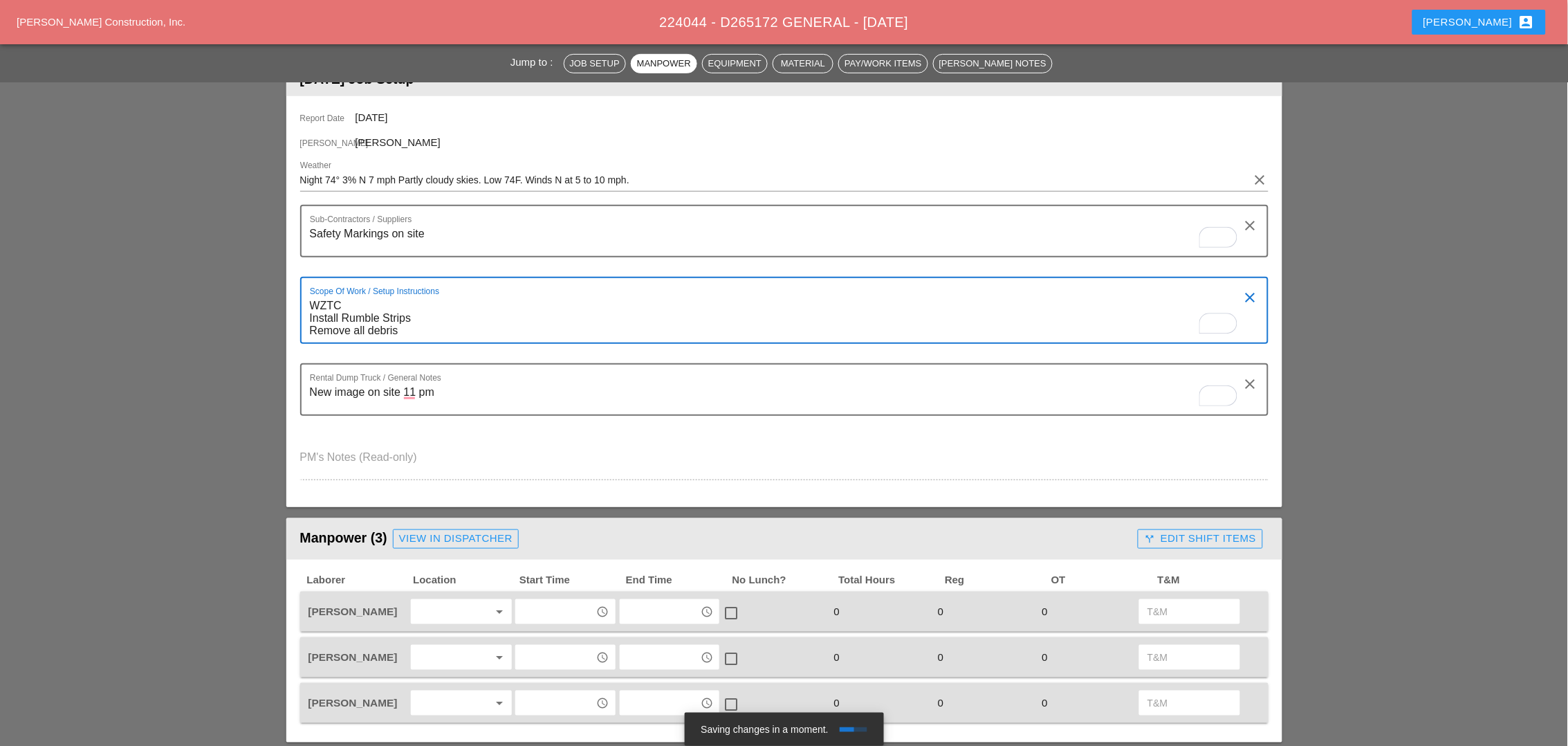
scroll to position [260, 0]
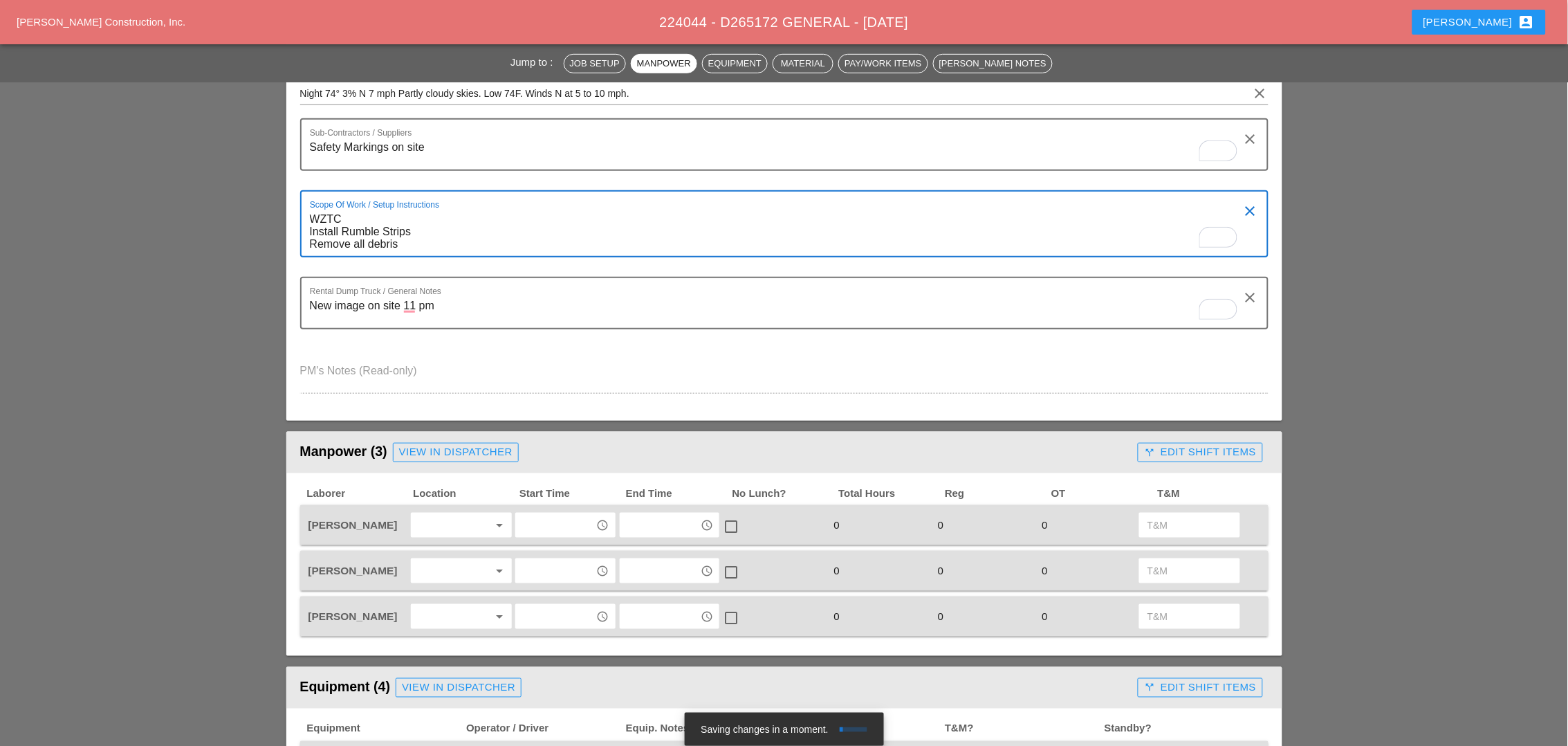
type textarea "WZTC Install Rumble Strips Remove all debris"
click at [433, 524] on div at bounding box center [451, 525] width 74 height 22
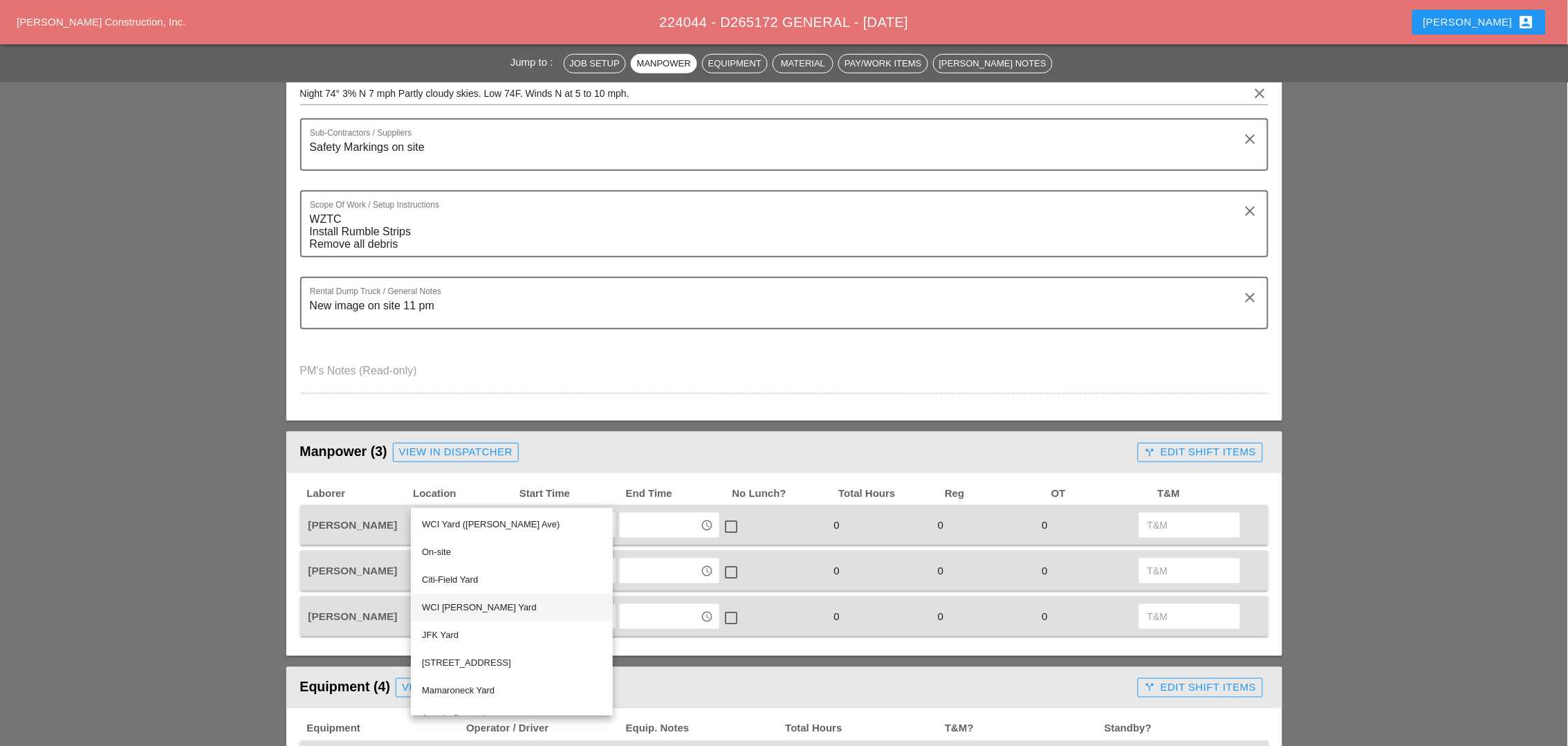
click at [448, 604] on div "WCI [PERSON_NAME] Yard" at bounding box center [511, 607] width 179 height 16
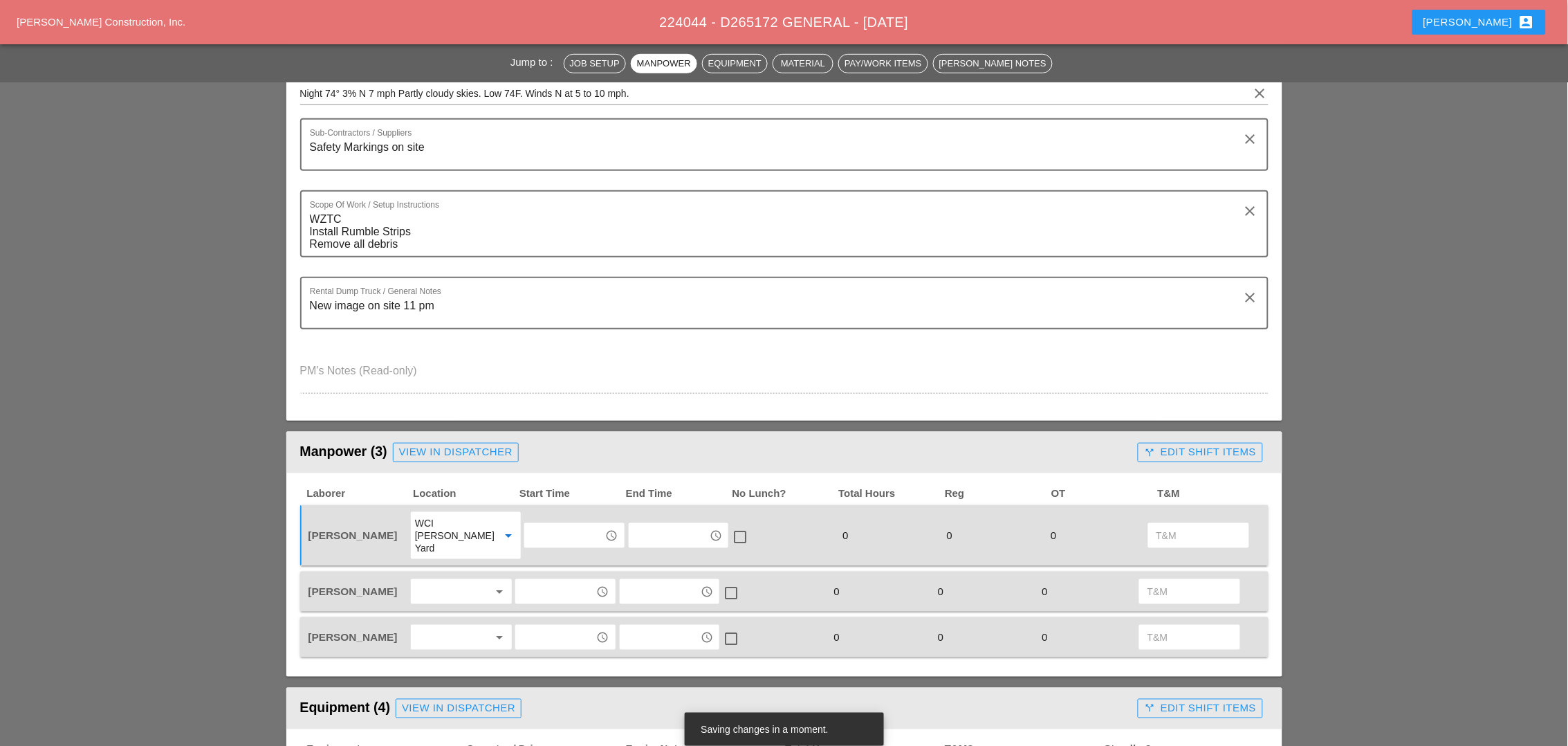
click at [441, 580] on div at bounding box center [451, 591] width 74 height 22
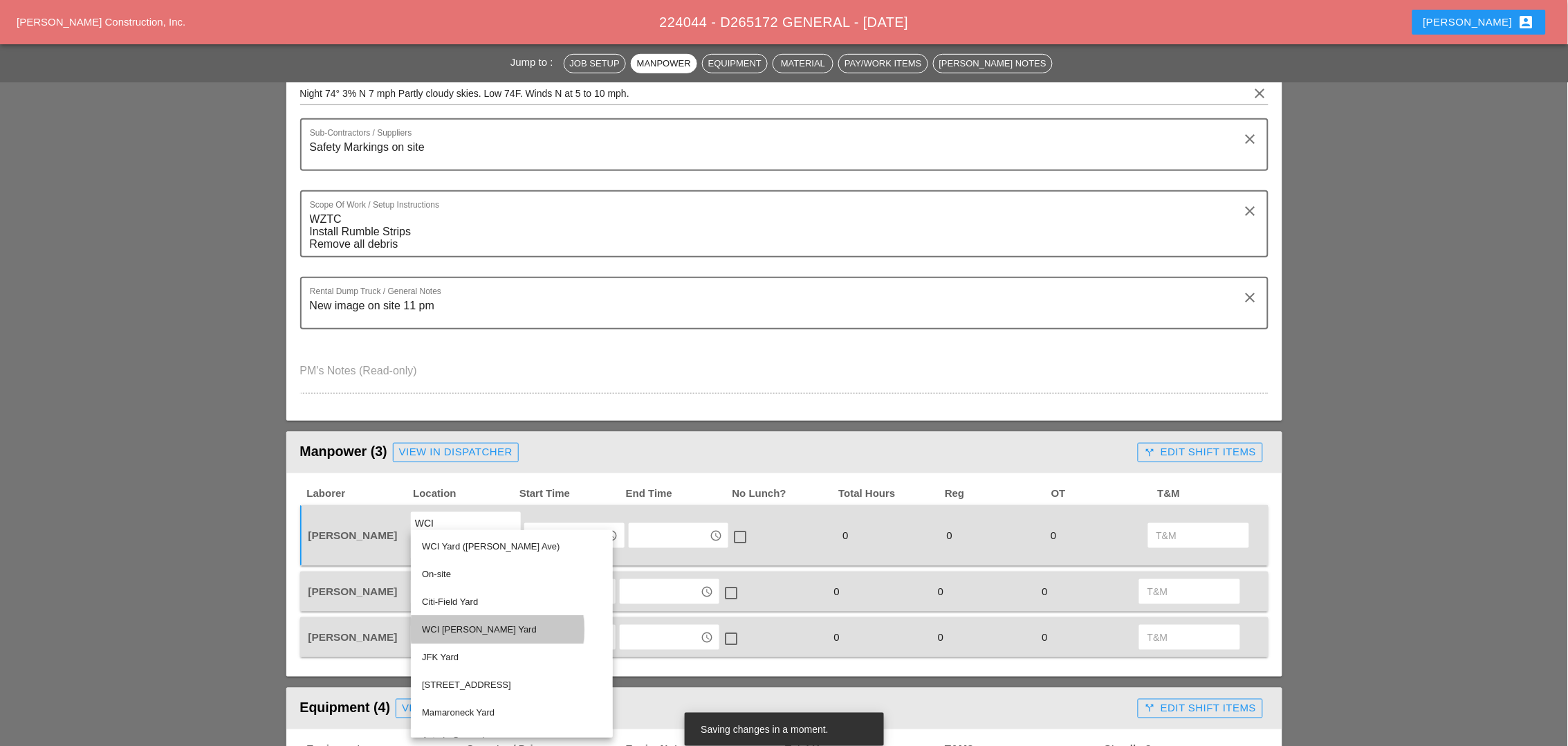
drag, startPoint x: 455, startPoint y: 629, endPoint x: 448, endPoint y: 632, distance: 7.6
click at [455, 629] on div "WCI [PERSON_NAME] Yard" at bounding box center [511, 629] width 179 height 16
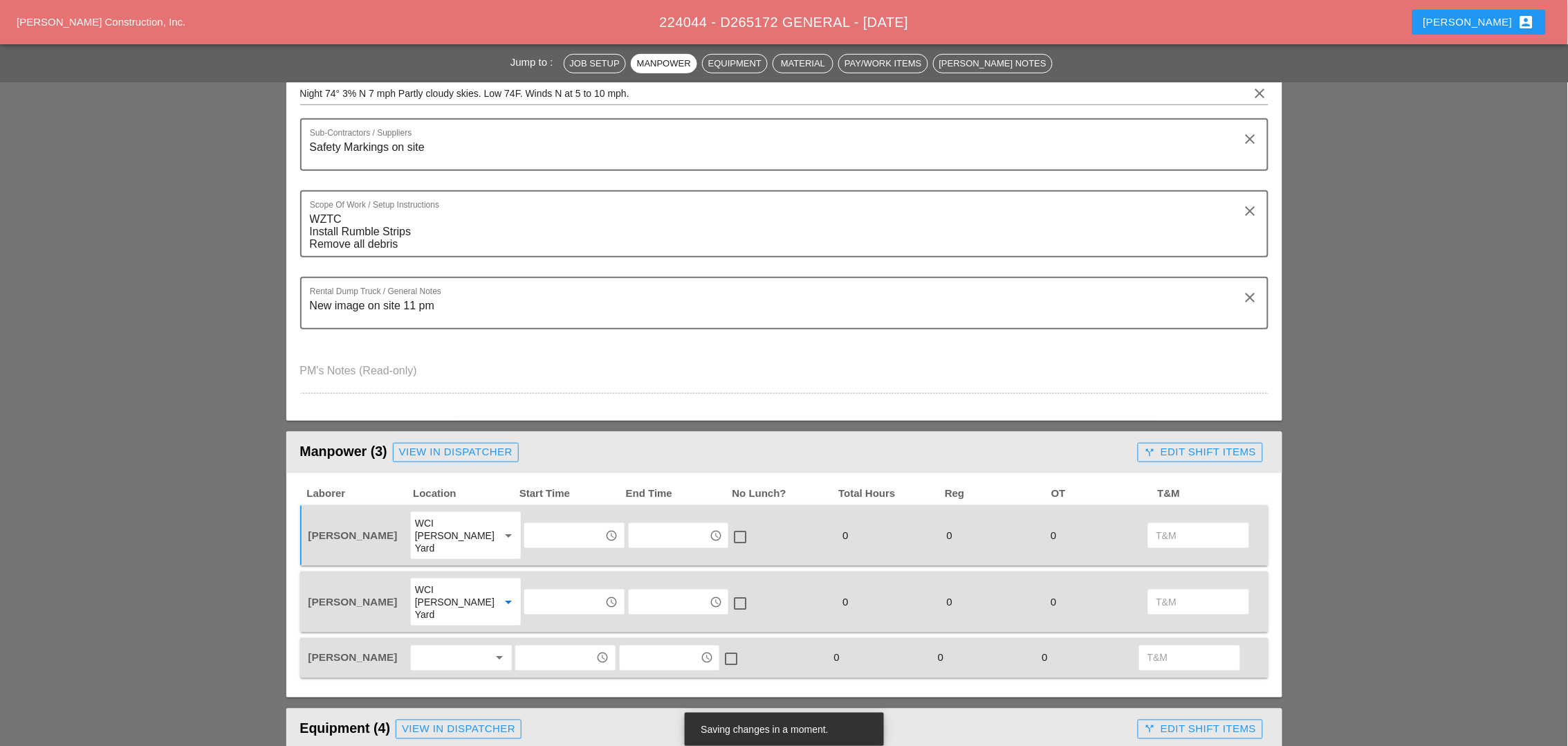
click at [444, 647] on div at bounding box center [451, 657] width 74 height 22
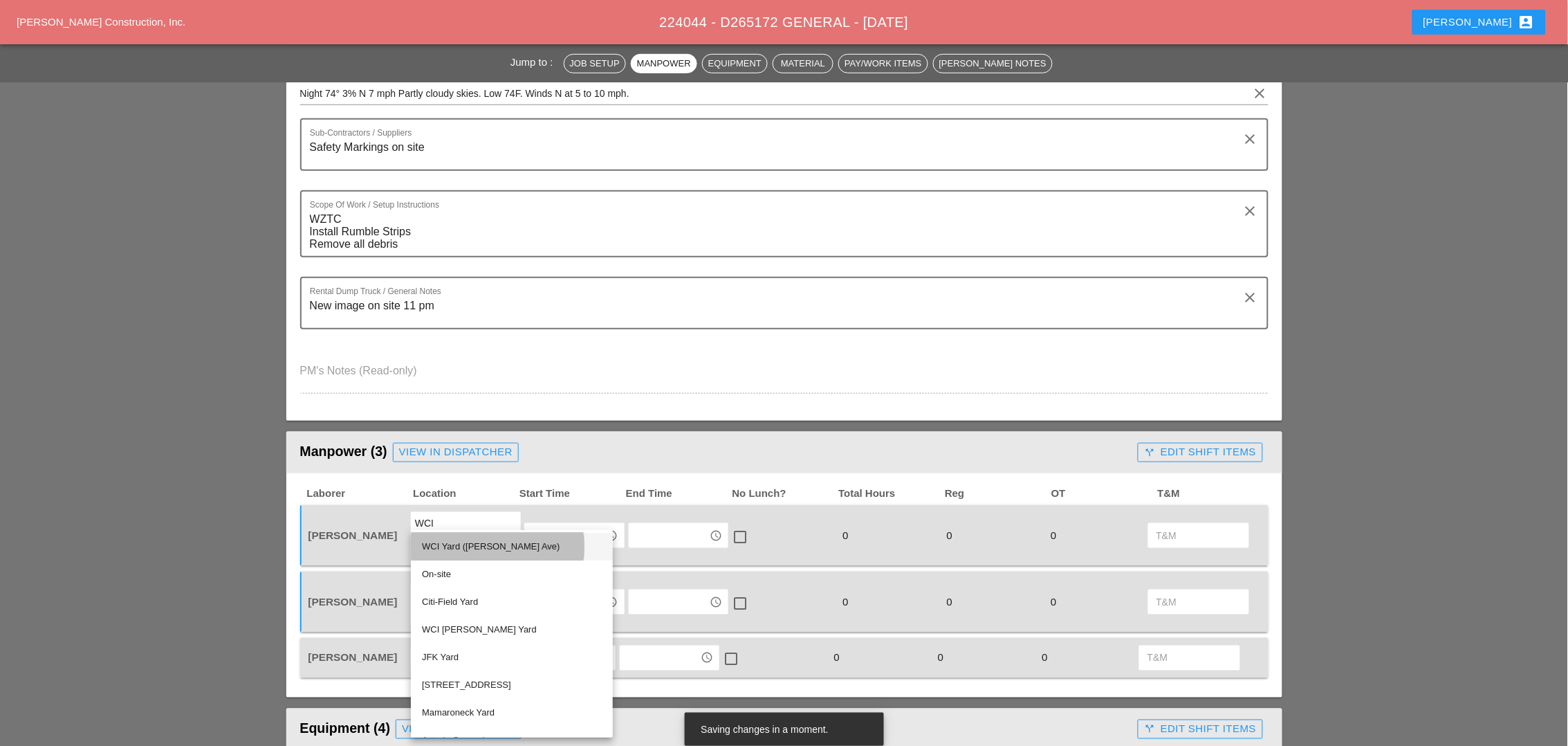
click at [461, 545] on div "WCI Yard ([PERSON_NAME] Ave)" at bounding box center [511, 546] width 179 height 16
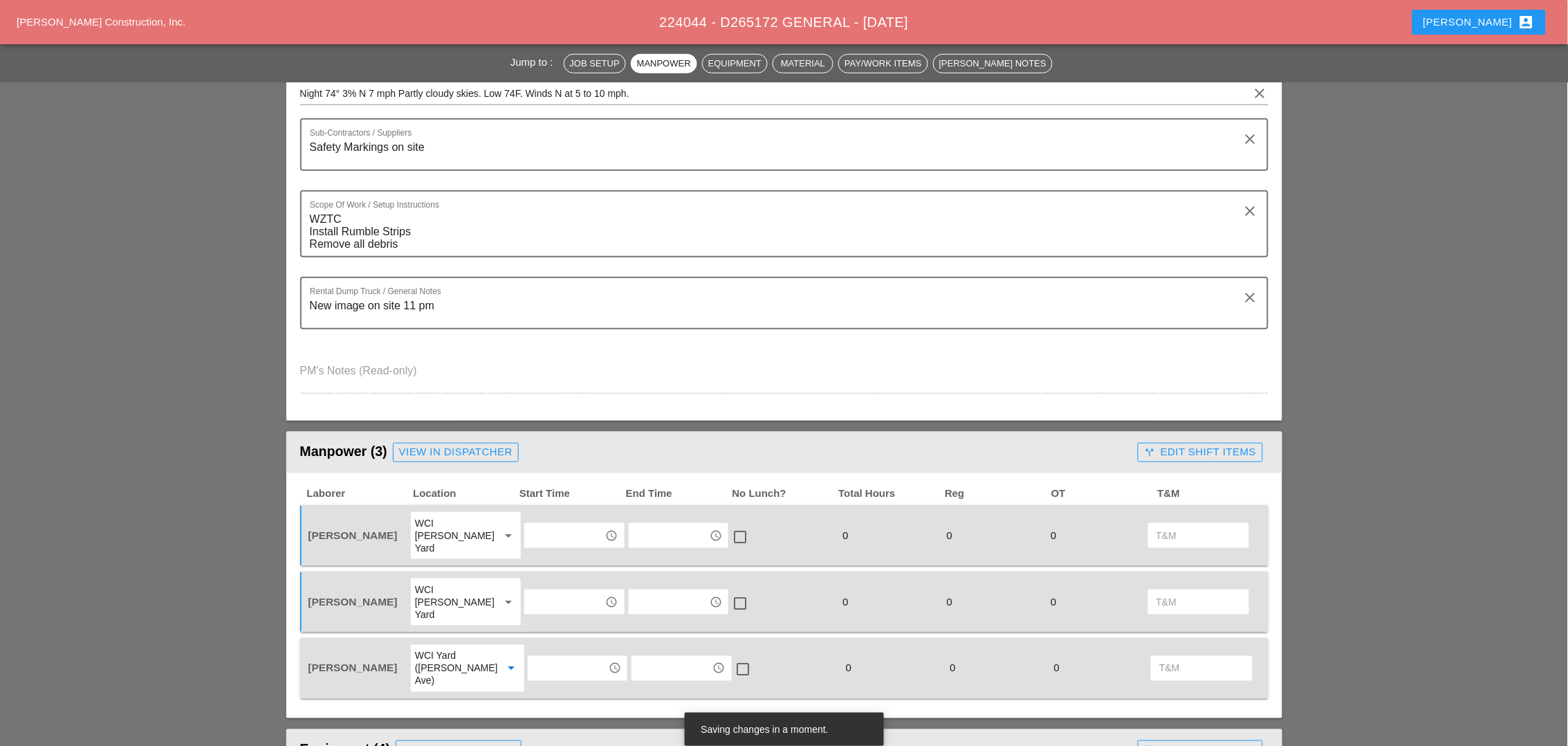
click at [548, 657] on input "text" at bounding box center [568, 668] width 72 height 22
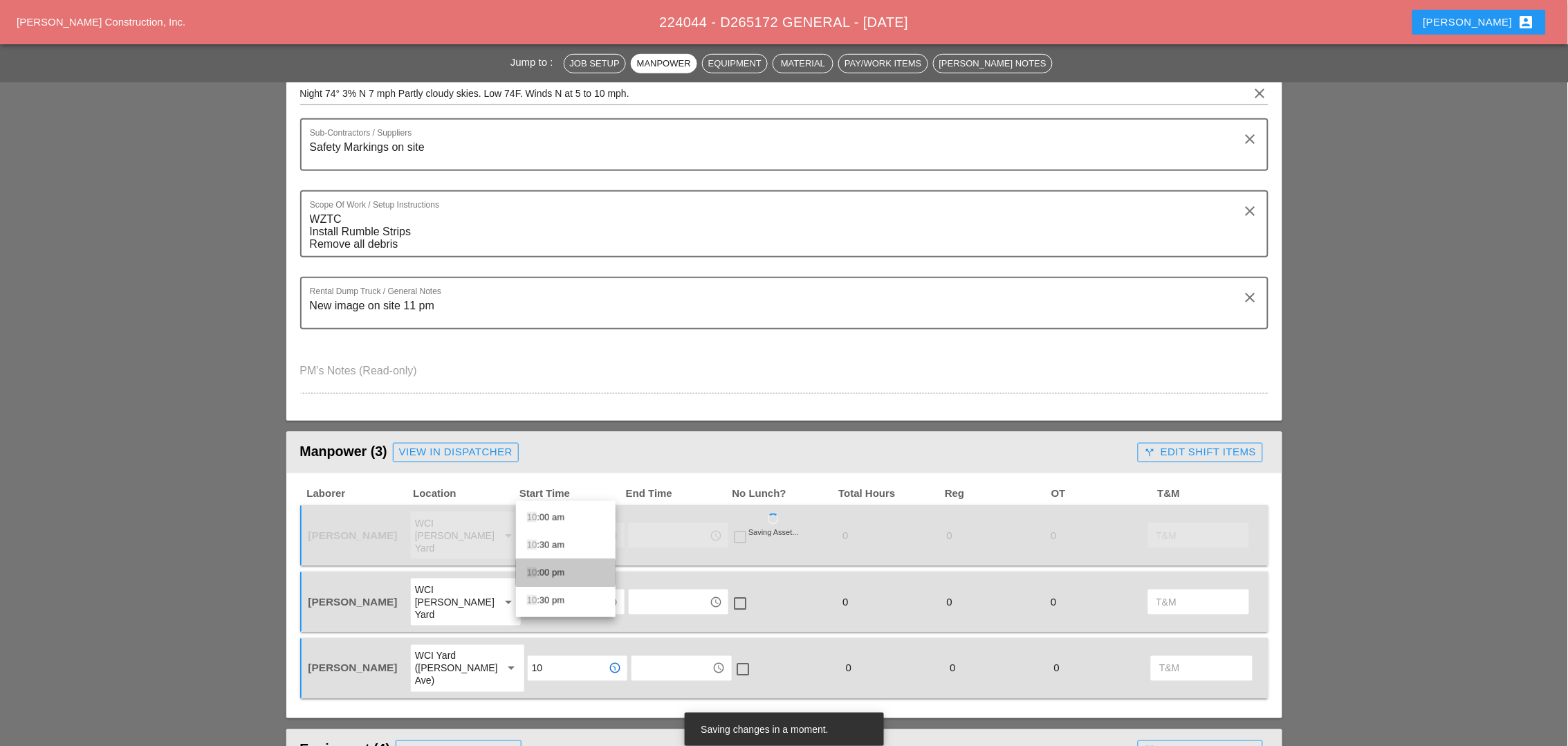
drag, startPoint x: 549, startPoint y: 570, endPoint x: 547, endPoint y: 634, distance: 64.0
click at [550, 569] on div "10 :00 pm" at bounding box center [566, 572] width 77 height 16
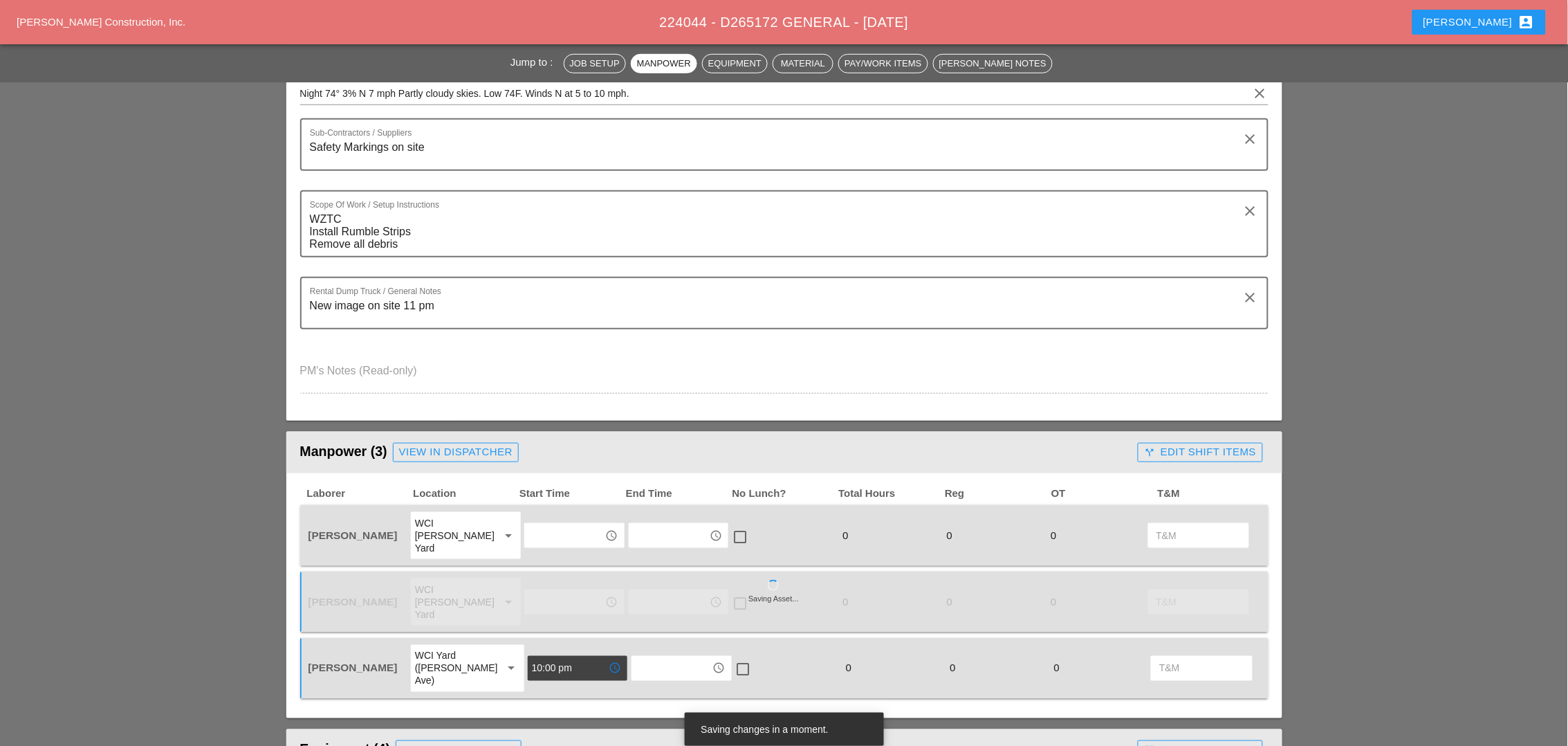
drag, startPoint x: 563, startPoint y: 626, endPoint x: 516, endPoint y: 626, distance: 47.0
click at [528, 656] on div "10:00 pm access_time" at bounding box center [577, 668] width 99 height 25
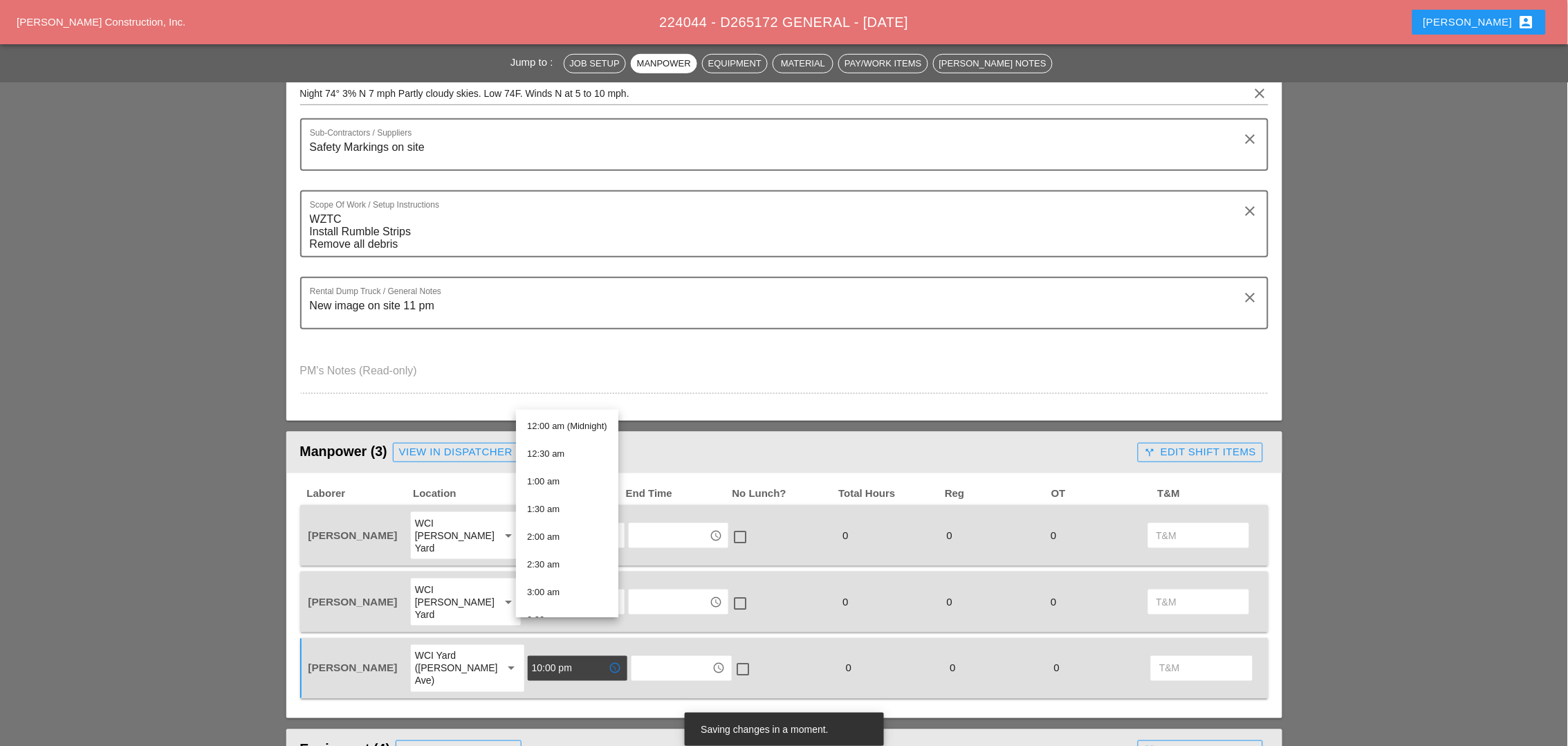
type input "10:00 pm"
drag, startPoint x: 521, startPoint y: 628, endPoint x: 588, endPoint y: 659, distance: 73.8
click at [594, 658] on div "Laborer Location Start Time End Time No Lunch? Total Hours Reg OT T&M [PERSON_N…" at bounding box center [784, 596] width 996 height 245
click at [539, 591] on input "text" at bounding box center [564, 602] width 72 height 22
paste input "Night 74° 3% N 7 mph Partly cloudy skies. Low 74F. Winds N at 5 to 10 mph."
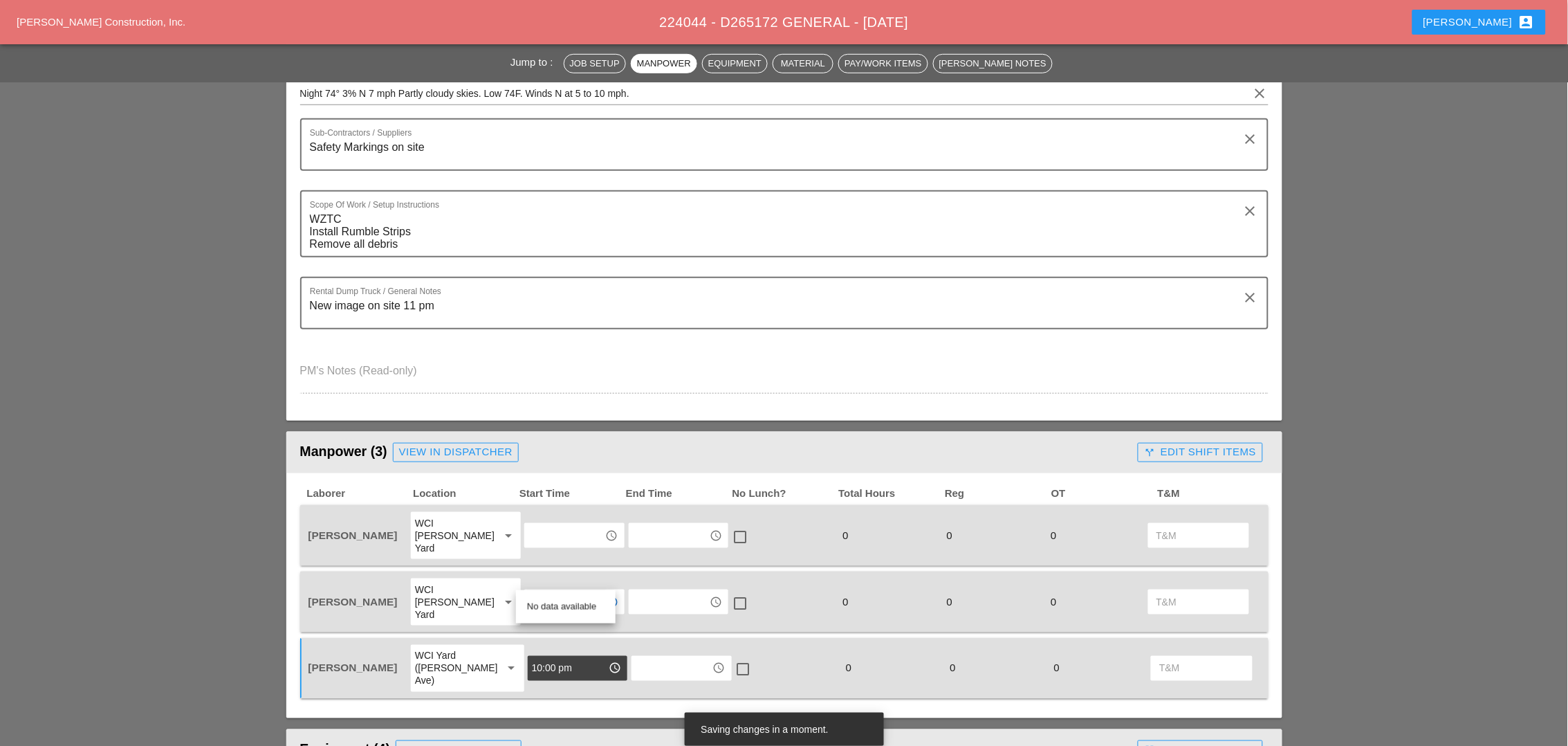
scroll to position [0, 0]
type input "N"
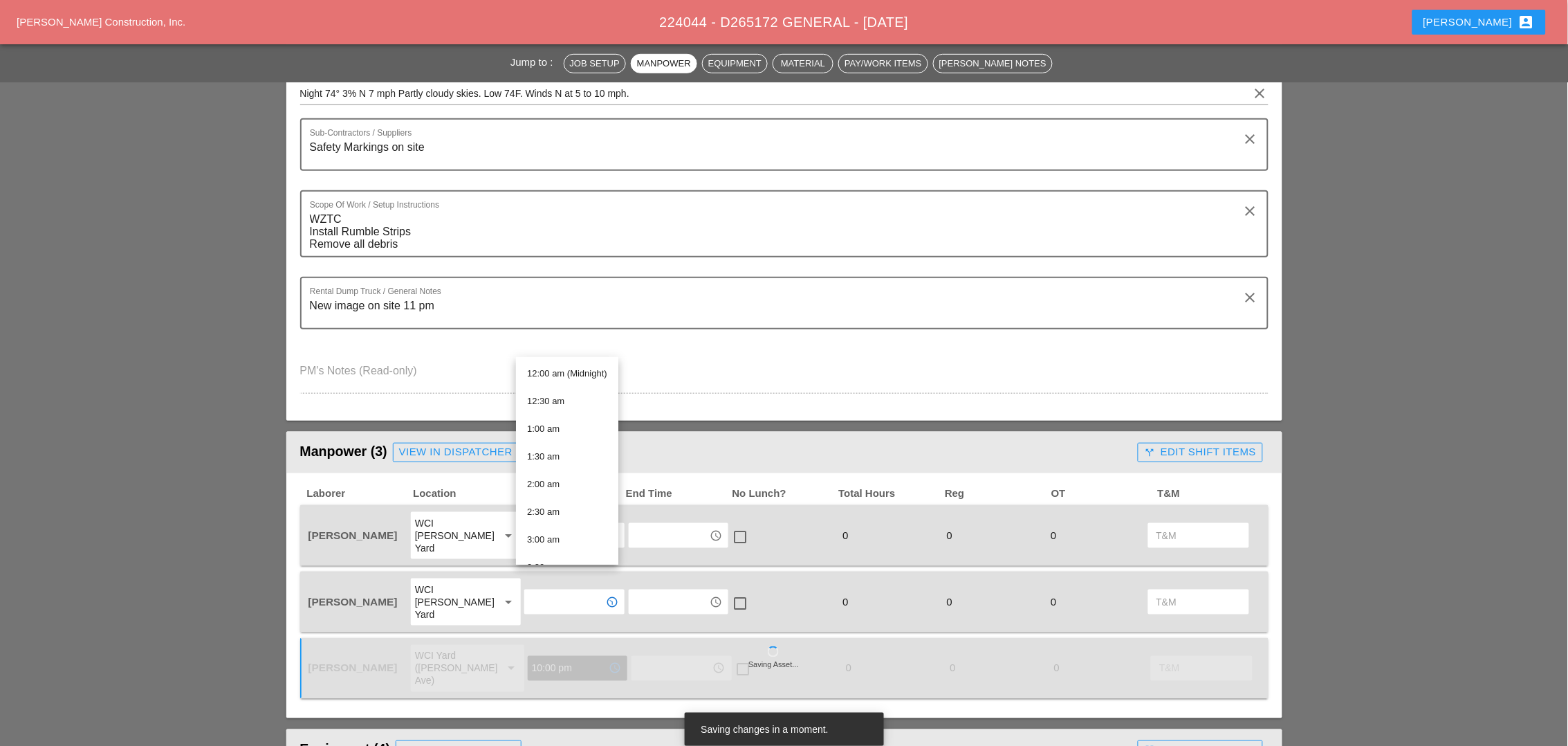
click at [552, 657] on input "10:00 pm" at bounding box center [568, 668] width 72 height 22
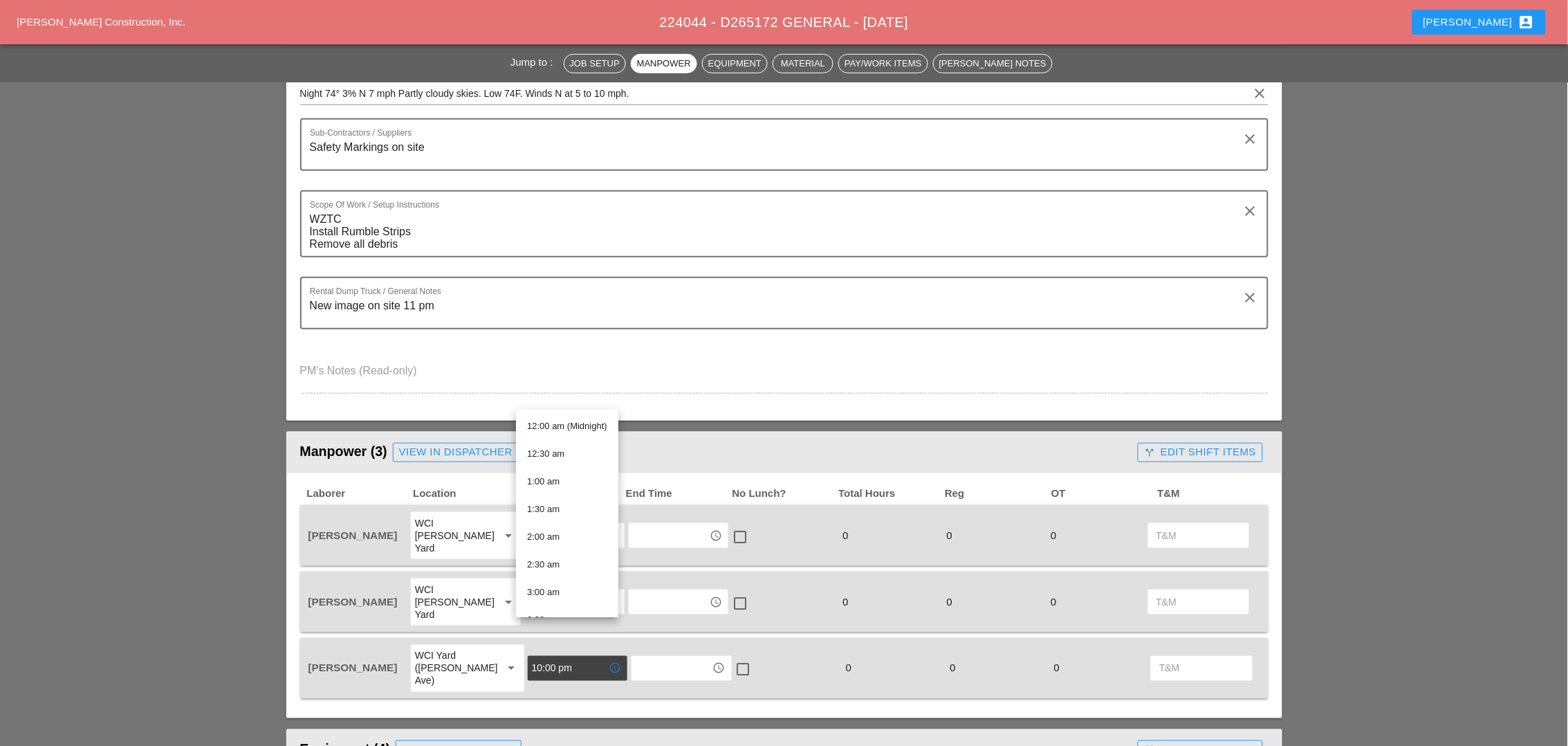
click at [545, 657] on input "10:00 pm" at bounding box center [568, 668] width 72 height 22
click at [497, 527] on div "arrow_drop_down" at bounding box center [506, 535] width 19 height 16
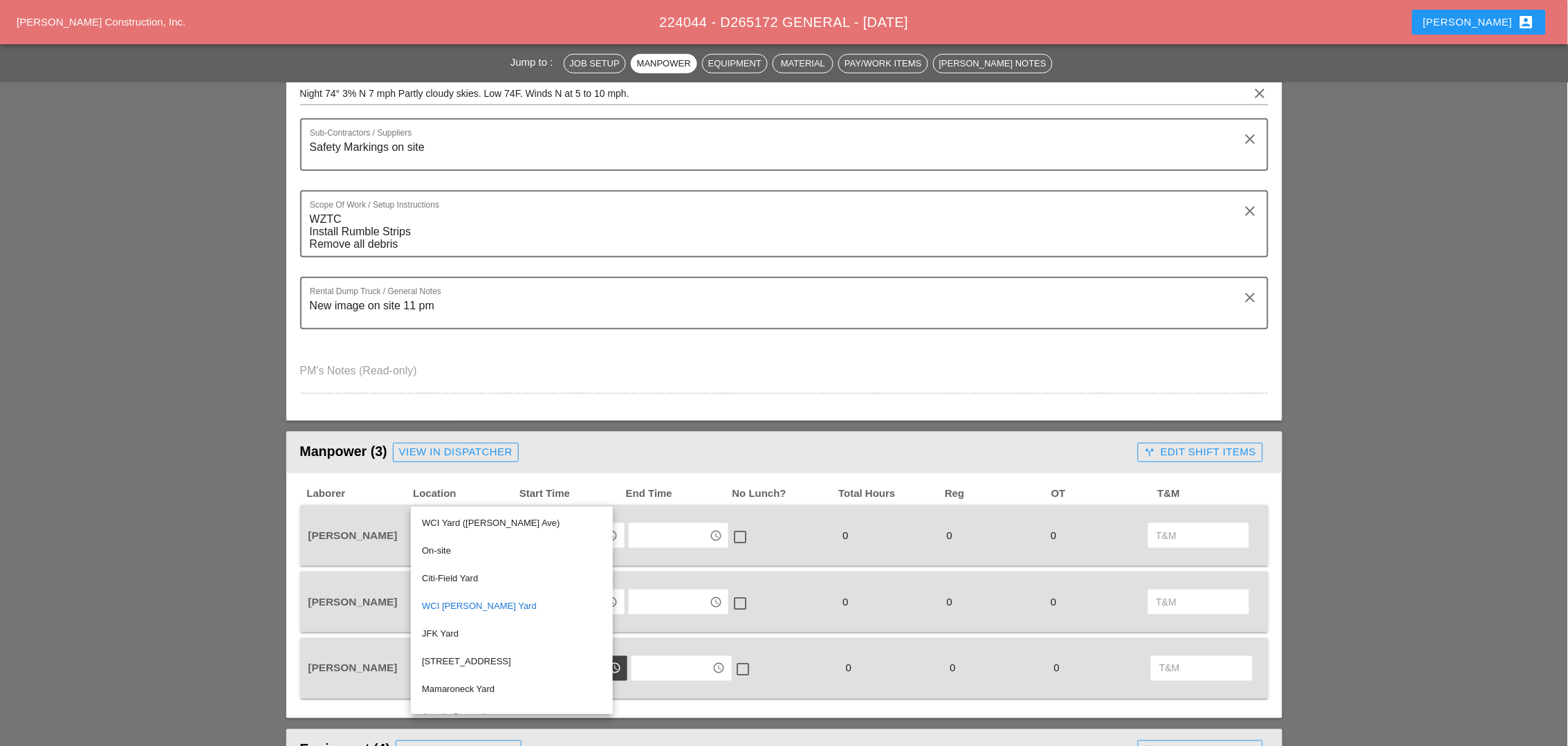
click at [664, 525] on input "text" at bounding box center [669, 535] width 72 height 22
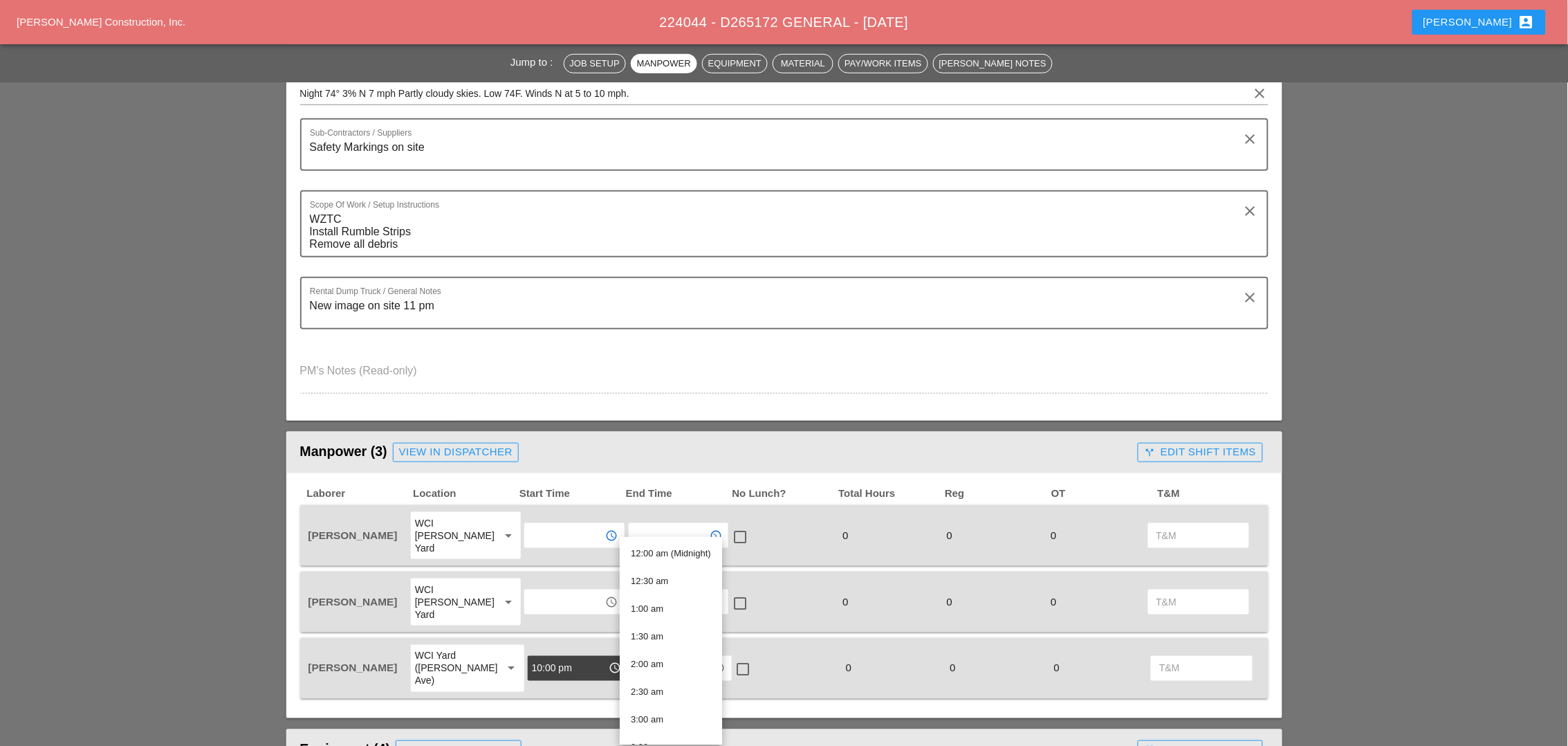
click at [556, 529] on input "text" at bounding box center [564, 535] width 72 height 22
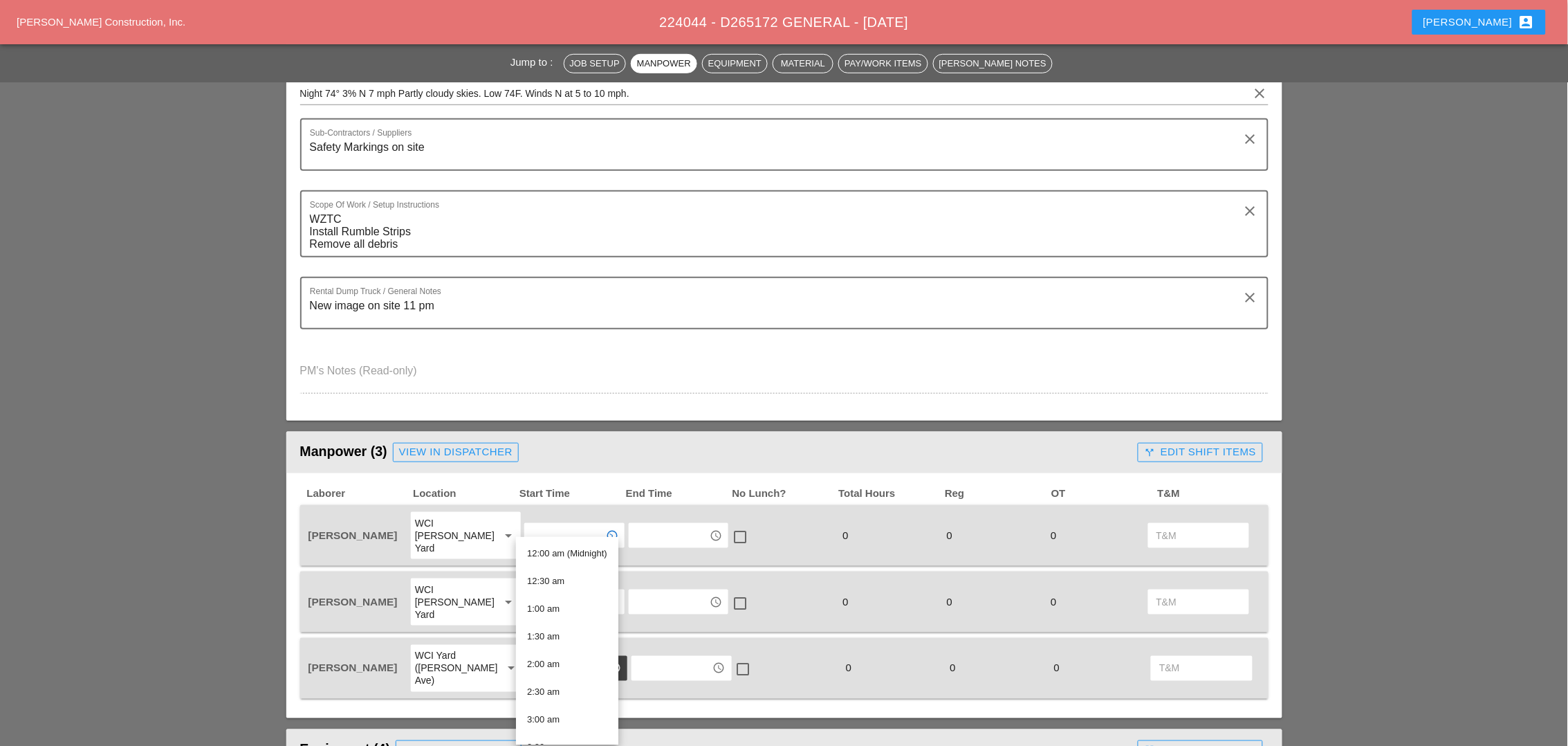
click at [556, 529] on input "text" at bounding box center [564, 535] width 72 height 22
paste input "10:00 pm"
click at [561, 550] on span "10:00 pm" at bounding box center [546, 553] width 37 height 11
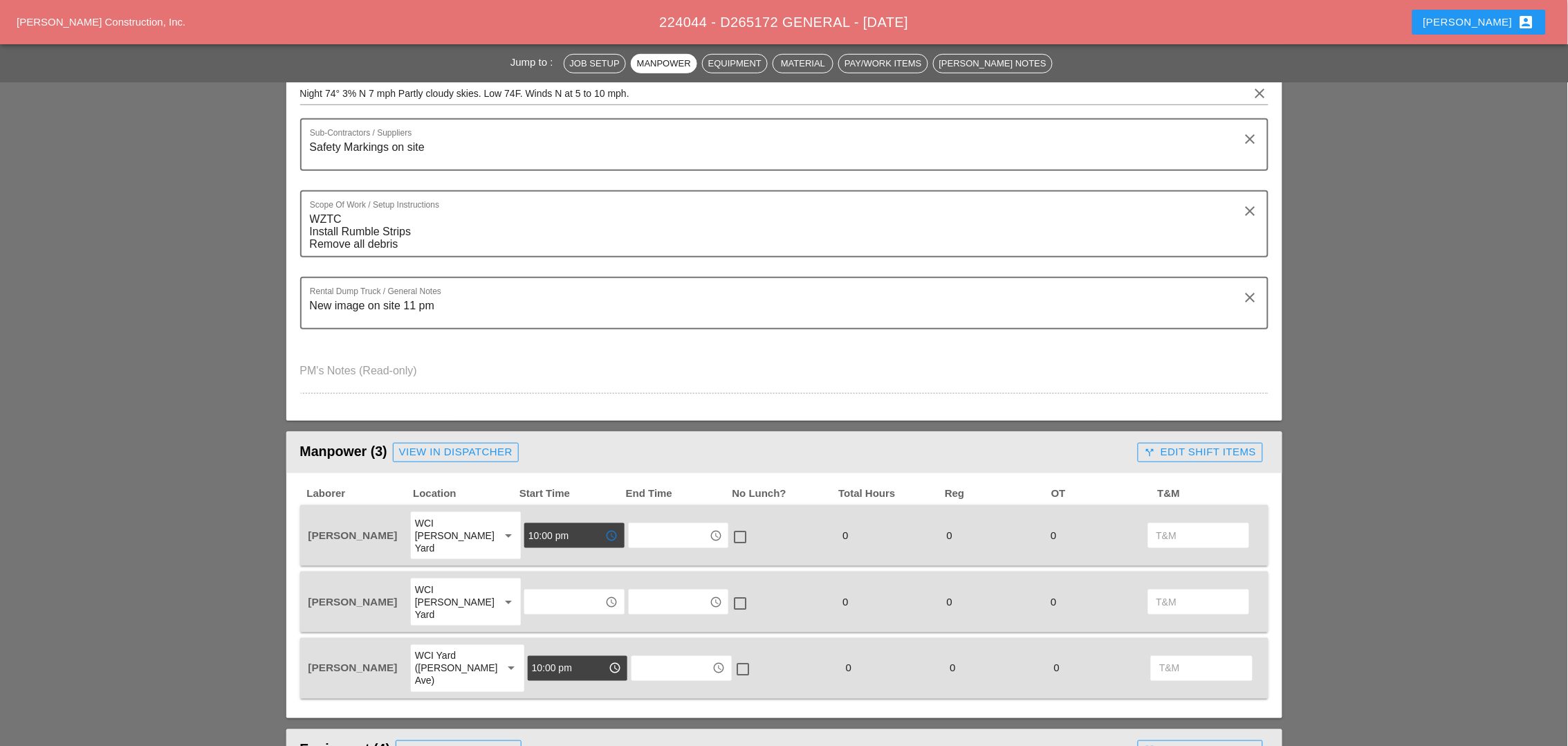
type input "10:00 pm"
click at [556, 591] on input "text" at bounding box center [564, 602] width 72 height 22
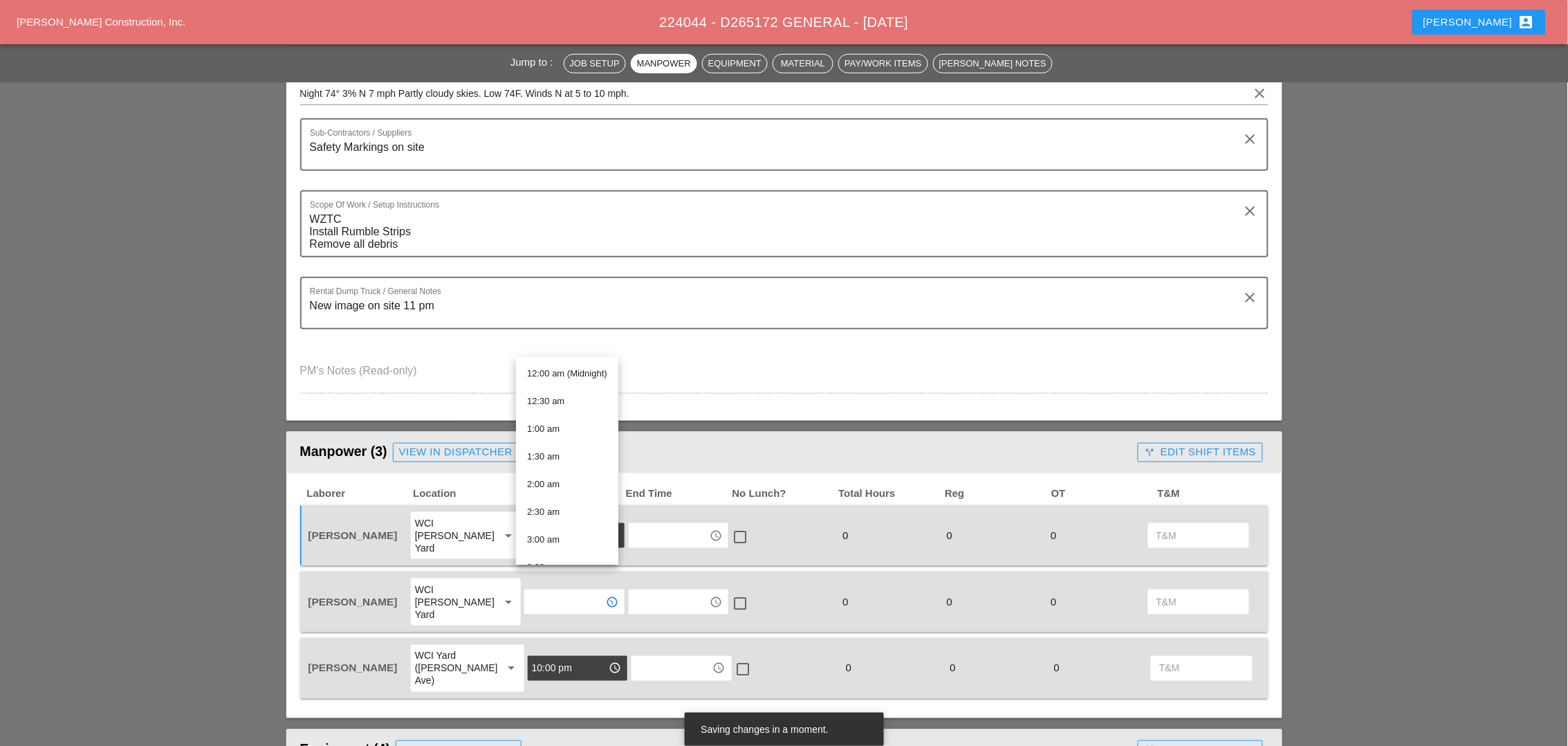
paste input "10:00 pm"
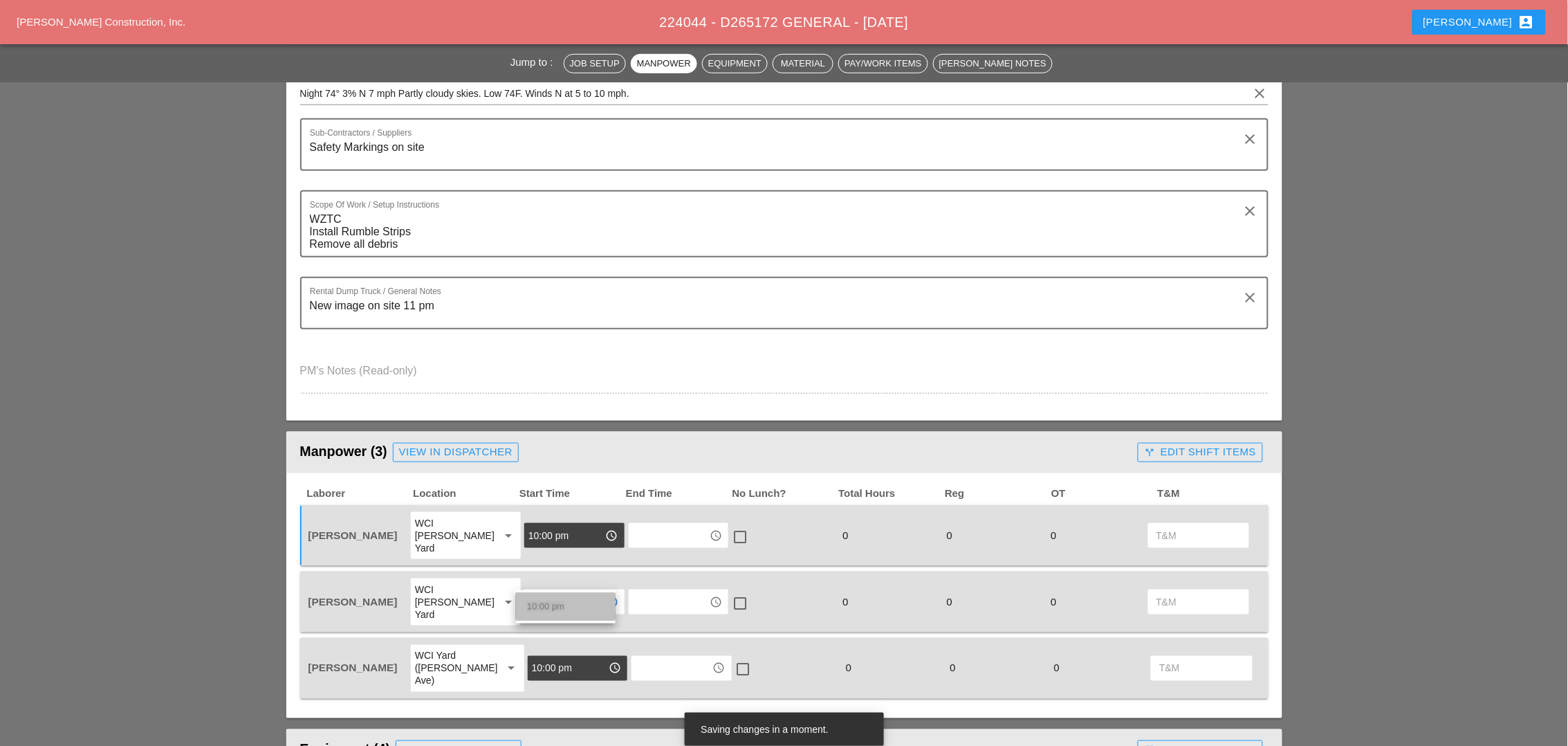
click at [559, 607] on span "10:00 pm" at bounding box center [546, 607] width 37 height 11
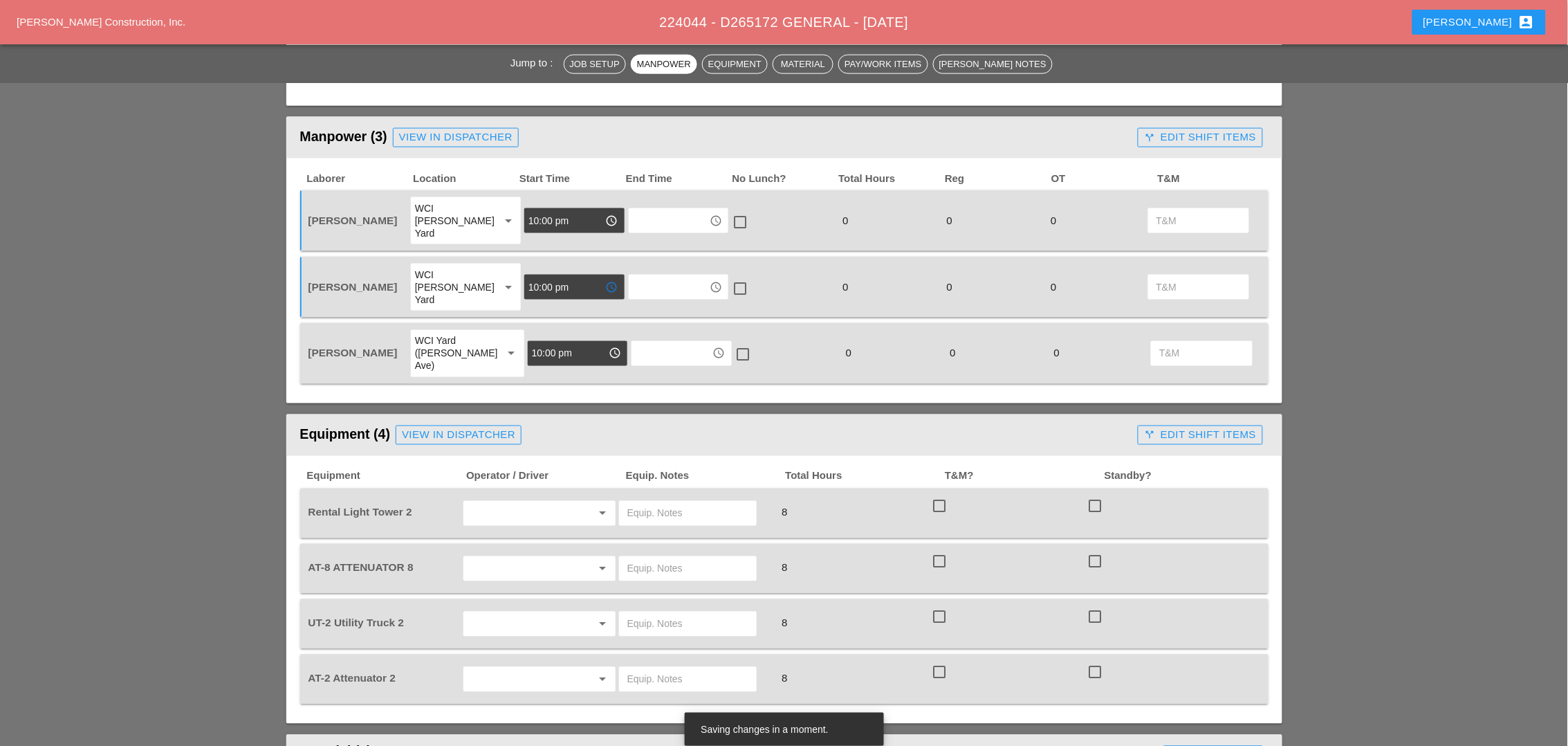
scroll to position [605, 0]
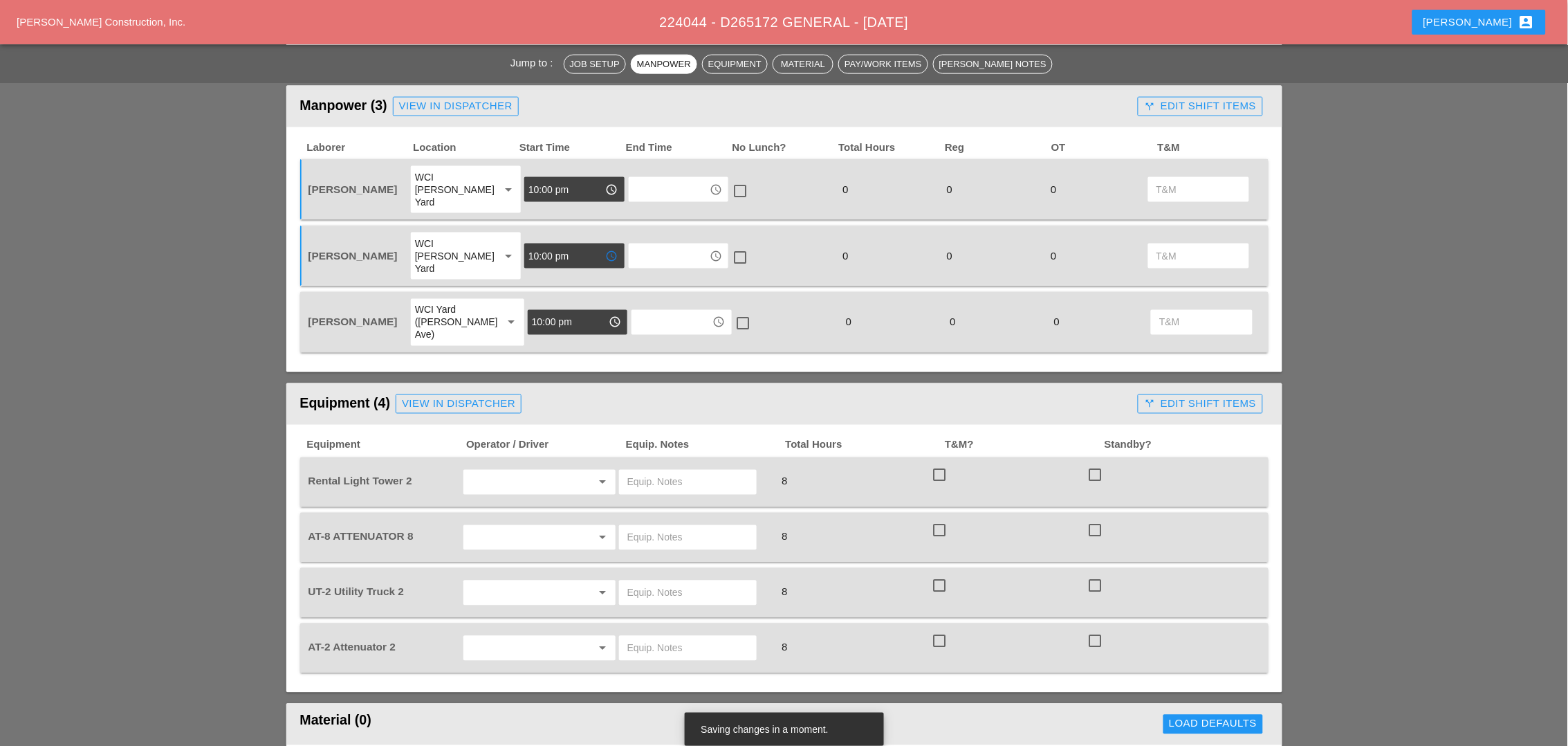
type input "10:00 pm"
click at [494, 471] on input "text" at bounding box center [520, 482] width 105 height 22
click at [499, 518] on div "[PERSON_NAME]" at bounding box center [540, 521] width 130 height 16
type input "[PERSON_NAME]"
click at [494, 524] on div "arrow_drop_down" at bounding box center [539, 537] width 154 height 26
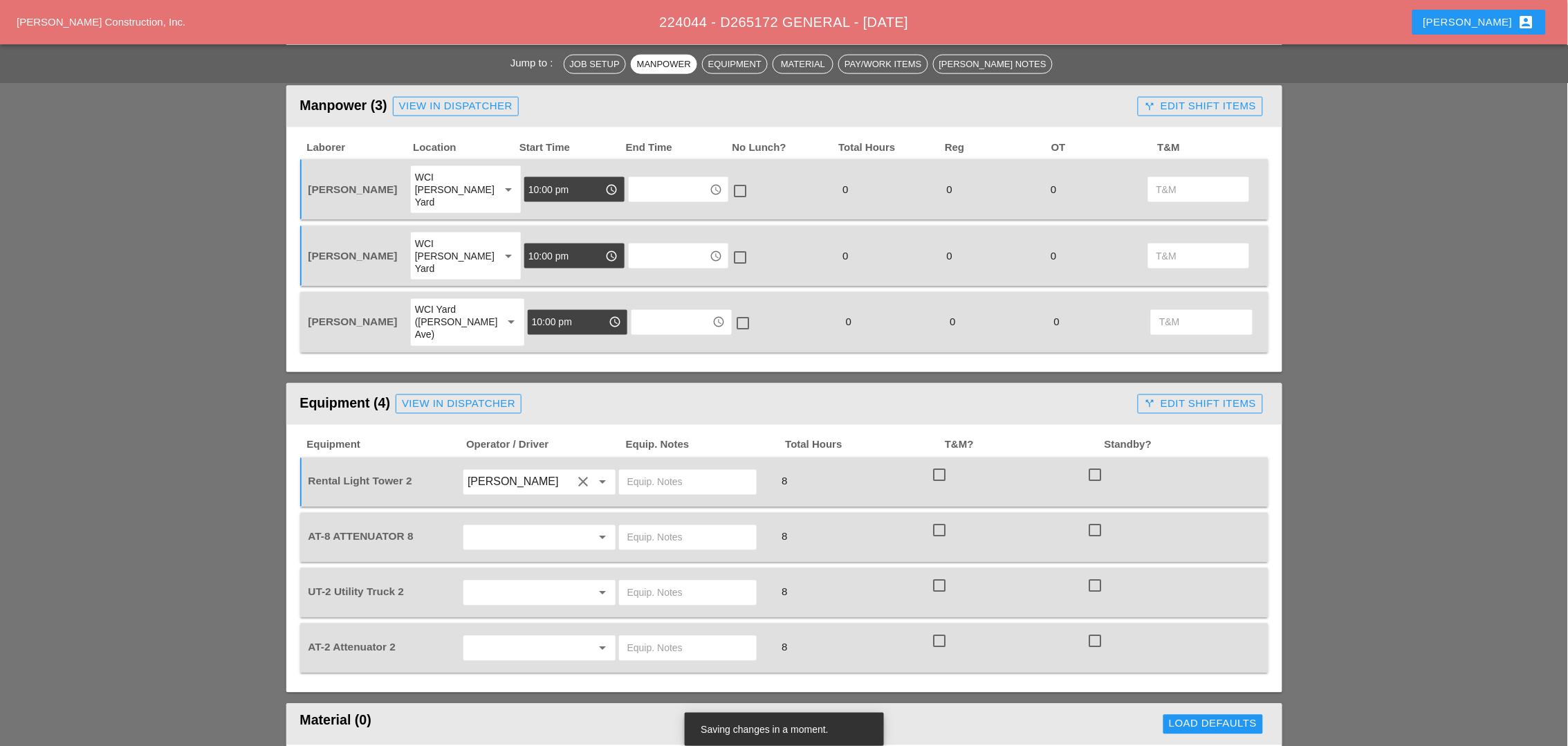
drag, startPoint x: 499, startPoint y: 491, endPoint x: 498, endPoint y: 499, distance: 8.1
click at [499, 526] on input "text" at bounding box center [520, 537] width 105 height 22
click at [500, 544] on div "[PERSON_NAME]" at bounding box center [540, 546] width 130 height 16
type input "[PERSON_NAME]"
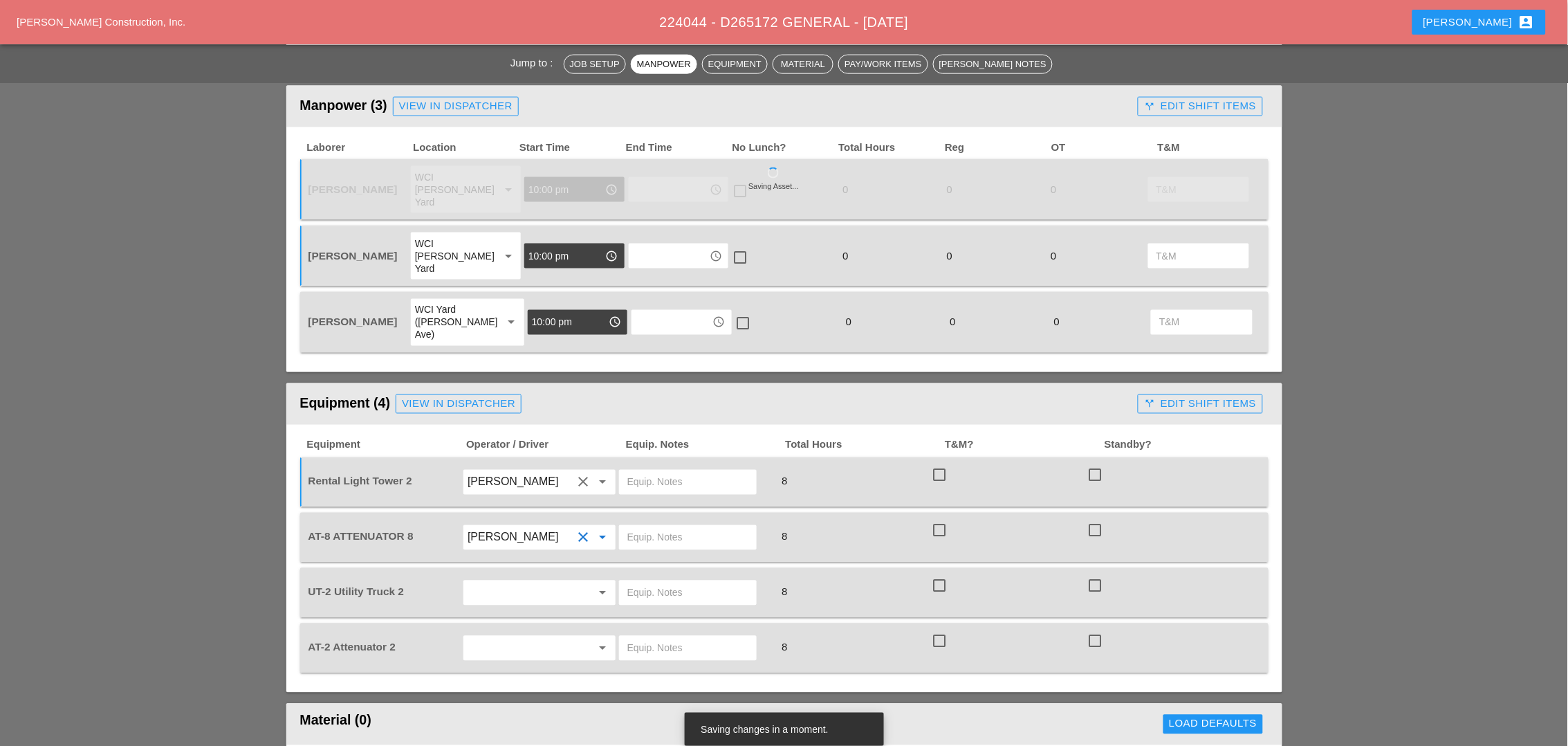
click at [490, 581] on input "text" at bounding box center [520, 592] width 105 height 22
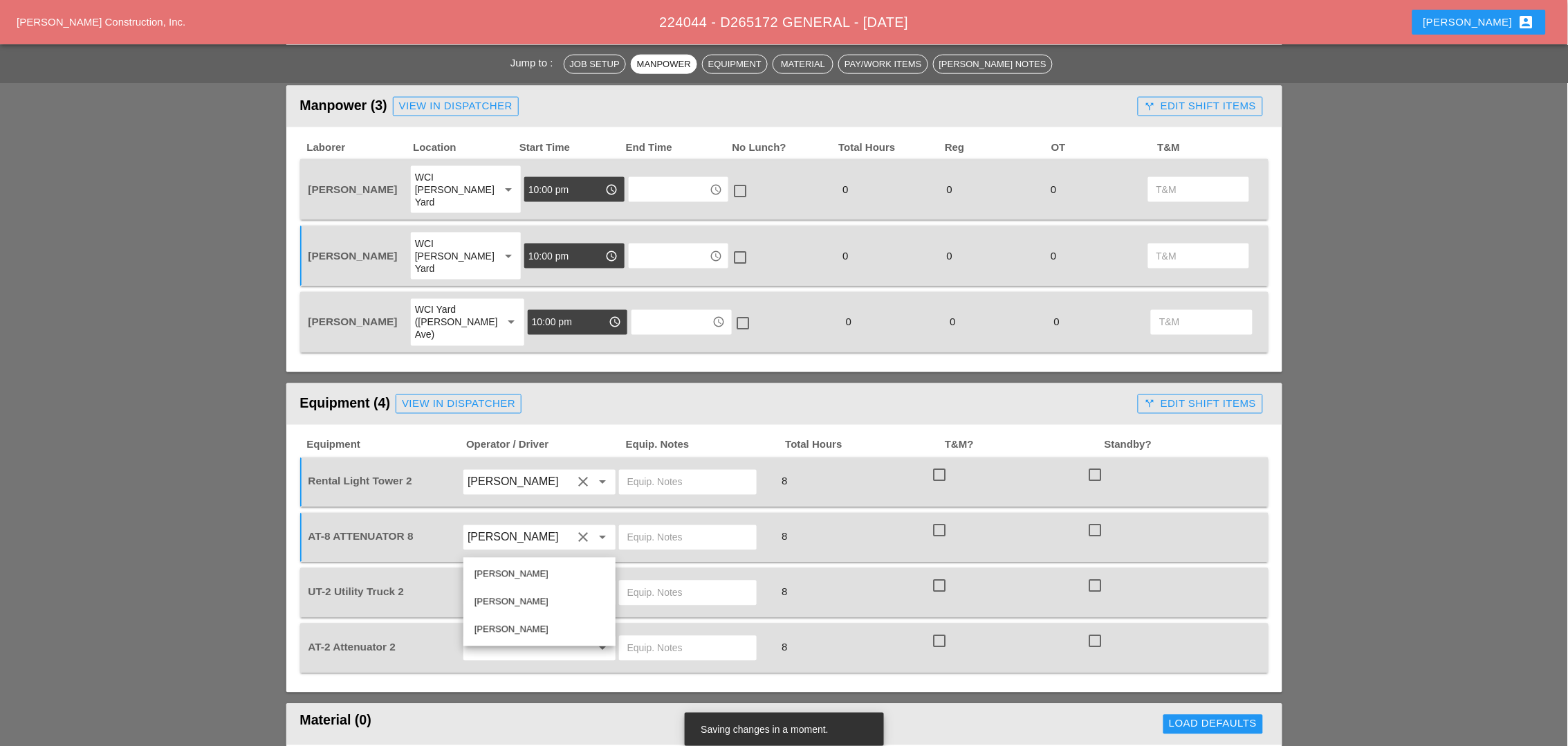
click at [497, 628] on div "[PERSON_NAME]" at bounding box center [540, 629] width 130 height 16
type input "[PERSON_NAME]"
click at [491, 637] on input "text" at bounding box center [520, 648] width 105 height 22
click at [498, 629] on div "[PERSON_NAME]" at bounding box center [540, 628] width 130 height 16
type input "[PERSON_NAME]"
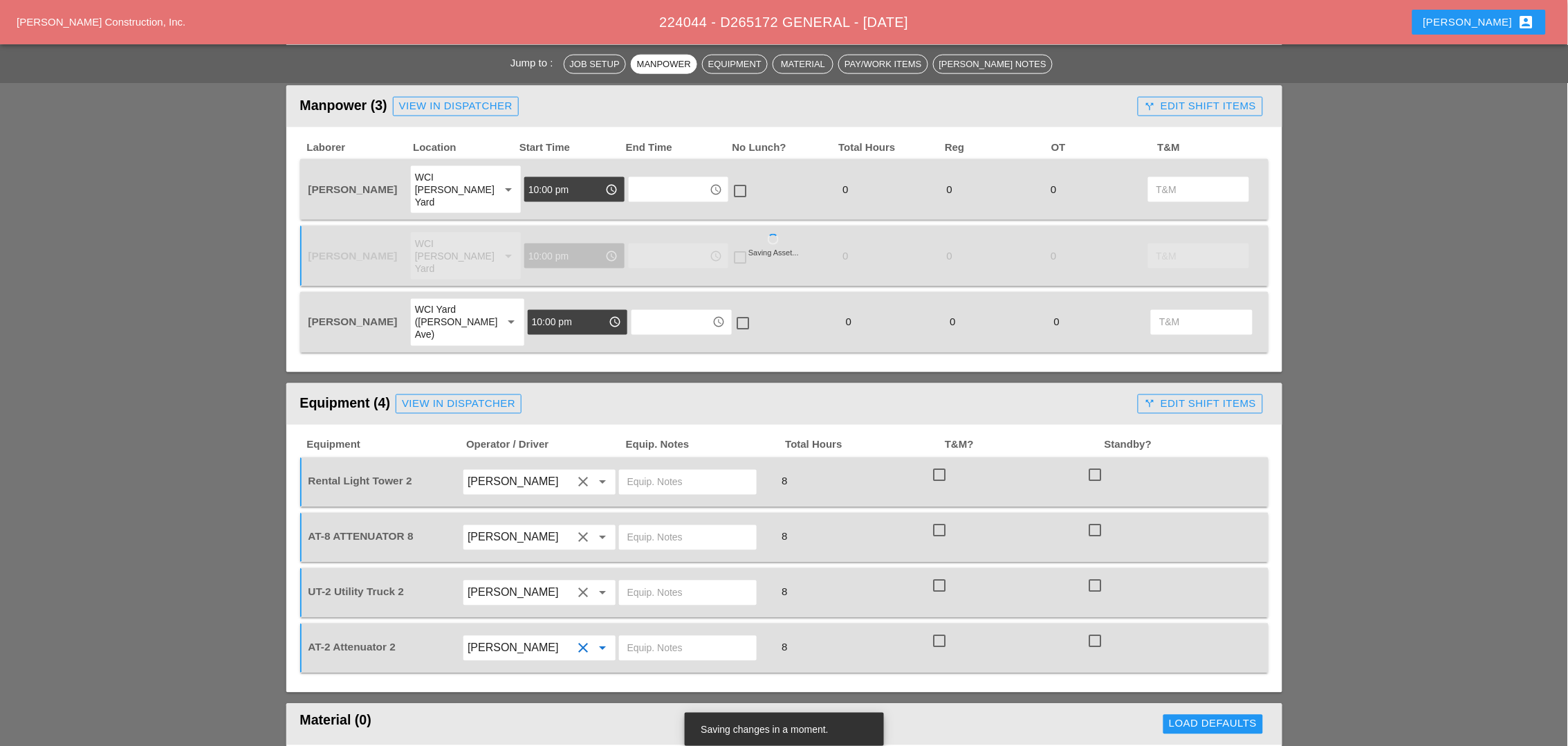
click at [650, 637] on input "text" at bounding box center [687, 648] width 121 height 22
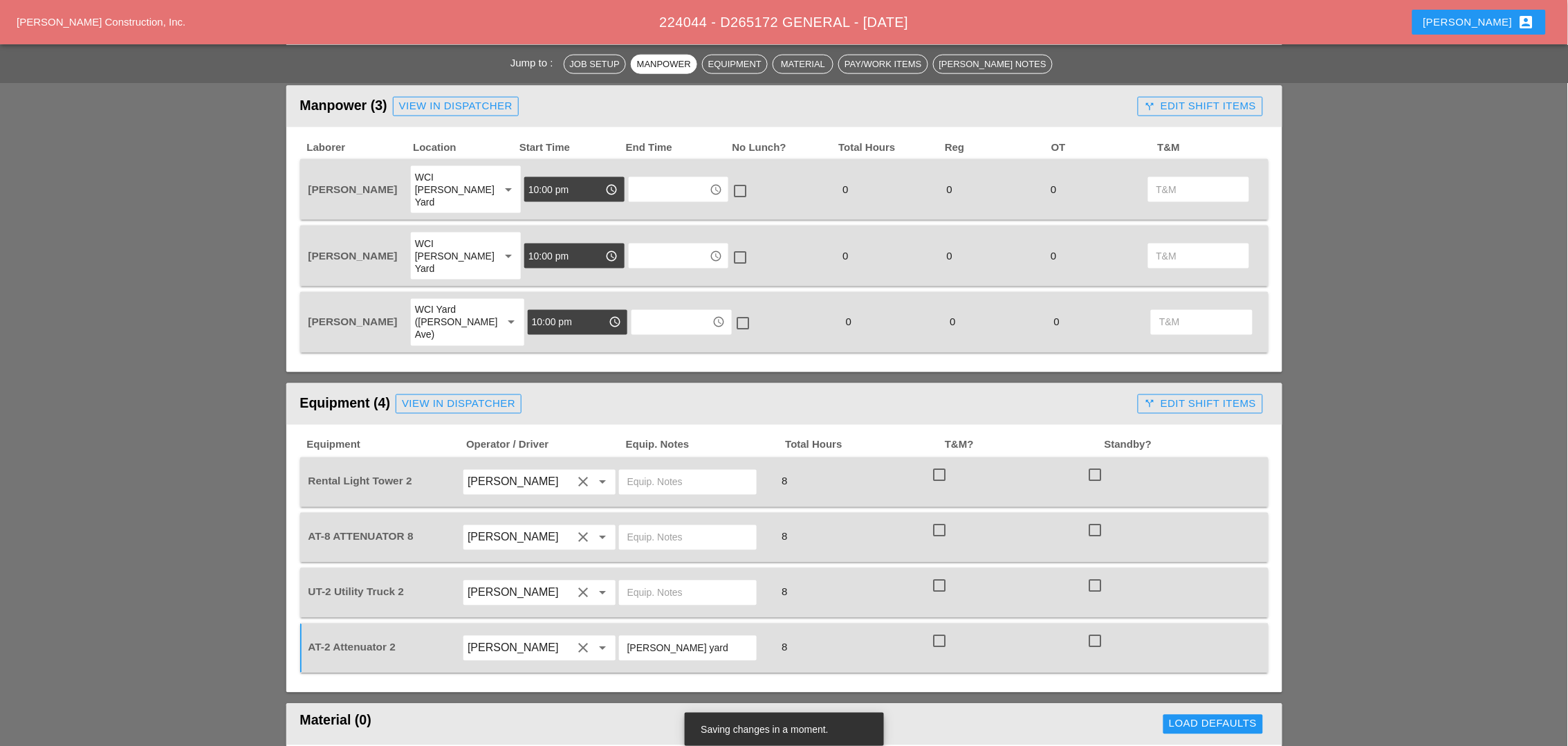
drag, startPoint x: 695, startPoint y: 594, endPoint x: 623, endPoint y: 602, distance: 72.4
click at [623, 636] on div "[PERSON_NAME] yard" at bounding box center [688, 648] width 137 height 25
type input "[PERSON_NAME] yard"
click at [633, 581] on input "text" at bounding box center [687, 592] width 121 height 22
click at [643, 526] on input "text" at bounding box center [687, 537] width 121 height 22
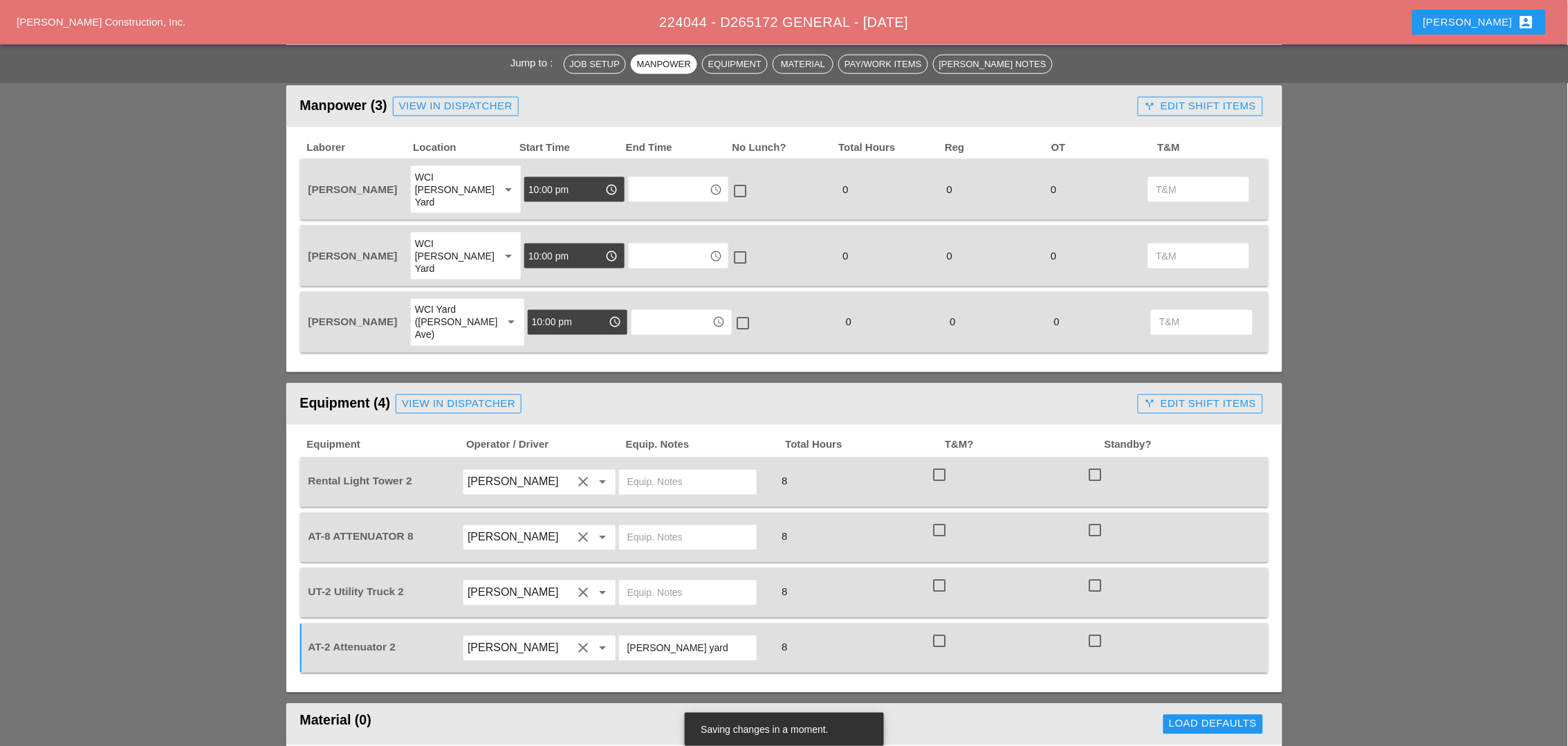
paste input "[PERSON_NAME] yard"
type input "[PERSON_NAME] yard"
click at [666, 471] on input "text" at bounding box center [687, 482] width 121 height 22
paste input "[PERSON_NAME] yard"
type input "[PERSON_NAME] yard"
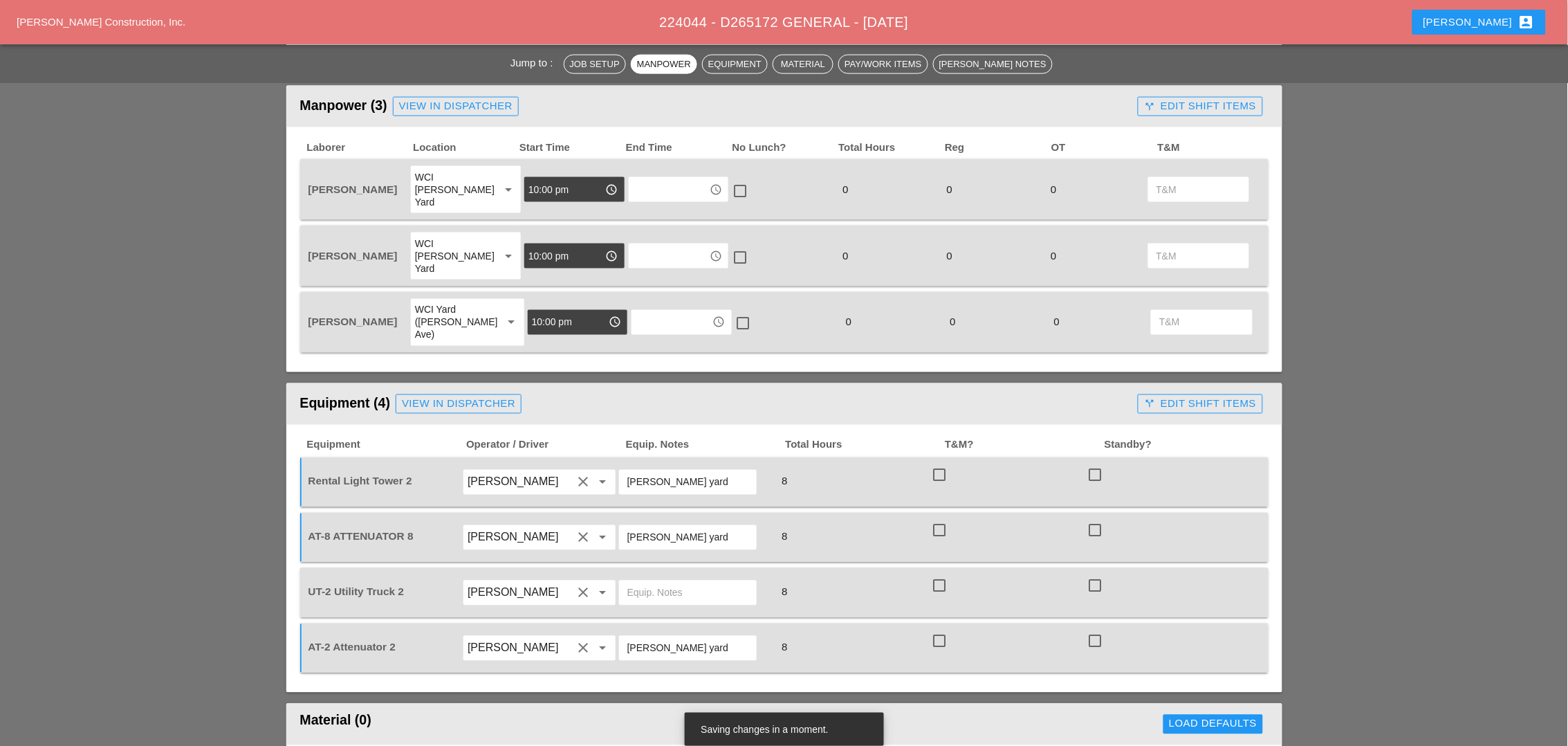
click at [640, 581] on input "text" at bounding box center [687, 592] width 121 height 22
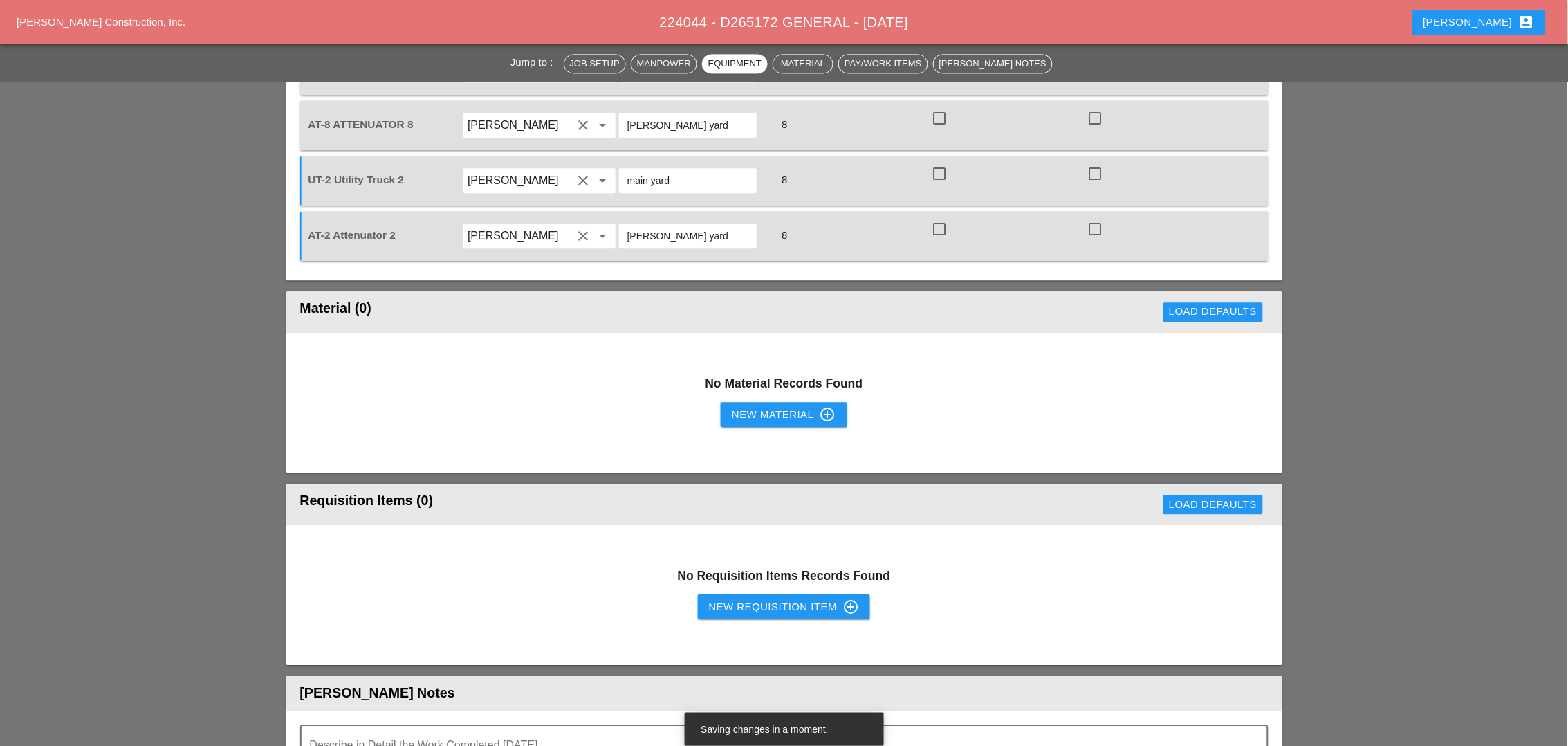
scroll to position [1038, 0]
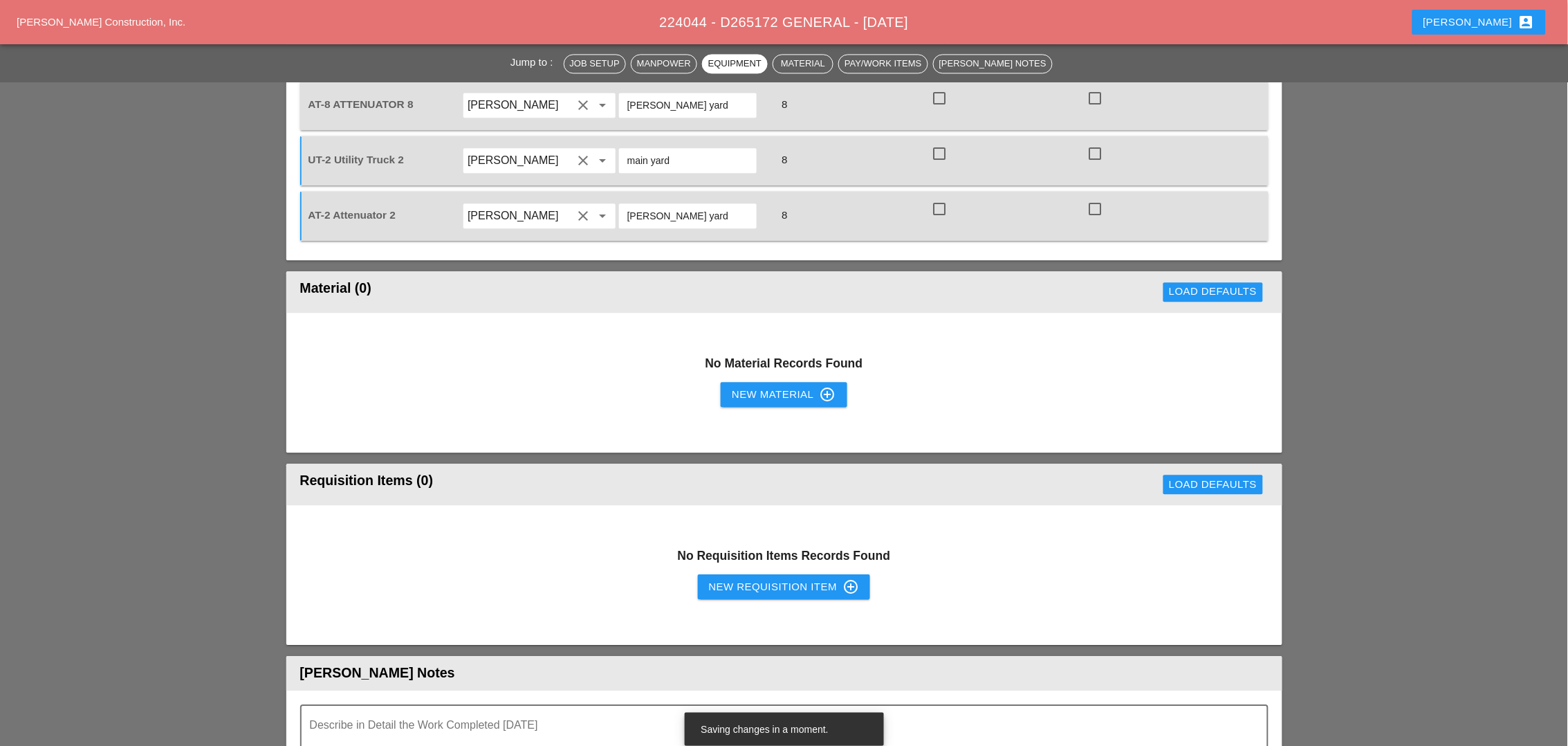
type input "main yard"
click at [741, 579] on div "New Requisition Item control_point" at bounding box center [784, 587] width 151 height 16
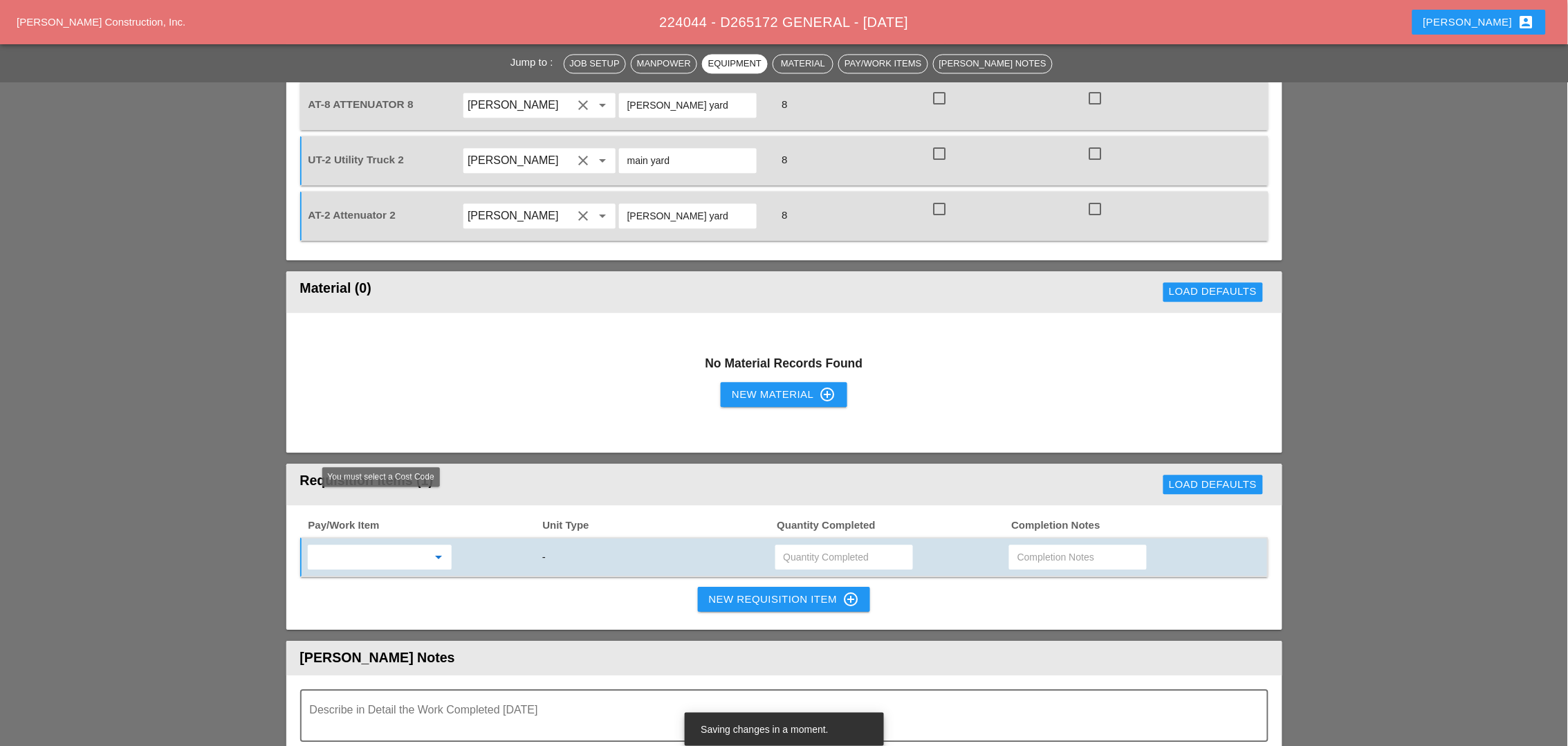
click at [403, 546] on input "text" at bounding box center [370, 556] width 116 height 22
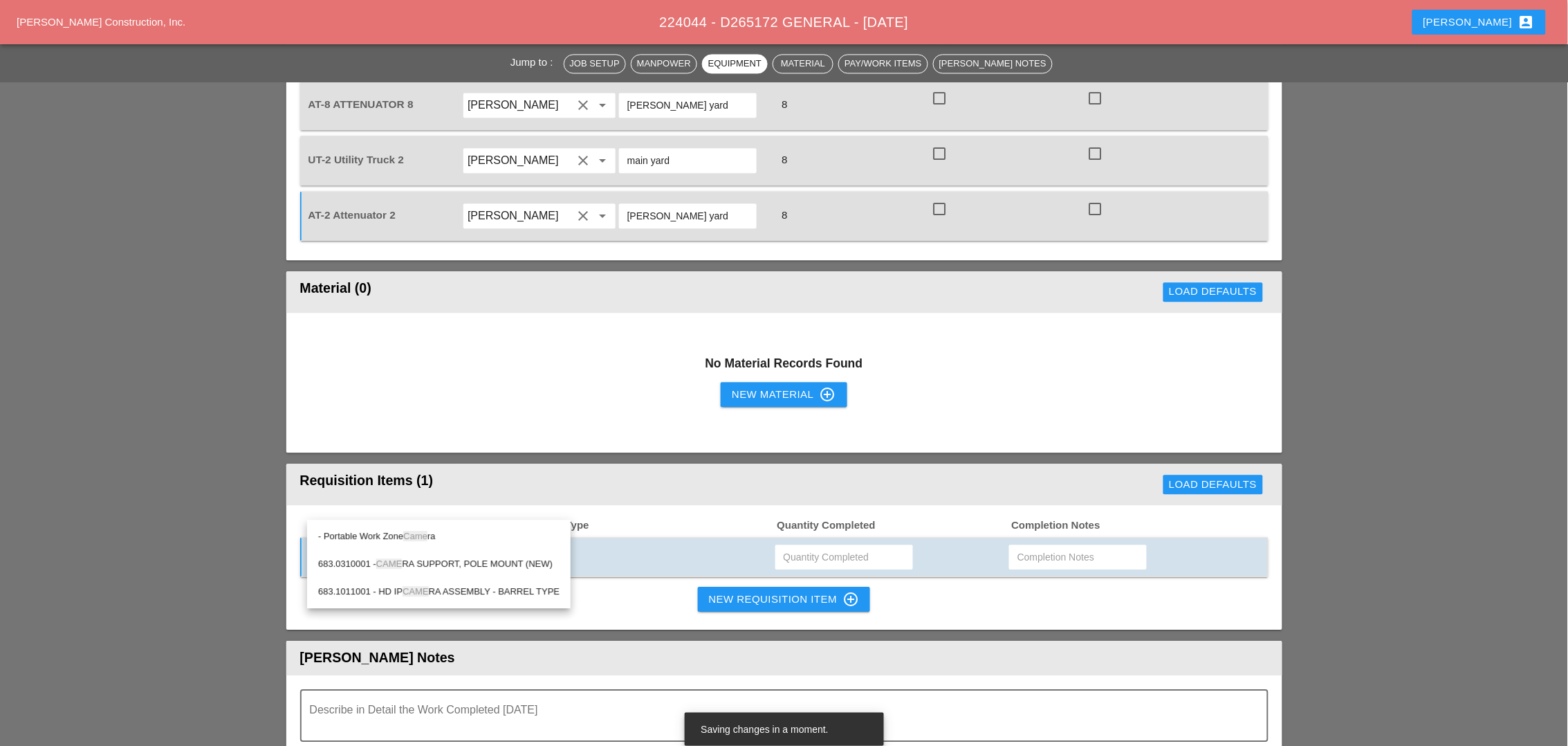
click at [410, 538] on span "Came" at bounding box center [415, 536] width 24 height 11
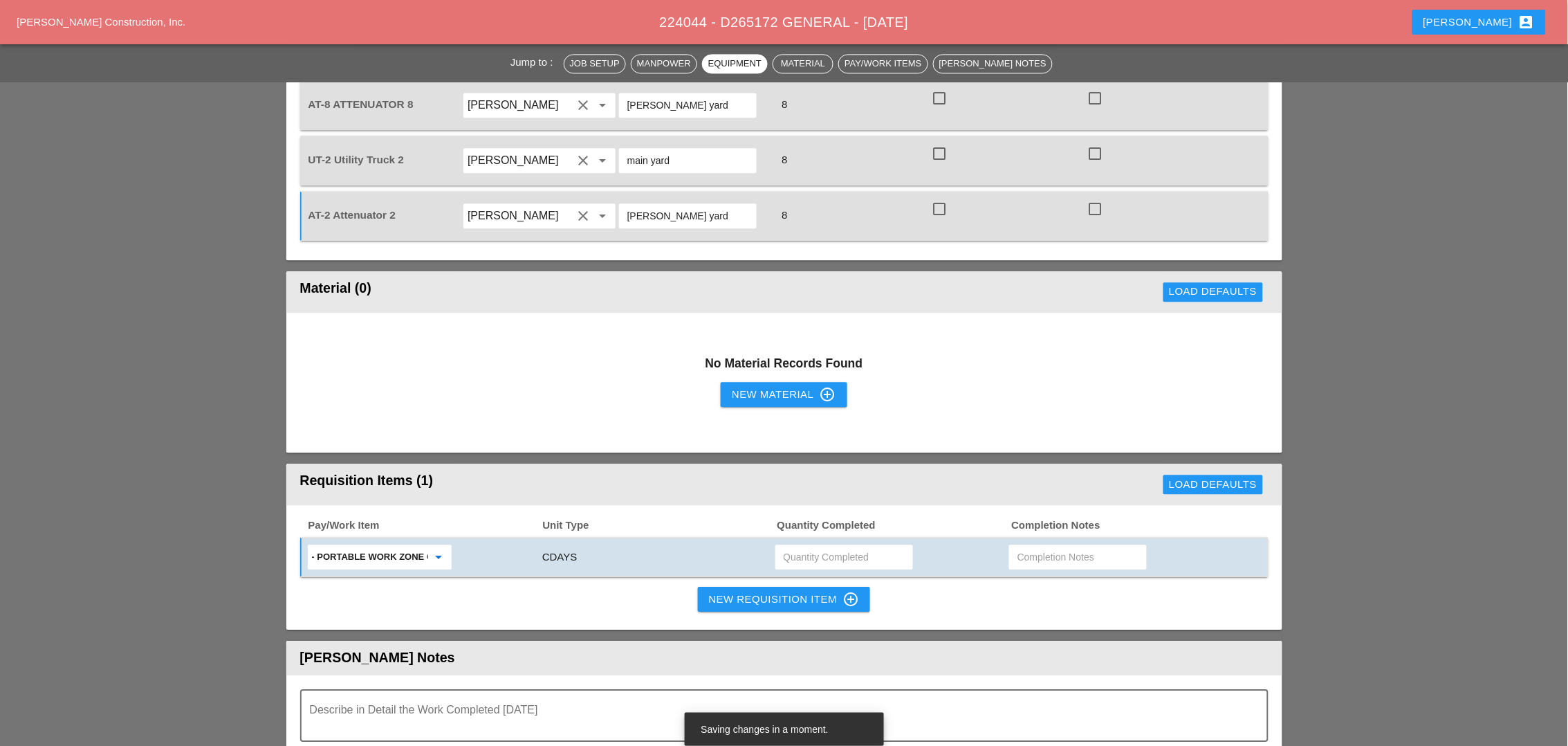
type input "- Portable Work Zone Camera"
click at [800, 546] on input "text" at bounding box center [844, 556] width 121 height 22
type input "4"
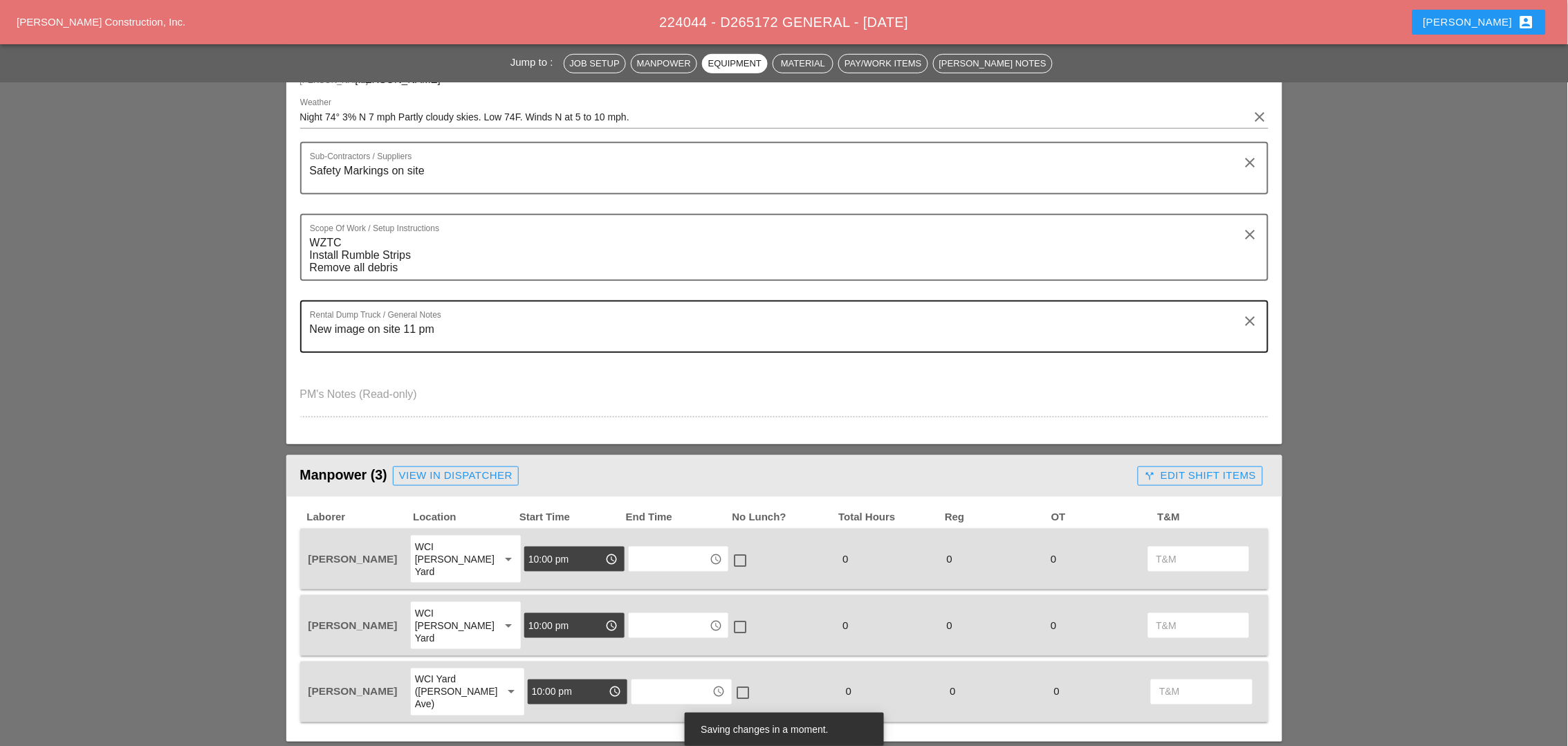
scroll to position [0, 0]
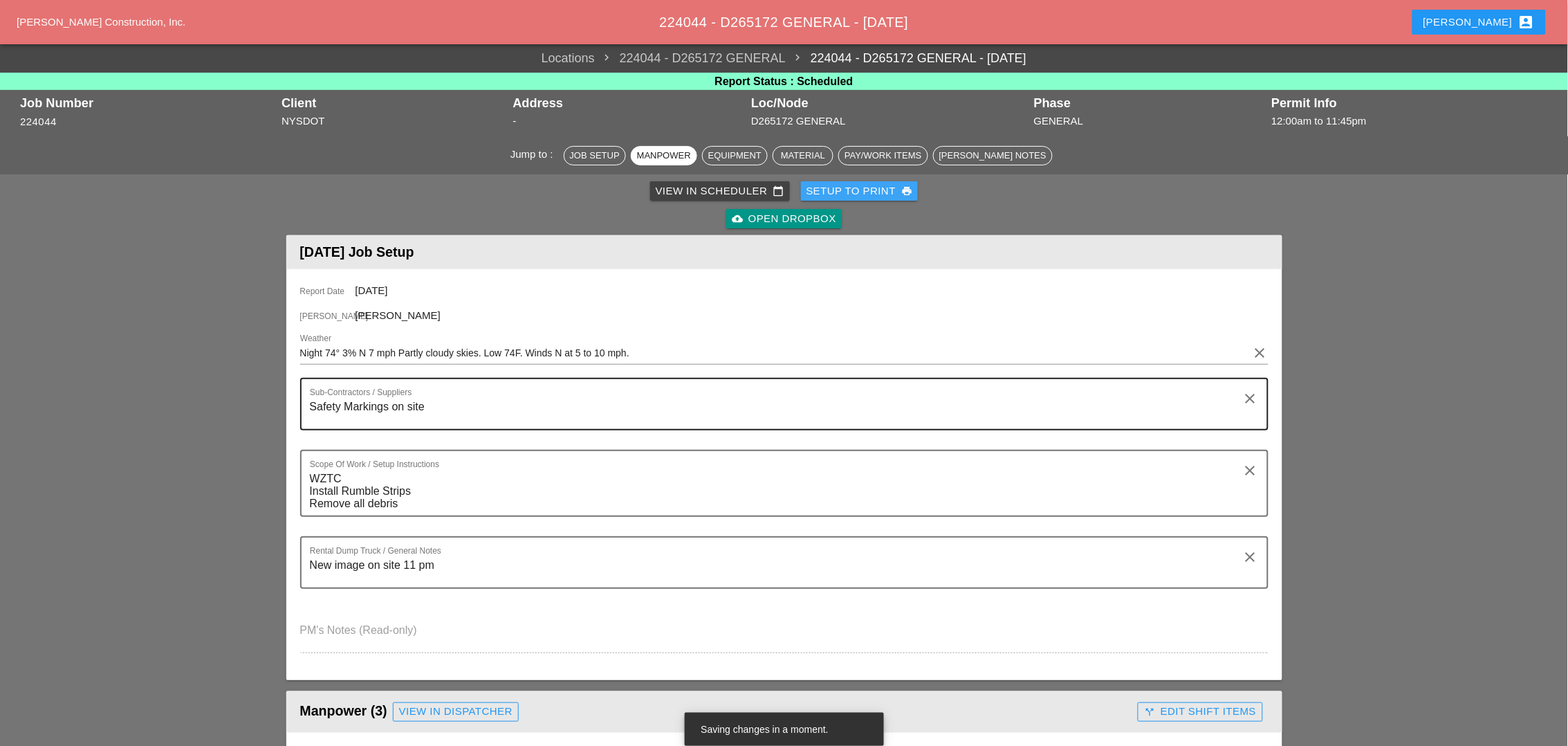
click at [844, 185] on div "Setup to Print print" at bounding box center [859, 191] width 107 height 16
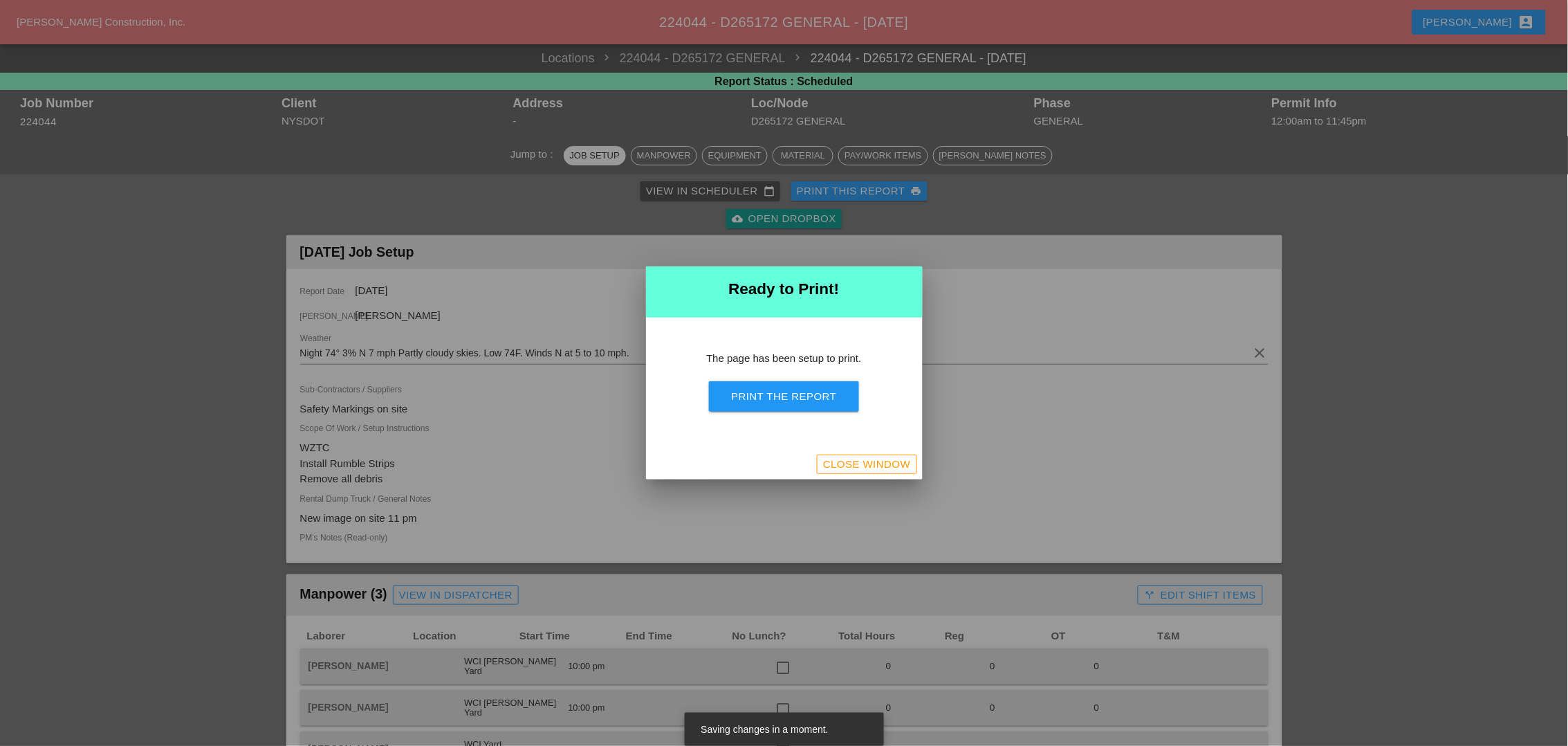
click at [771, 390] on div "Print the Report" at bounding box center [783, 397] width 105 height 16
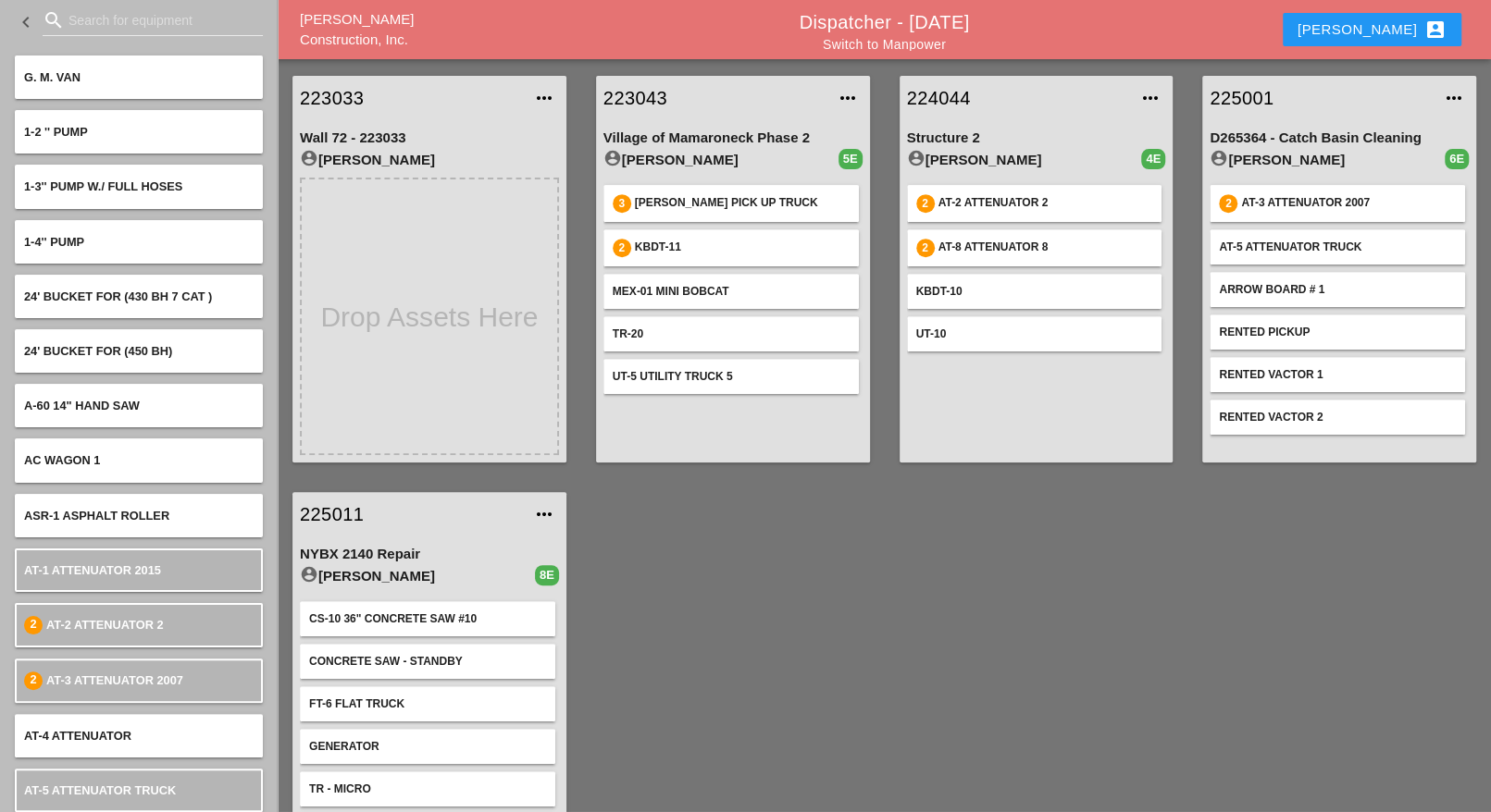
scroll to position [347, 0]
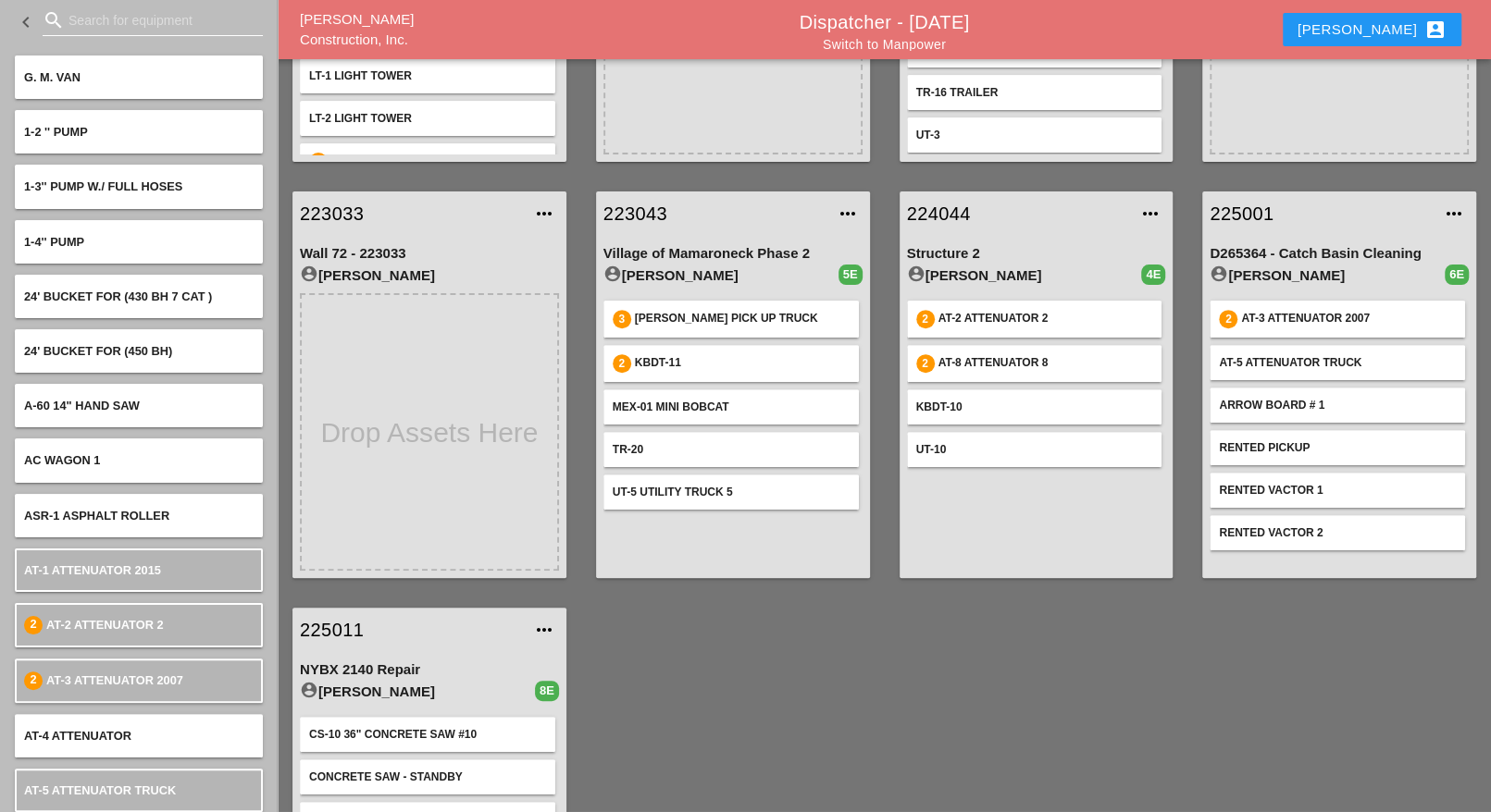
click at [86, 14] on input "Search for equipment" at bounding box center [153, 20] width 168 height 30
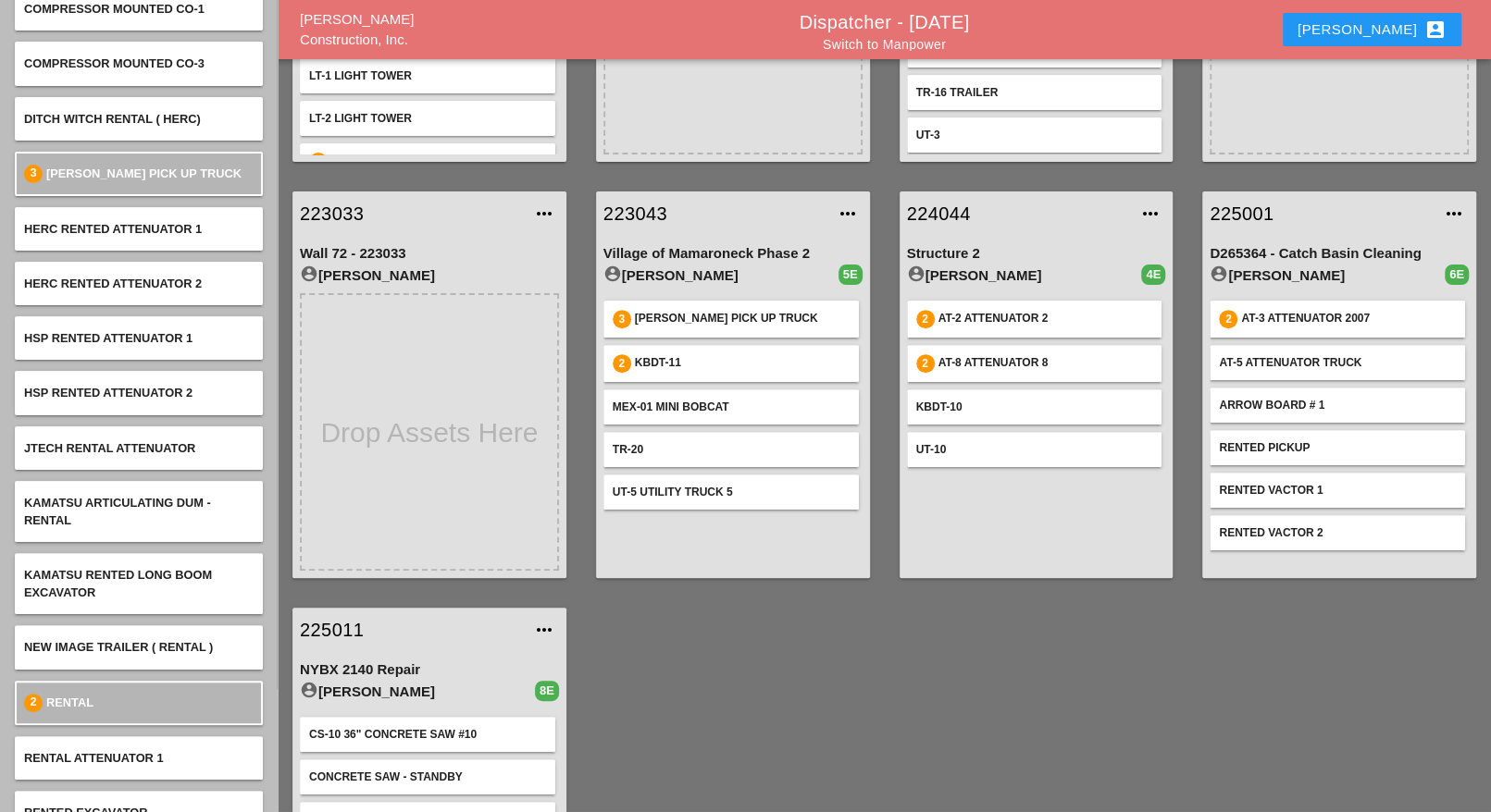
scroll to position [231, 0]
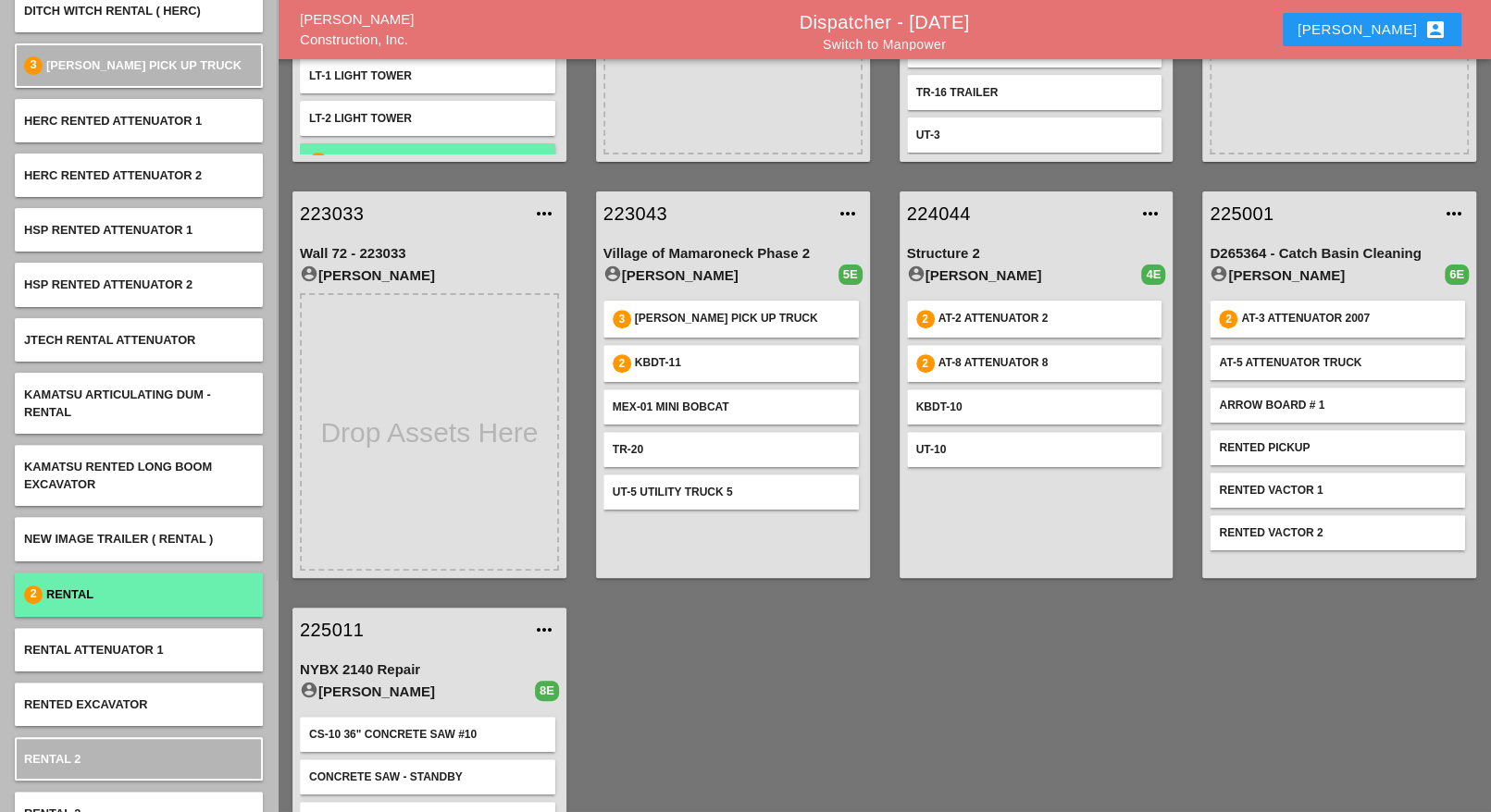
type input "rent"
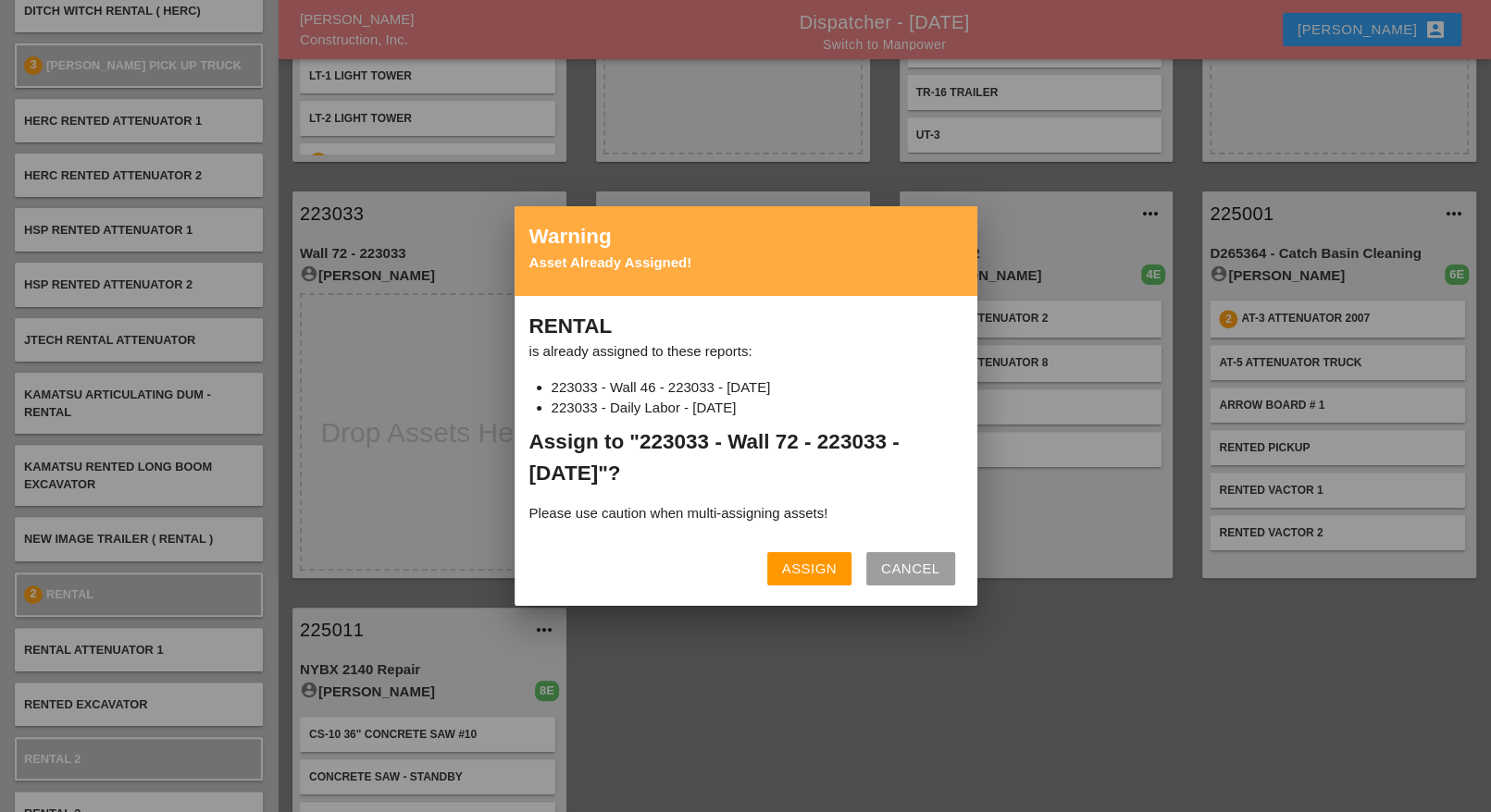
click at [778, 557] on button "Assign" at bounding box center [810, 568] width 84 height 33
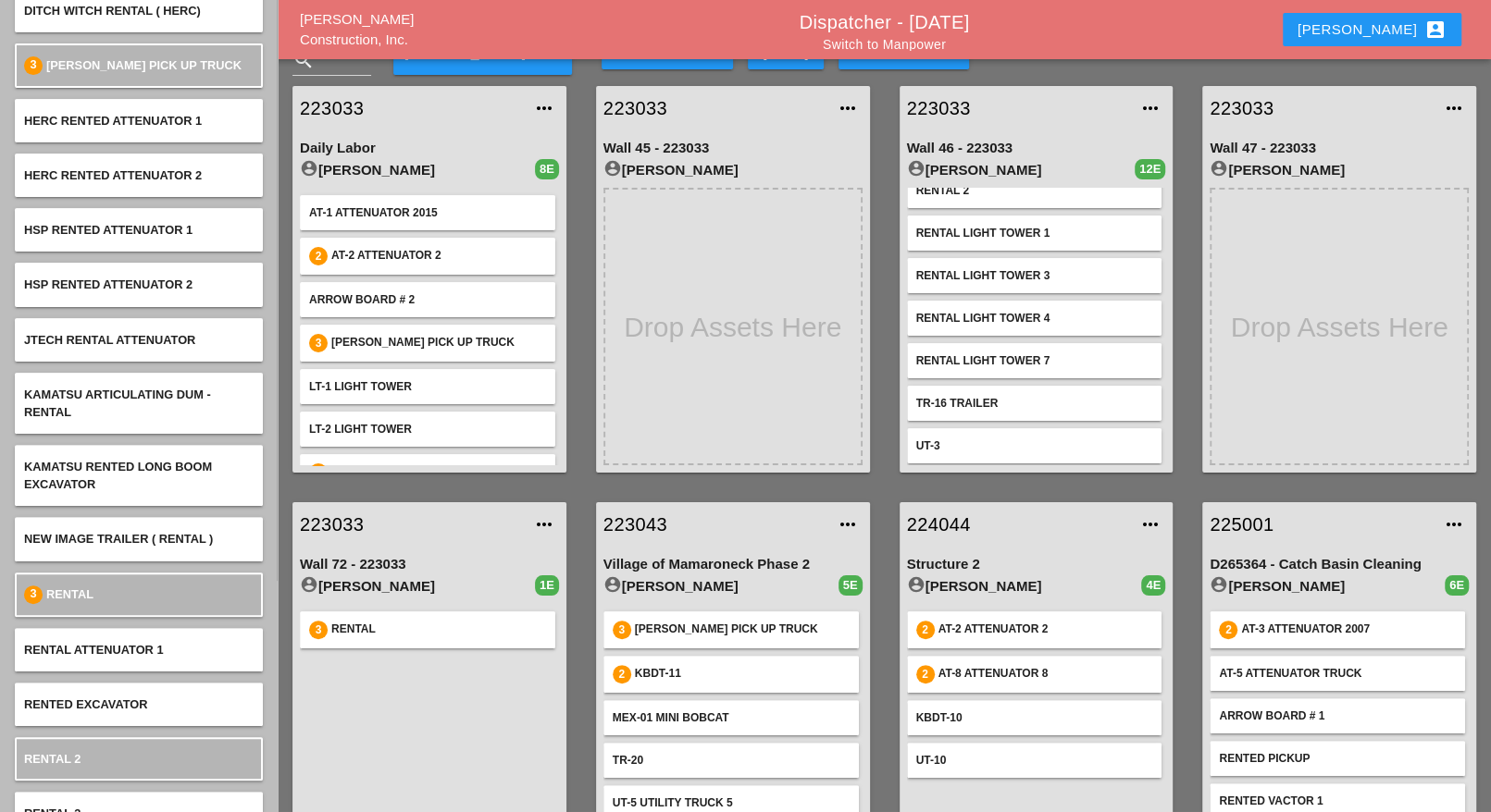
scroll to position [0, 0]
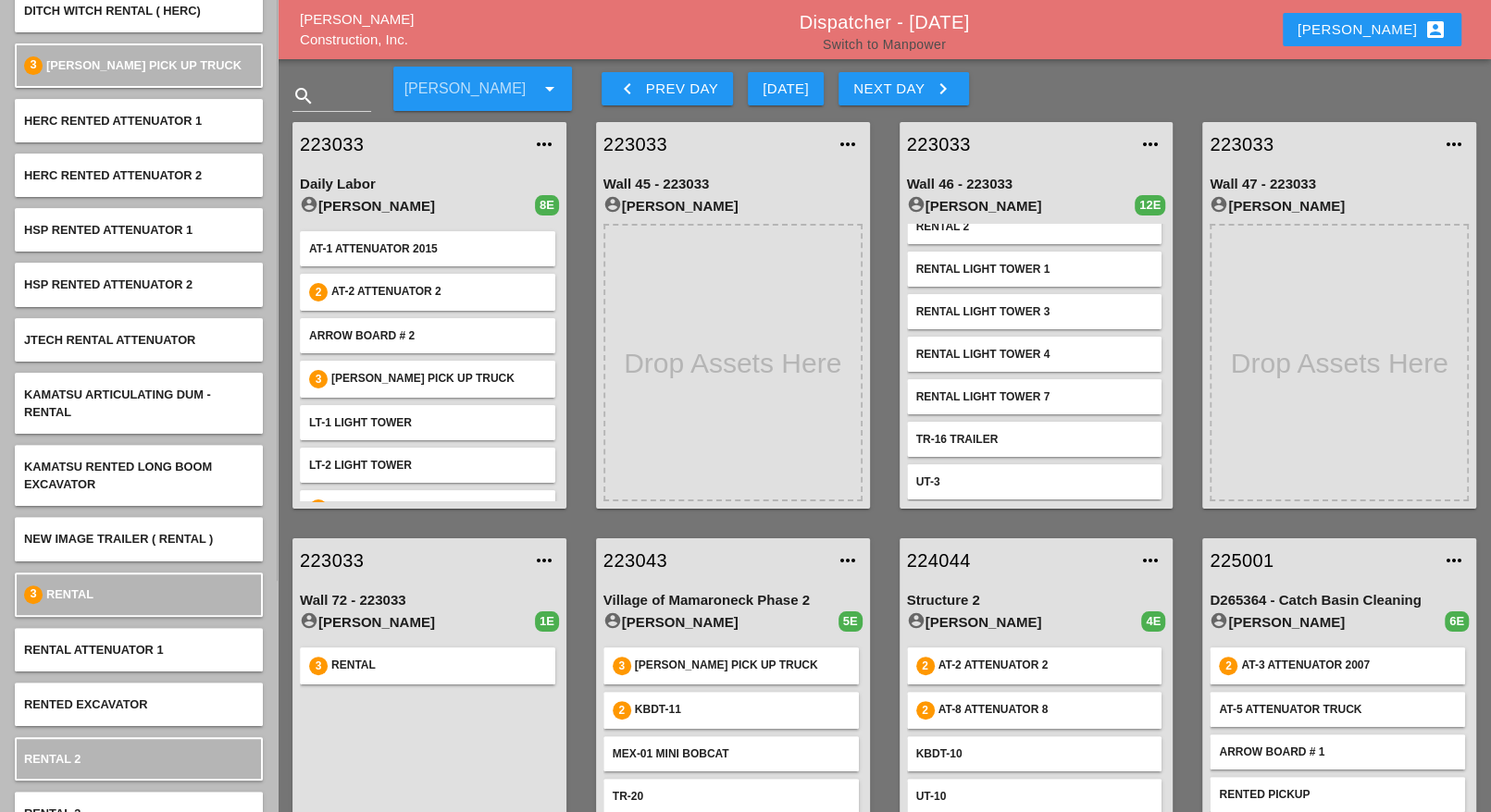
click at [903, 43] on link "Switch to Manpower" at bounding box center [884, 44] width 123 height 14
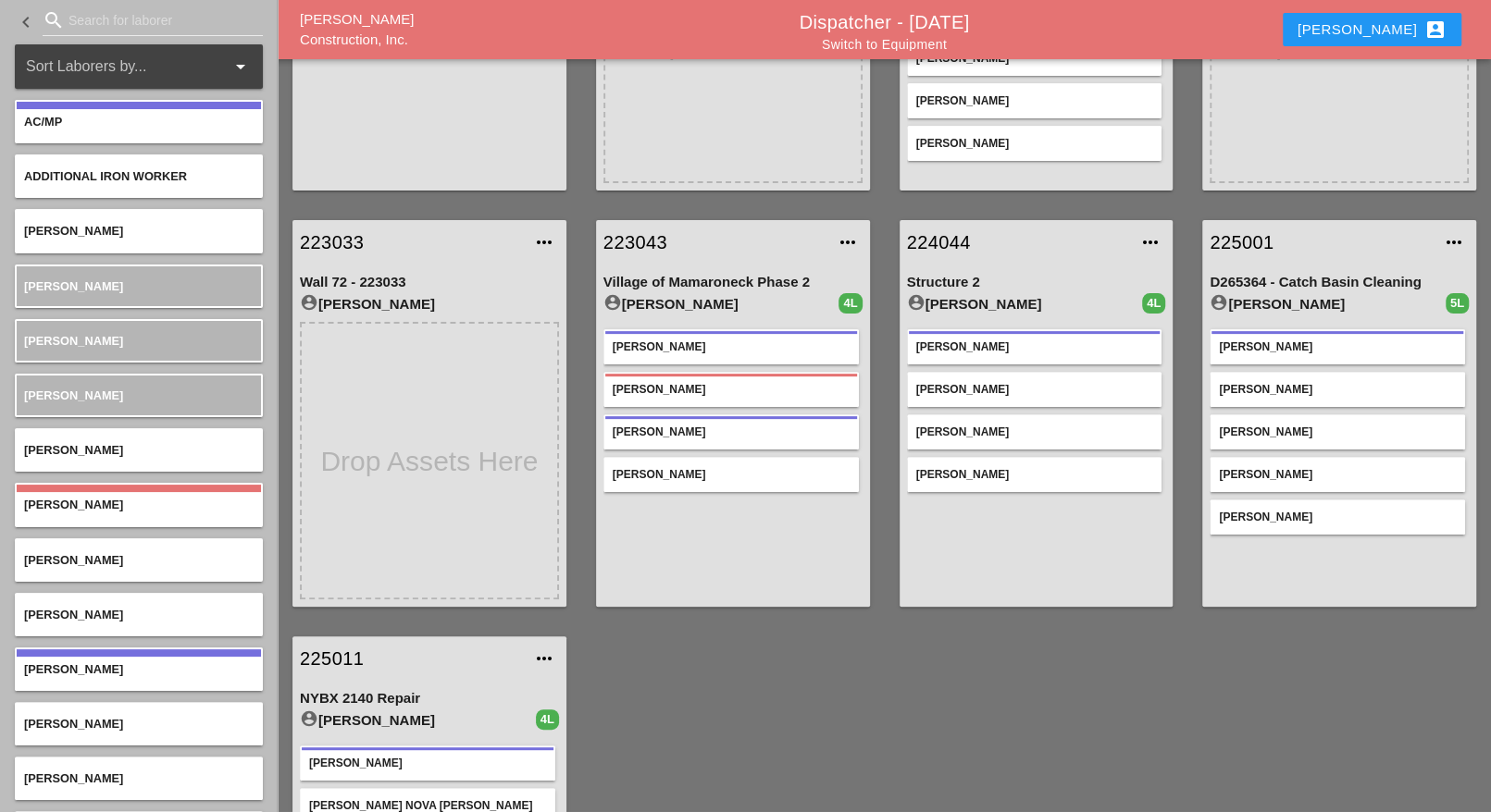
scroll to position [312, 0]
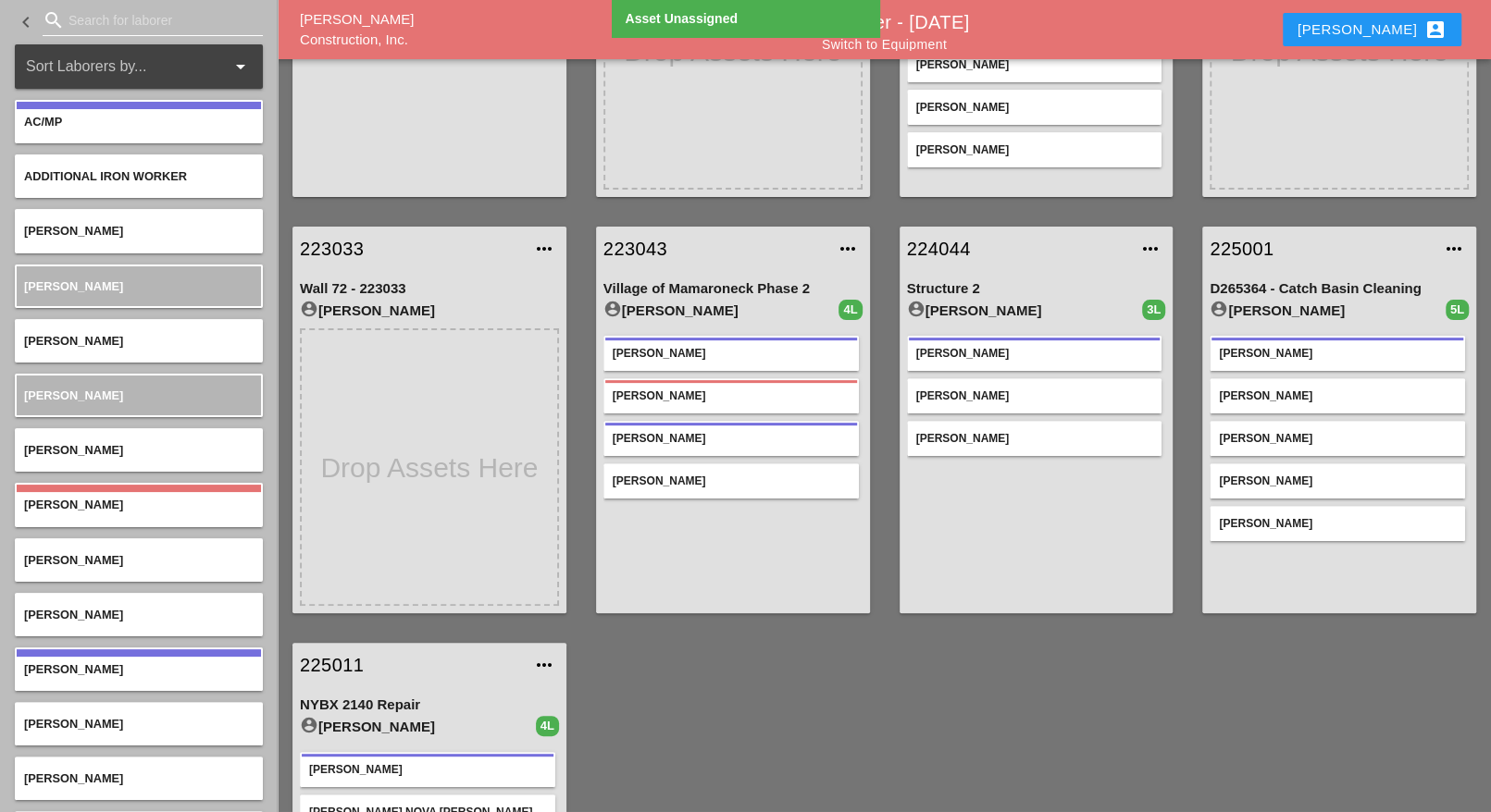
click at [90, 21] on input "Search for laborer" at bounding box center [153, 20] width 168 height 30
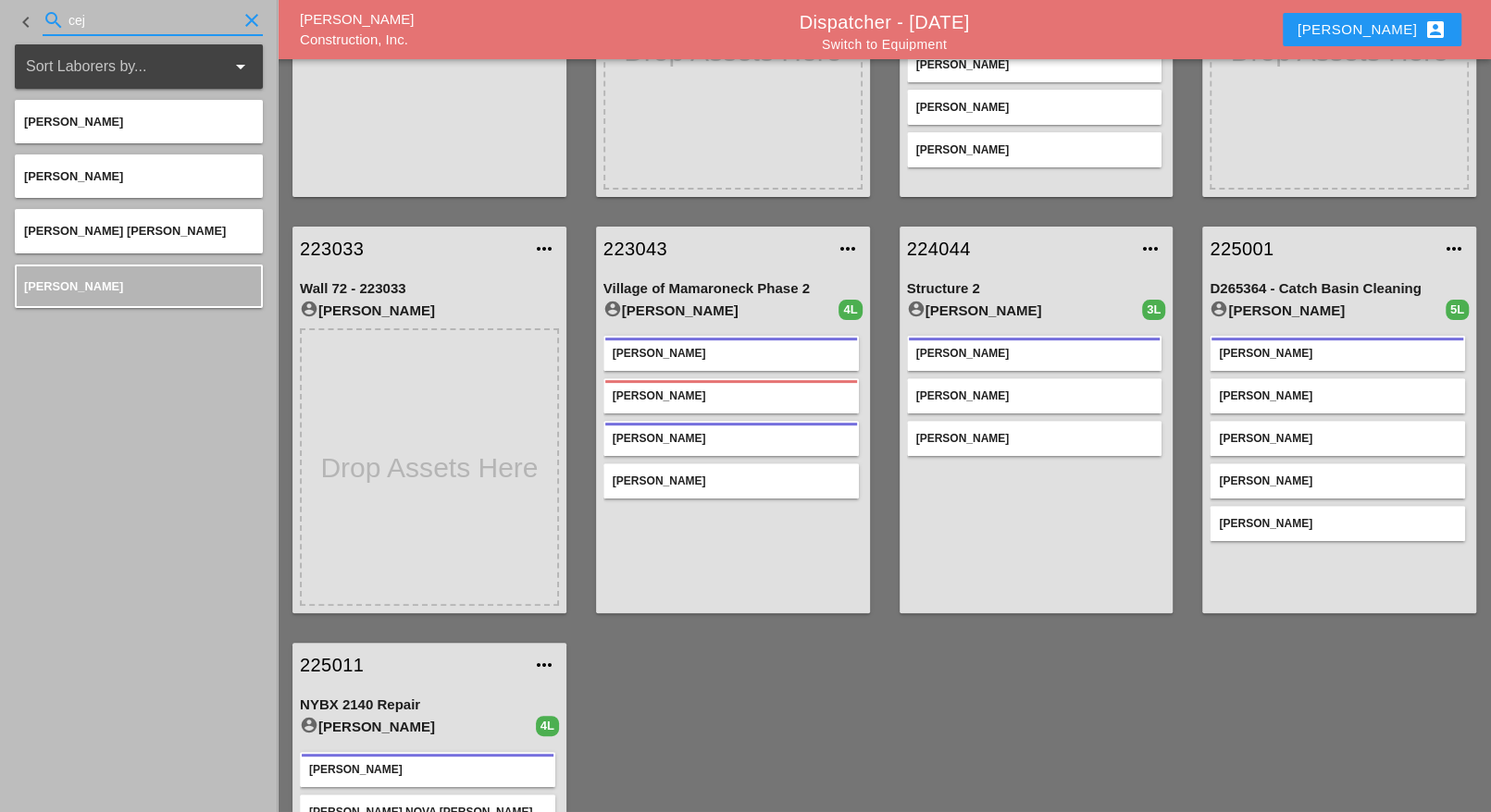
type input "cej"
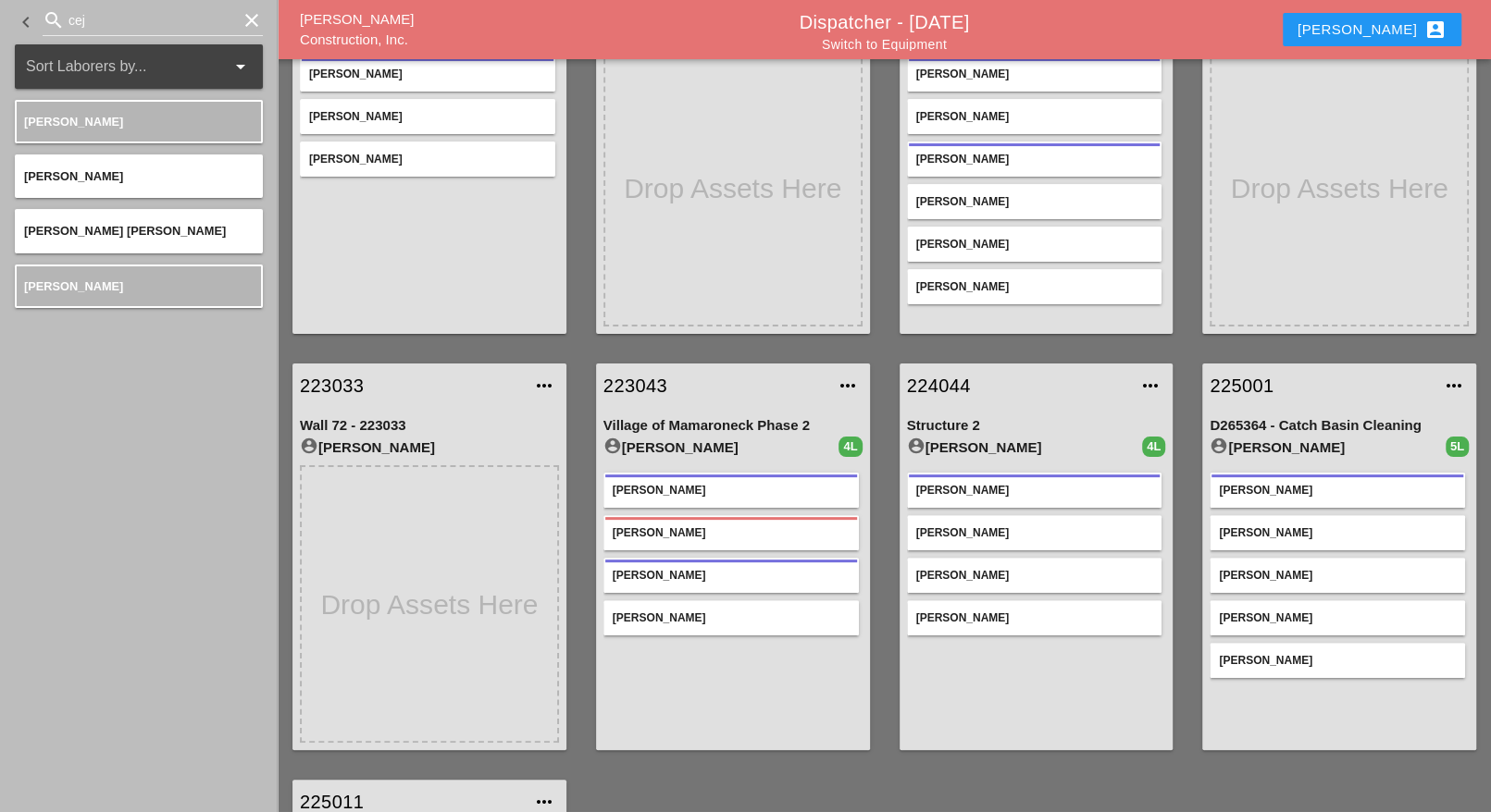
scroll to position [0, 0]
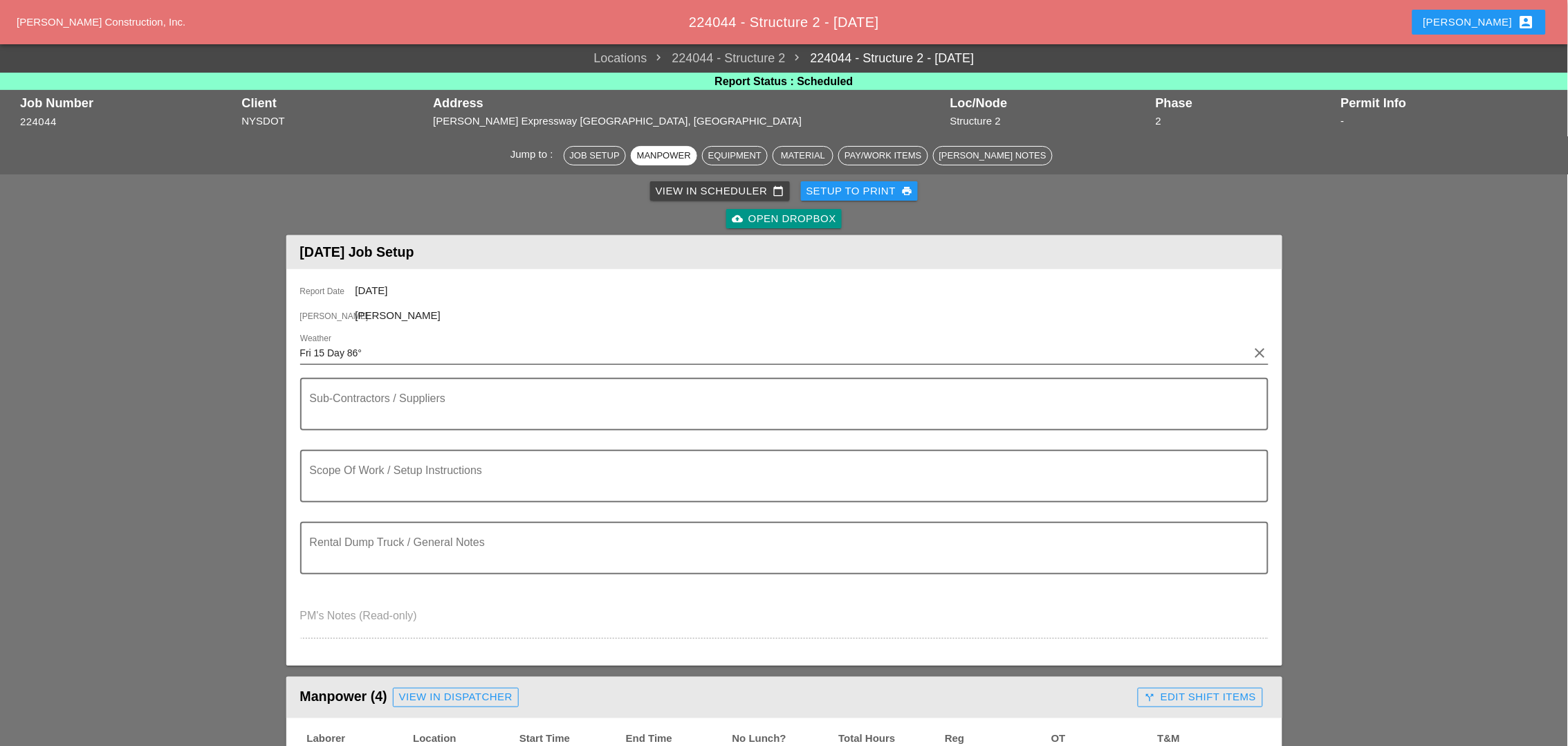
click at [373, 348] on input "Fri 15 Day 86°" at bounding box center [774, 353] width 949 height 22
drag, startPoint x: 332, startPoint y: 349, endPoint x: 282, endPoint y: 348, distance: 50.0
click at [286, 348] on div "Report Date [DATE] [PERSON_NAME] [PERSON_NAME] Weather Fri 15 Day 86° clear Sub…" at bounding box center [784, 467] width 996 height 396
paste input "Day 87° 5% ENE 10 mph Generally sunny despite a few afternoon clouds. High 87F.…"
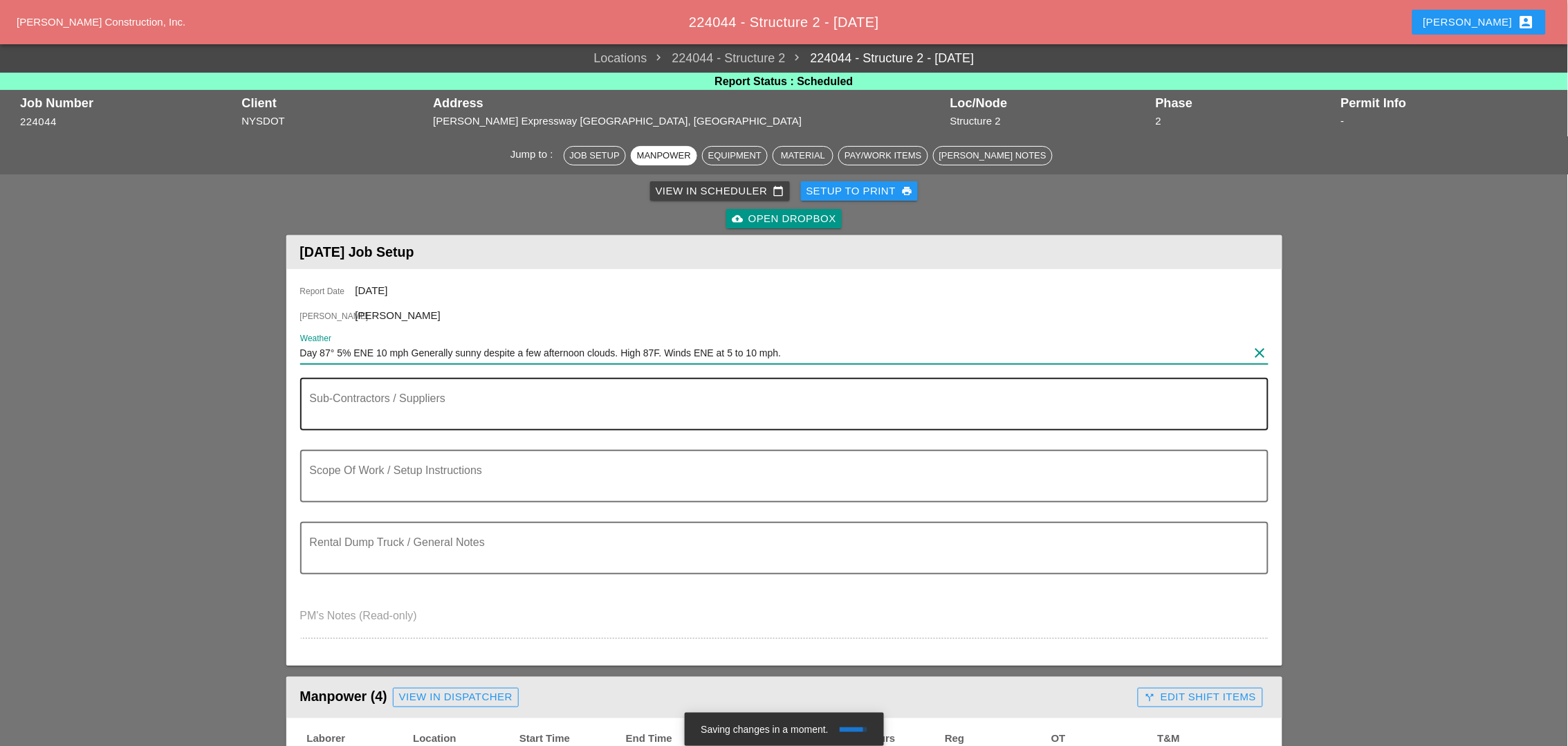
type input "Day 87° 5% ENE 10 mph Generally sunny despite a few afternoon clouds. High 87F.…"
click at [329, 420] on textarea "Sub-Contractors / Suppliers" at bounding box center [779, 412] width 938 height 33
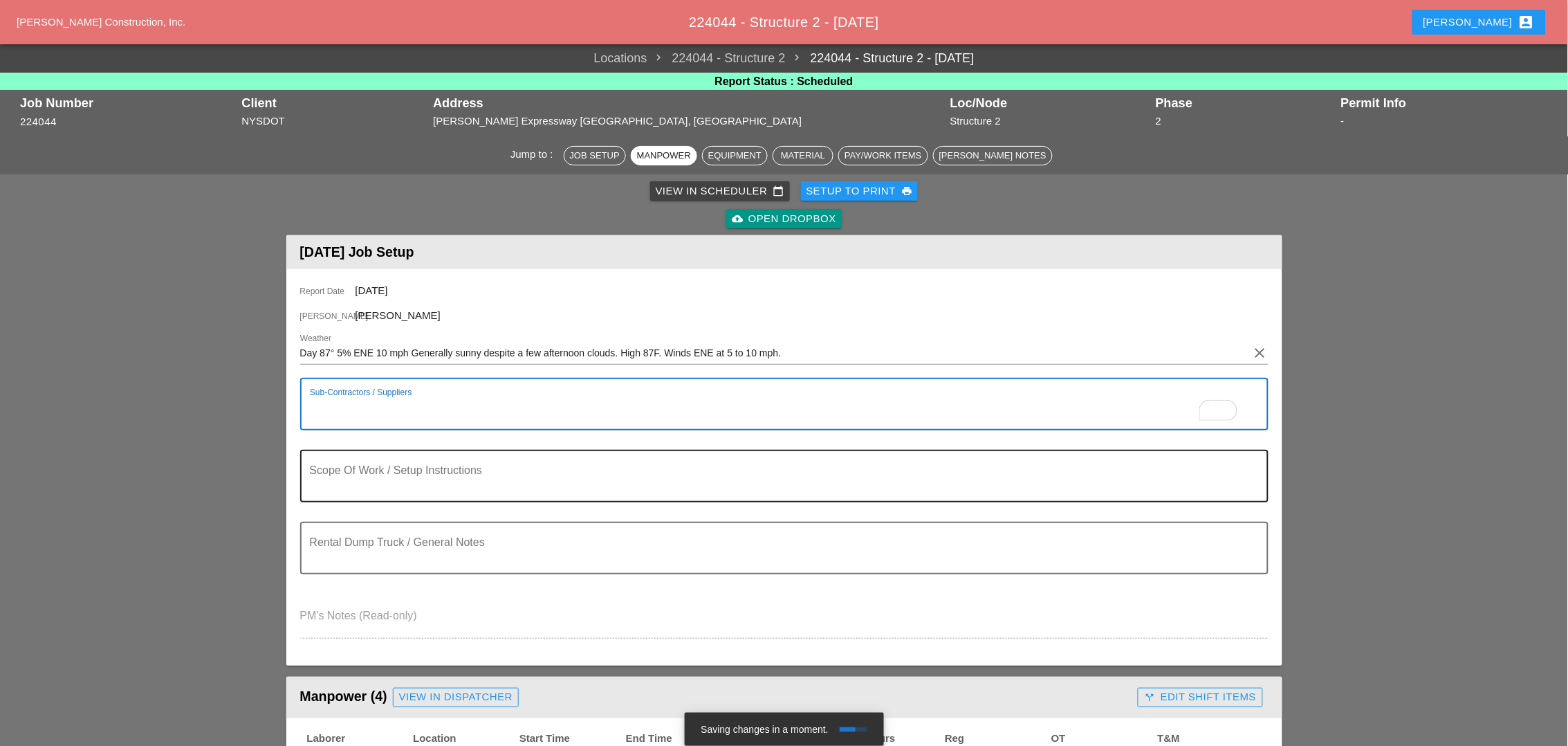
click at [348, 494] on textarea "Scope Of Work / Setup Instructions" at bounding box center [779, 484] width 938 height 33
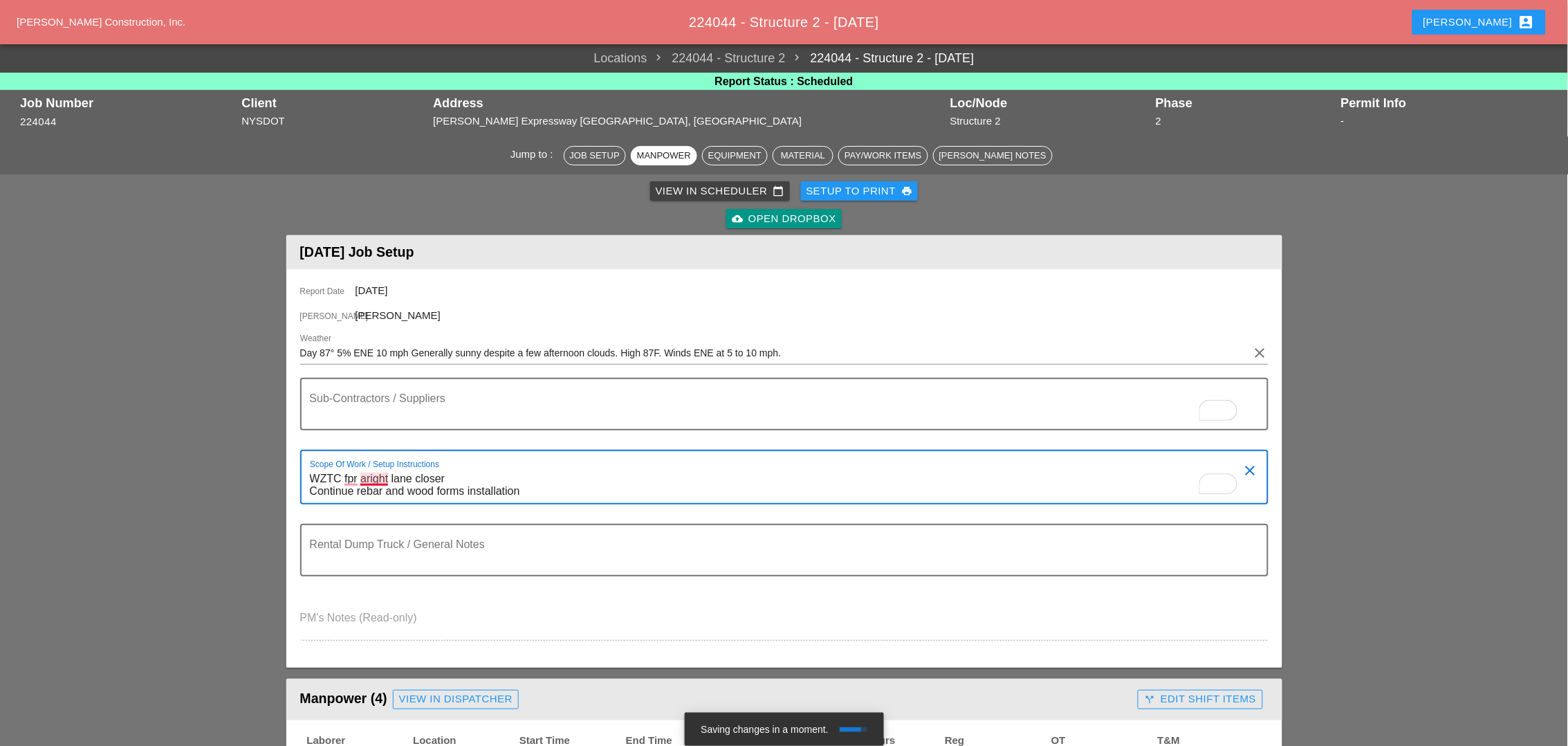
click at [348, 472] on textarea "WZTC fpr aright lane closer Continue rebar and wood forms installation" at bounding box center [779, 485] width 938 height 35
click at [365, 477] on textarea "WZTC for aright lane closer Continue rebar and wood forms installation" at bounding box center [779, 485] width 938 height 35
click at [507, 474] on textarea "WZTC for a right lane closer Continue rebar and wood forms installation" at bounding box center [779, 485] width 938 height 35
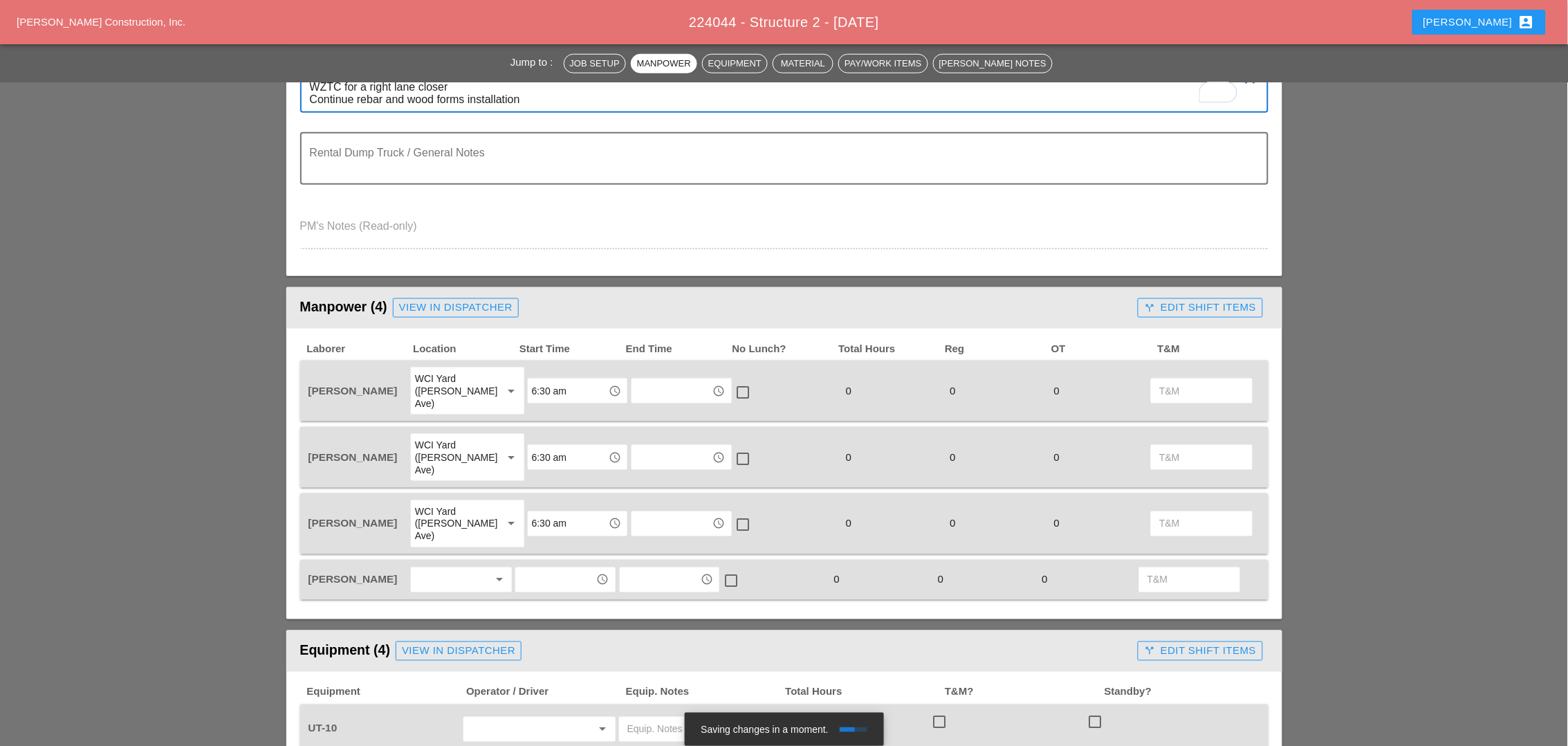
scroll to position [433, 0]
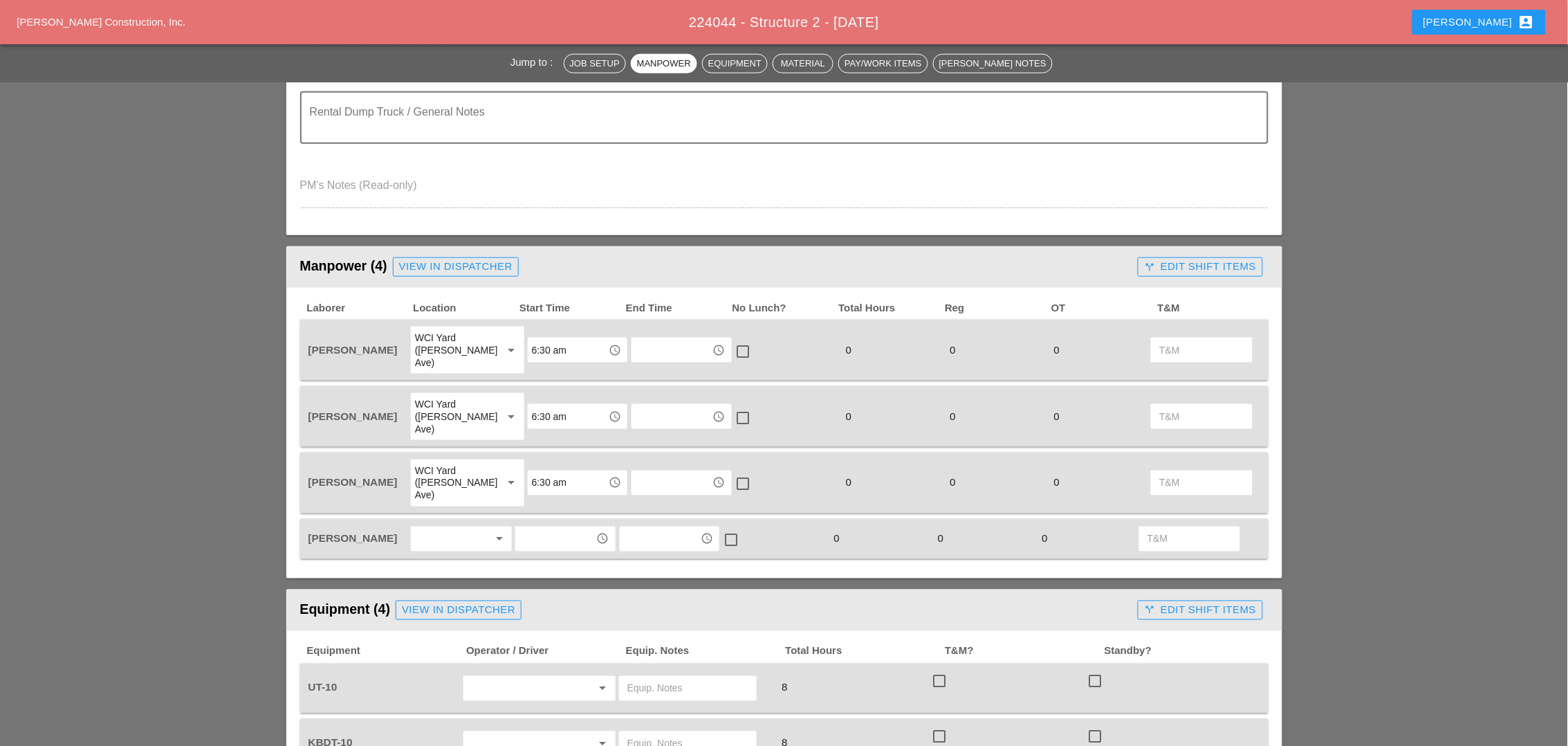
type textarea "WZTC for a right lane closer Continue rebar and wood forms installation"
click at [443, 528] on div at bounding box center [451, 539] width 74 height 22
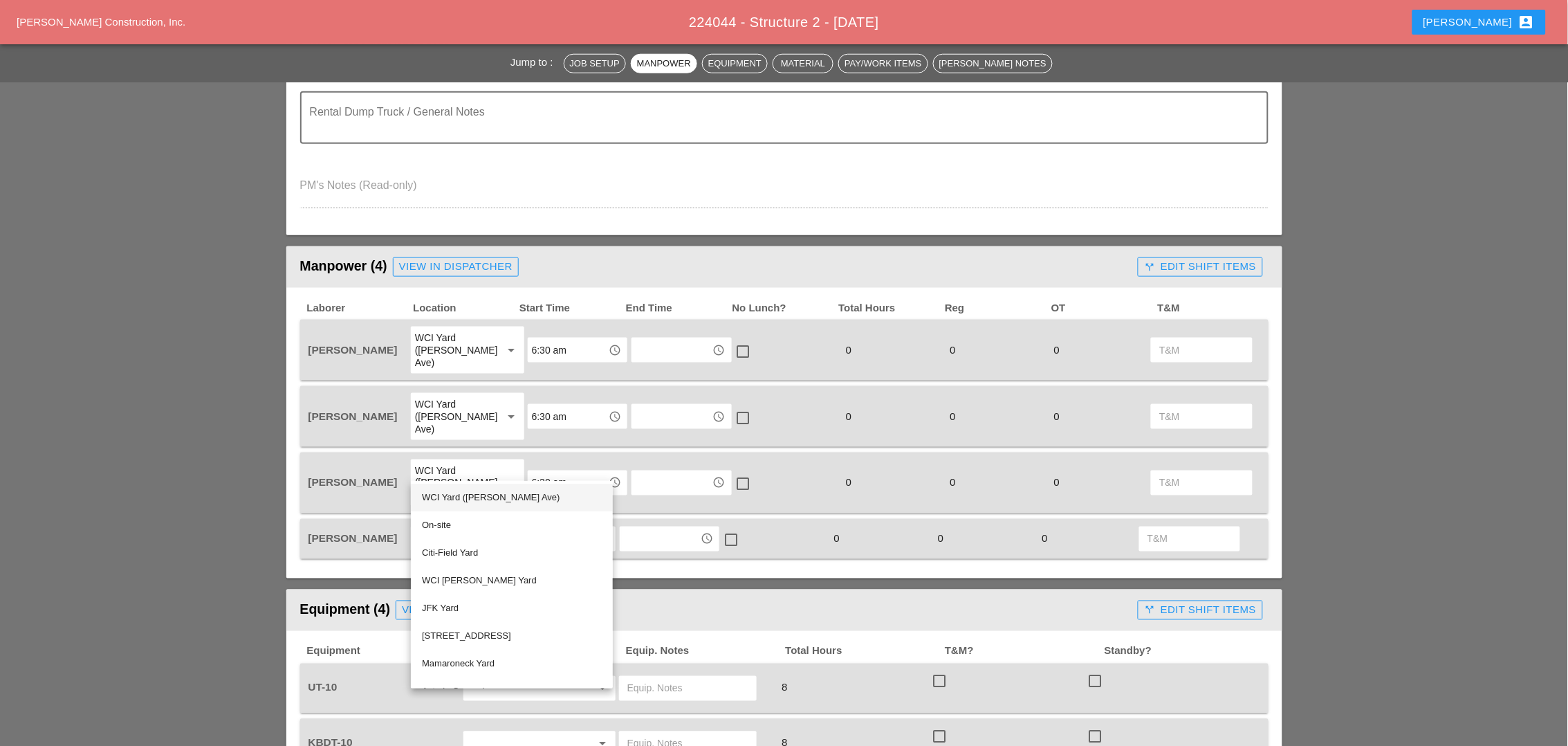
click at [458, 499] on div "WCI Yard ([PERSON_NAME] Ave)" at bounding box center [511, 497] width 179 height 16
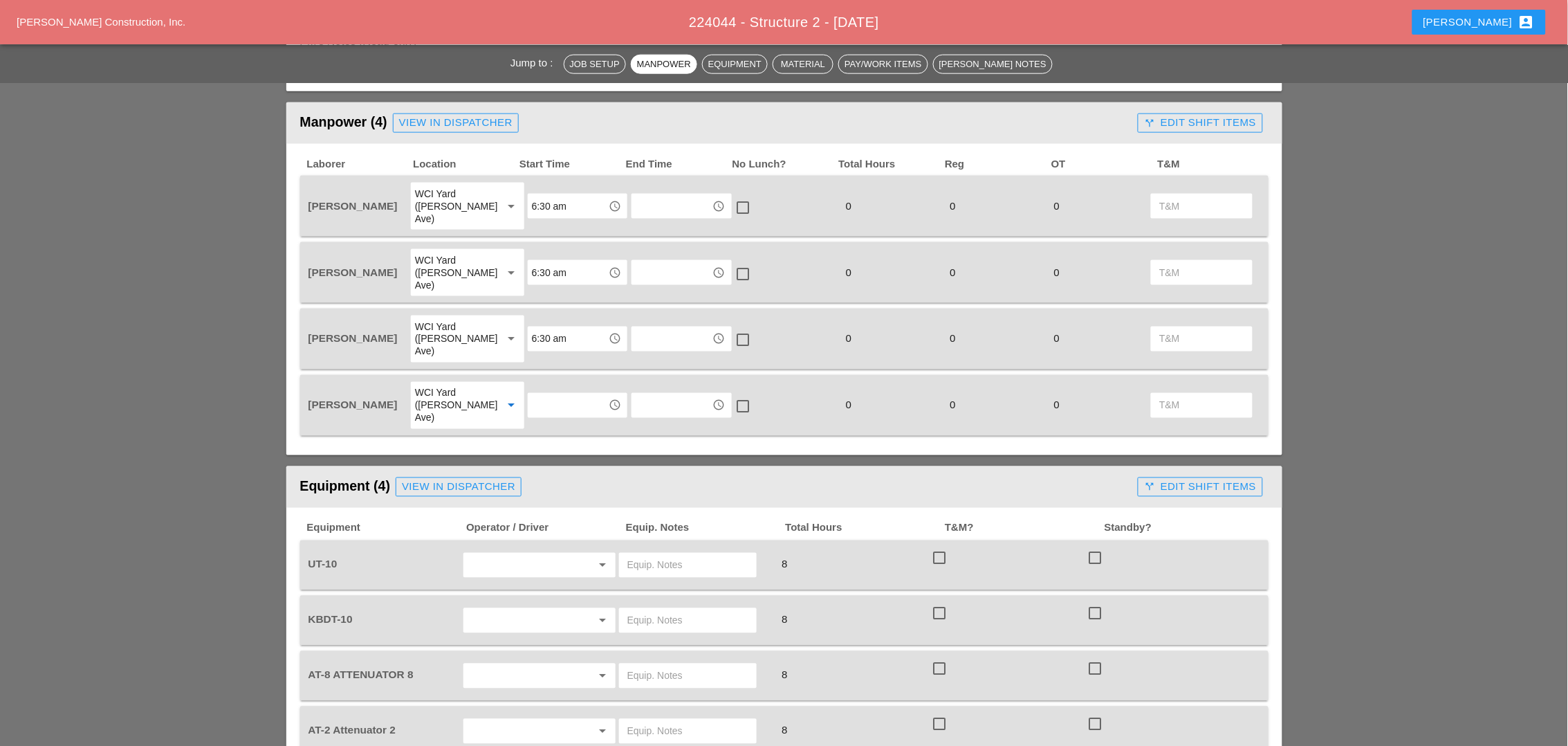
scroll to position [605, 0]
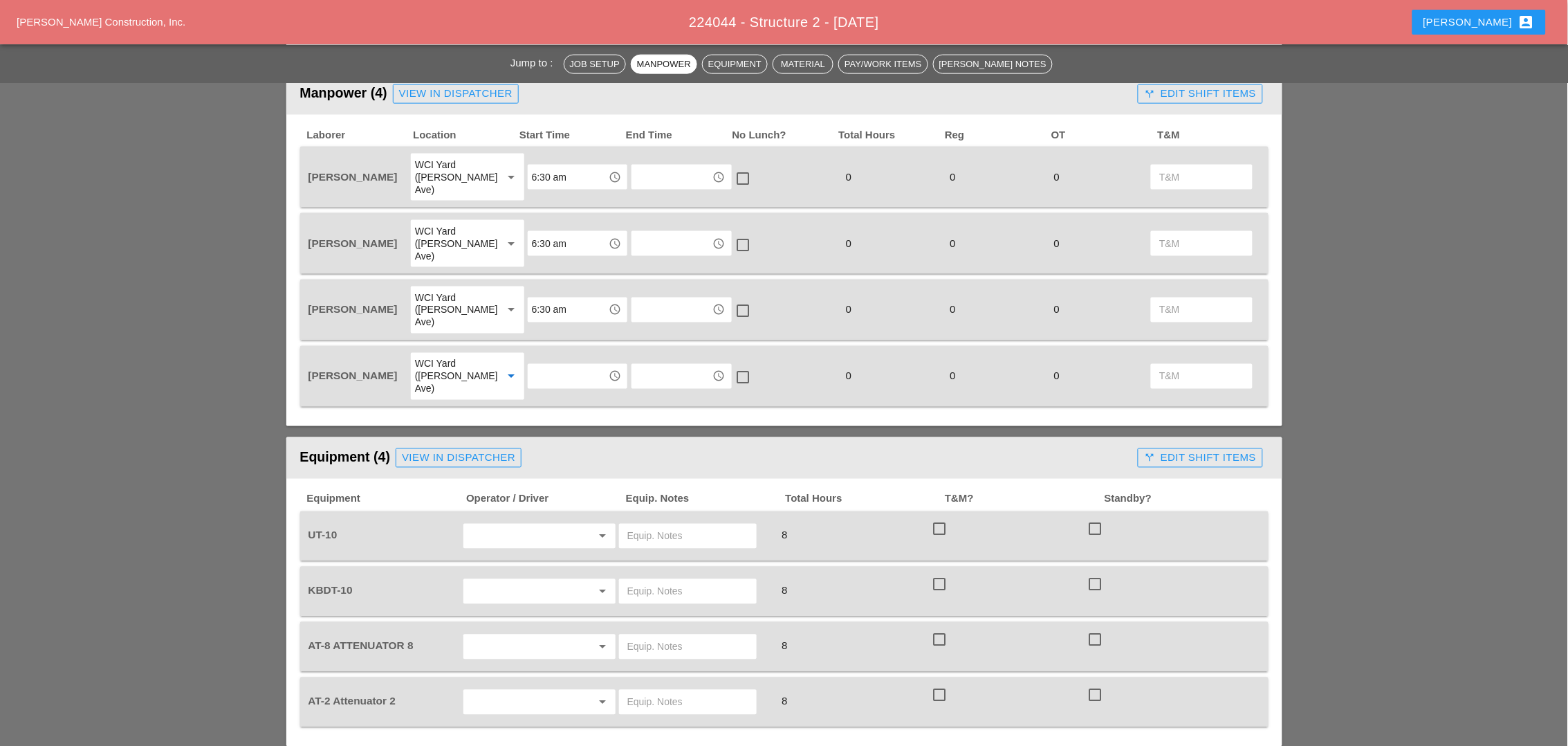
click at [1095, 573] on div at bounding box center [1095, 584] width 24 height 24
click at [1095, 573] on div at bounding box center [1095, 584] width 24 height 24
checkbox input "false"
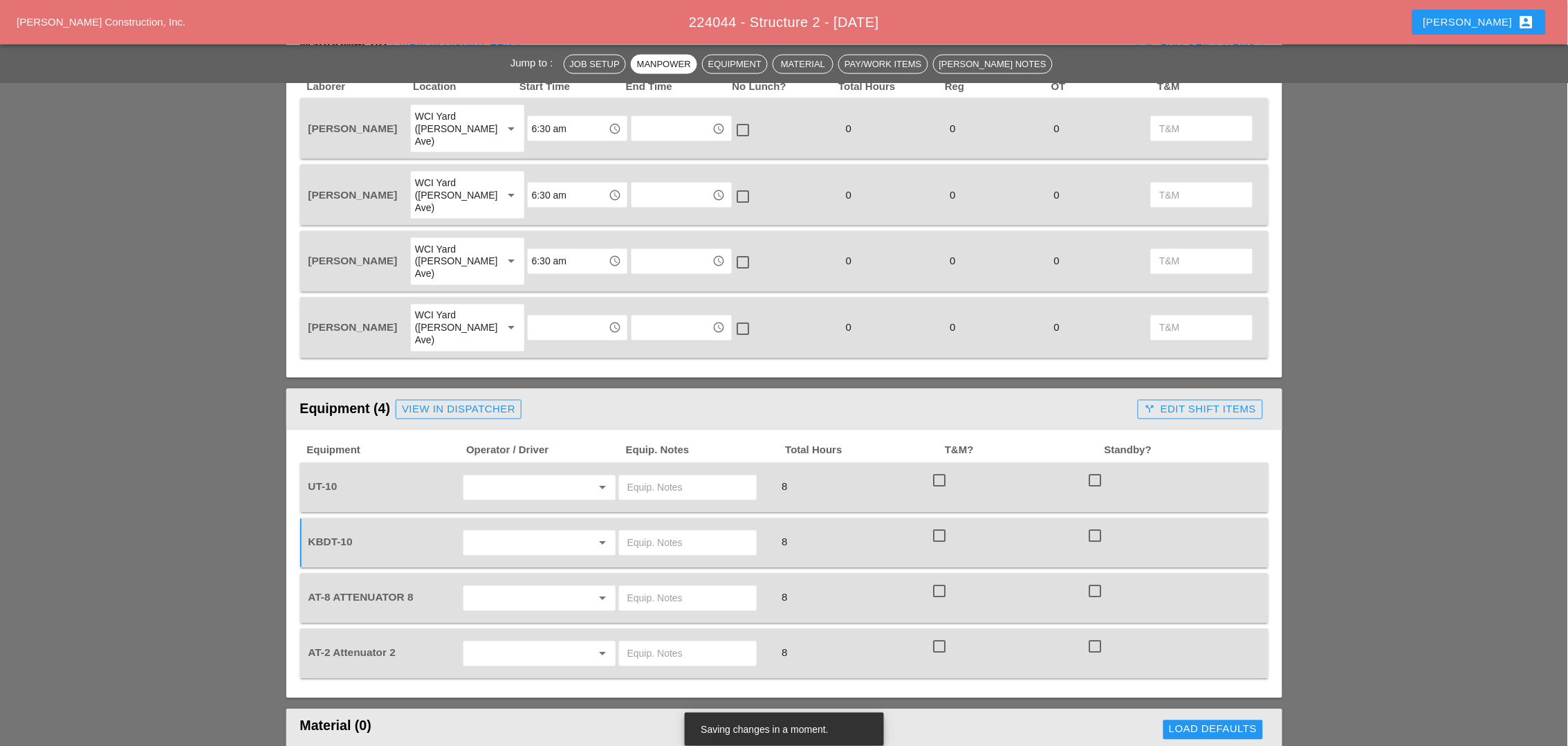
scroll to position [692, 0]
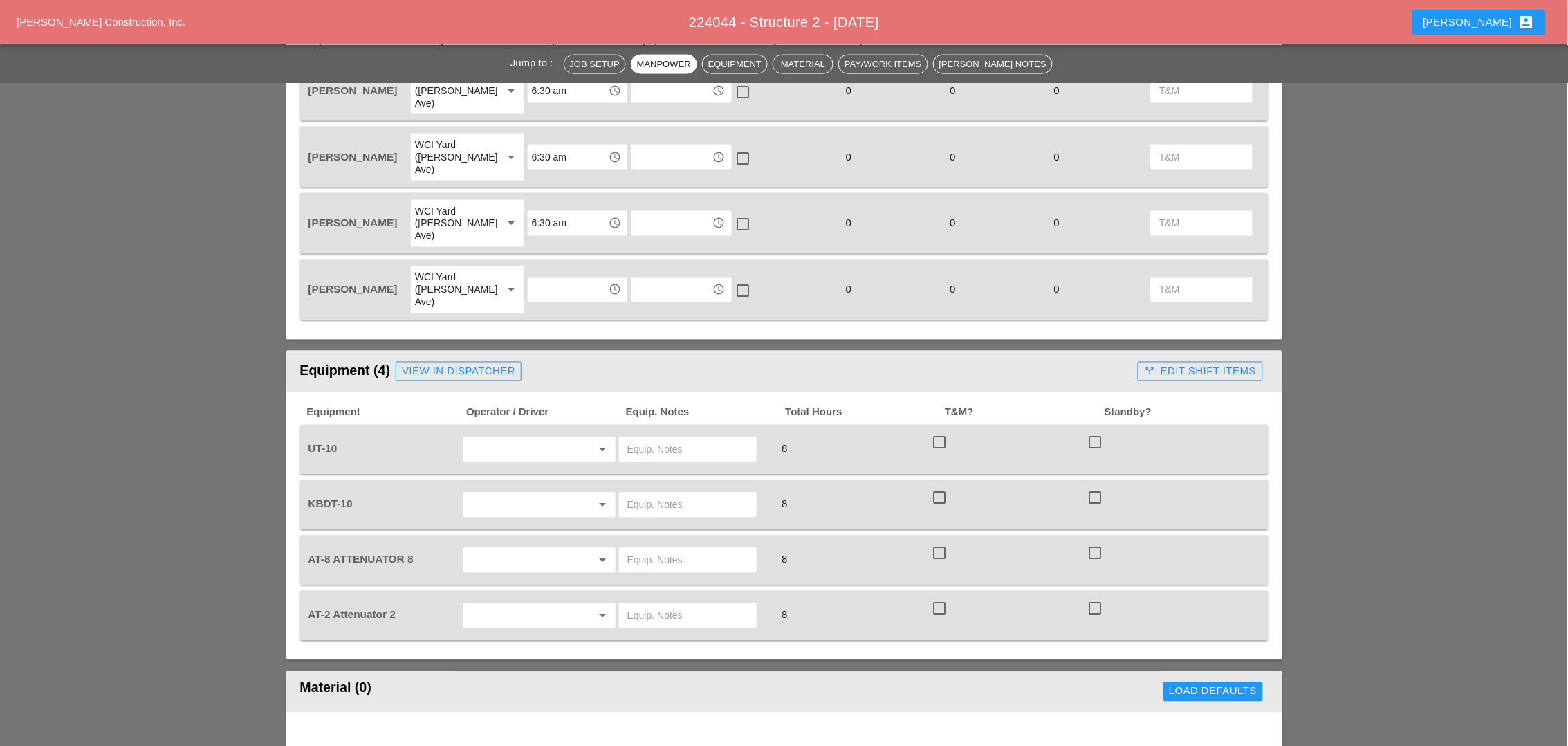
click at [532, 603] on div "arrow_drop_down" at bounding box center [539, 615] width 152 height 25
click at [524, 607] on div "Luis Ceja Rodriguez" at bounding box center [540, 664] width 130 height 16
type input "Luis Ceja Rodriguez"
click at [488, 549] on input "text" at bounding box center [520, 560] width 105 height 22
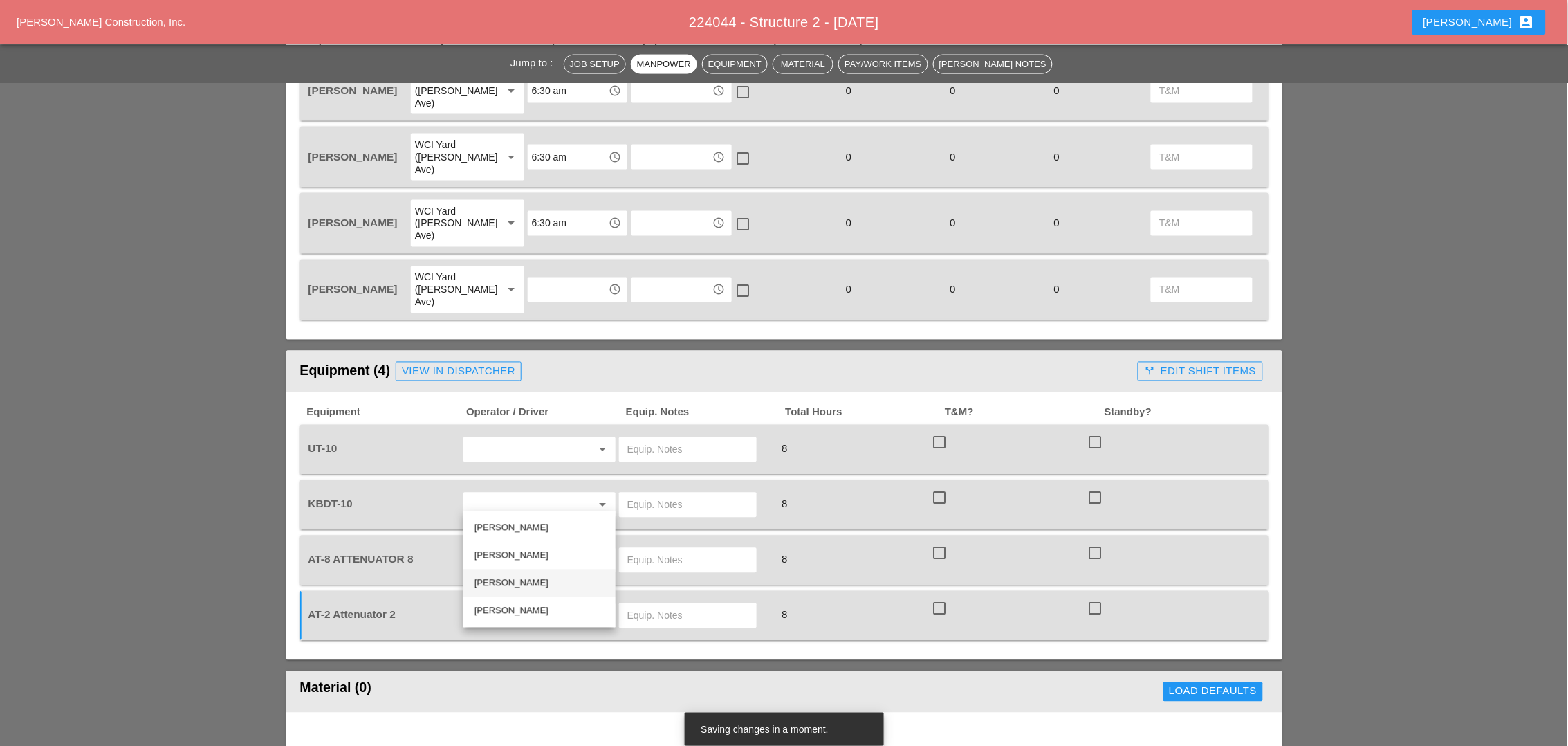
click at [503, 581] on div "Simao Pinheiro" at bounding box center [540, 583] width 130 height 16
type input "Simao Pinheiro"
click at [495, 494] on input "text" at bounding box center [520, 505] width 105 height 22
drag, startPoint x: 509, startPoint y: 473, endPoint x: 515, endPoint y: 428, distance: 45.4
click at [511, 473] on div "Alberto Barajas Flores" at bounding box center [540, 473] width 130 height 16
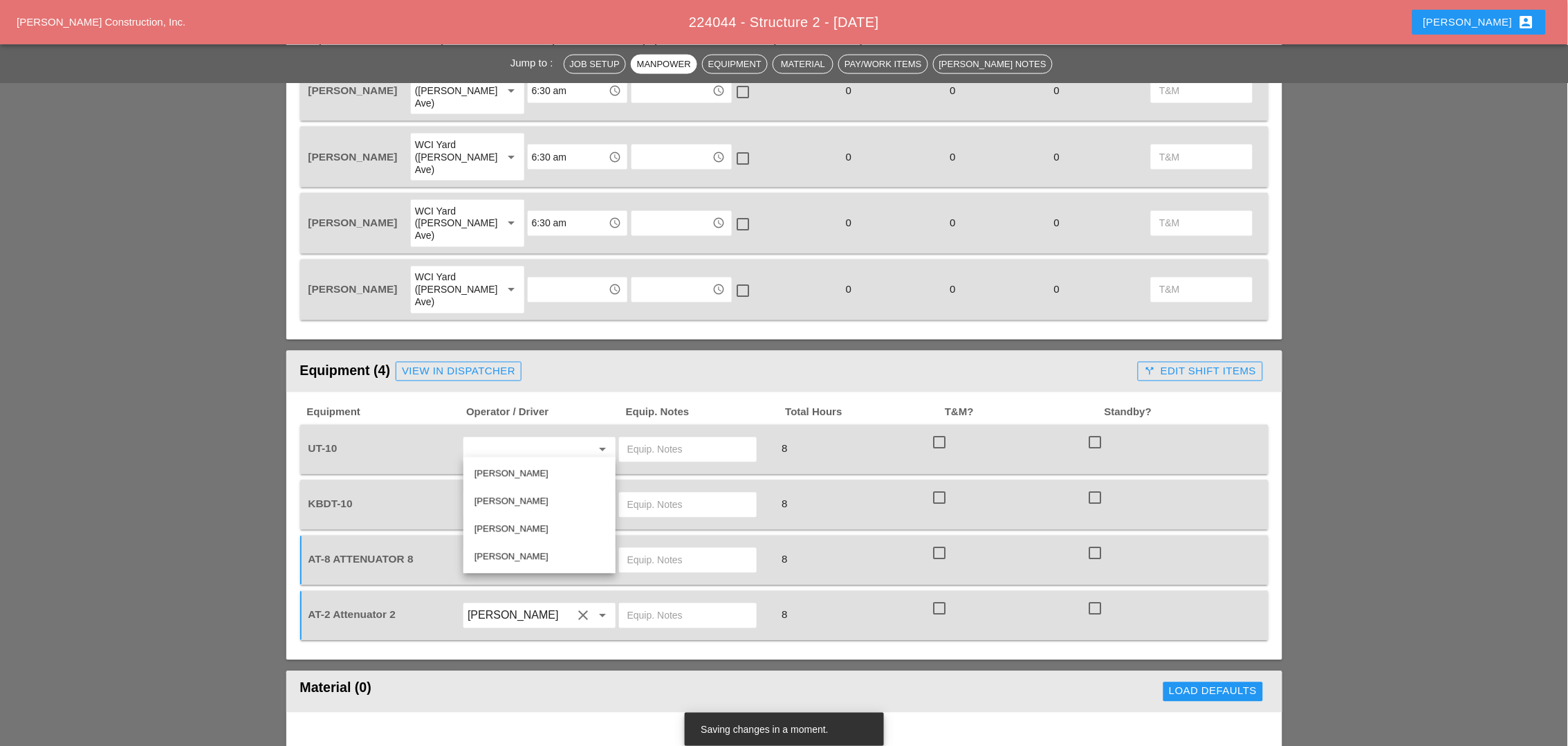
type input "Alberto Barajas Flores"
click at [516, 438] on input "text" at bounding box center [520, 449] width 105 height 22
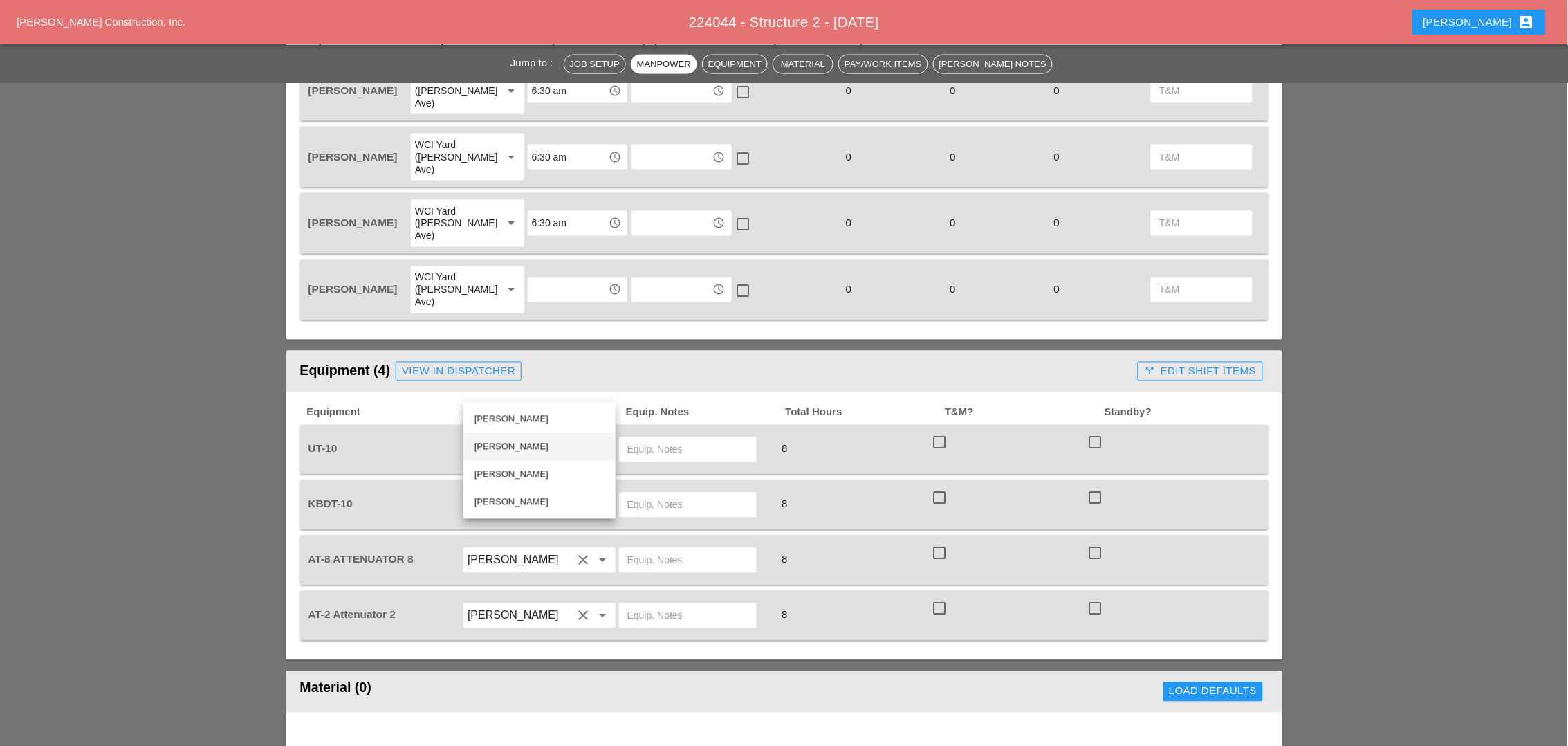
click at [516, 443] on div "Guido Padilla" at bounding box center [540, 446] width 130 height 16
type input "Guido Padilla"
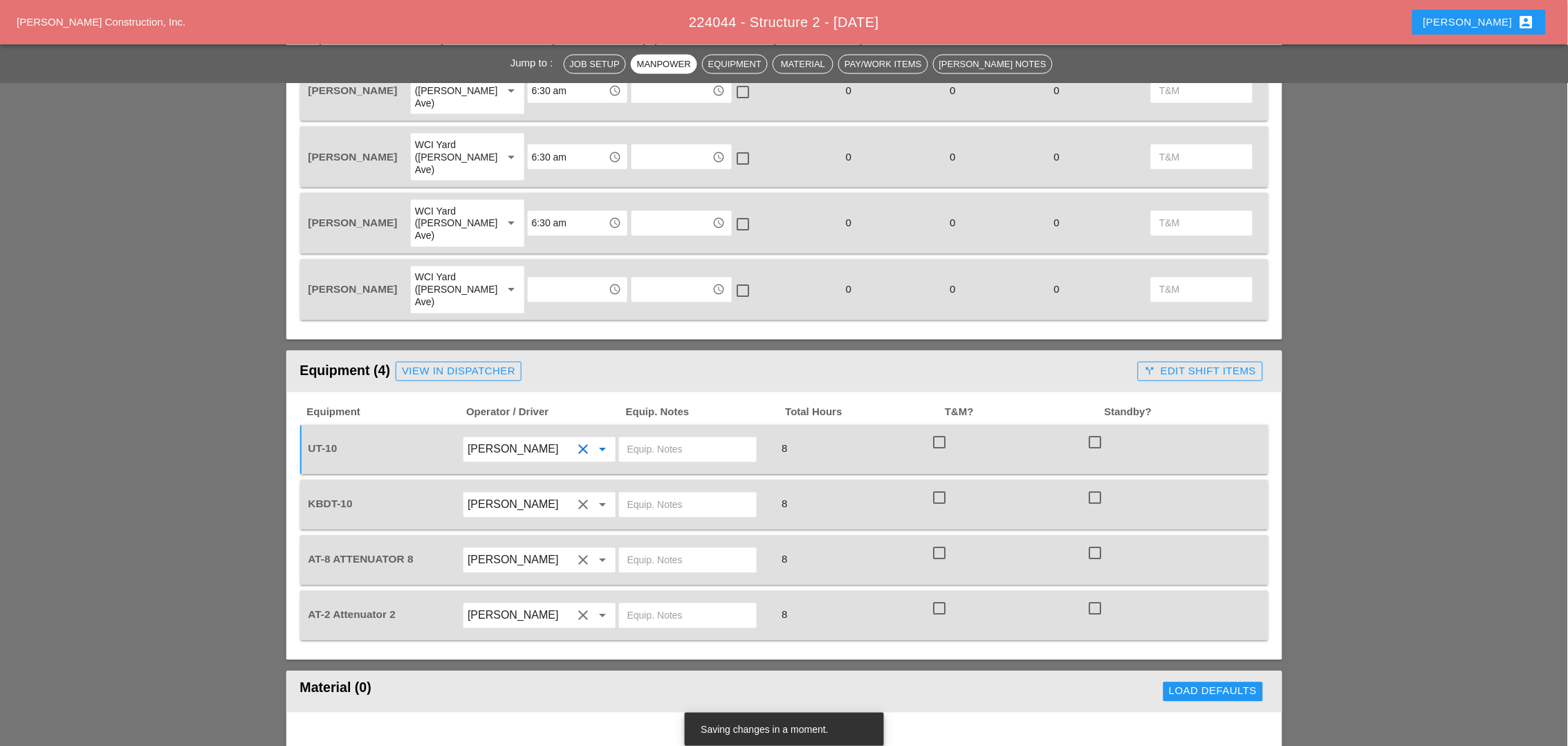
click at [663, 438] on input "text" at bounding box center [687, 449] width 121 height 22
click at [642, 438] on input "m,ain yard" at bounding box center [687, 449] width 121 height 22
type input "main yard"
click at [679, 494] on input "text" at bounding box center [687, 505] width 121 height 22
type input "main yard"
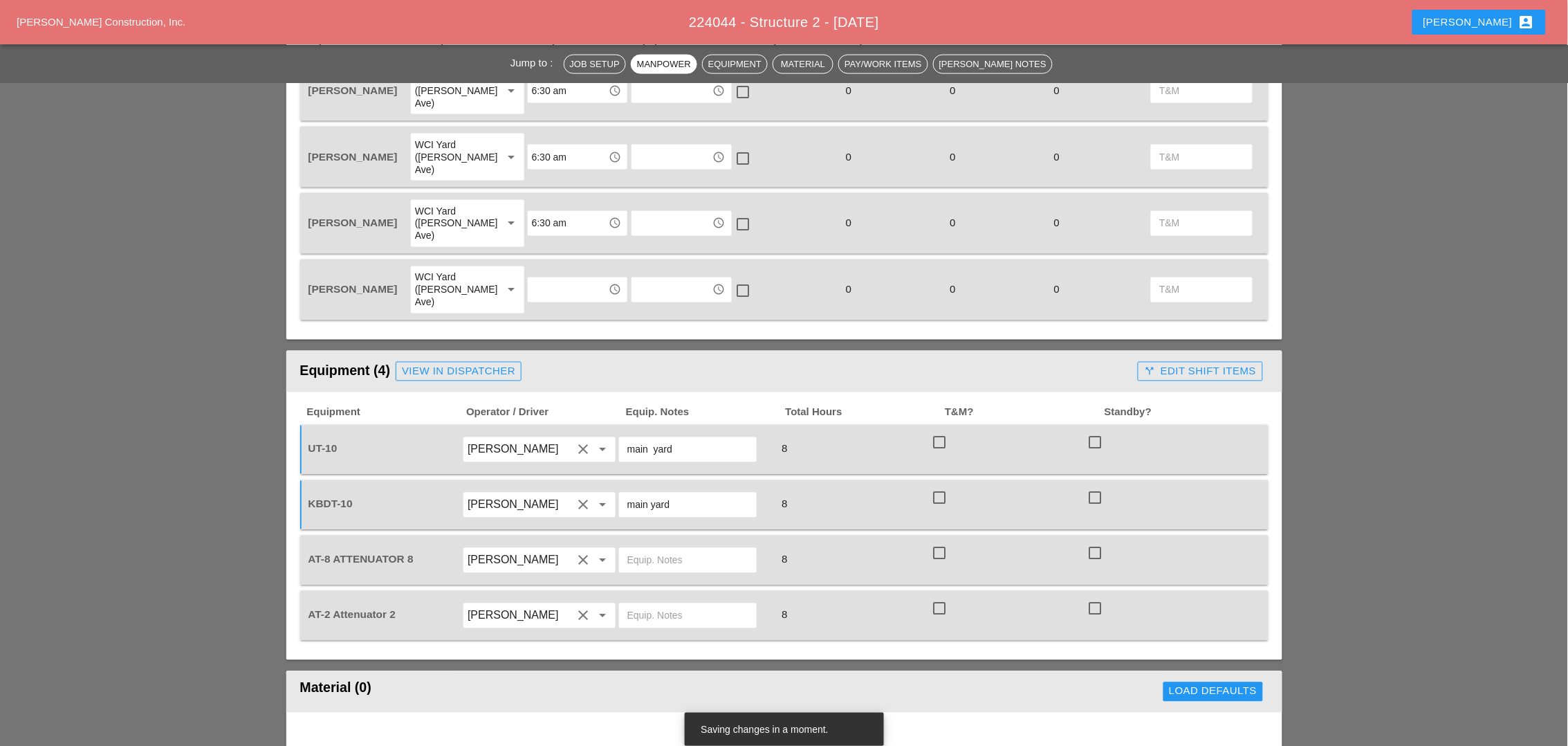
click at [636, 549] on input "text" at bounding box center [687, 560] width 121 height 22
drag, startPoint x: 701, startPoint y: 501, endPoint x: 614, endPoint y: 494, distance: 87.3
click at [614, 541] on div "AT-8 ATTENUATOR 8 Simao Pinheiro clear arrow_drop_down Bruckner Yard 8 check_bo…" at bounding box center [774, 560] width 937 height 39
type input "Bruckner Yard"
click at [658, 604] on input "text" at bounding box center [687, 615] width 121 height 22
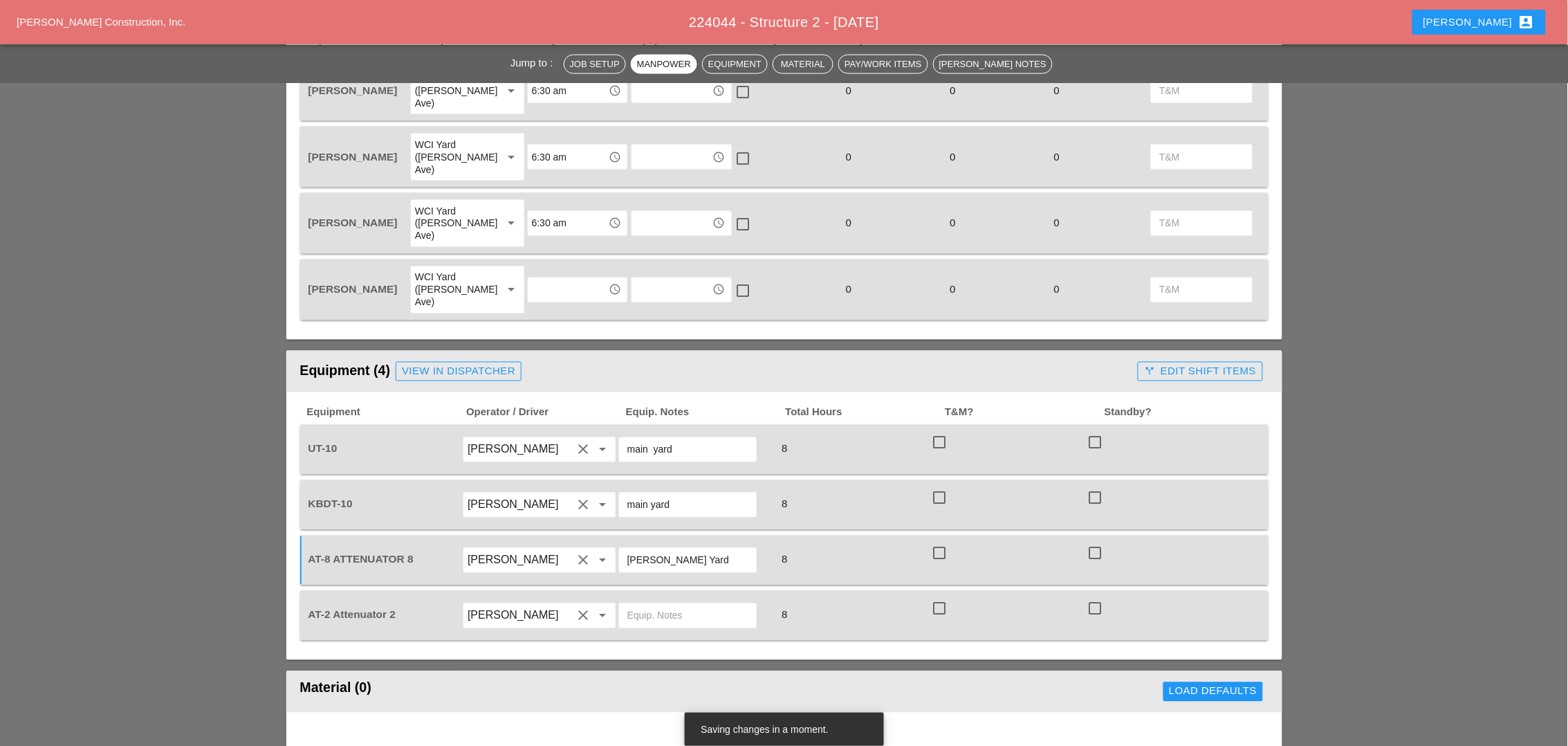
paste input "Bruckner Yard"
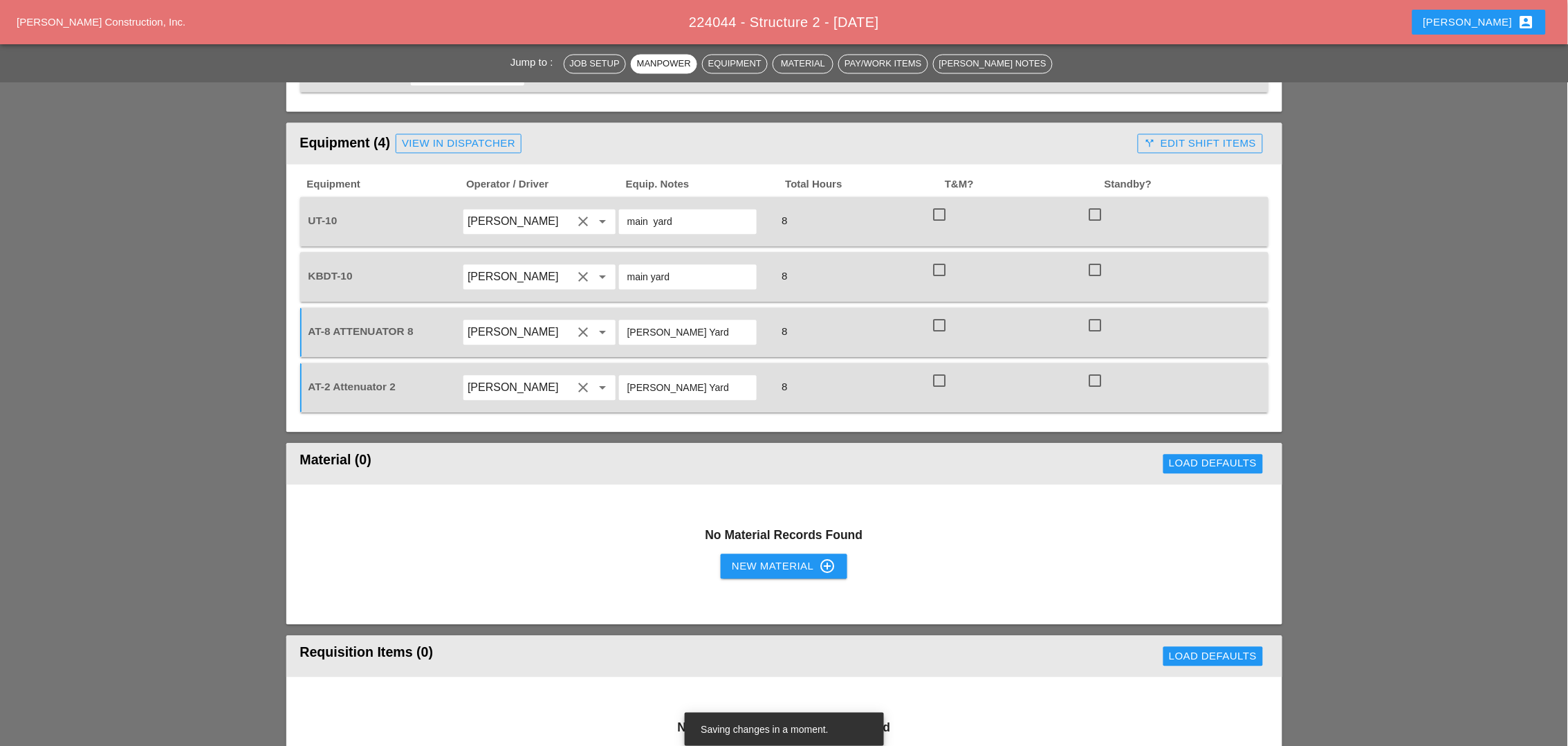
scroll to position [951, 0]
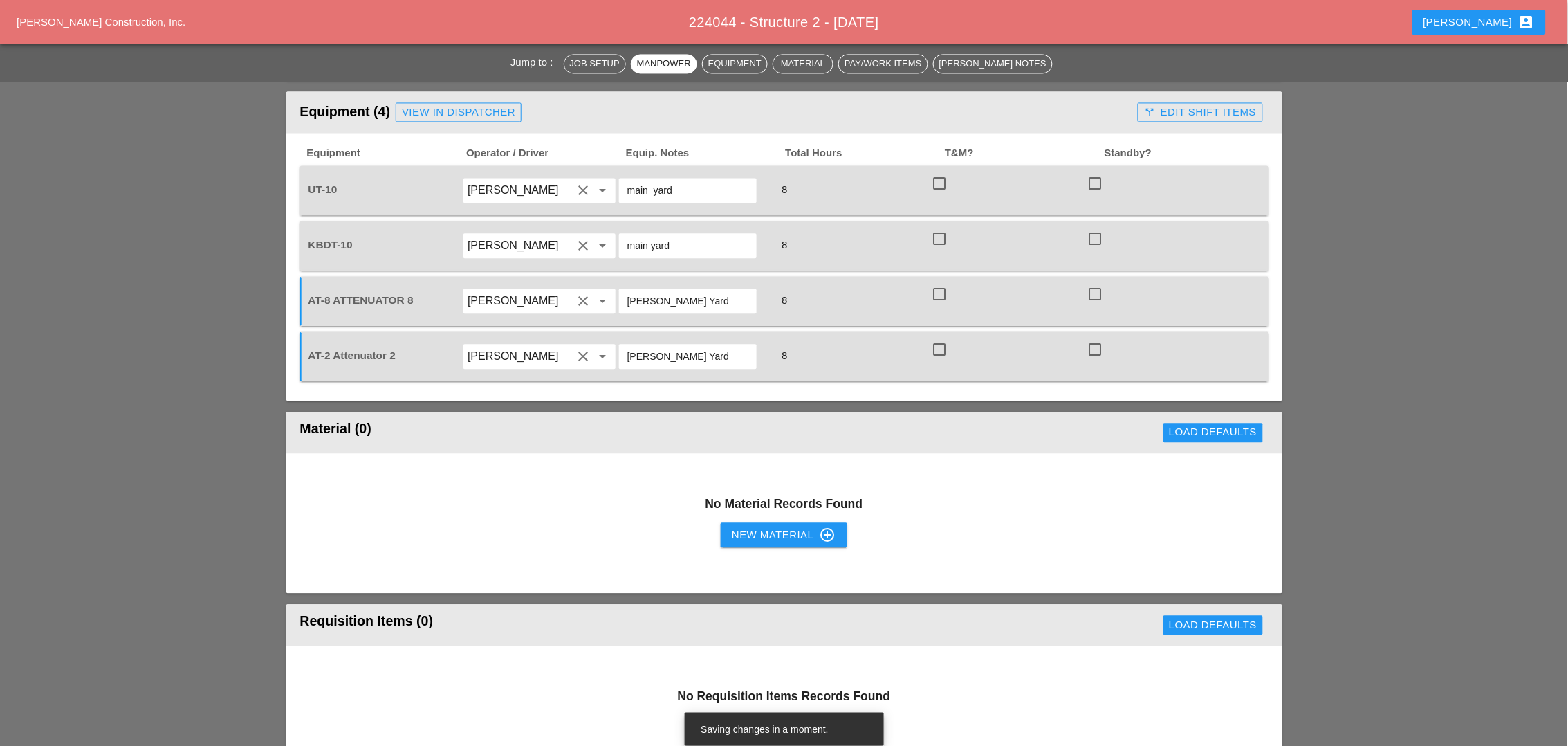
type input "Bruckner Yard"
click at [745, 526] on div "New Material control_point" at bounding box center [783, 534] width 104 height 16
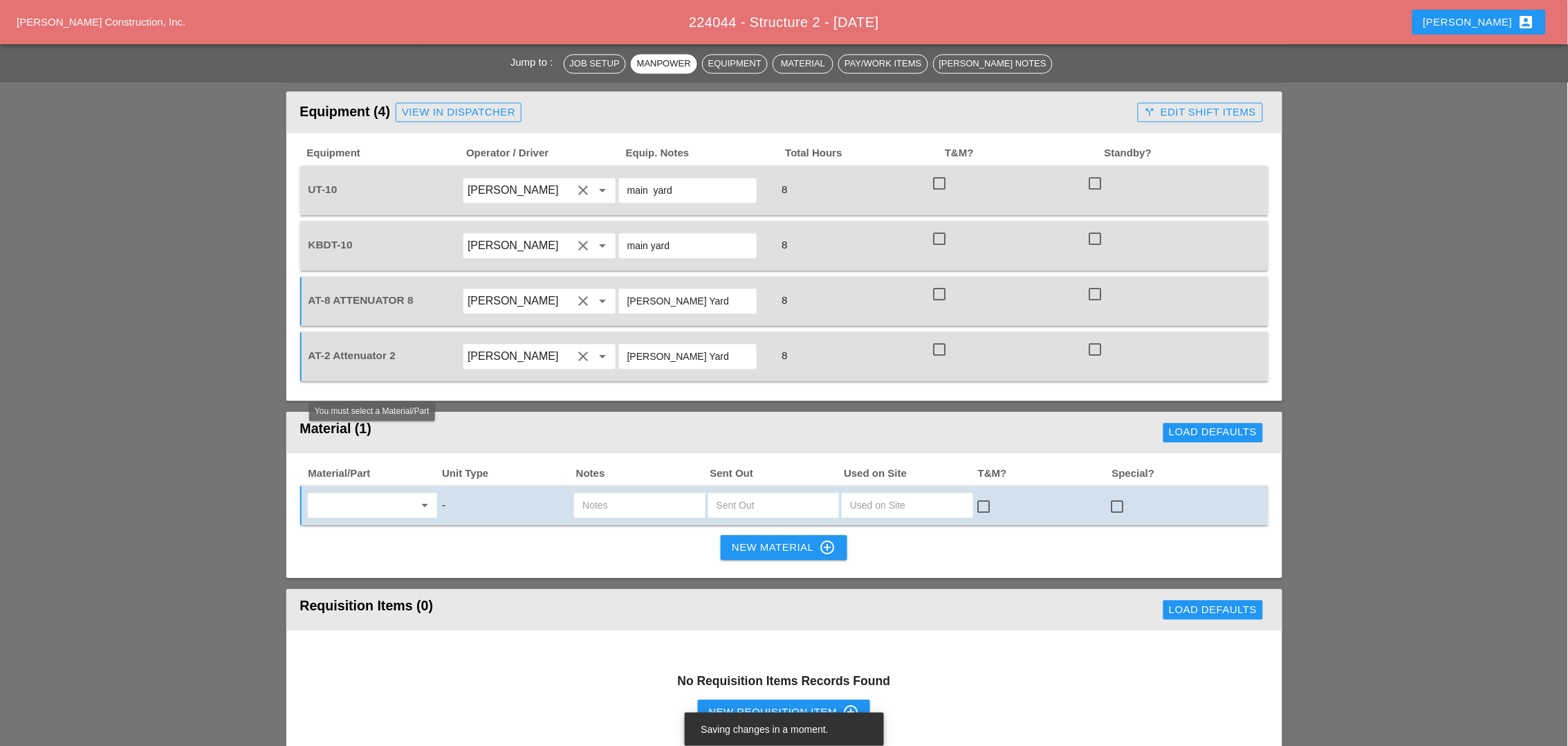
click at [388, 494] on input "text" at bounding box center [363, 505] width 102 height 22
click at [377, 468] on div "Gas oline - GAL" at bounding box center [372, 470] width 107 height 16
type input "Gasoline - GAL"
click at [749, 494] on input "text" at bounding box center [774, 505] width 114 height 22
type input "5"
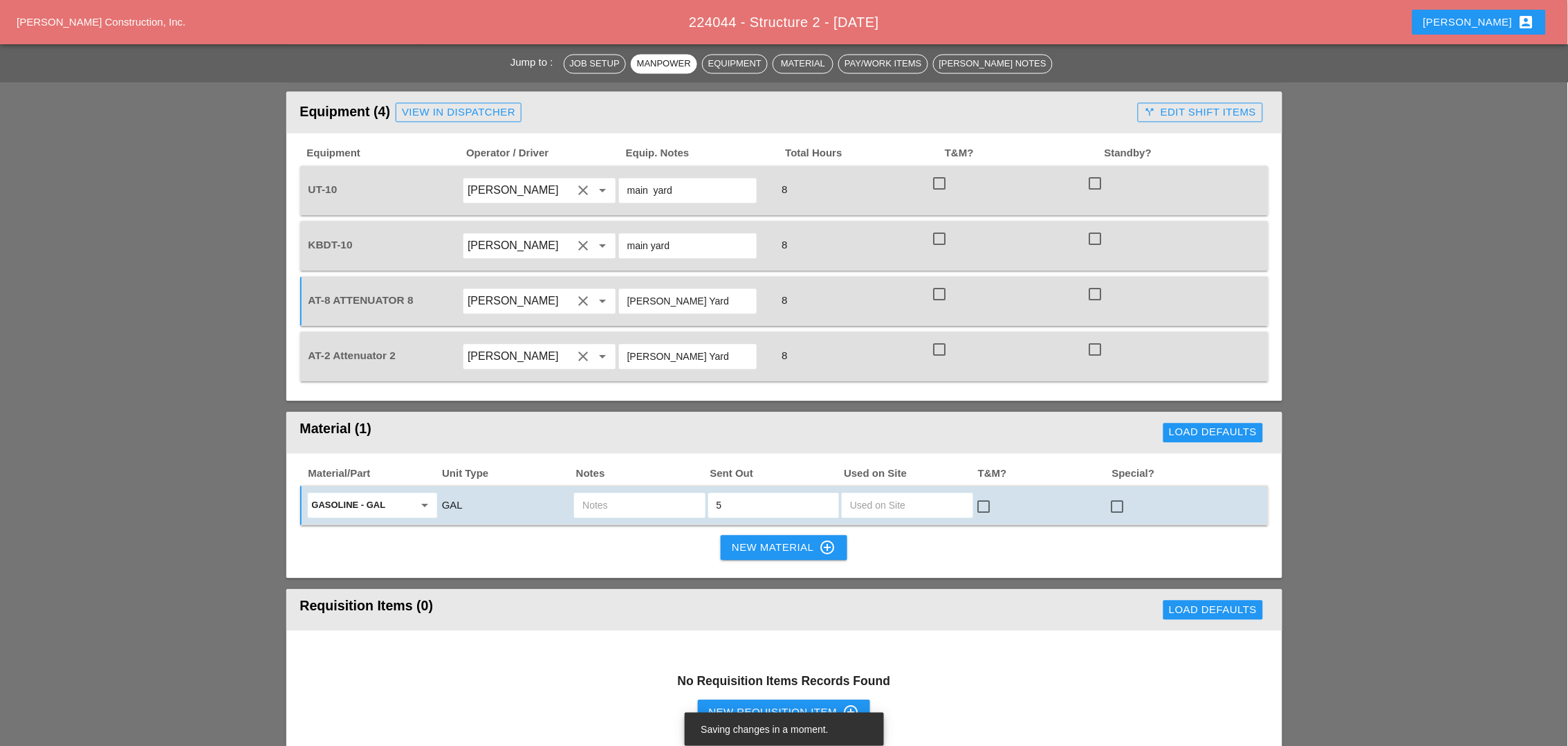
click at [630, 494] on input "text" at bounding box center [639, 505] width 114 height 22
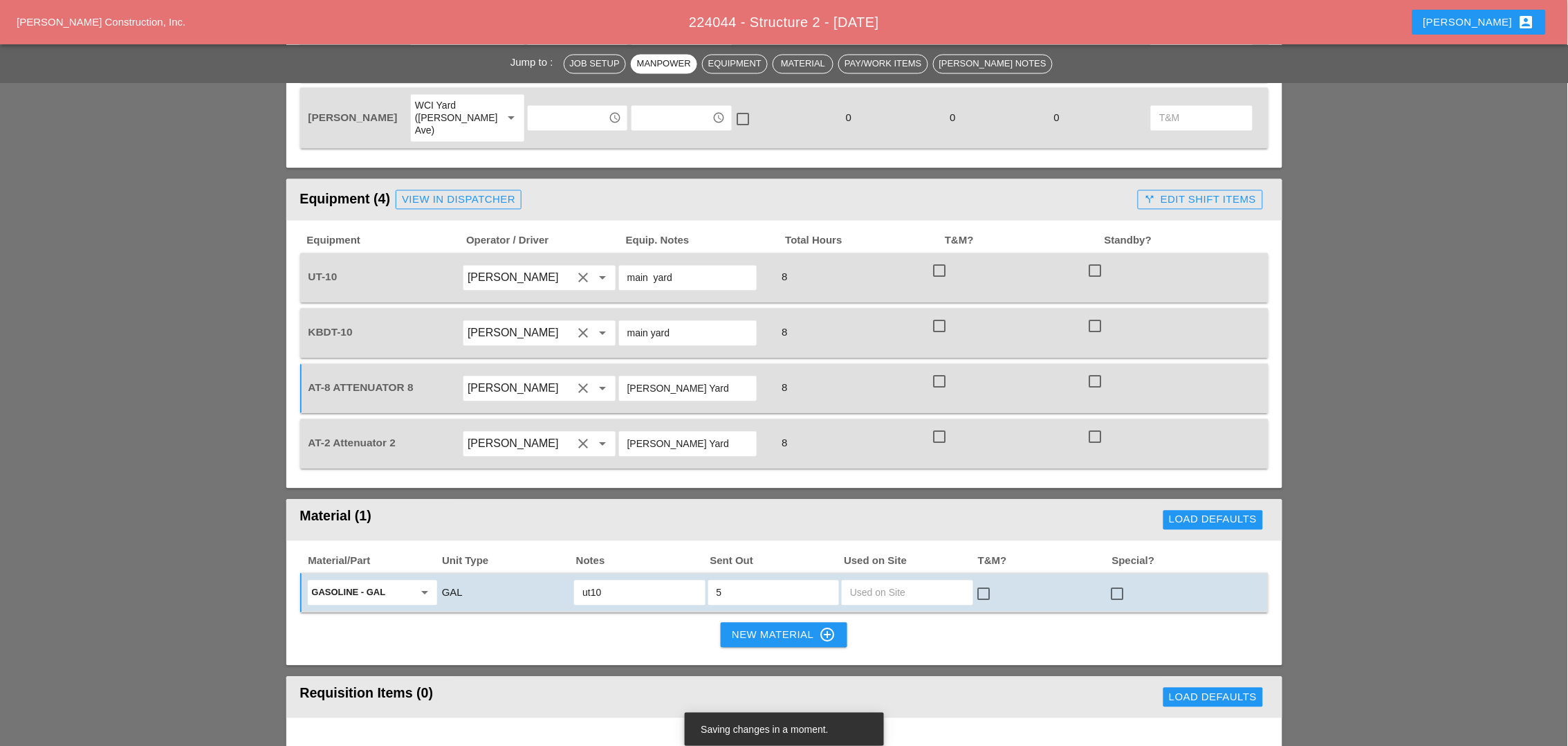
scroll to position [865, 0]
type input "ut10"
click at [750, 607] on div "New Material control_point" at bounding box center [783, 633] width 104 height 16
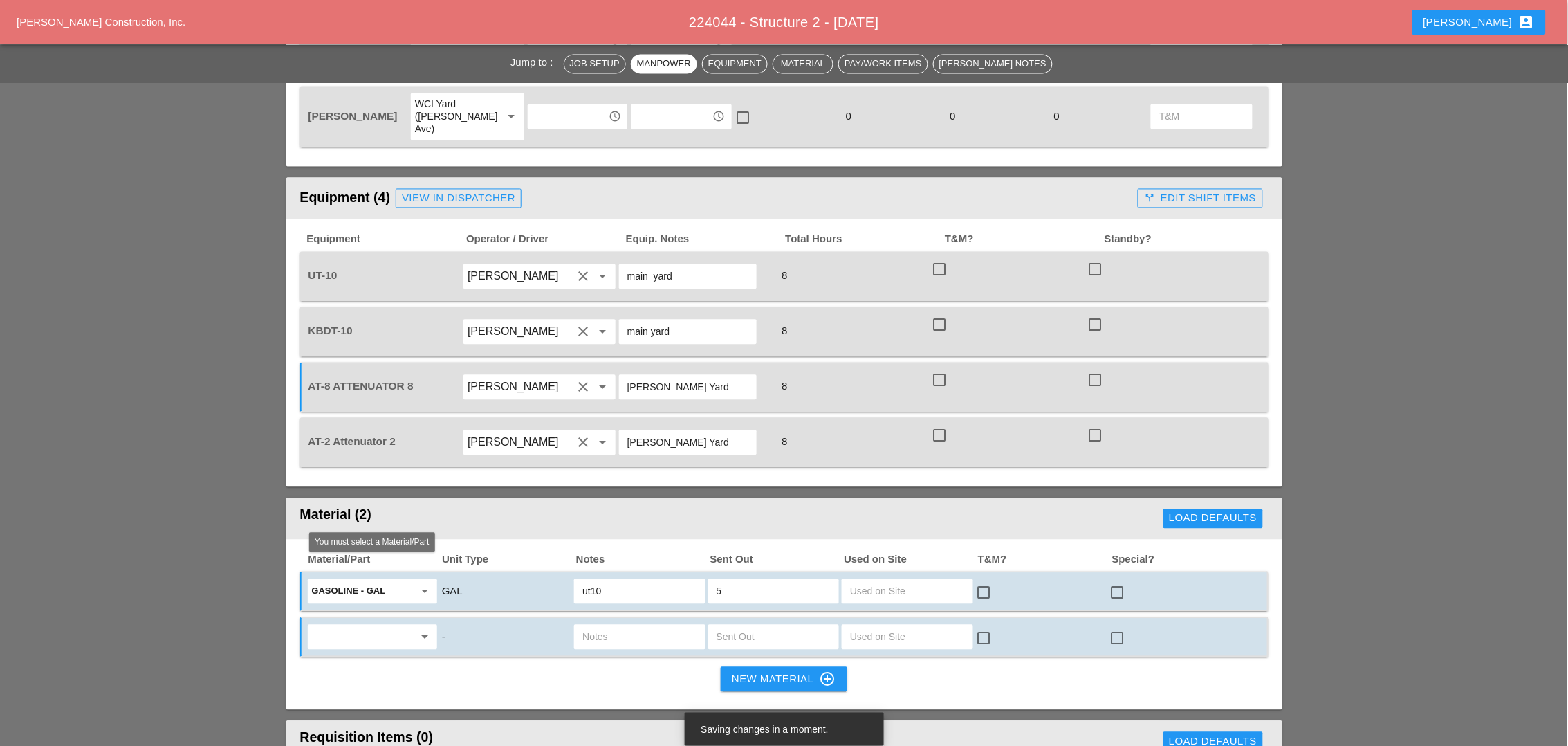
click at [370, 607] on input "text" at bounding box center [363, 637] width 102 height 22
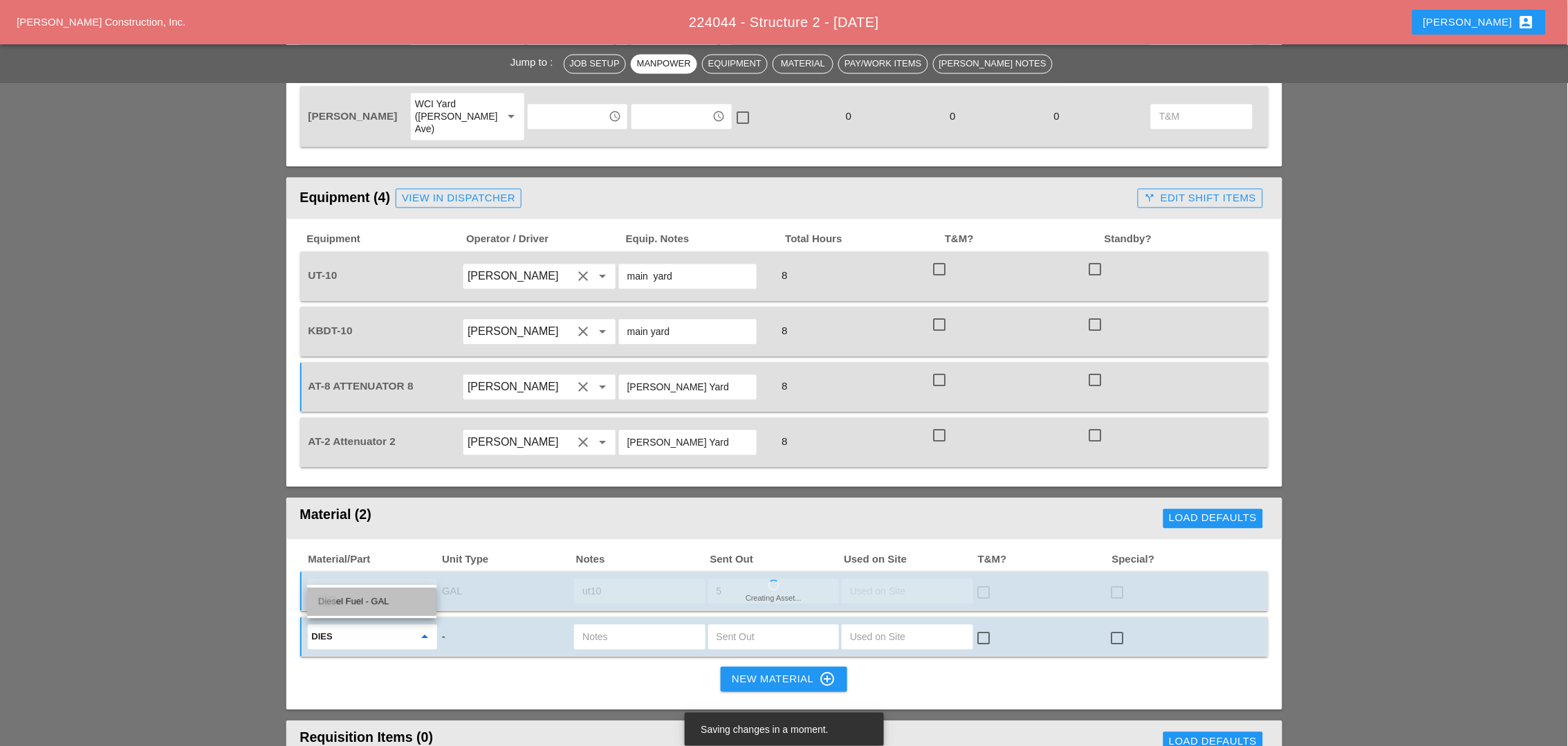
click at [365, 601] on div "Dies el Fuel - GAL" at bounding box center [372, 602] width 107 height 16
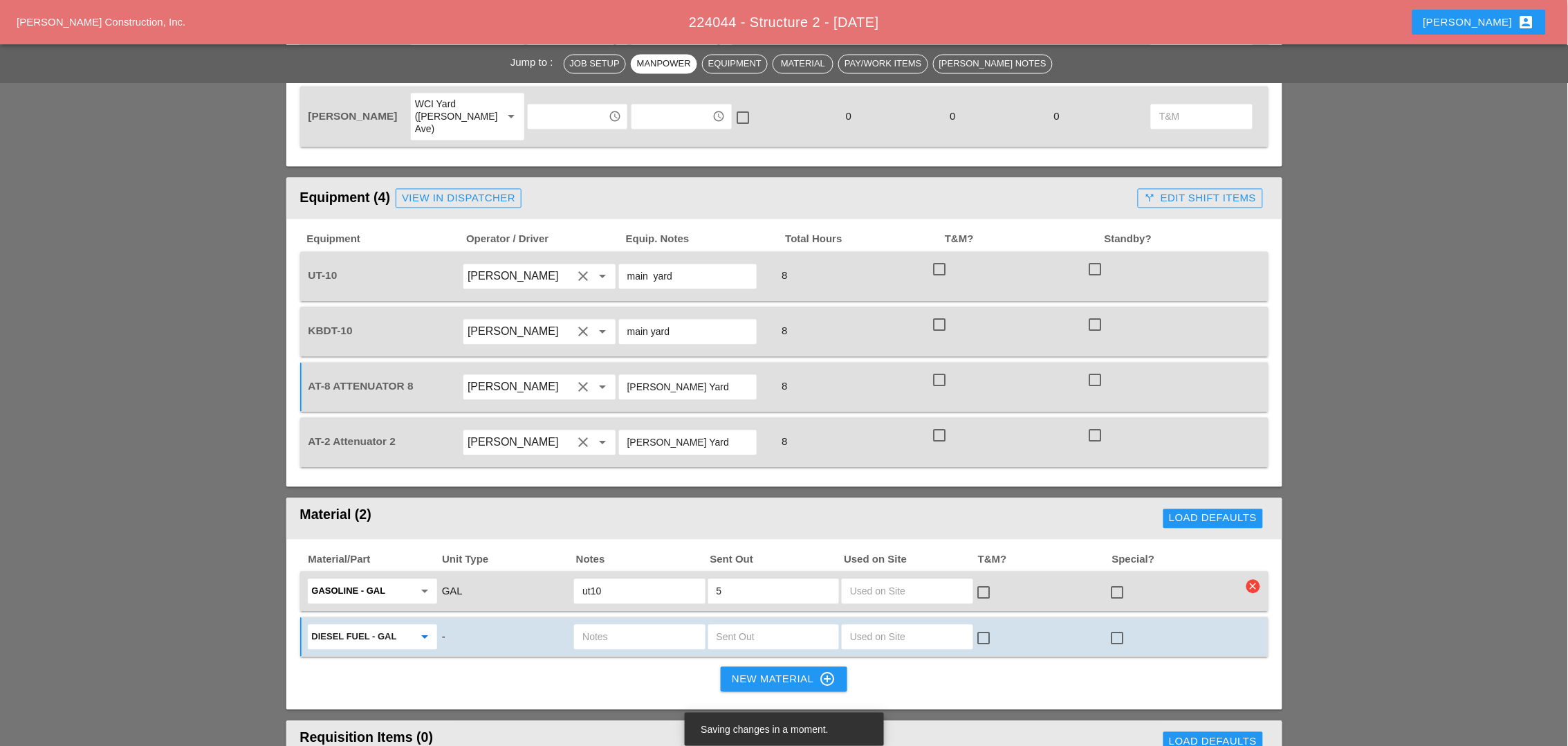
type input "Diesel Fuel - GAL"
click at [721, 607] on input "text" at bounding box center [774, 637] width 114 height 22
type input "10"
click at [632, 607] on input "text" at bounding box center [639, 637] width 114 height 22
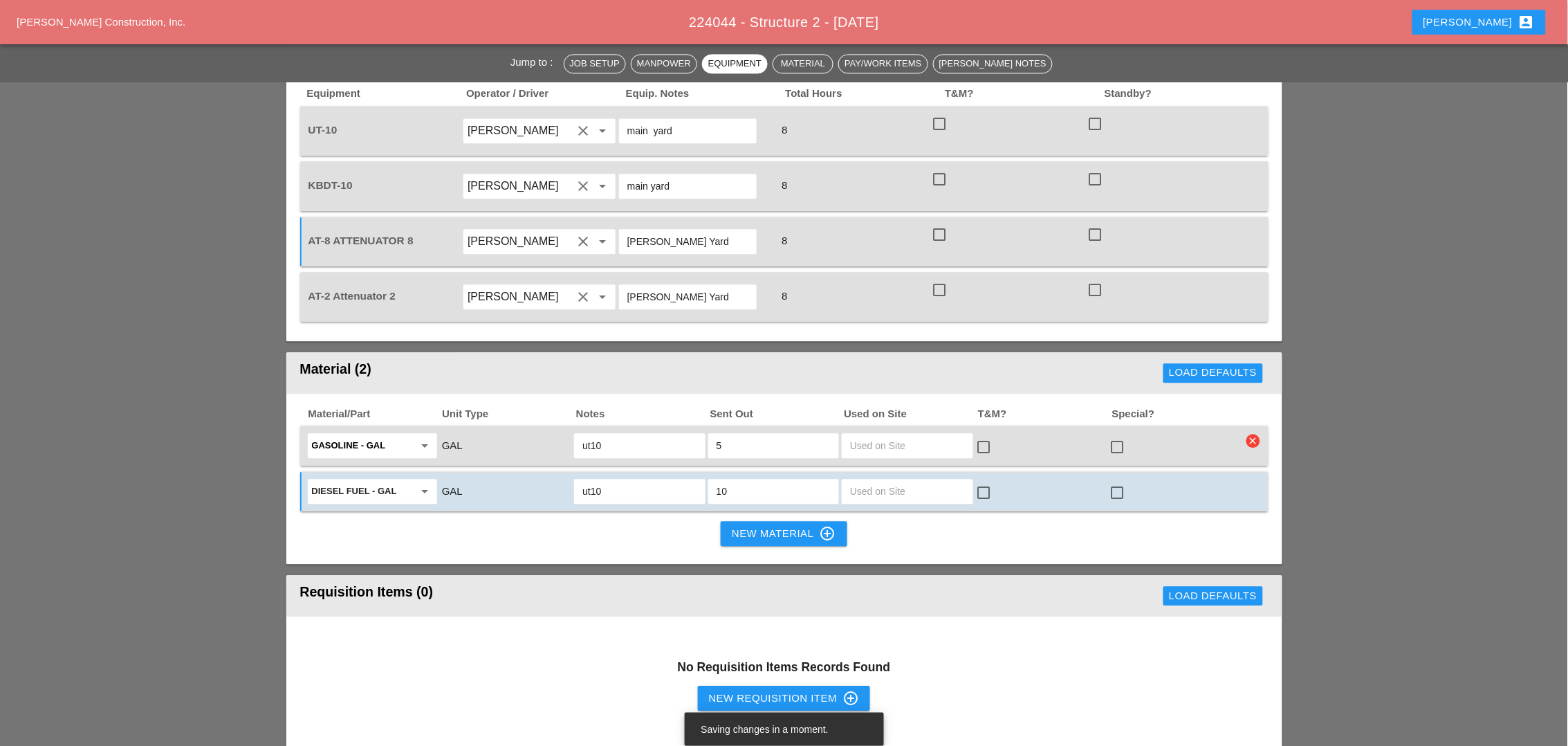
scroll to position [1038, 0]
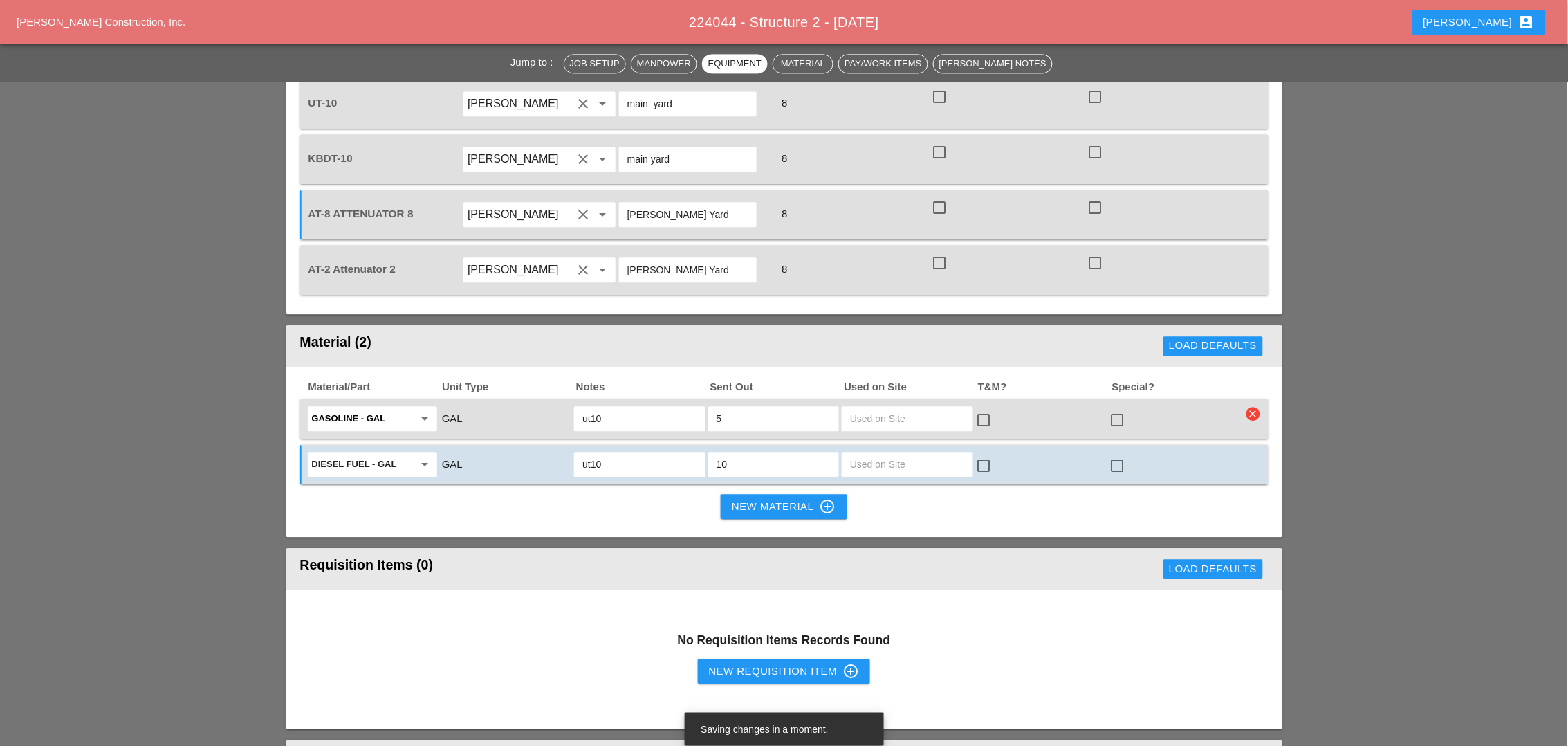
type input "ut10"
click at [715, 607] on div "New Requisition Item control_point" at bounding box center [784, 671] width 151 height 16
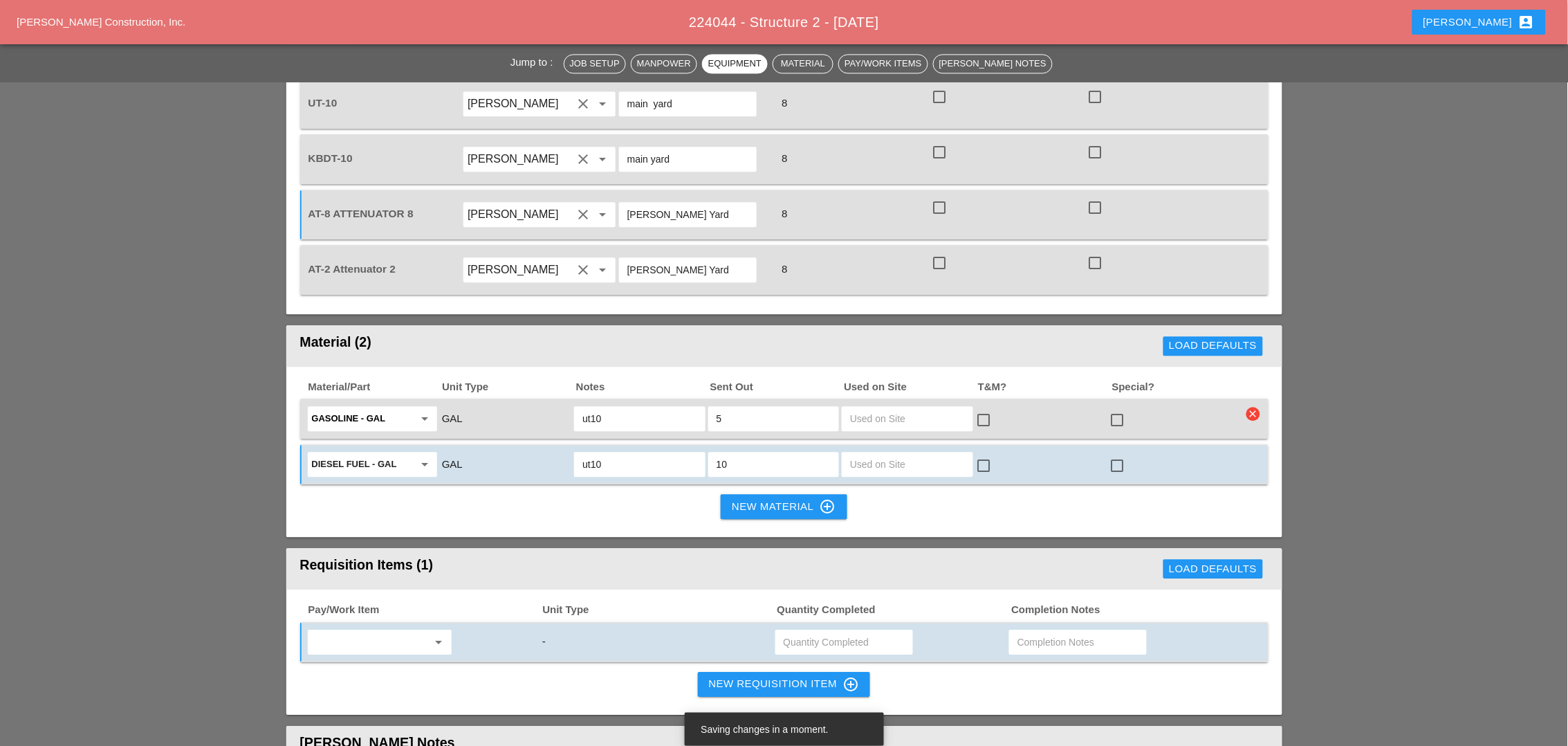
click at [390, 607] on div "arrow_drop_down -" at bounding box center [784, 642] width 968 height 40
click at [391, 607] on input "text" at bounding box center [370, 642] width 116 height 22
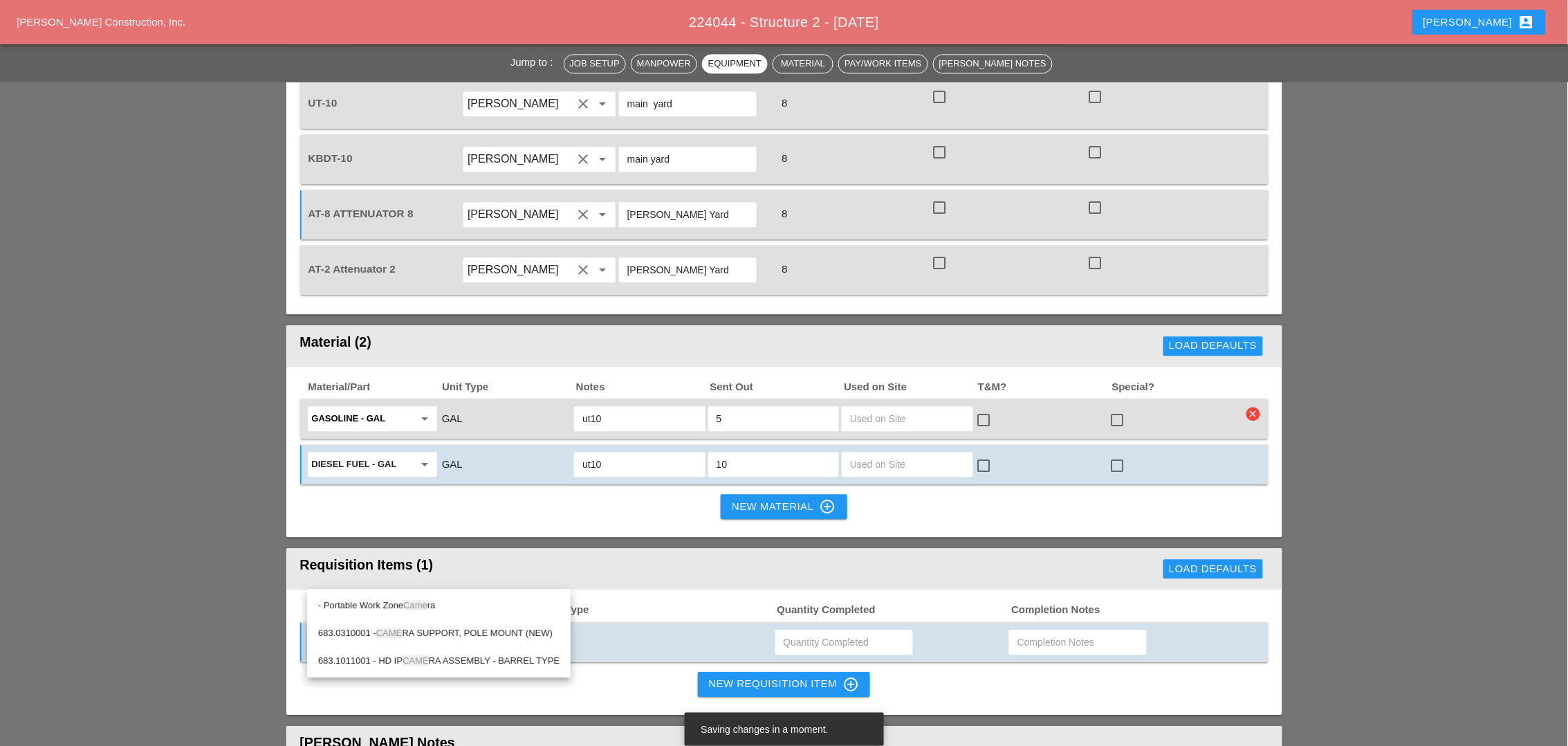
click at [415, 607] on span "Came" at bounding box center [415, 605] width 24 height 11
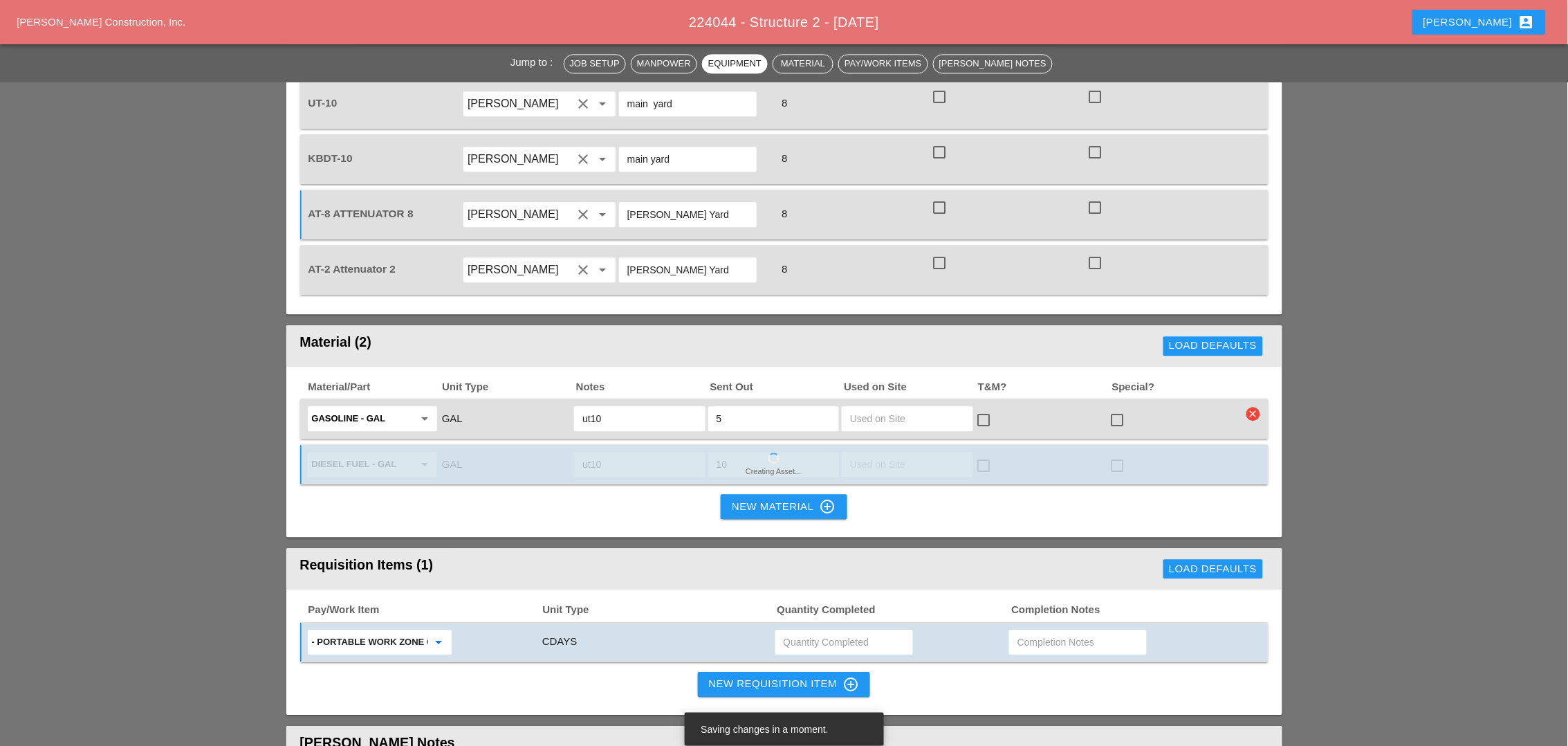
type input "- Portable Work Zone Camera"
click at [816, 607] on input "text" at bounding box center [844, 642] width 121 height 22
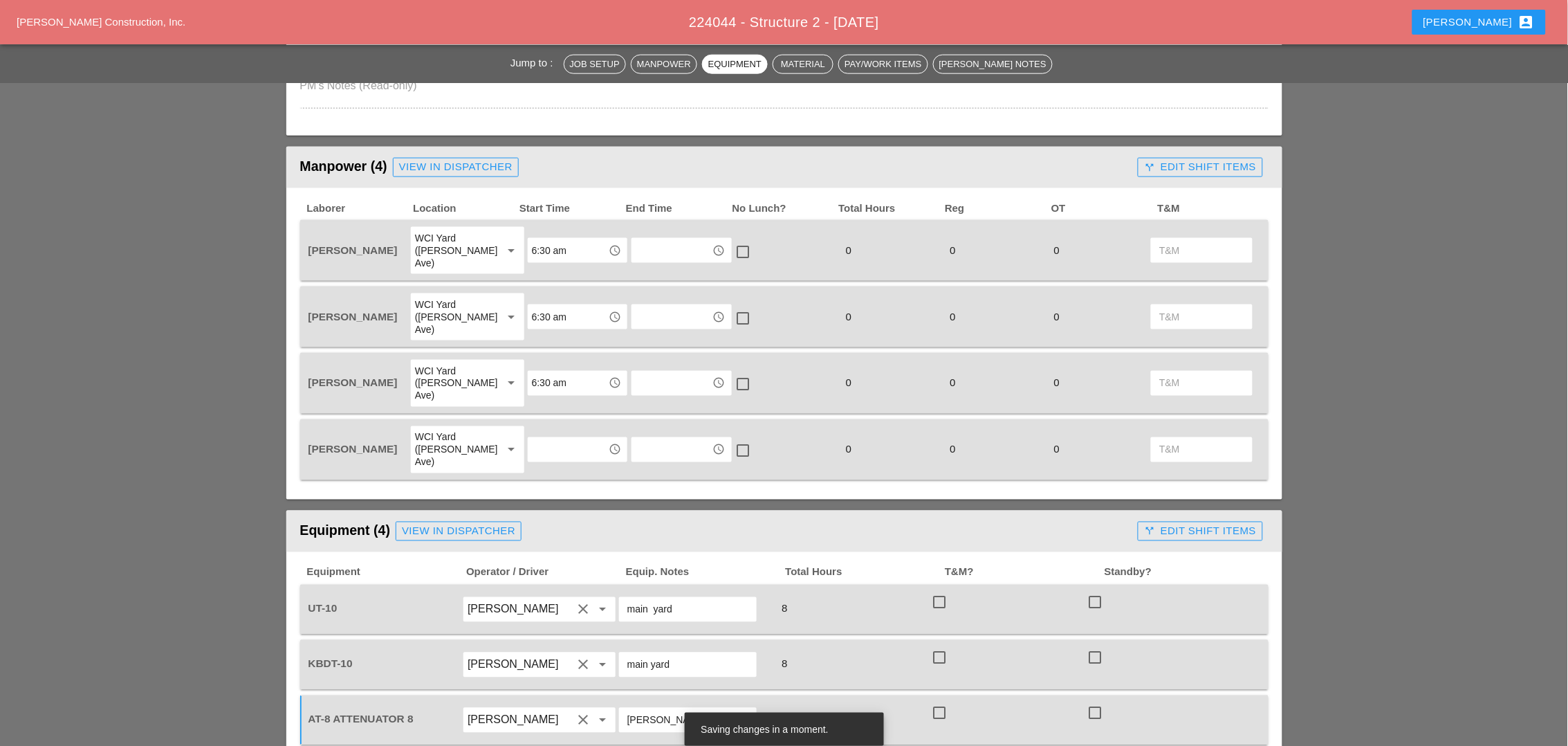
scroll to position [519, 0]
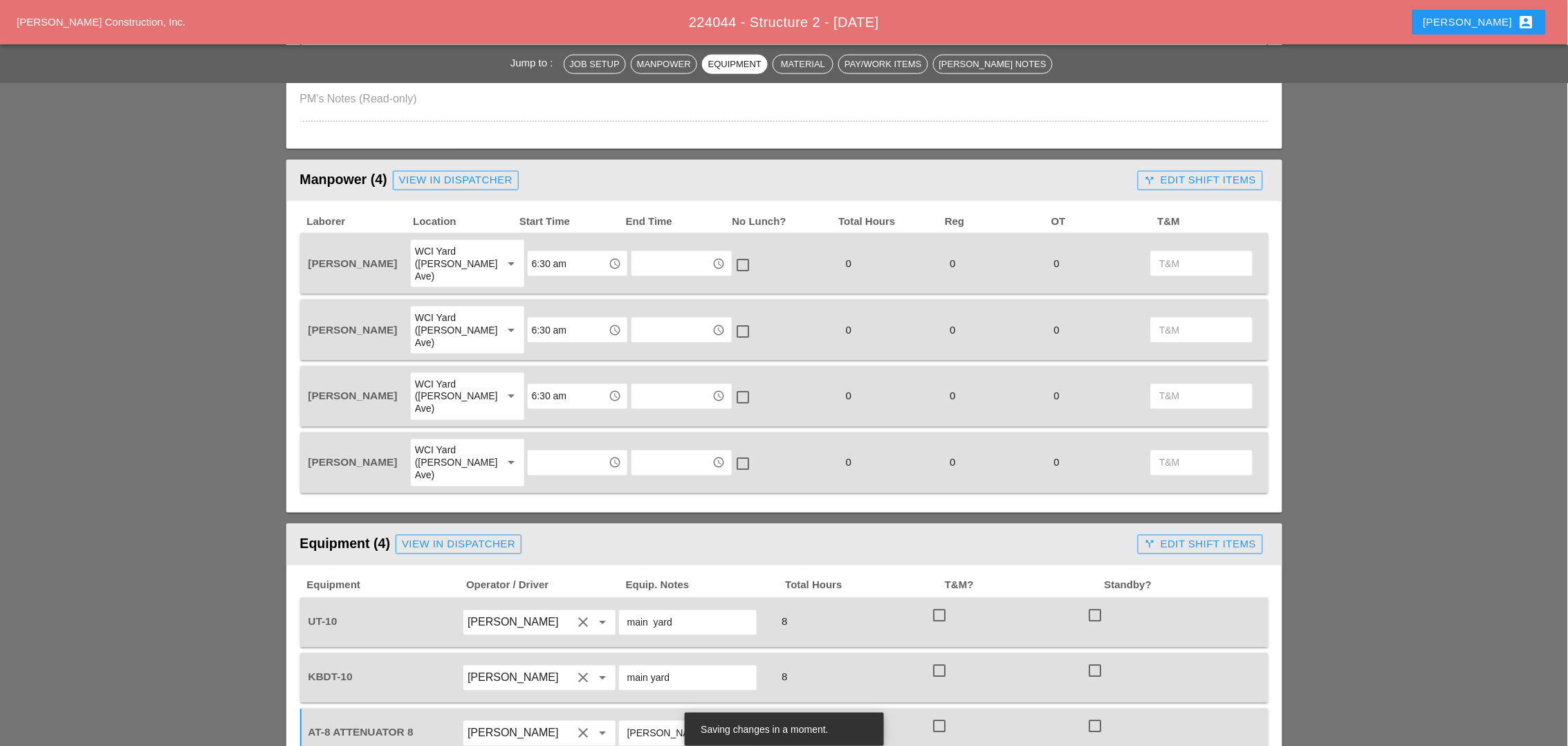
type input "4"
click at [543, 452] on input "text" at bounding box center [568, 463] width 72 height 22
click at [532, 452] on input "text" at bounding box center [568, 463] width 72 height 22
click at [761, 438] on div "check_box_outline_blank" at bounding box center [785, 463] width 104 height 50
click at [455, 252] on div "WCI Yard ([PERSON_NAME] Ave)" at bounding box center [453, 263] width 77 height 37
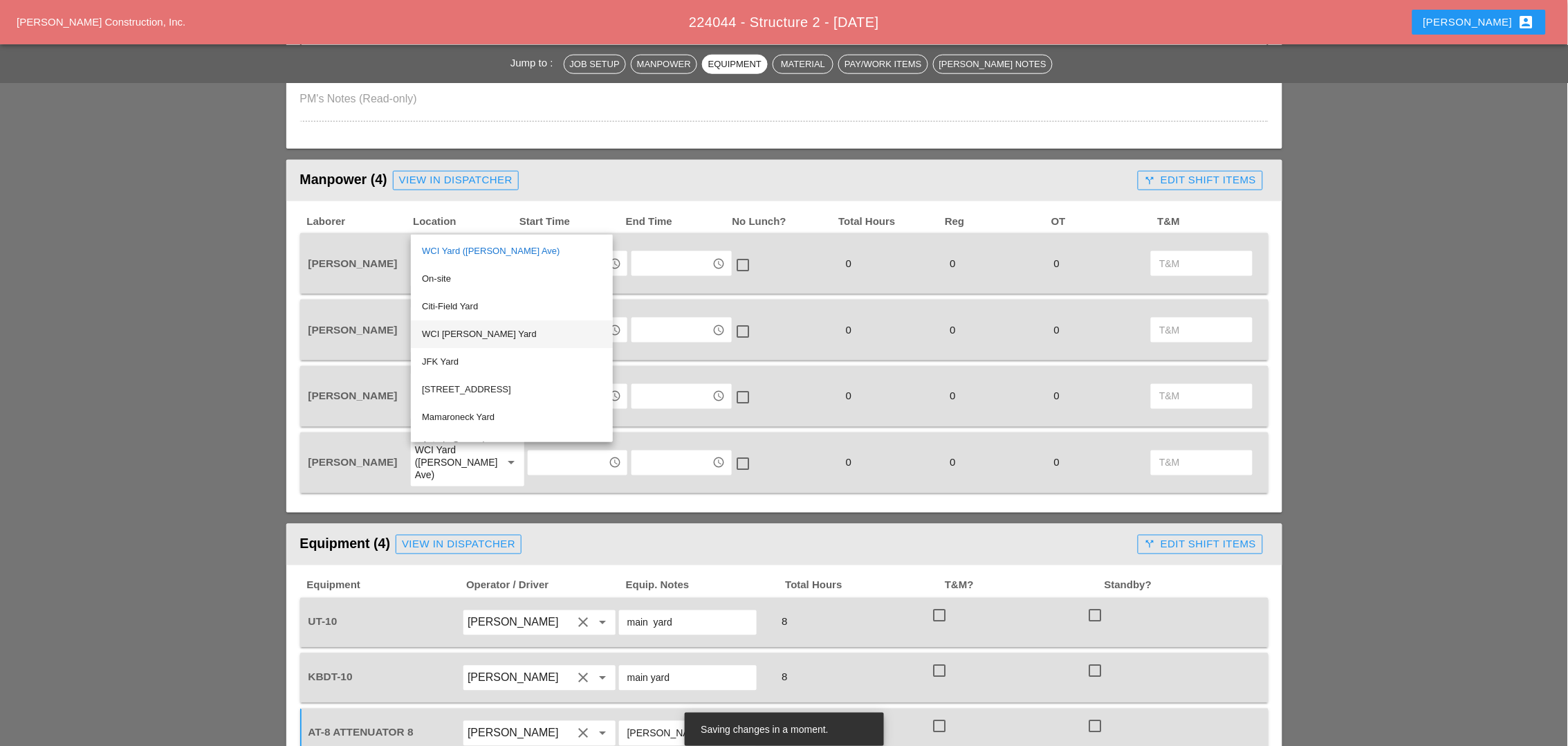
click at [468, 333] on div "WCI [PERSON_NAME] Yard" at bounding box center [511, 334] width 179 height 16
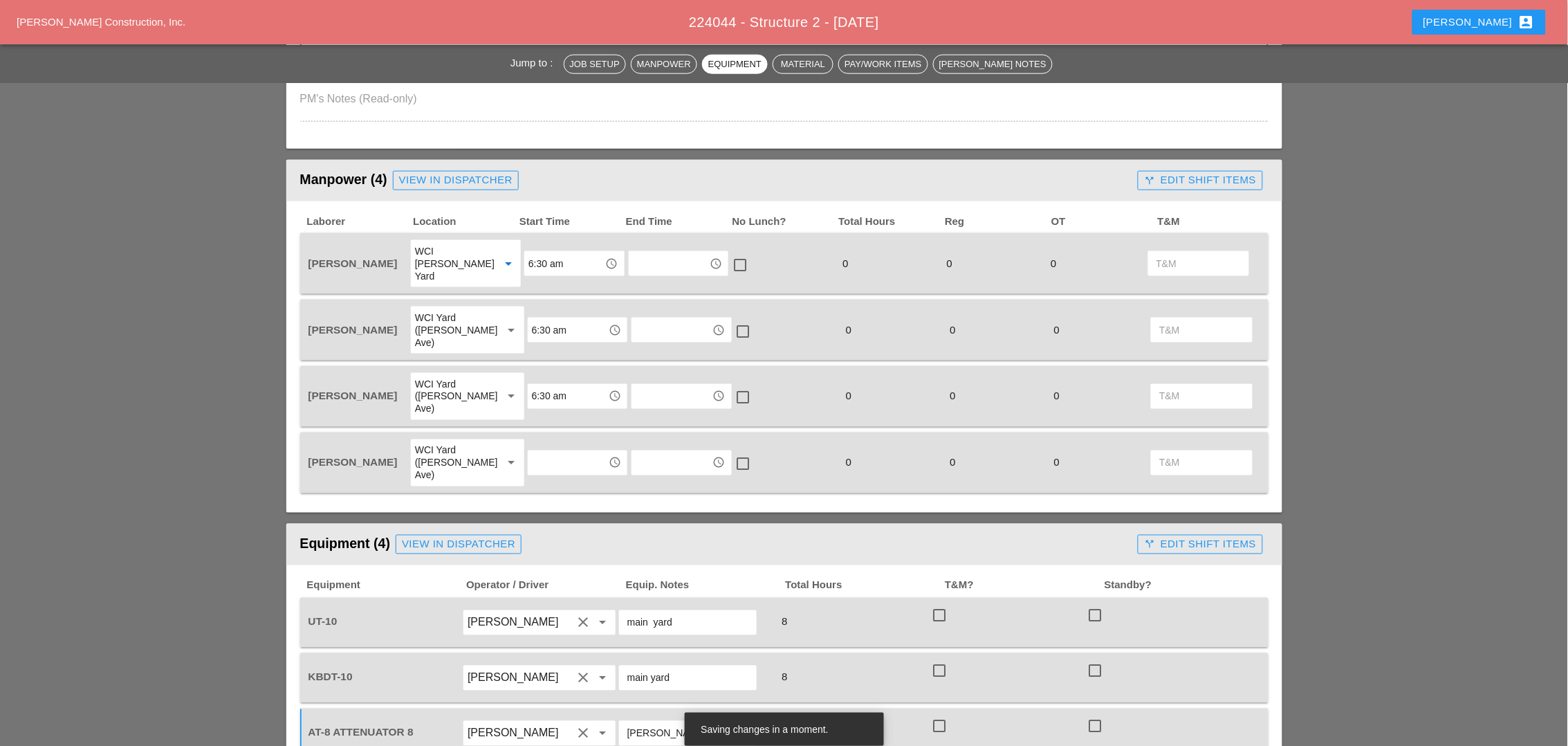
click at [447, 444] on div "WCI Yard ([PERSON_NAME] Ave)" at bounding box center [453, 463] width 77 height 37
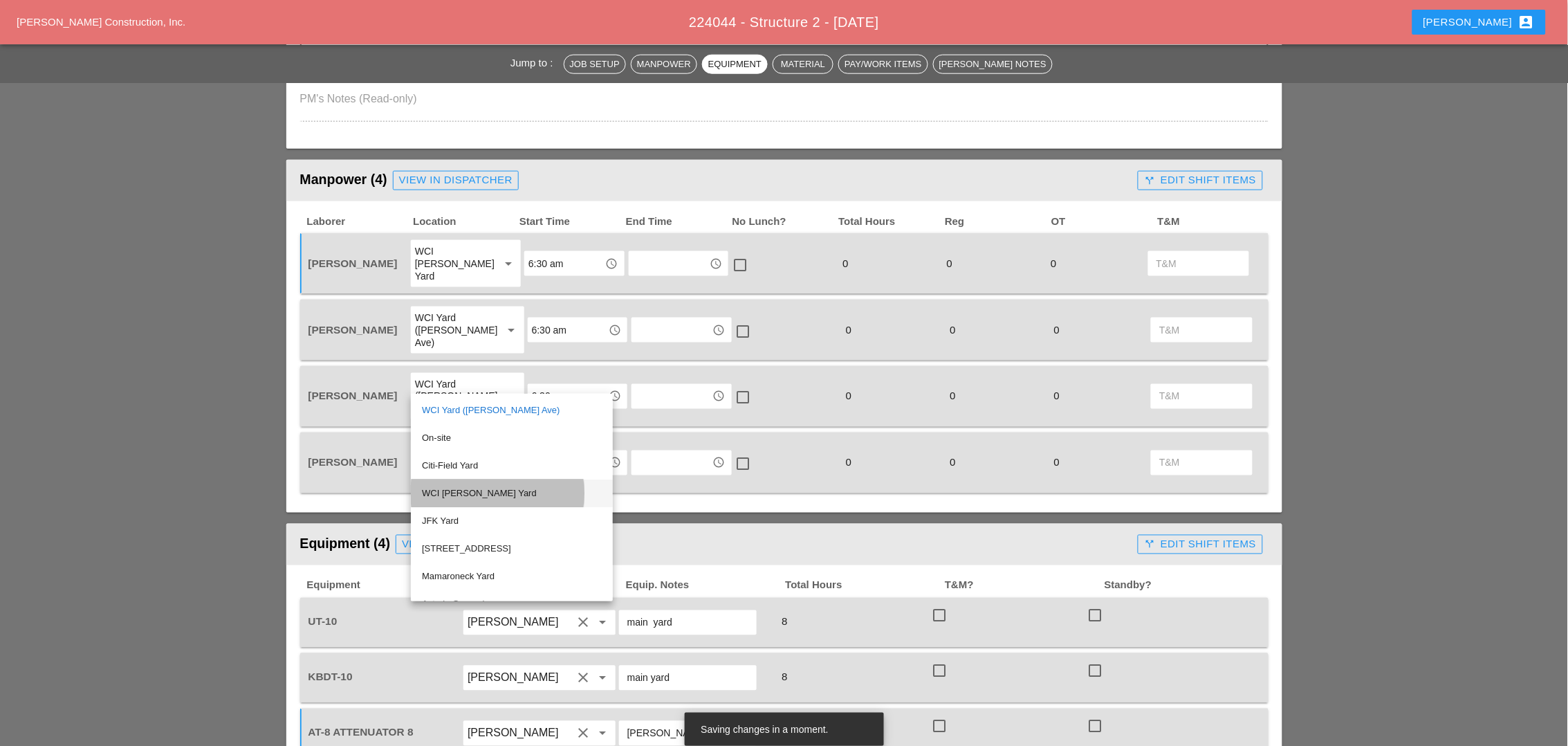
click at [460, 491] on div "WCI [PERSON_NAME] Yard" at bounding box center [511, 493] width 179 height 16
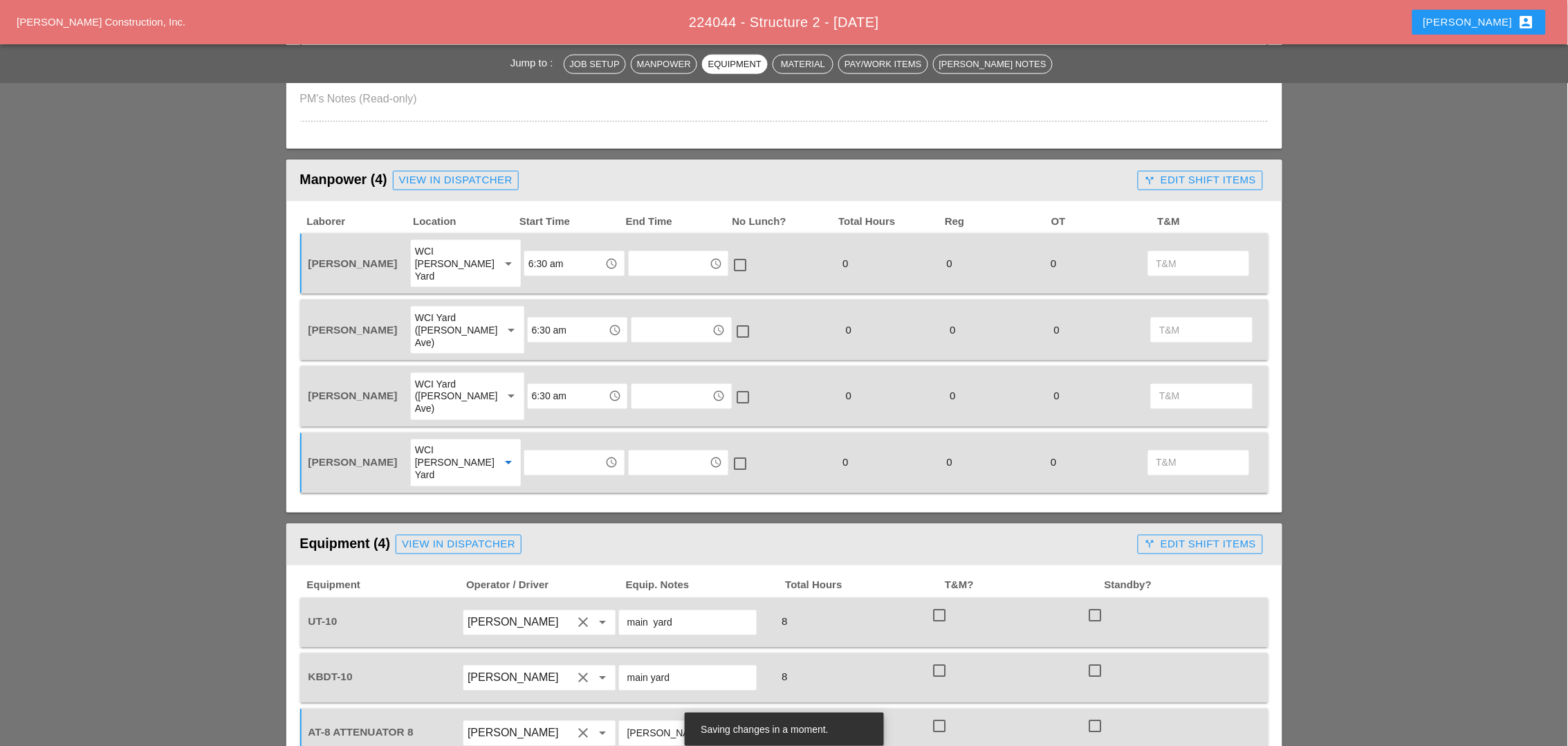
click at [543, 452] on input "text" at bounding box center [564, 463] width 72 height 22
click at [552, 466] on div "6 :30 am" at bounding box center [566, 468] width 77 height 16
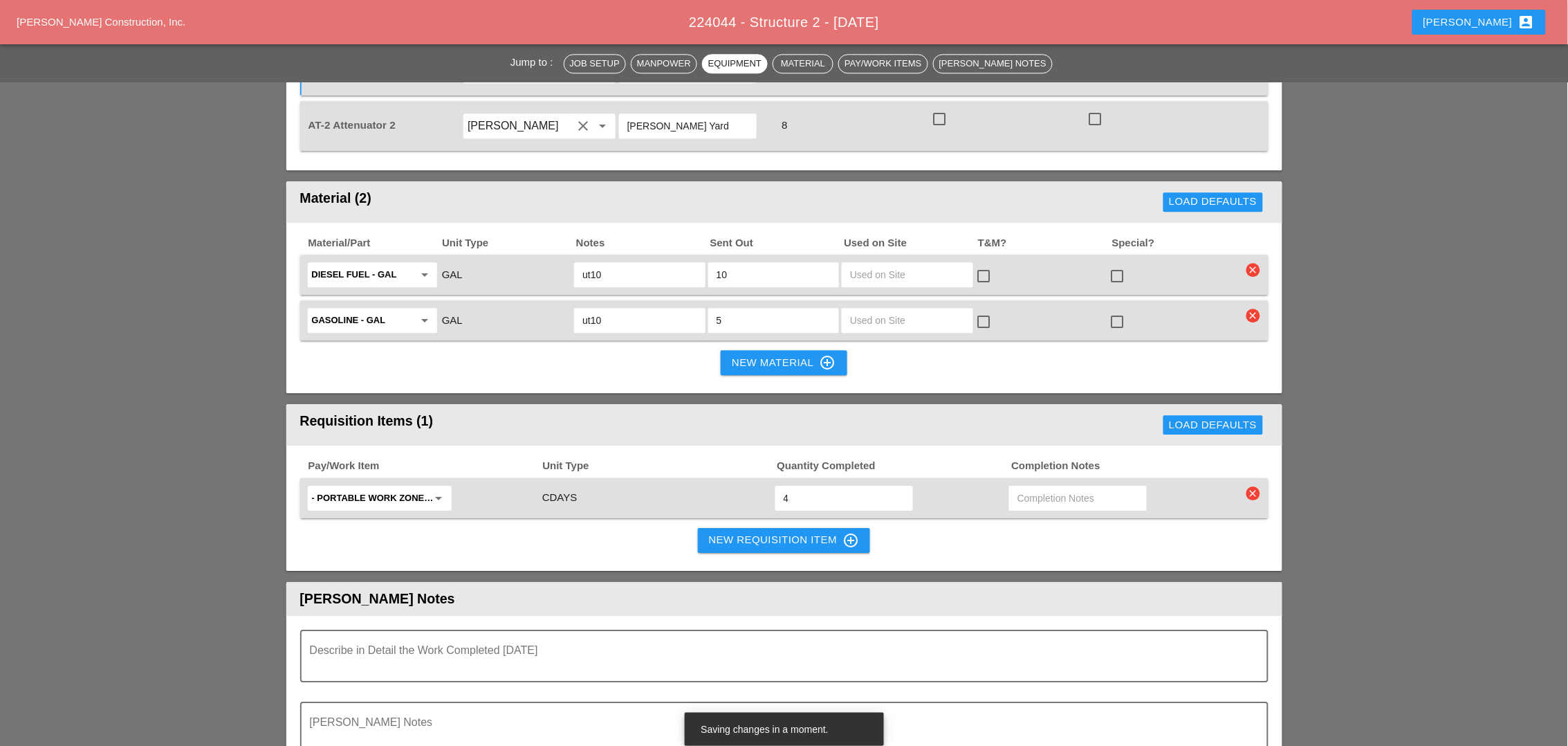
scroll to position [1297, 0]
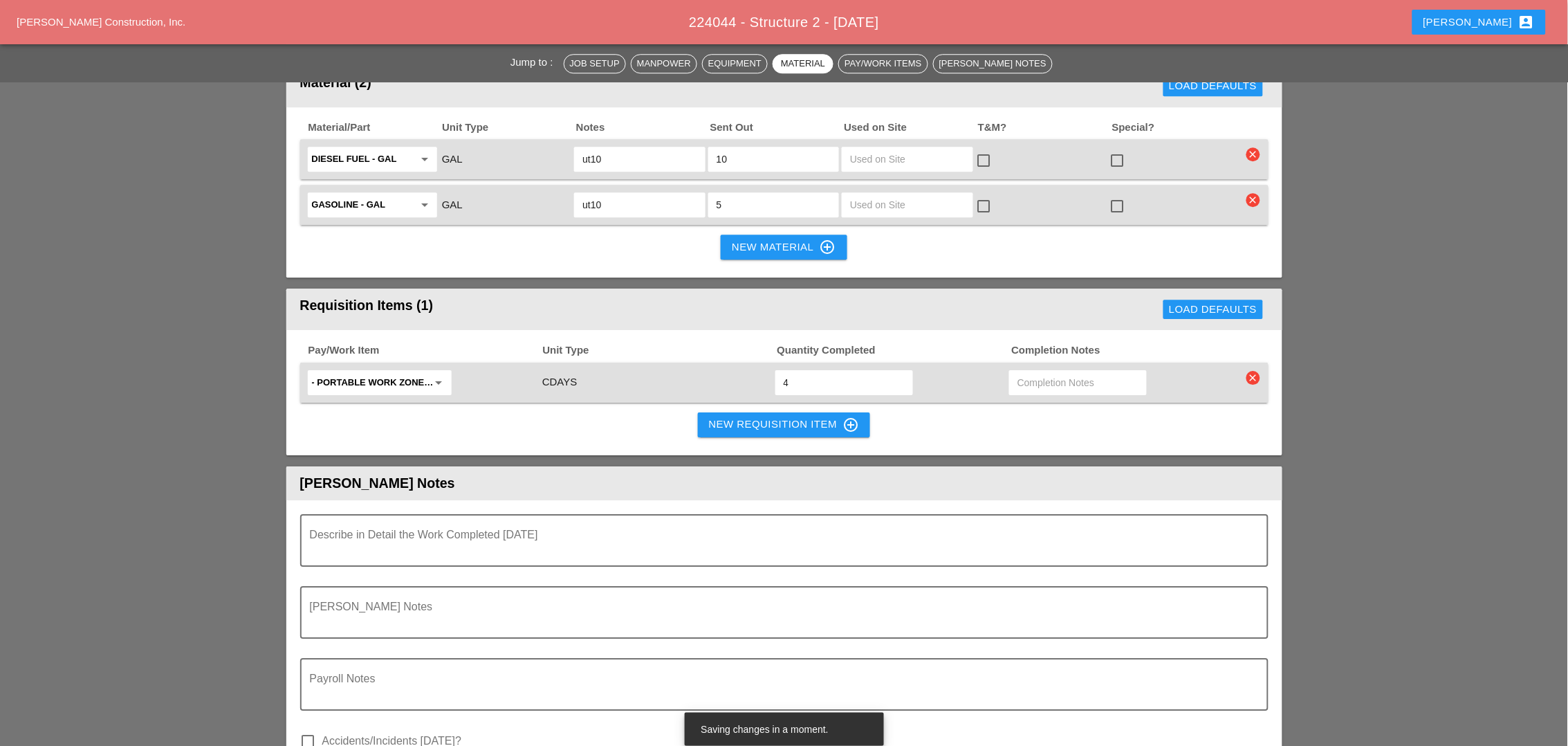
type input "6:30 am"
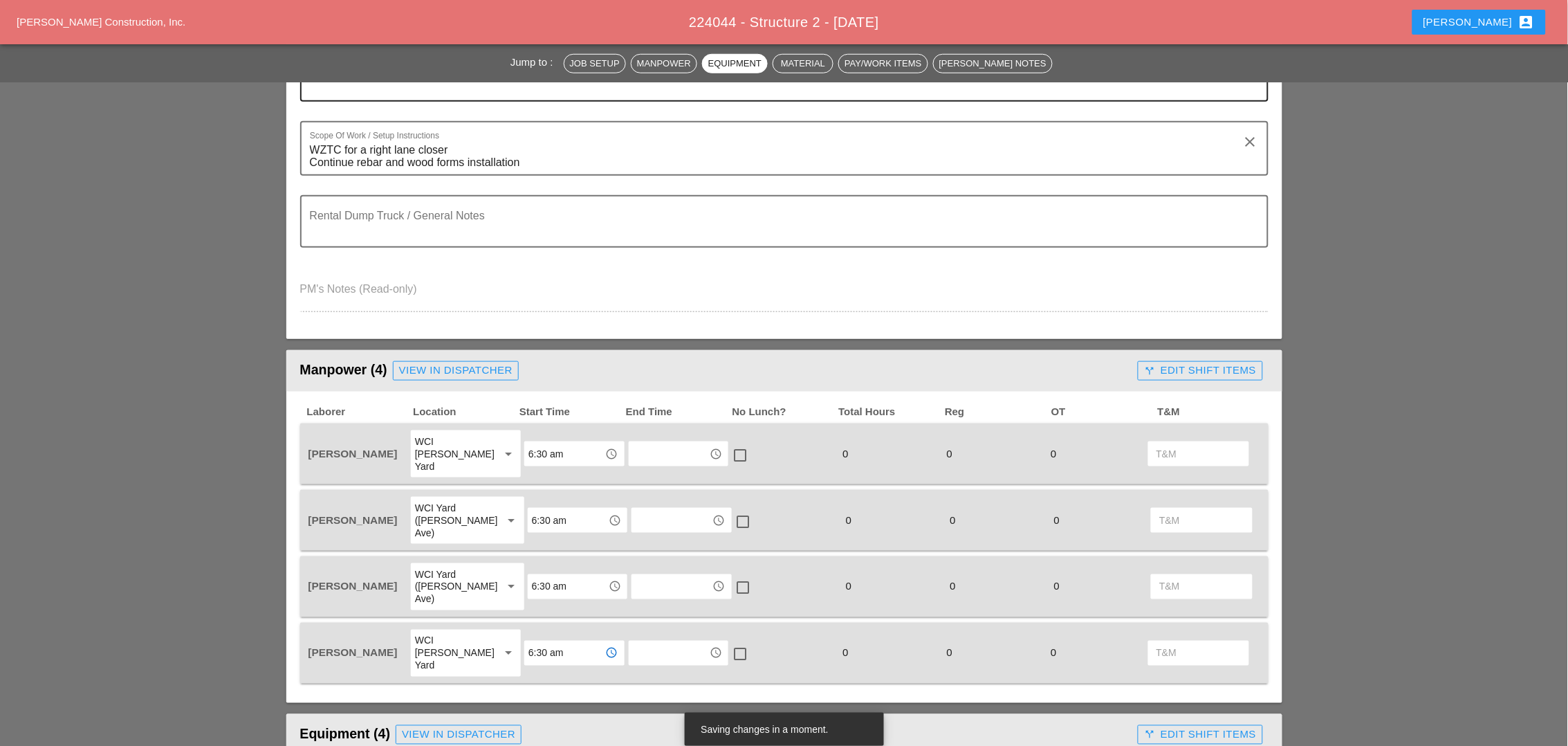
scroll to position [87, 0]
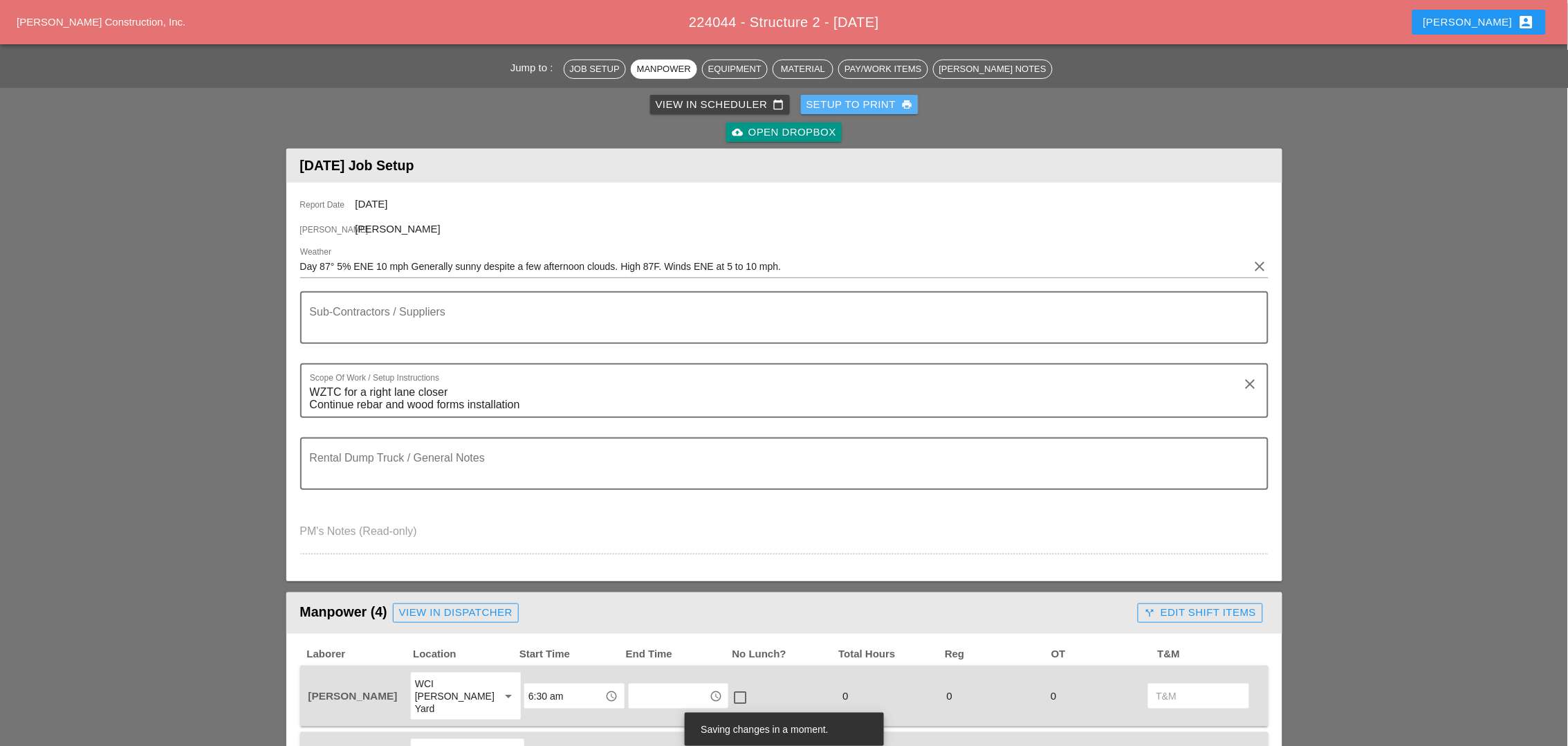
click at [874, 97] on div "Setup to Print print" at bounding box center [859, 104] width 107 height 16
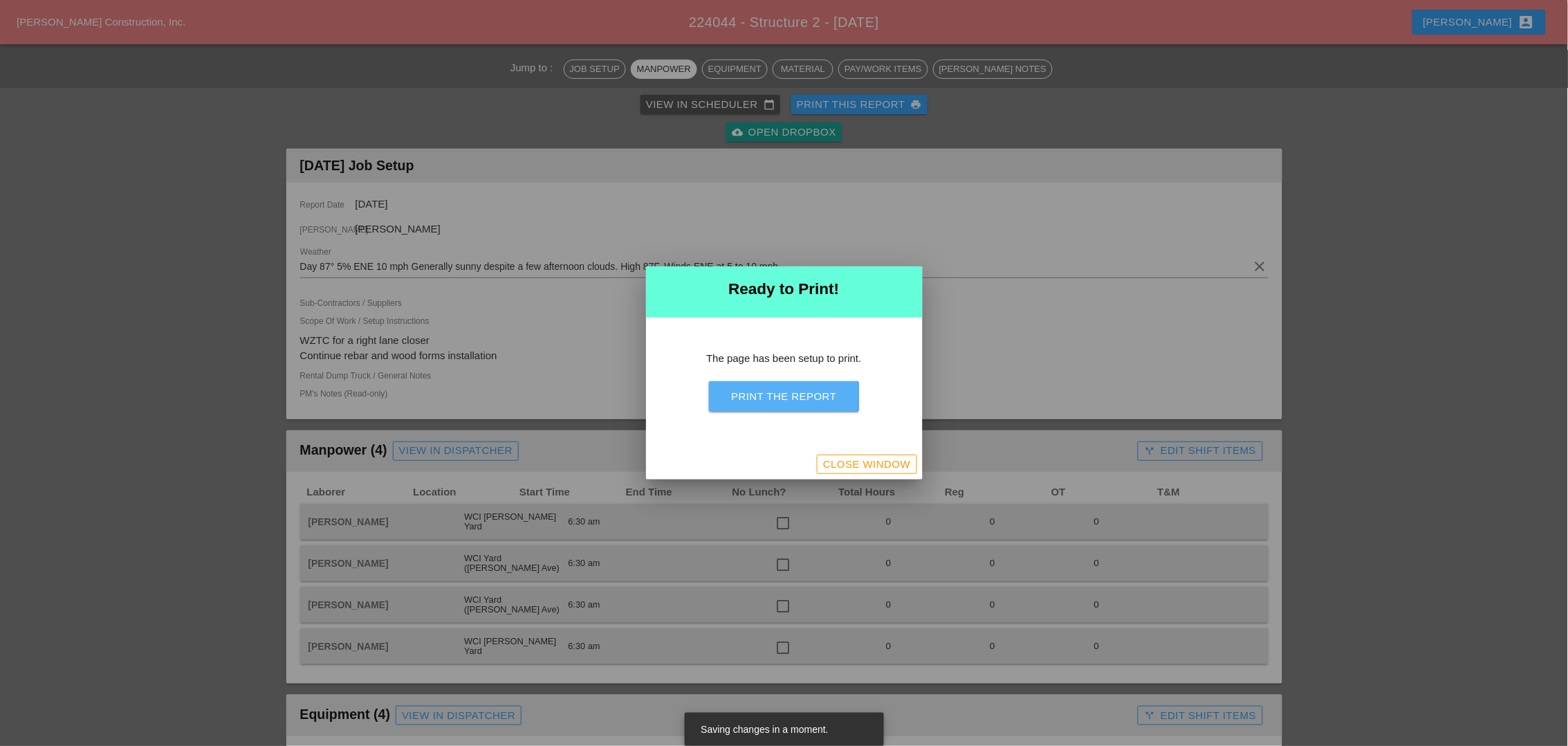
click at [788, 403] on div "Print the Report" at bounding box center [783, 397] width 105 height 16
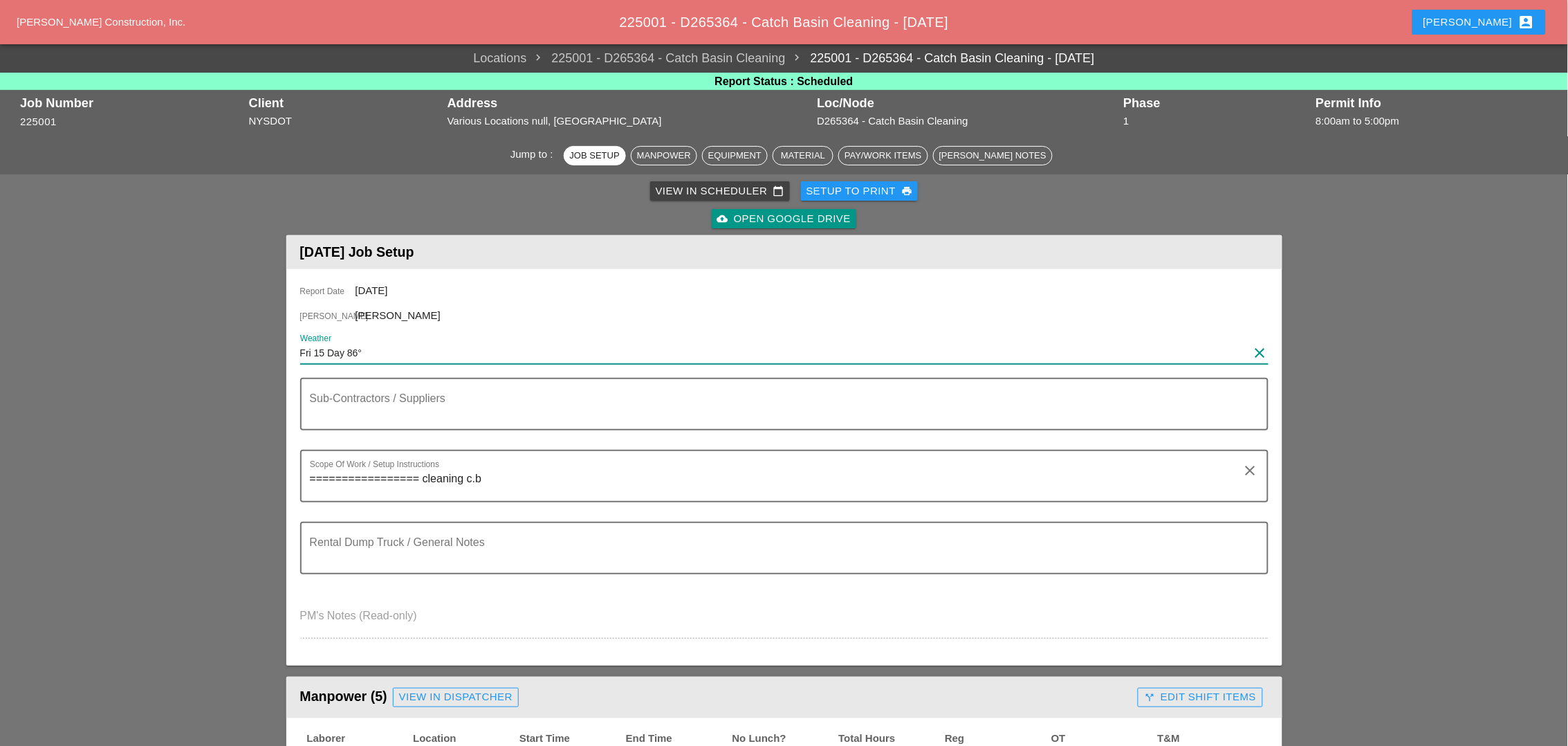
drag, startPoint x: 370, startPoint y: 352, endPoint x: 277, endPoint y: 352, distance: 93.0
drag, startPoint x: 330, startPoint y: 348, endPoint x: 315, endPoint y: 353, distance: 15.8
click at [315, 353] on input "Fri 15 Day 86°" at bounding box center [774, 353] width 949 height 22
paste input "Day 87° 5% ENE 10 mph Generally sunny despite a few afternoon clouds. High 87F.…"
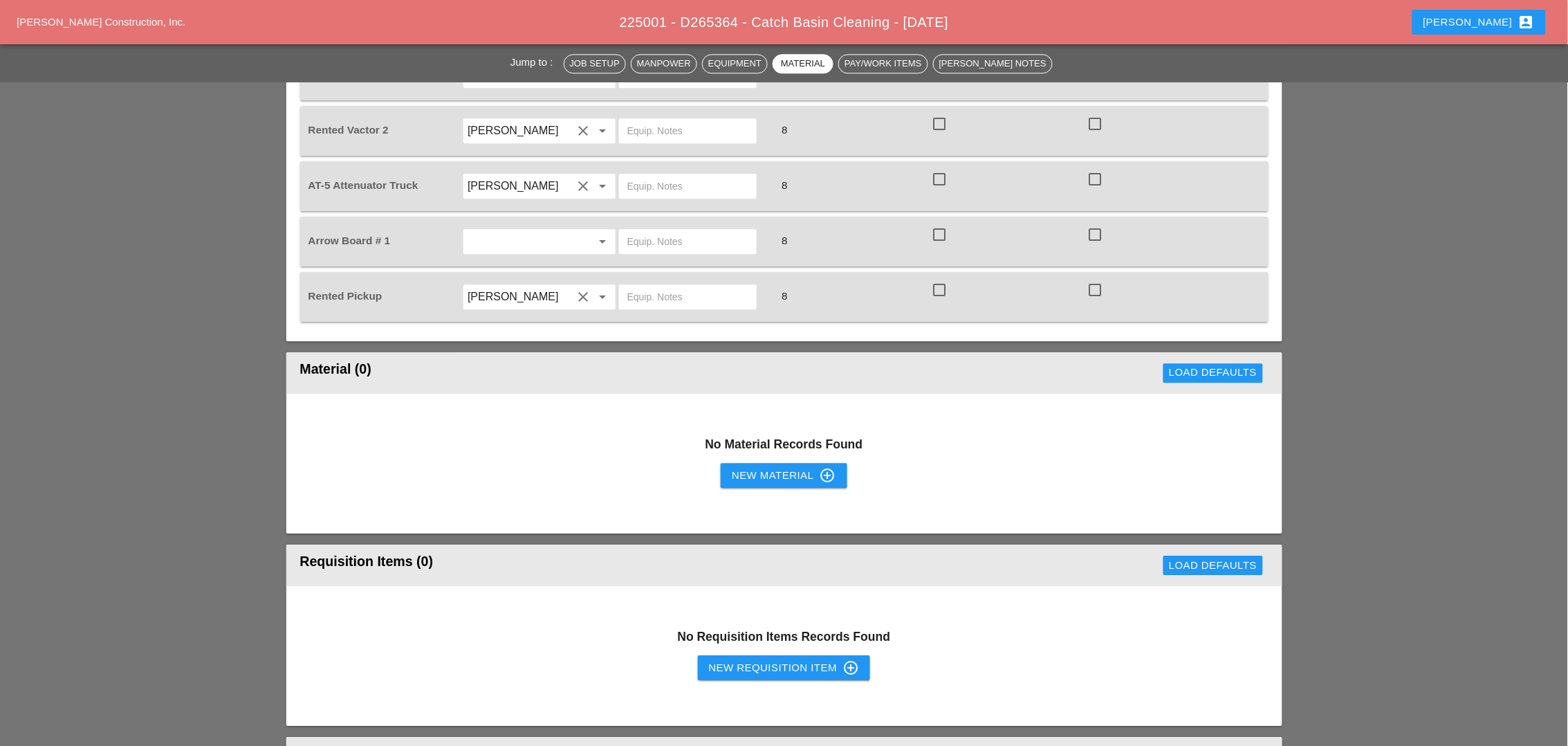
scroll to position [1211, 0]
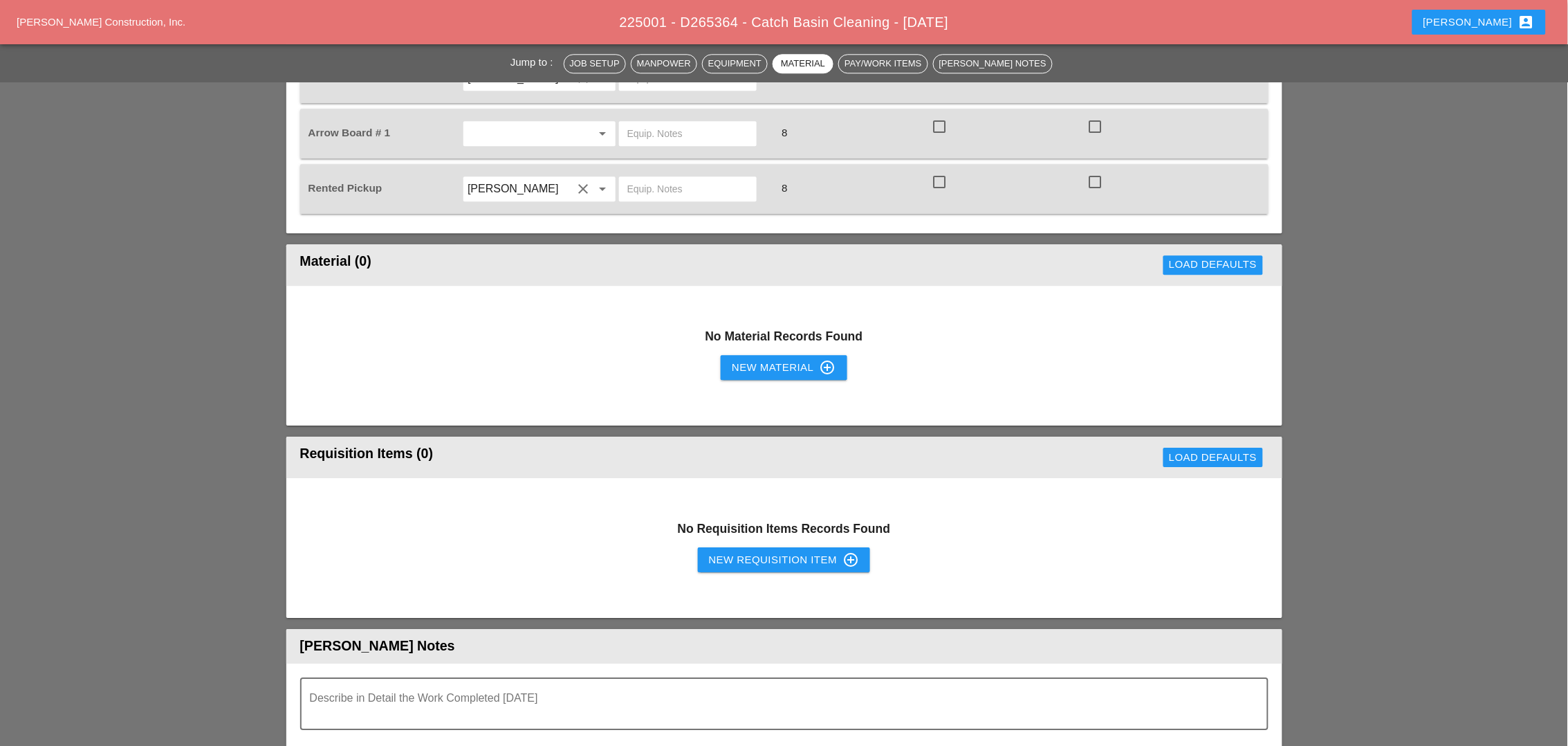
type input "Day 87° 5% ENE 10 mph Generally sunny despite a few afternoon clouds. High 87F.…"
click at [749, 551] on div "New Requisition Item control_point" at bounding box center [784, 559] width 151 height 16
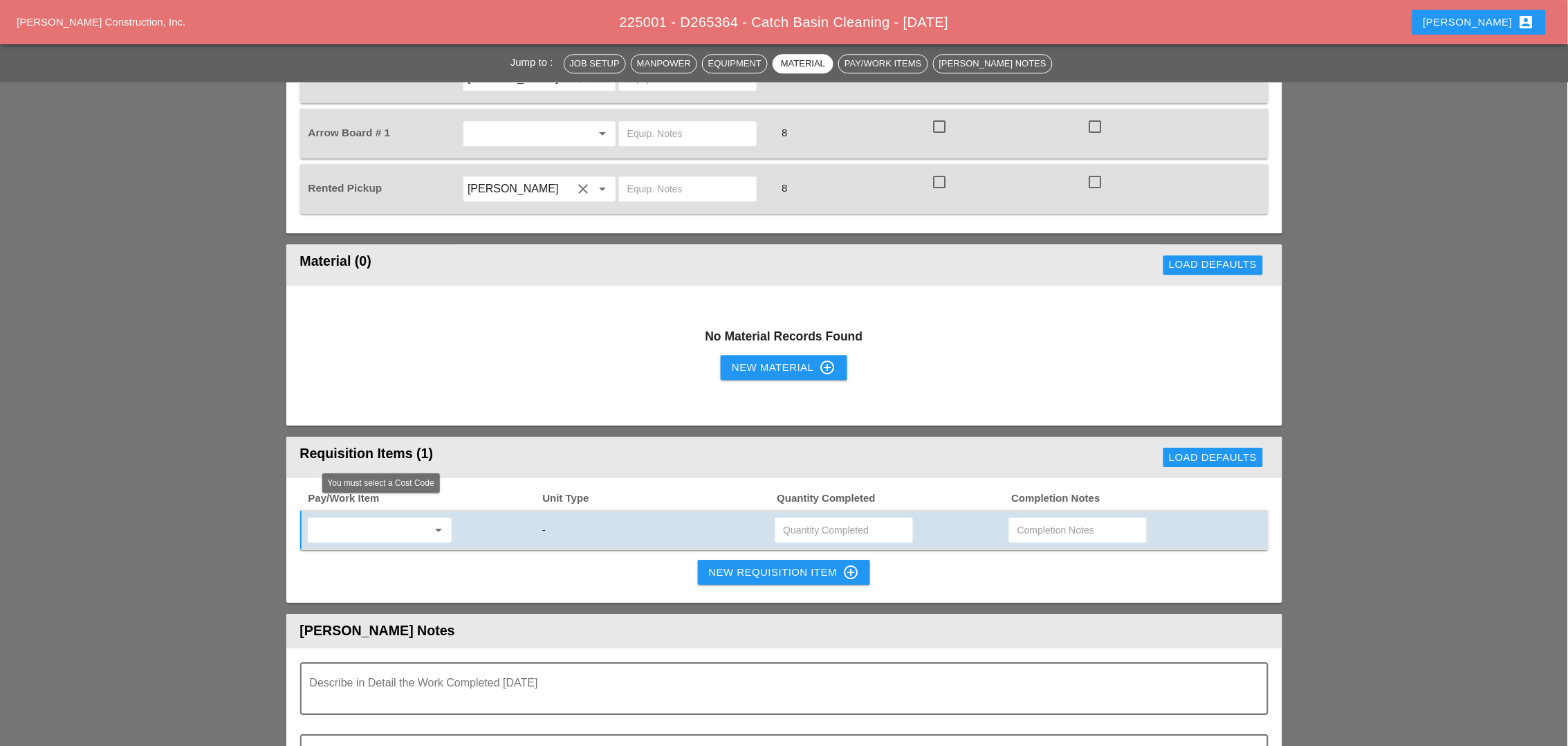
click at [356, 519] on input "text" at bounding box center [370, 529] width 116 height 22
drag, startPoint x: 380, startPoint y: 533, endPoint x: 481, endPoint y: 524, distance: 101.4
click at [387, 533] on div "619.1005002 - Portable Work Zone Came ra" at bounding box center [404, 530] width 172 height 16
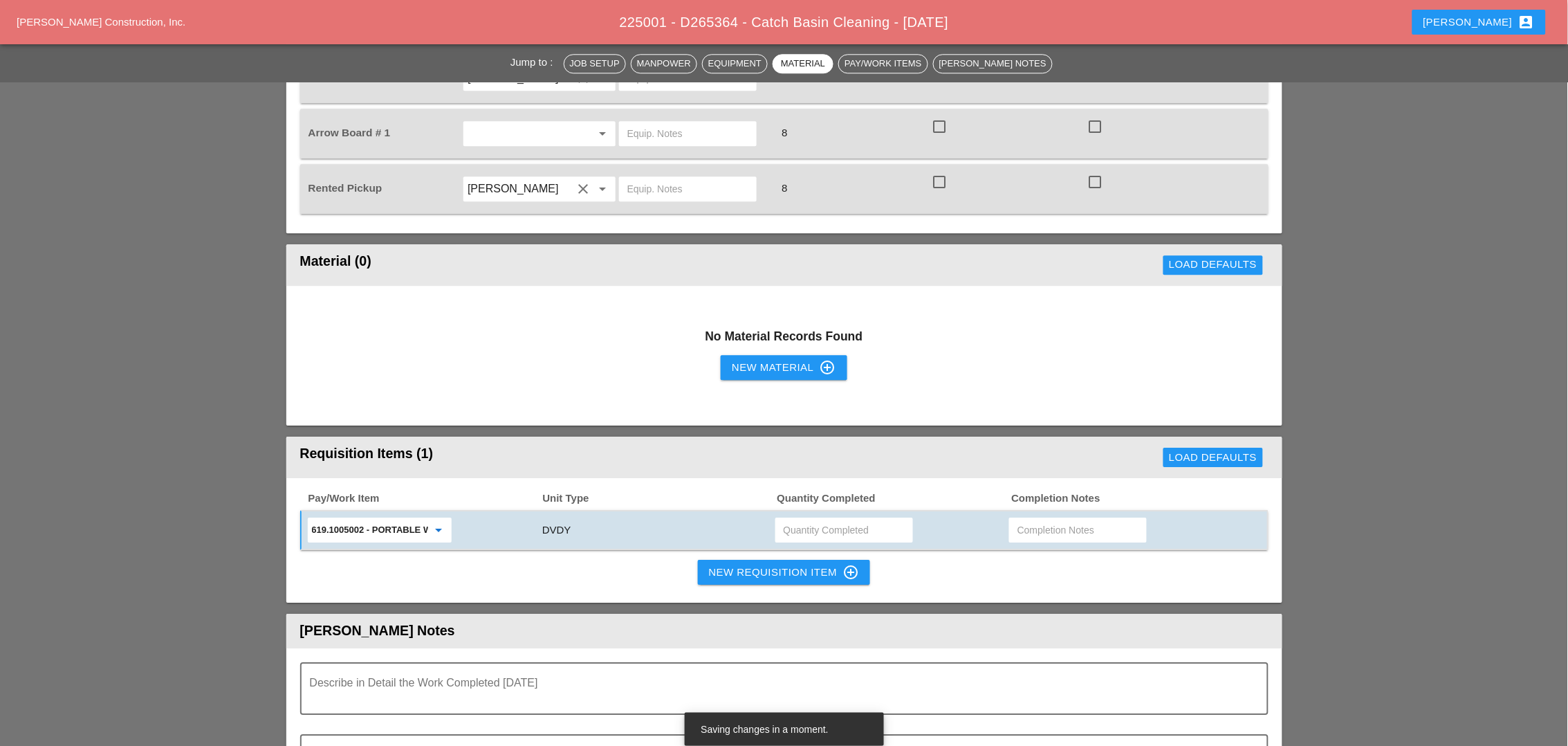
type input "619.1005002 - Portable Work Zone Camera"
click at [815, 519] on input "text" at bounding box center [844, 529] width 121 height 22
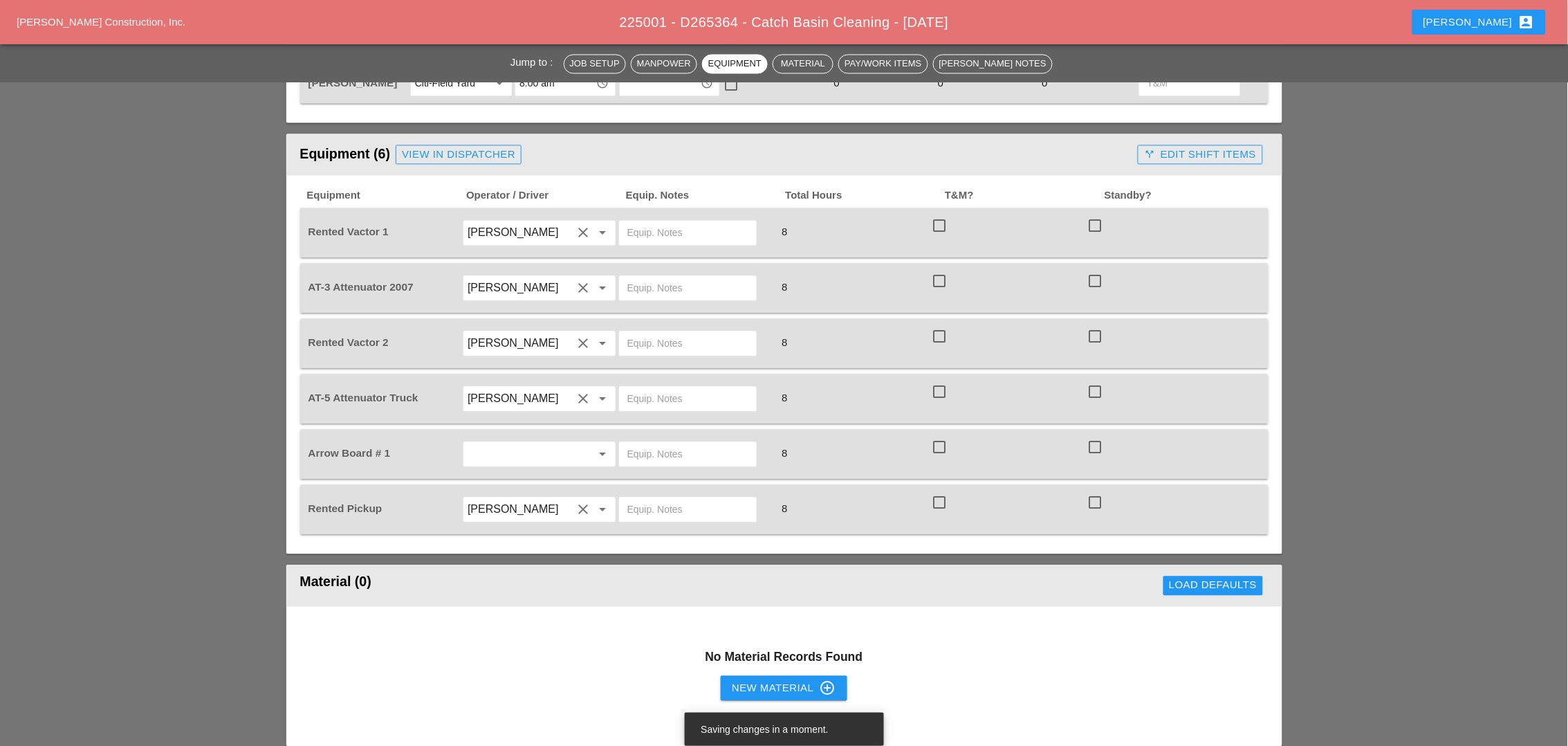
scroll to position [778, 0]
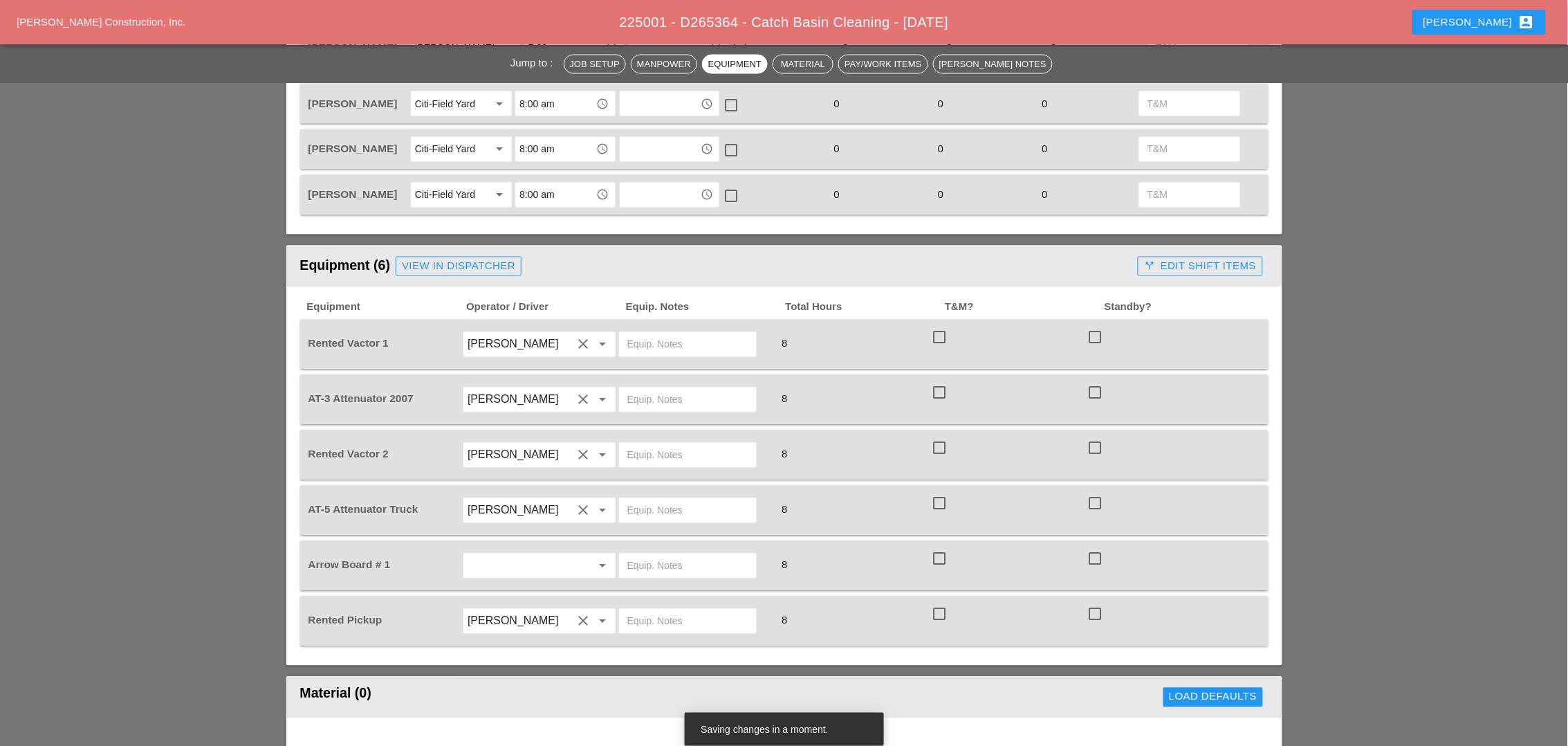
type input "4"
click at [638, 333] on input "text" at bounding box center [687, 344] width 121 height 22
drag, startPoint x: 668, startPoint y: 324, endPoint x: 628, endPoint y: 323, distance: 40.0
click at [628, 333] on input "[GEOGRAPHIC_DATA]" at bounding box center [687, 344] width 121 height 22
type input "[GEOGRAPHIC_DATA]"
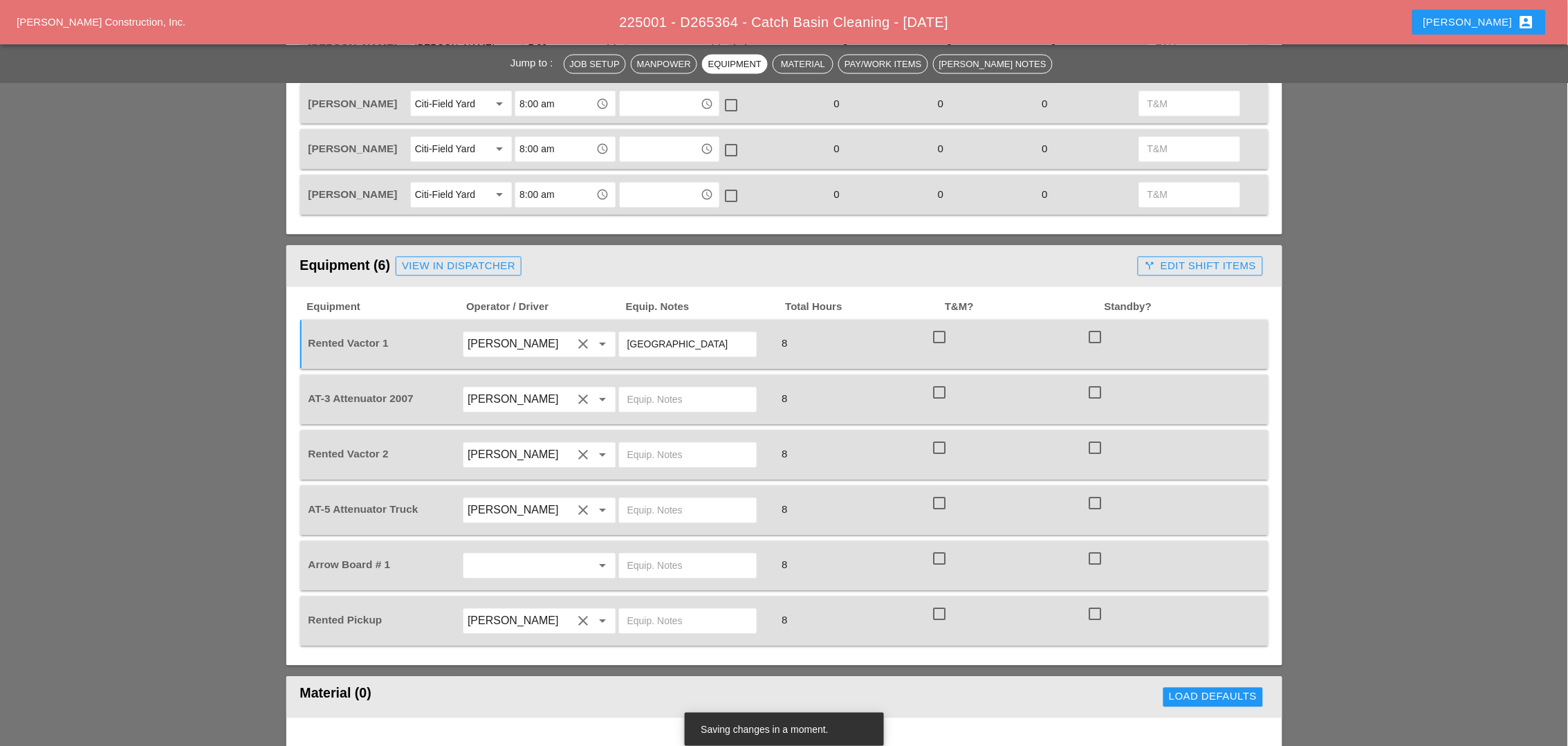
drag, startPoint x: 645, startPoint y: 382, endPoint x: 656, endPoint y: 393, distance: 15.6
click at [651, 390] on div at bounding box center [696, 400] width 157 height 39
click at [647, 444] on input "text" at bounding box center [687, 455] width 121 height 22
paste input "[GEOGRAPHIC_DATA]"
type input "[GEOGRAPHIC_DATA]"
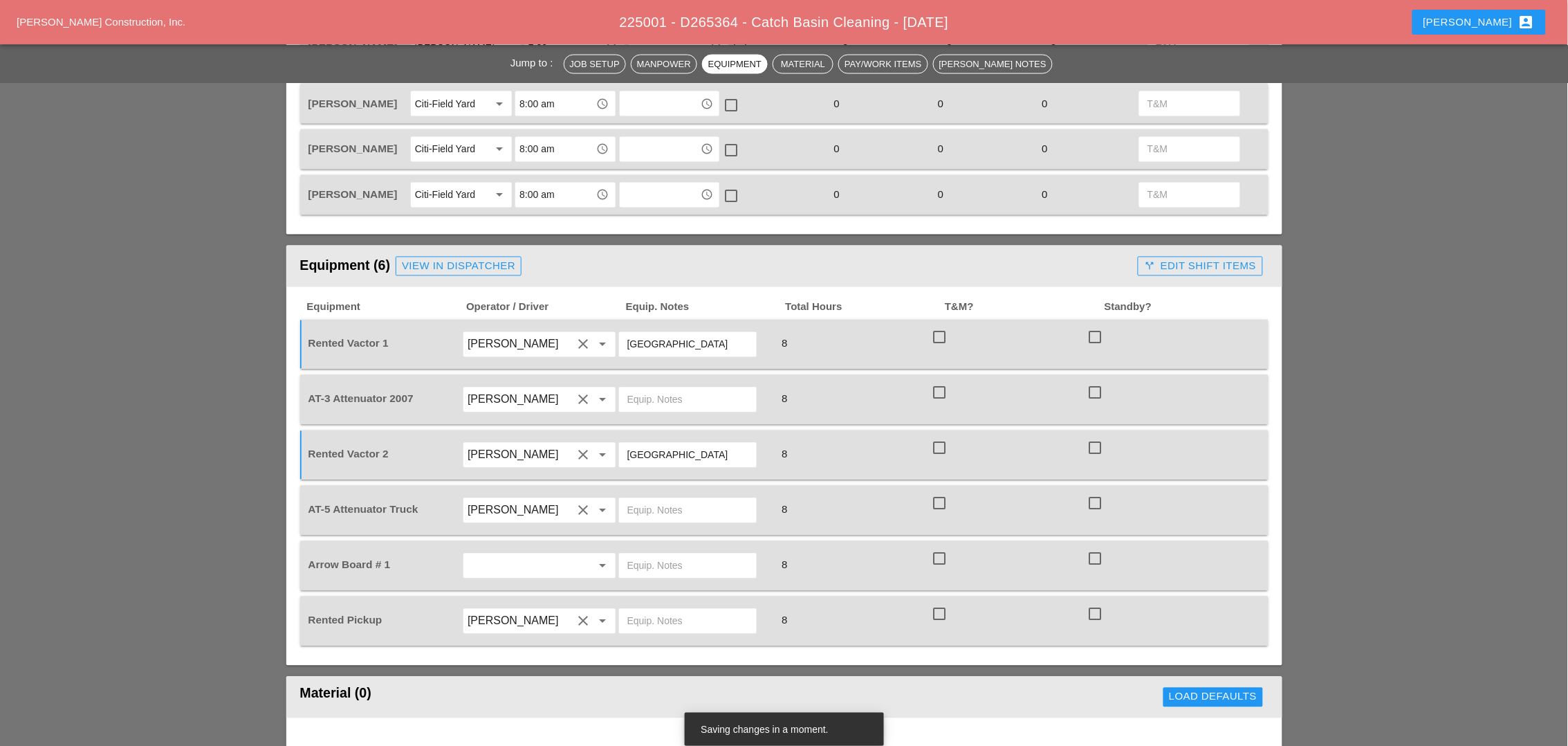
click at [647, 499] on input "text" at bounding box center [687, 510] width 121 height 22
paste input "[GEOGRAPHIC_DATA]"
type input "[GEOGRAPHIC_DATA]"
click at [651, 555] on input "text" at bounding box center [687, 566] width 121 height 22
paste input "[GEOGRAPHIC_DATA]"
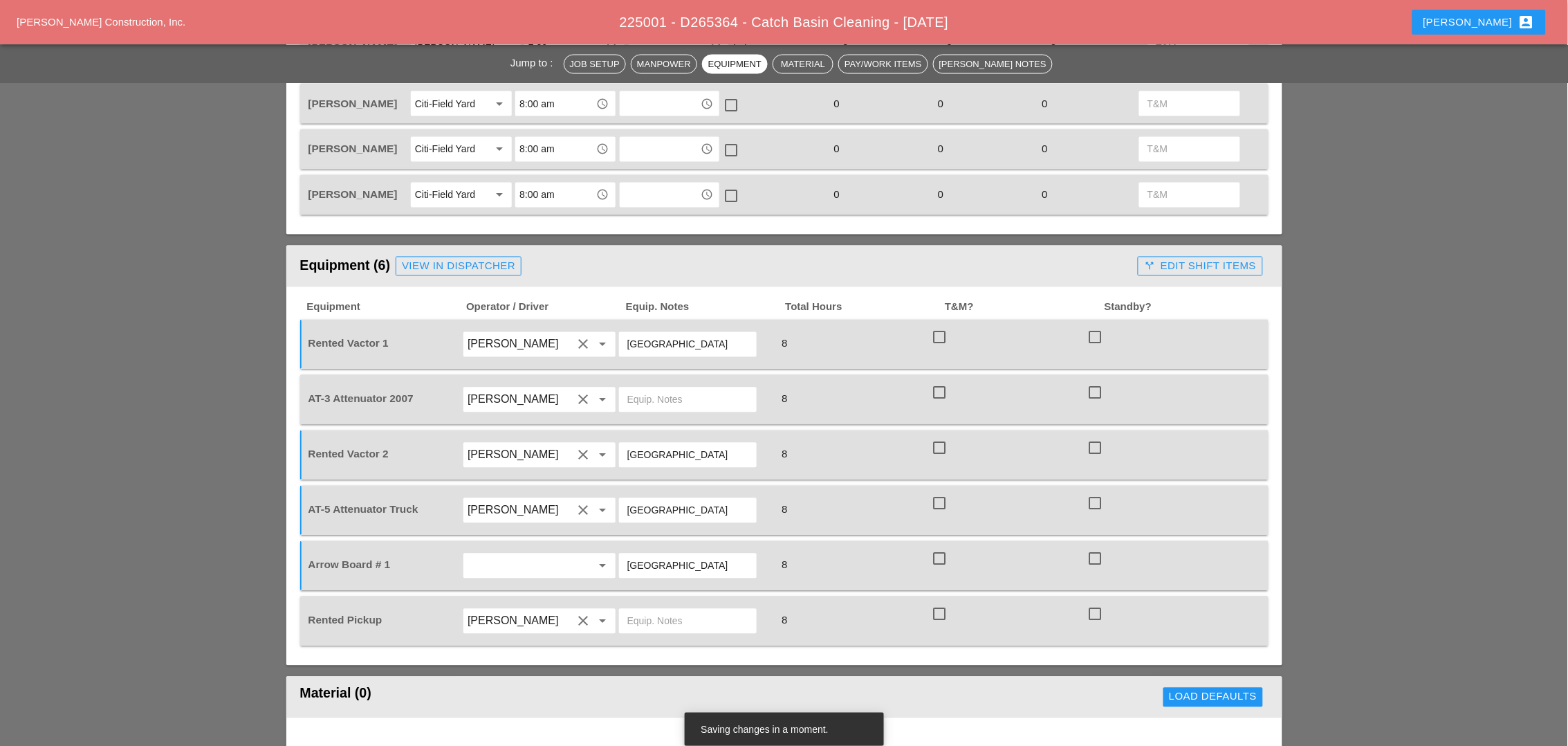
type input "[GEOGRAPHIC_DATA]"
click at [541, 555] on input "text" at bounding box center [520, 566] width 105 height 22
click at [521, 594] on div "[PERSON_NAME]" at bounding box center [540, 596] width 130 height 16
type input "[PERSON_NAME]"
click at [644, 607] on input "text" at bounding box center [687, 621] width 121 height 22
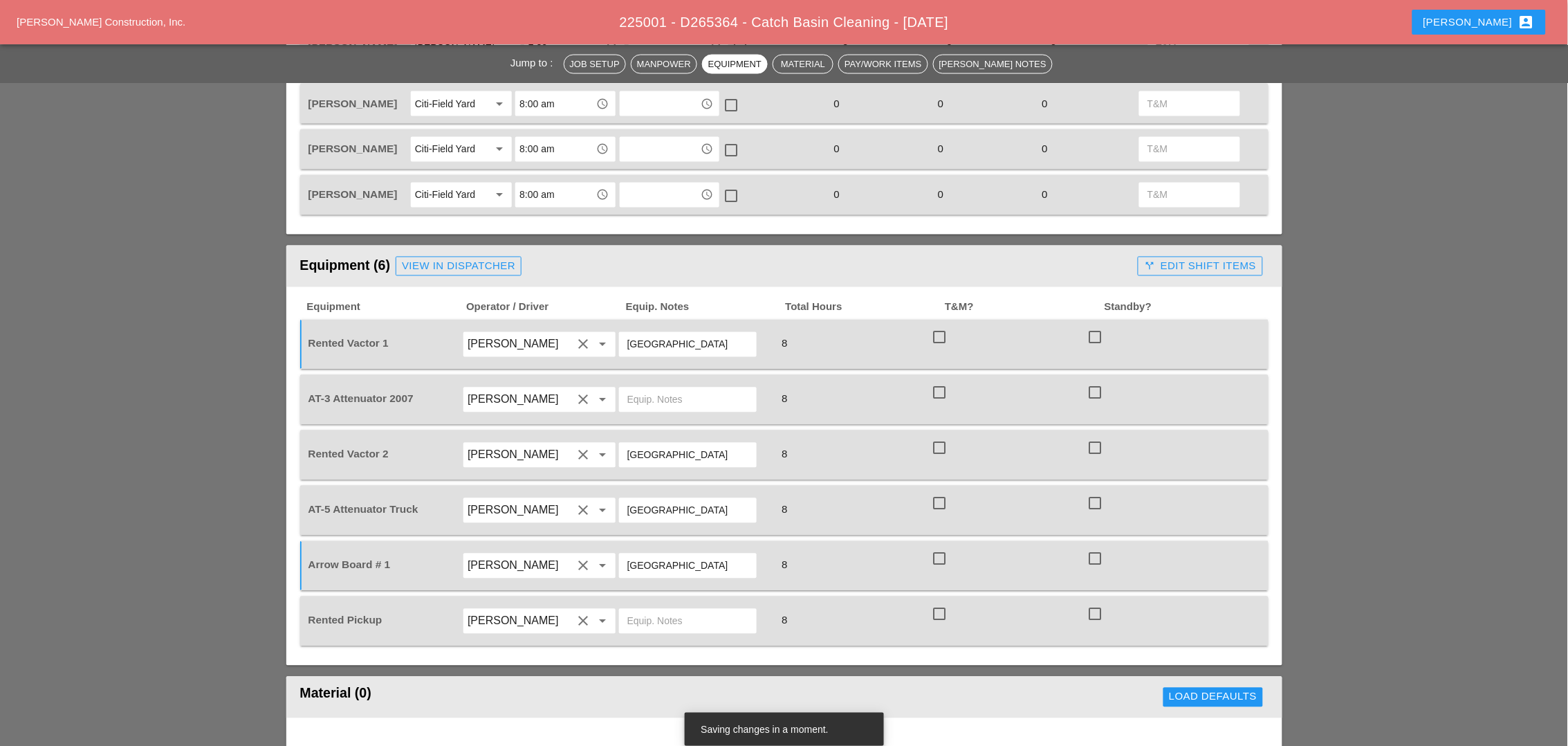
click at [641, 389] on input "text" at bounding box center [687, 400] width 121 height 22
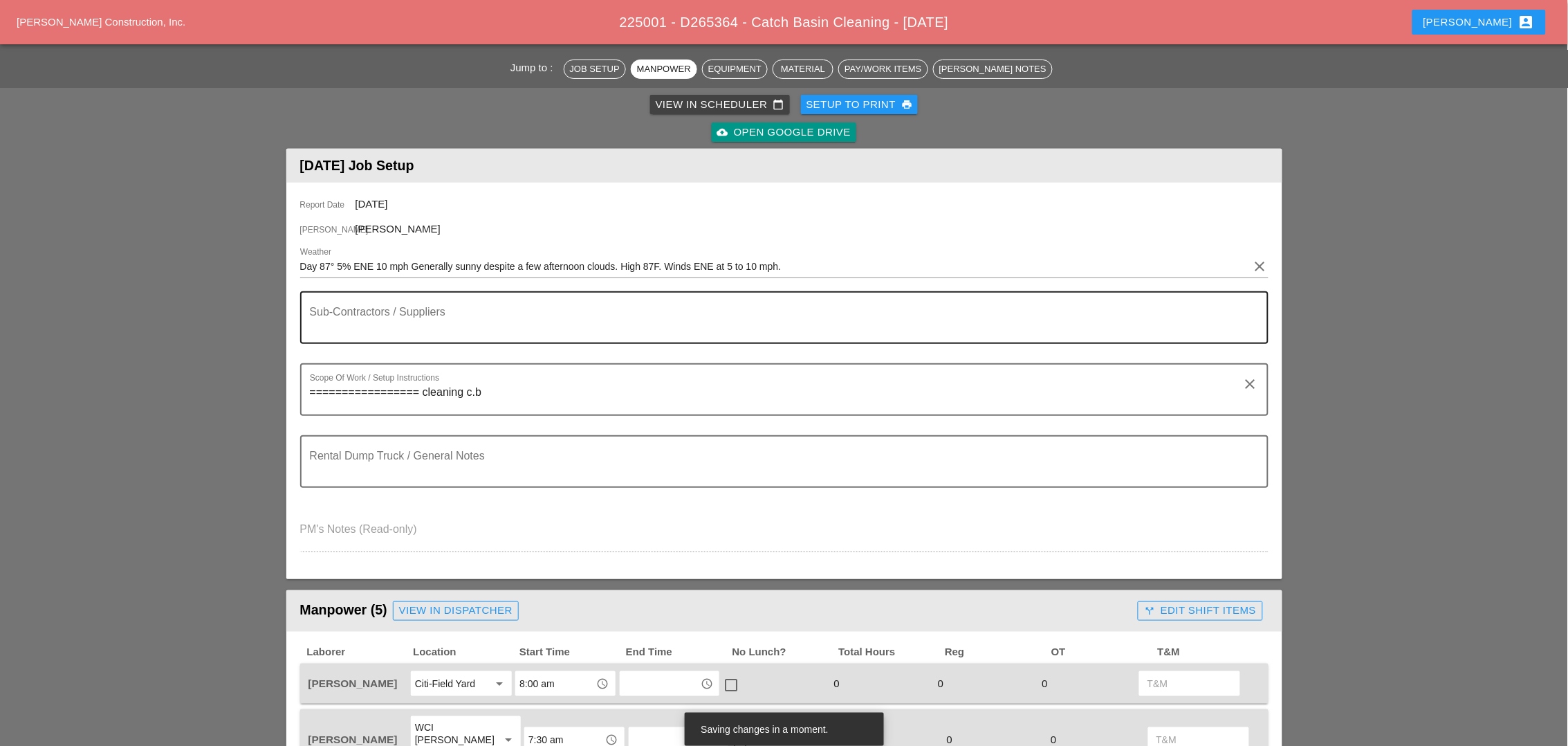
scroll to position [0, 0]
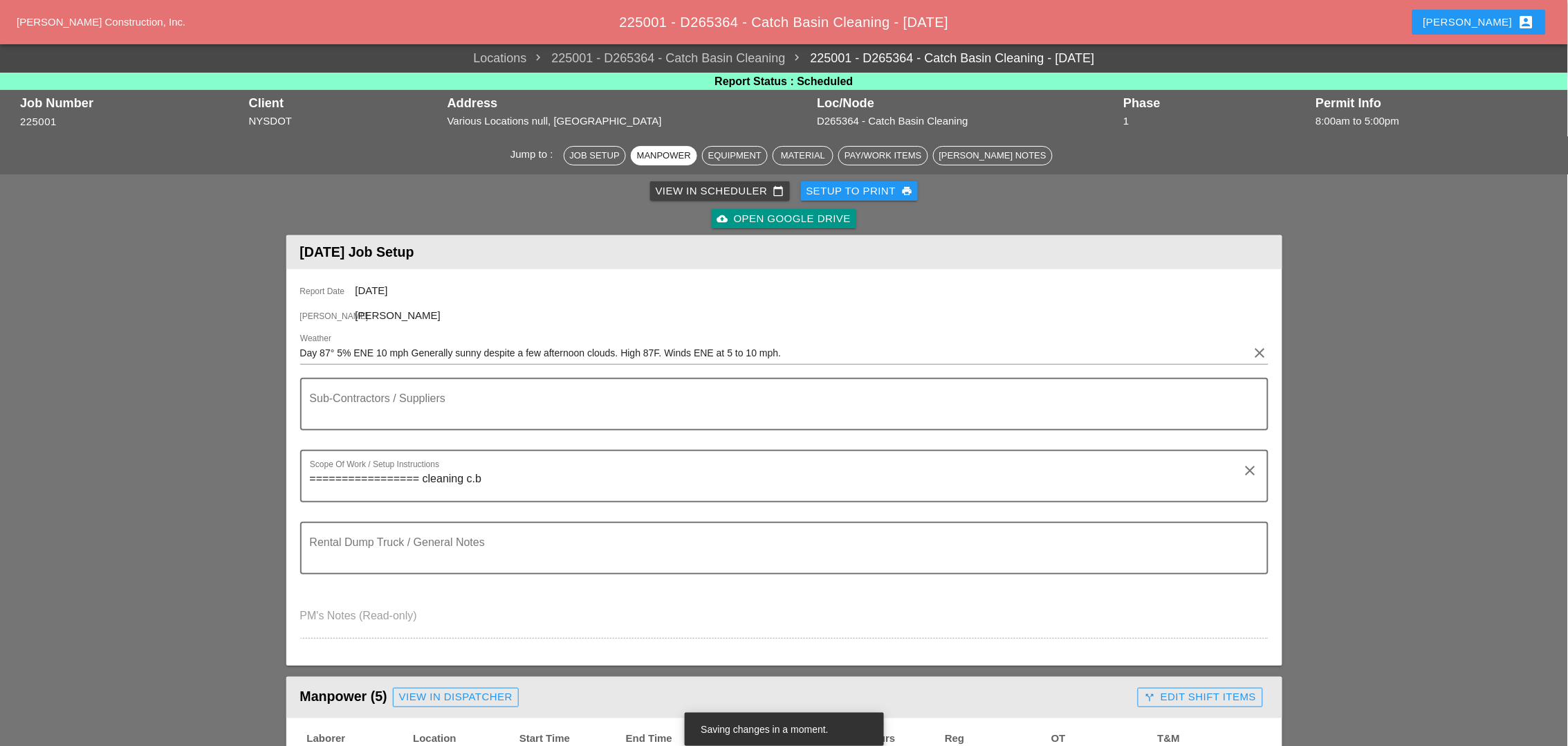
type input "[PERSON_NAME] yard"
drag, startPoint x: 877, startPoint y: 185, endPoint x: 781, endPoint y: 241, distance: 111.1
click at [877, 185] on div "Setup to Print print" at bounding box center [859, 191] width 107 height 16
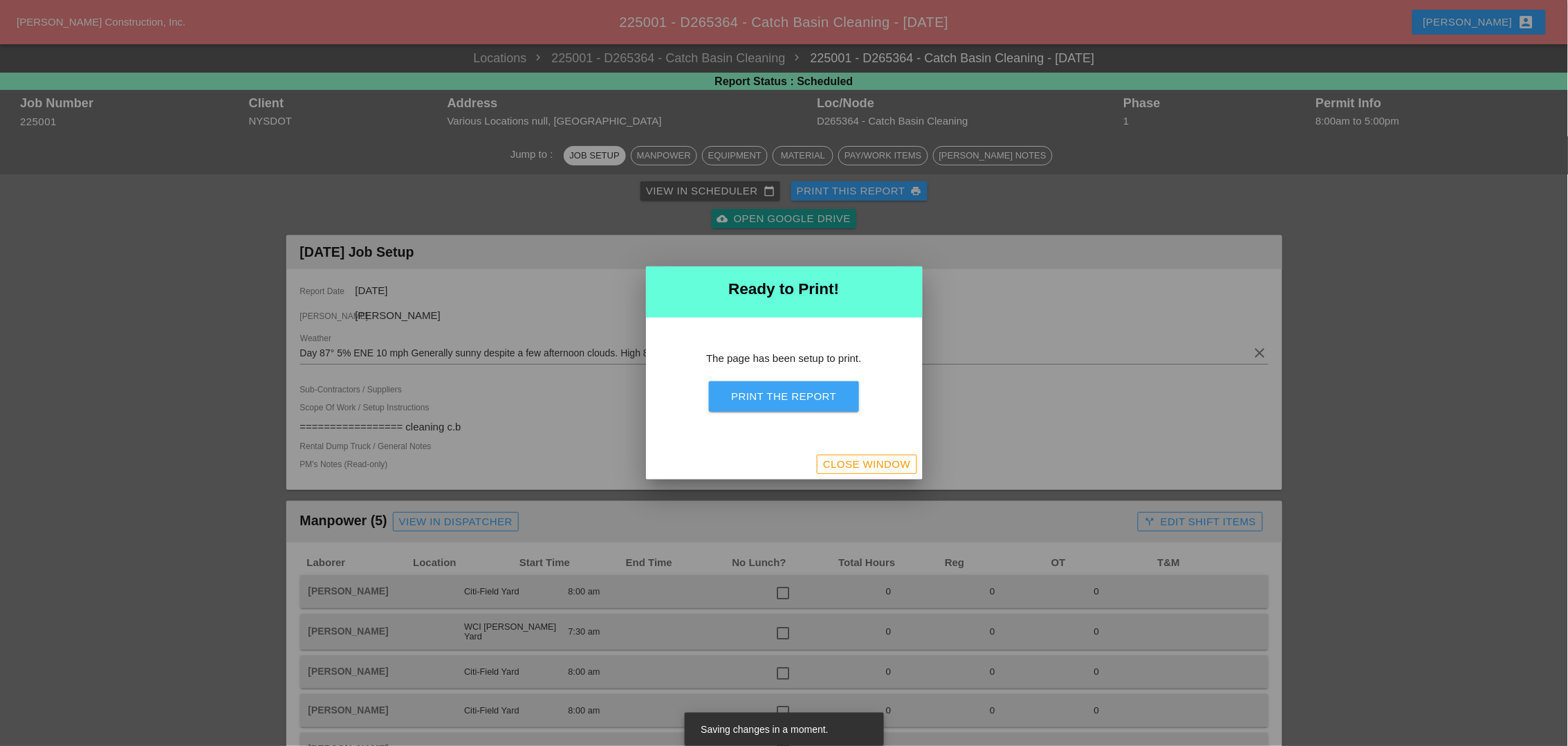
click at [754, 397] on div "Print the Report" at bounding box center [783, 397] width 105 height 16
